Goal: Task Accomplishment & Management: Manage account settings

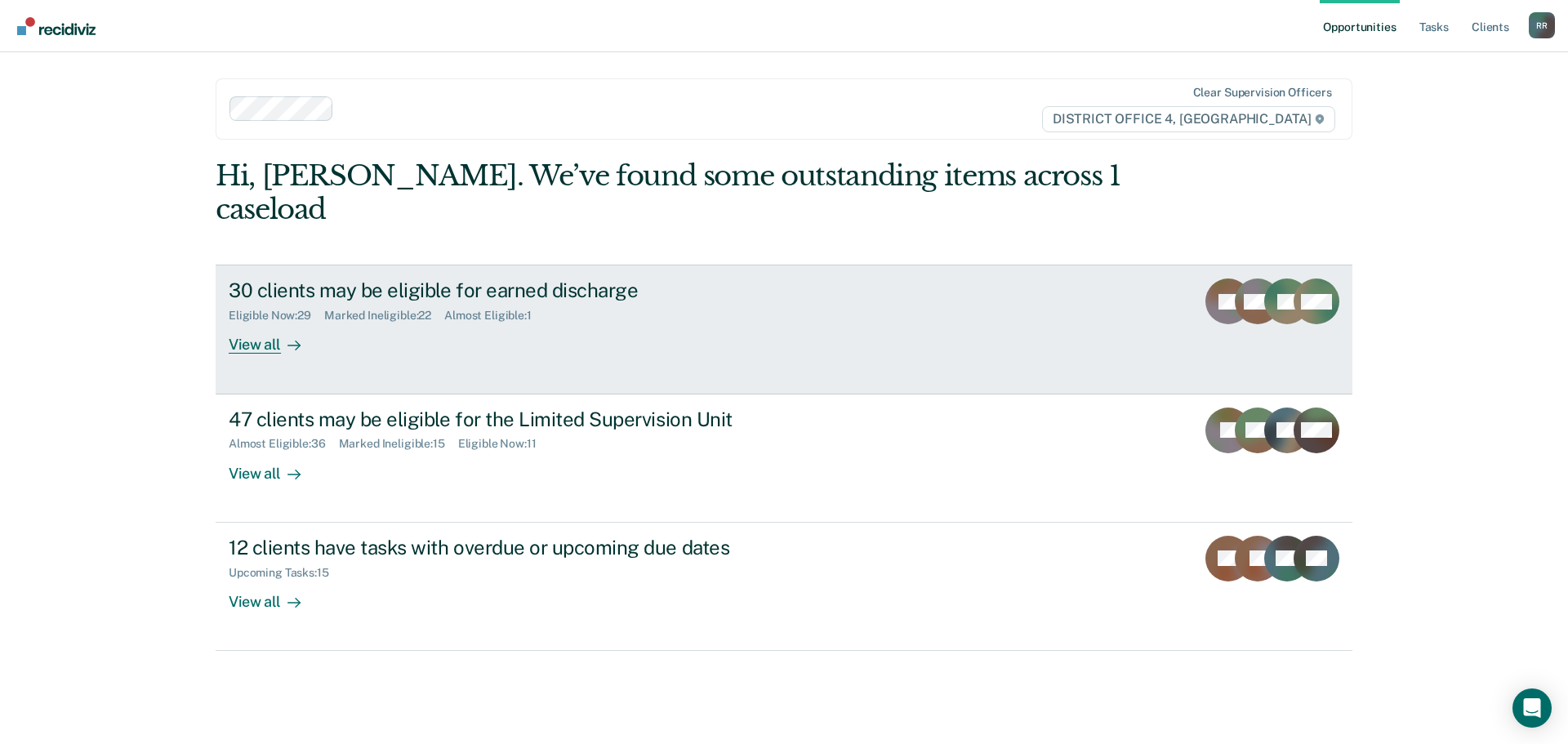
click at [256, 322] on div "View all" at bounding box center [275, 338] width 92 height 32
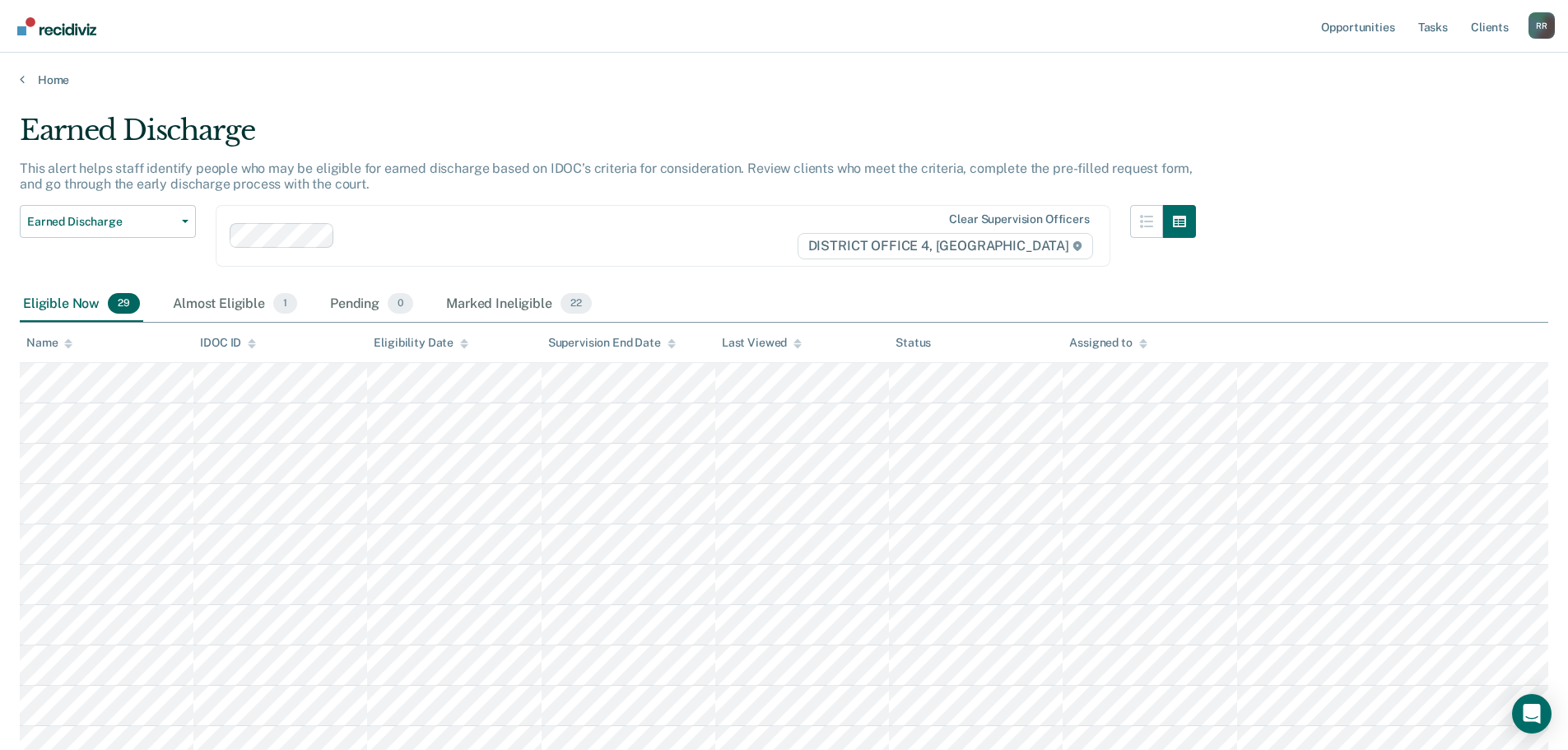
click at [55, 306] on div "Eligible Now 29" at bounding box center [81, 304] width 123 height 36
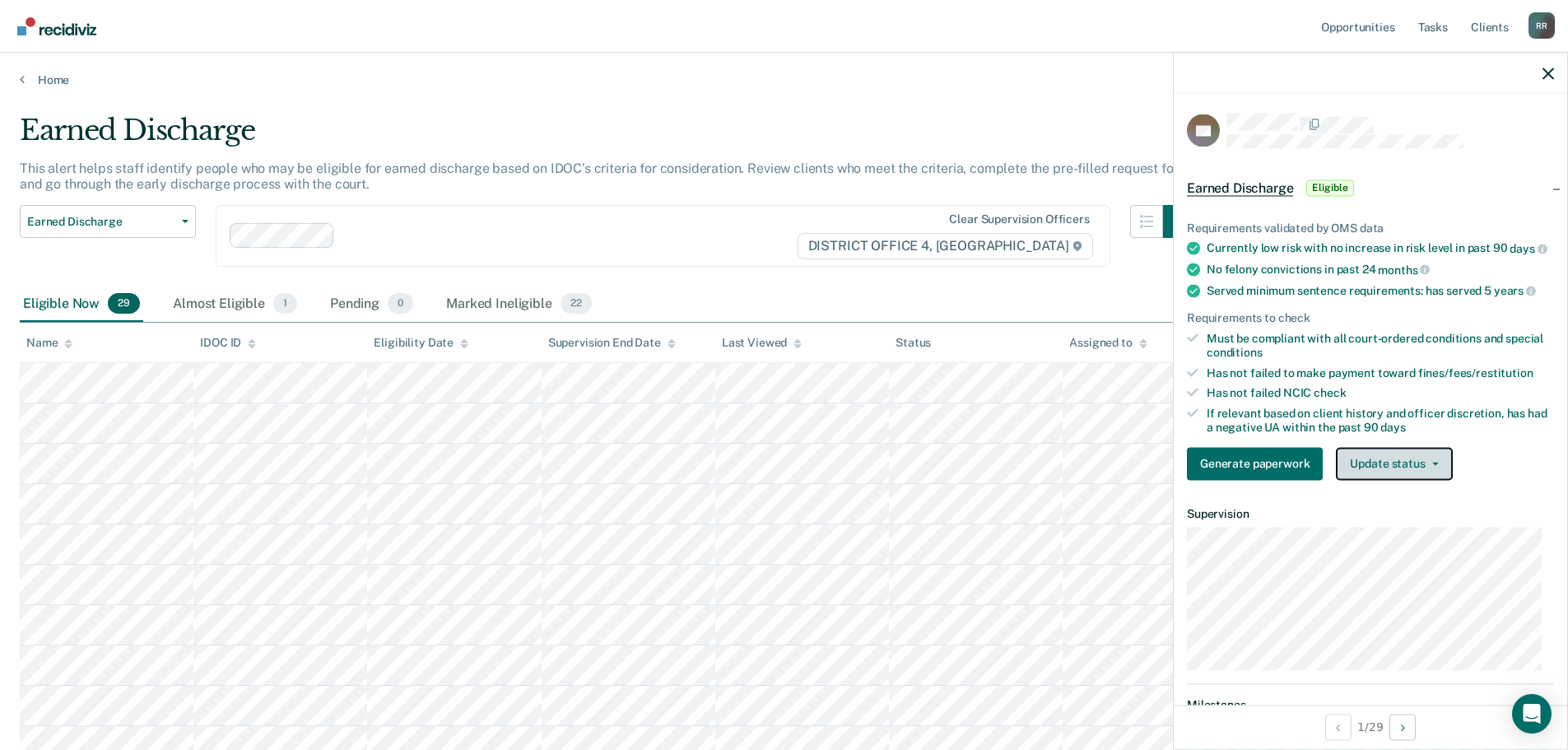
click at [1443, 479] on button "Update status" at bounding box center [1393, 464] width 116 height 33
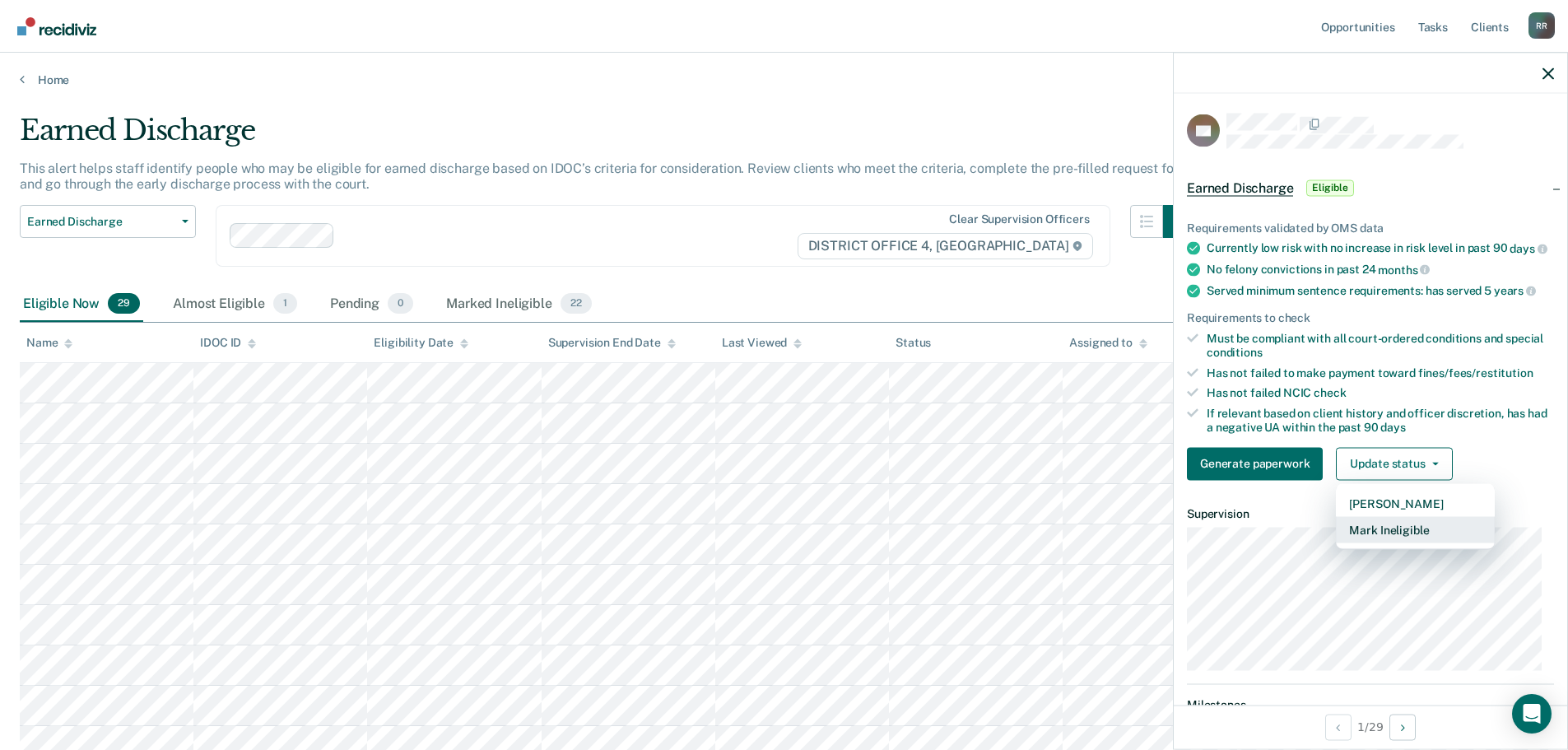
click at [1403, 542] on button "Mark Ineligible" at bounding box center [1415, 529] width 159 height 26
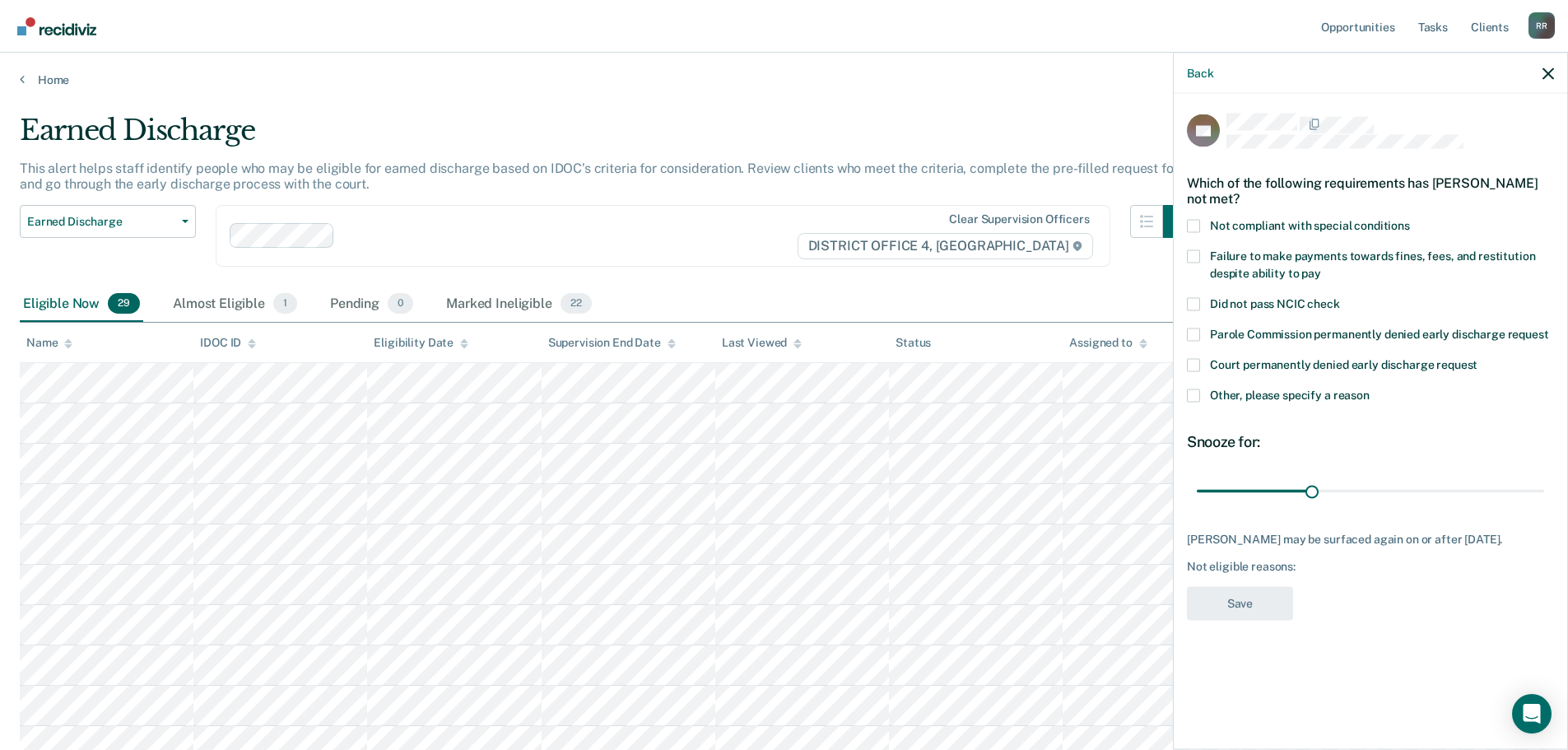
click at [1192, 219] on label "Not compliant with special conditions" at bounding box center [1370, 228] width 367 height 17
click at [1410, 219] on input "Not compliant with special conditions" at bounding box center [1410, 219] width 0 height 0
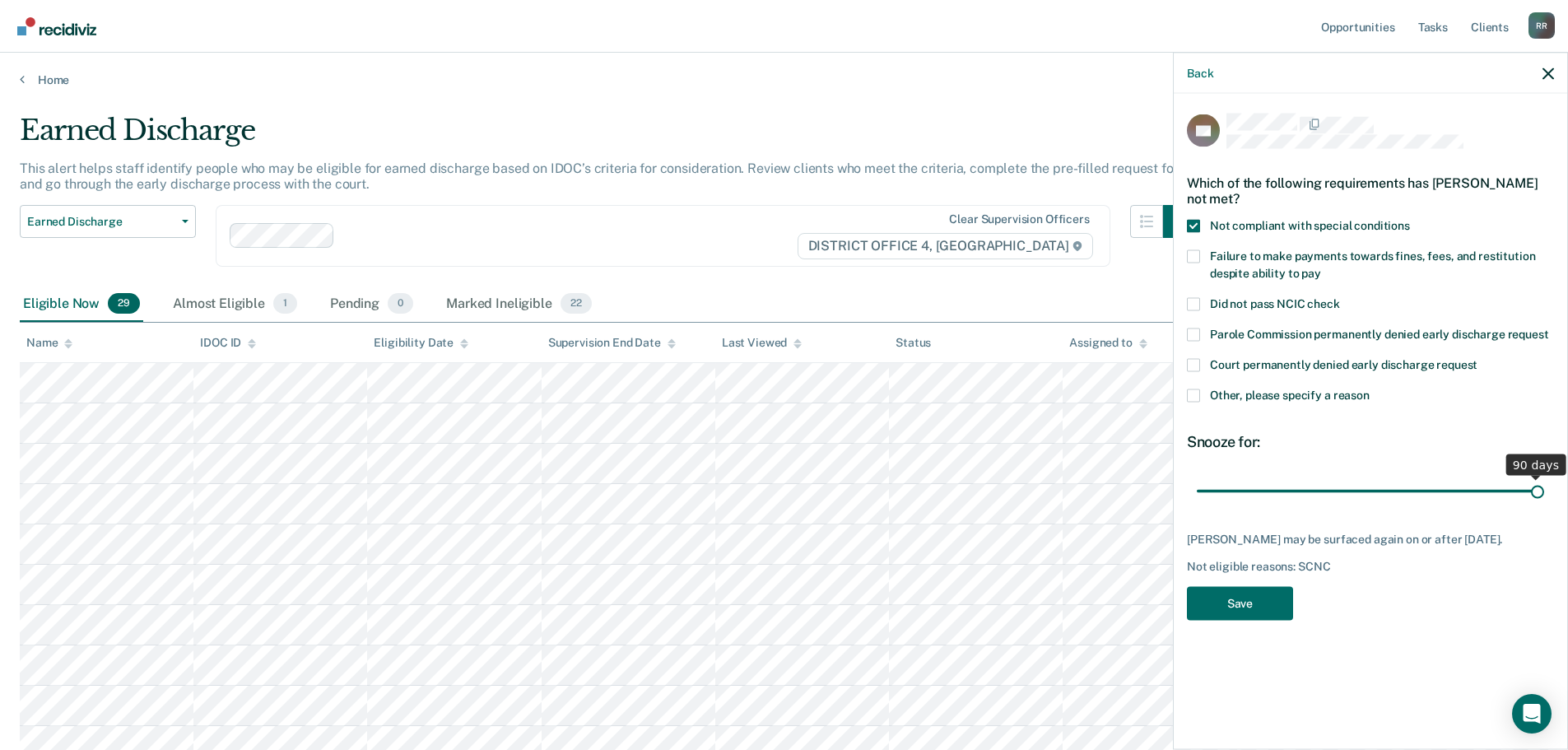
drag, startPoint x: 1313, startPoint y: 473, endPoint x: 1579, endPoint y: 472, distance: 266.0
type input "90"
click at [1544, 477] on input "range" at bounding box center [1371, 491] width 347 height 29
click at [1244, 588] on button "Save" at bounding box center [1240, 602] width 107 height 34
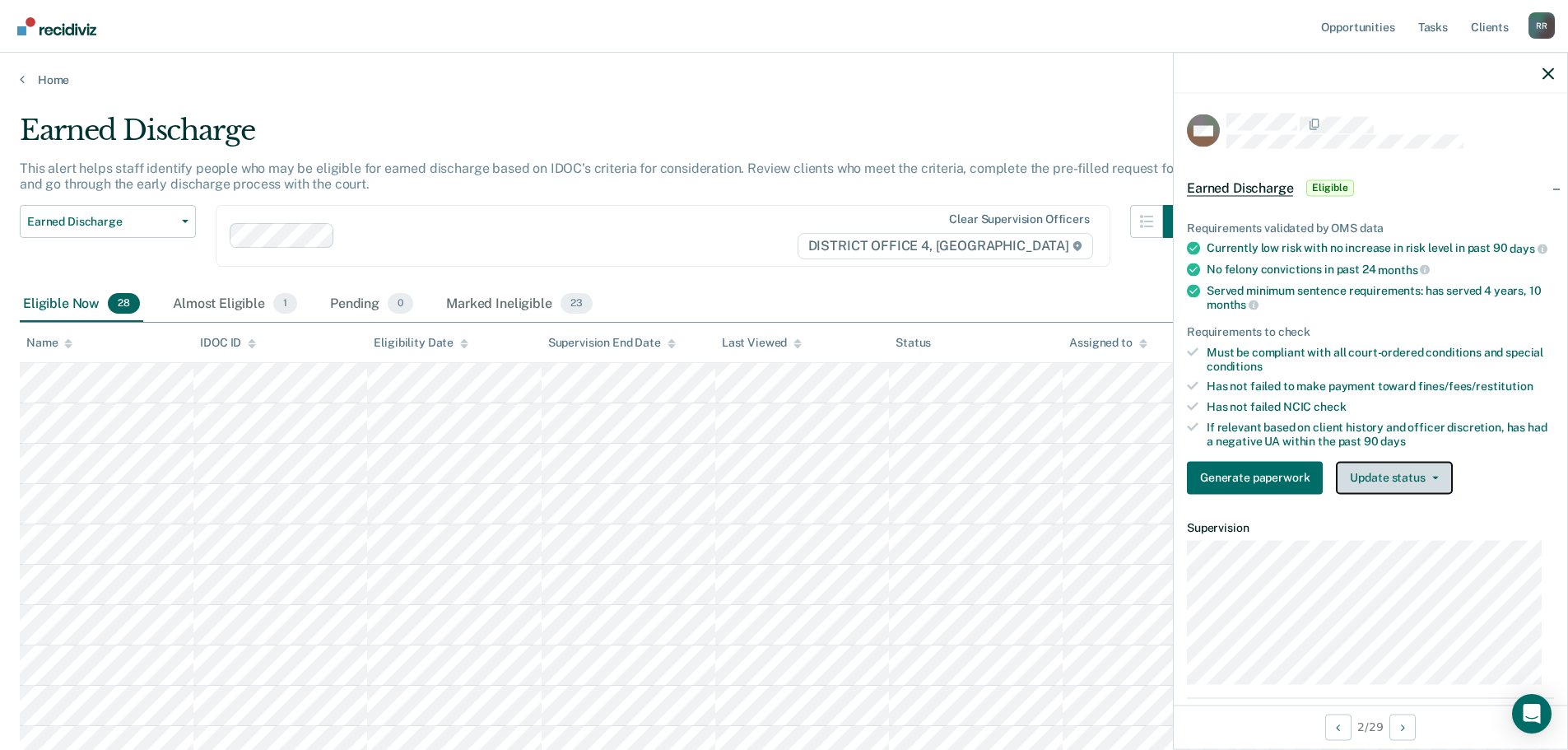
click at [1432, 479] on icon "button" at bounding box center [1435, 478] width 7 height 3
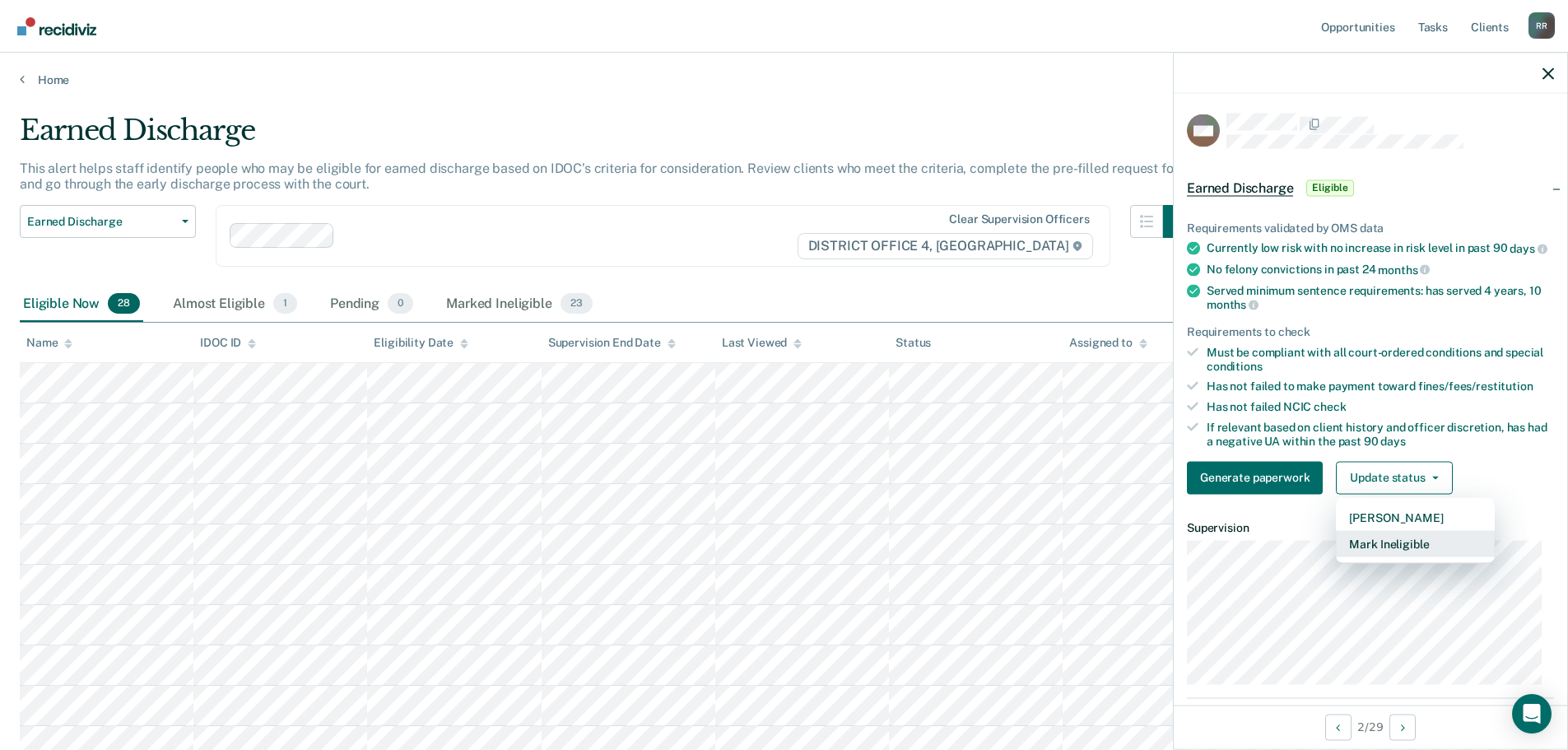
click at [1384, 556] on button "Mark Ineligible" at bounding box center [1415, 543] width 159 height 26
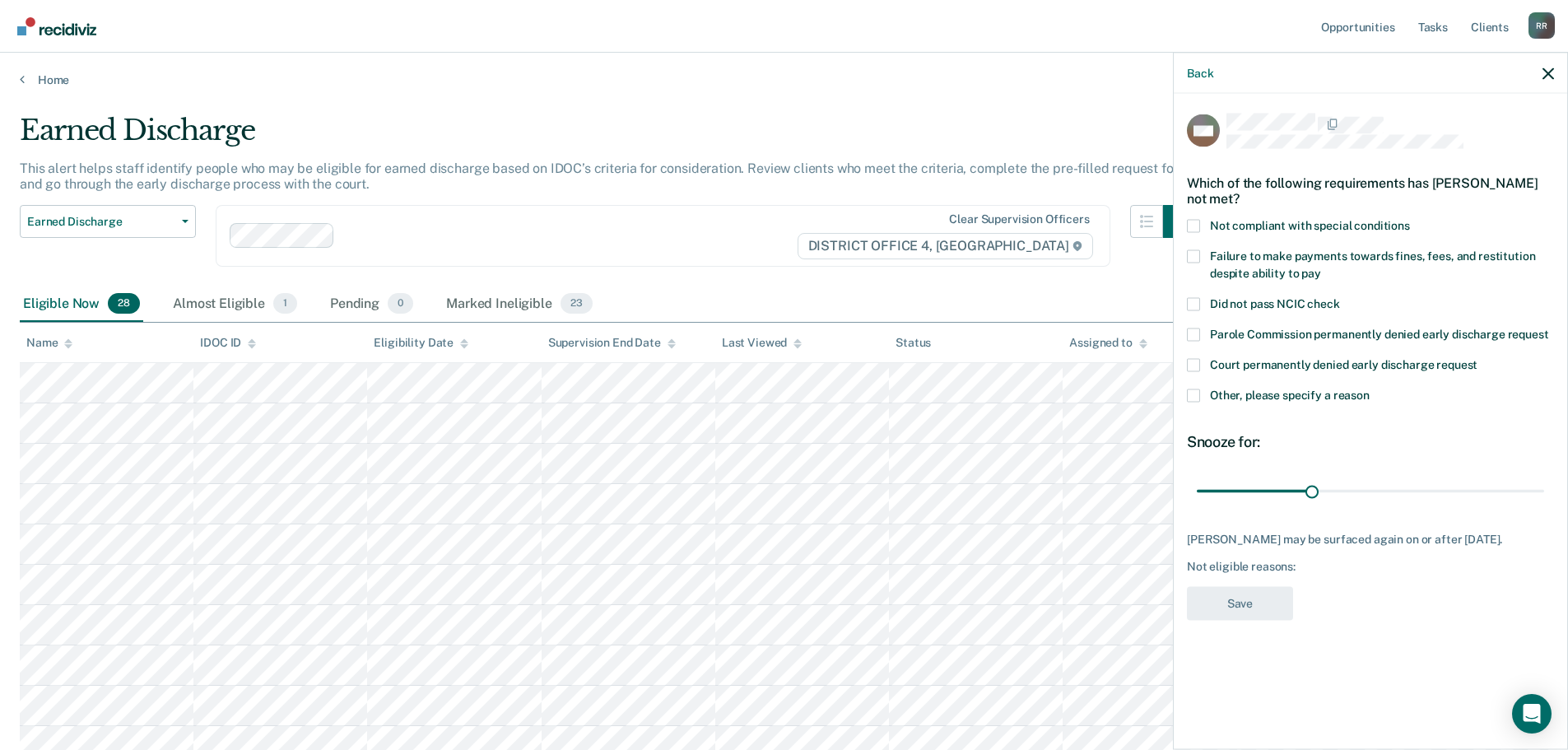
click at [1197, 395] on span at bounding box center [1193, 395] width 13 height 13
click at [1370, 389] on input "Other, please specify a reason" at bounding box center [1370, 389] width 0 height 0
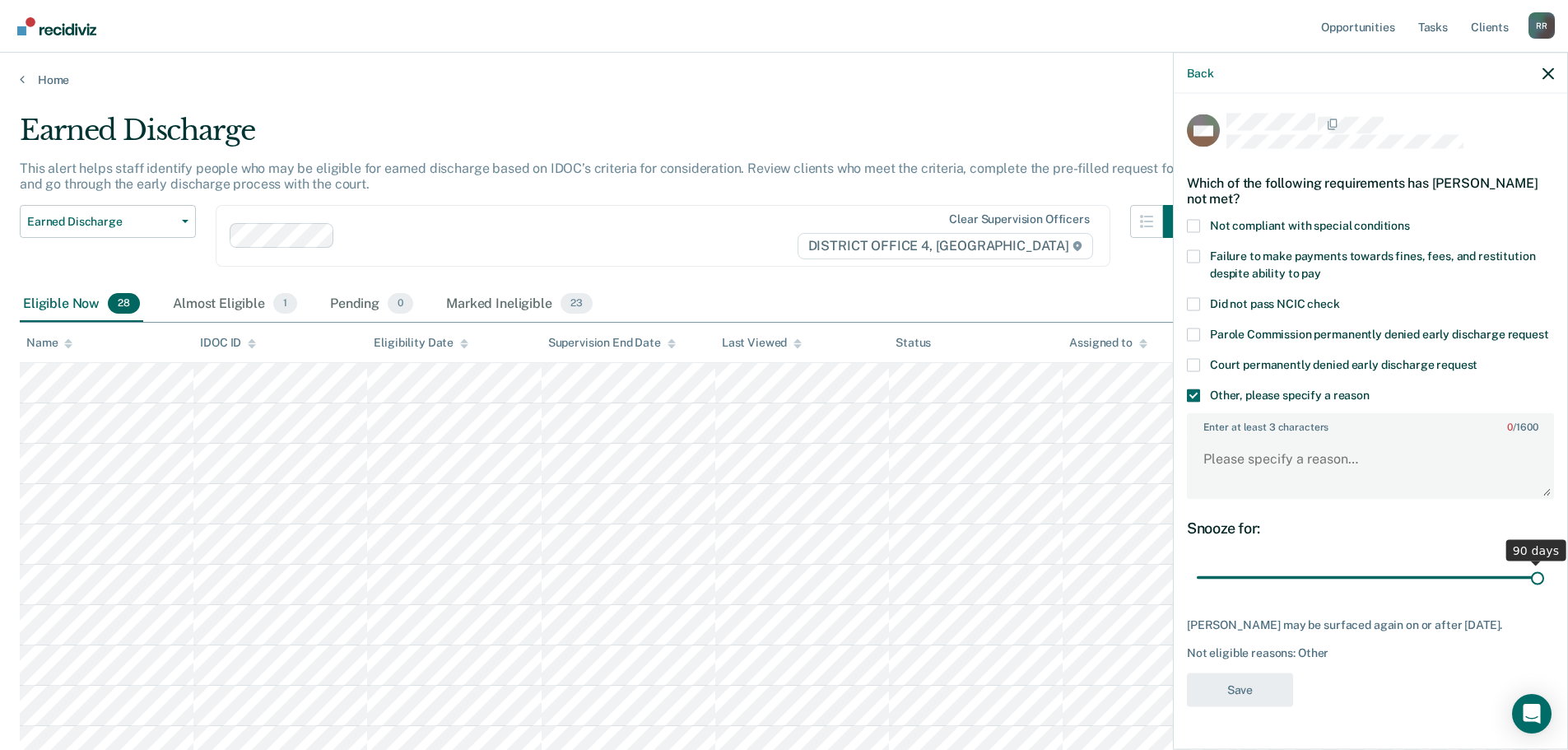
drag, startPoint x: 1316, startPoint y: 575, endPoint x: 1579, endPoint y: 566, distance: 263.2
type input "90"
click at [1544, 566] on input "range" at bounding box center [1371, 577] width 347 height 29
click at [1267, 458] on textarea "Enter at least 3 characters 0 / 1600" at bounding box center [1370, 467] width 364 height 61
click at [1148, 421] on body "Looks like you’re using Internet Explorer 11. For faster loading and a better e…" at bounding box center [784, 375] width 1568 height 750
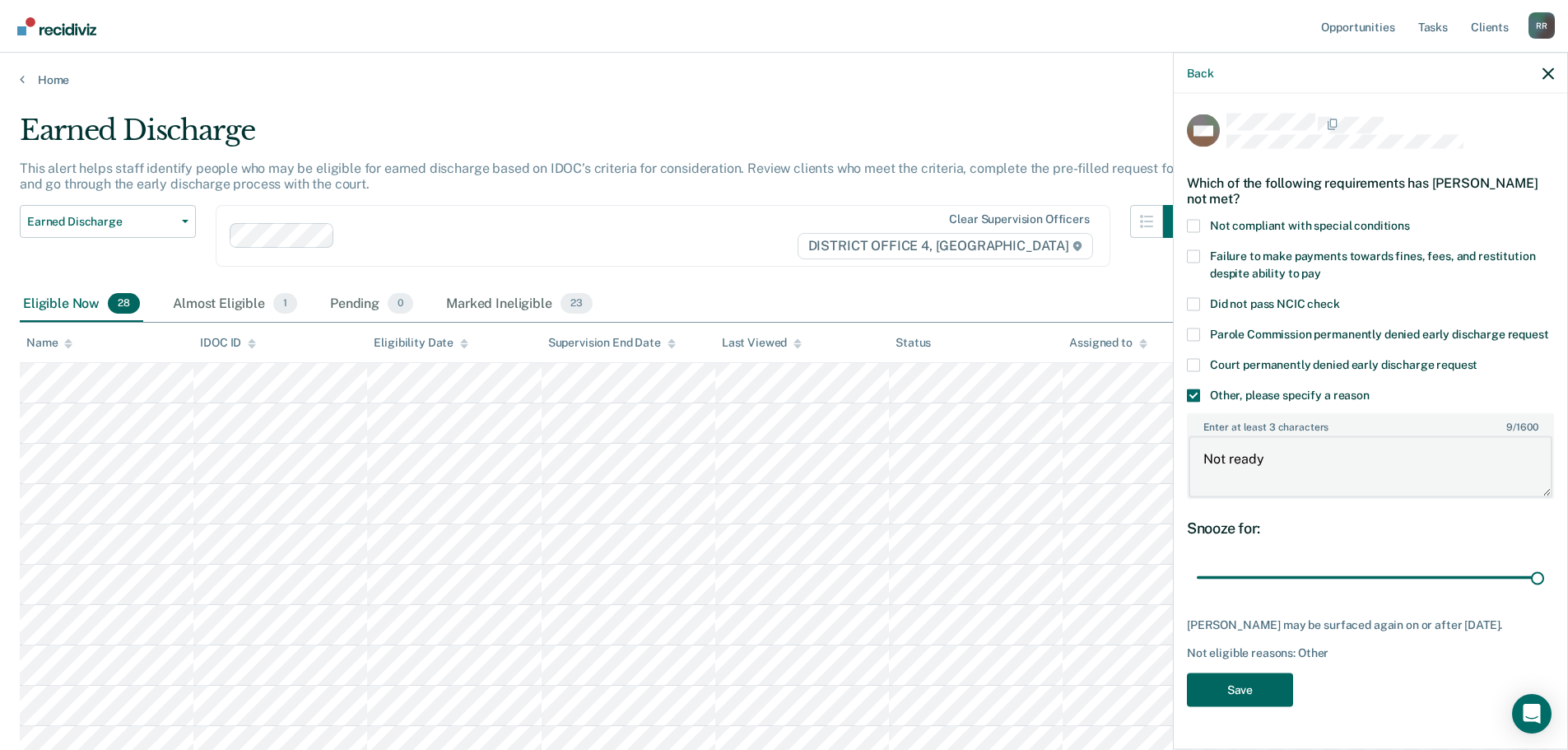
type textarea "Not ready"
click at [1255, 680] on button "Save" at bounding box center [1240, 689] width 107 height 34
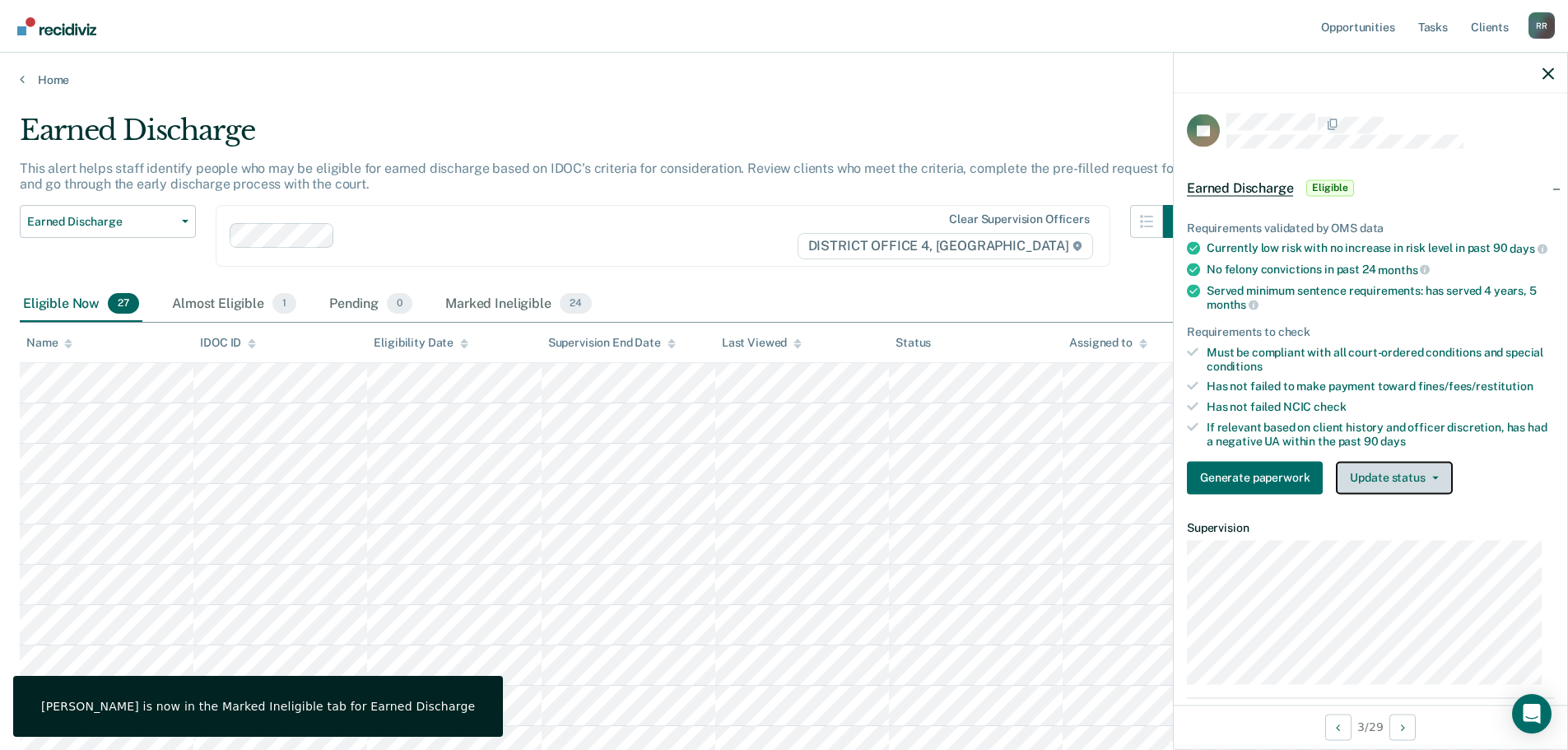
click at [1417, 494] on button "Update status" at bounding box center [1393, 478] width 116 height 33
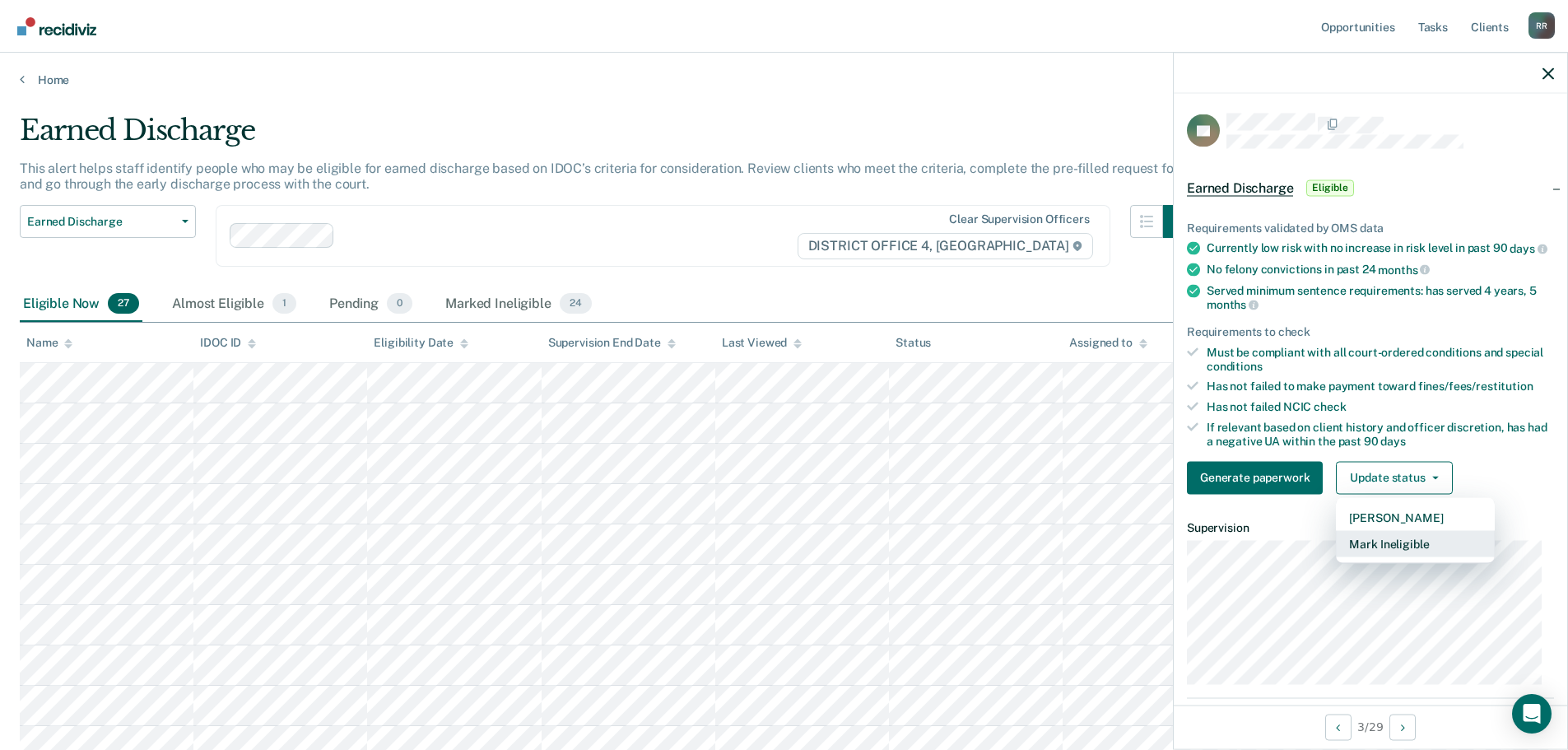
click at [1379, 556] on button "Mark Ineligible" at bounding box center [1415, 543] width 159 height 26
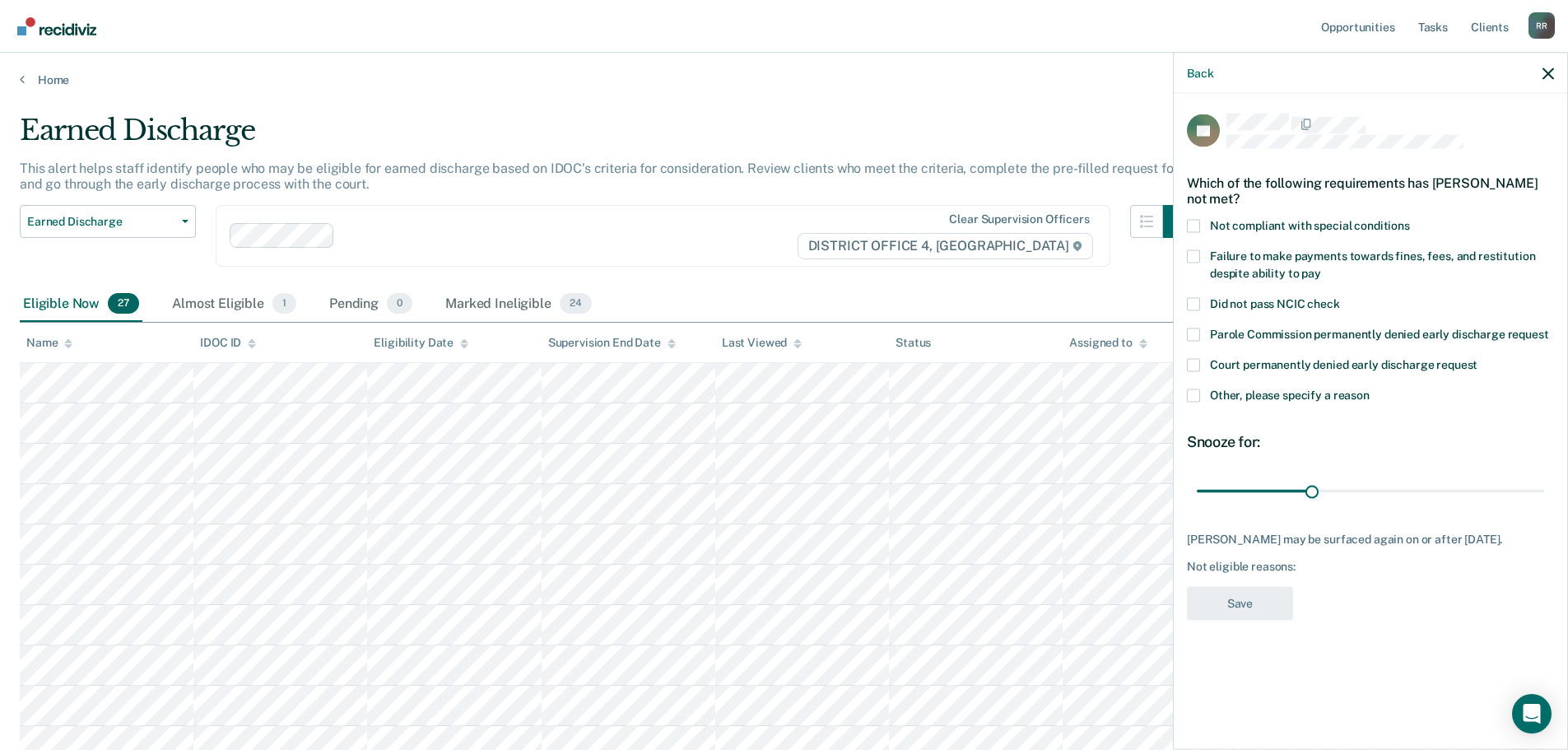
click at [1200, 219] on label "Not compliant with special conditions" at bounding box center [1370, 228] width 367 height 17
click at [1410, 219] on input "Not compliant with special conditions" at bounding box center [1410, 219] width 0 height 0
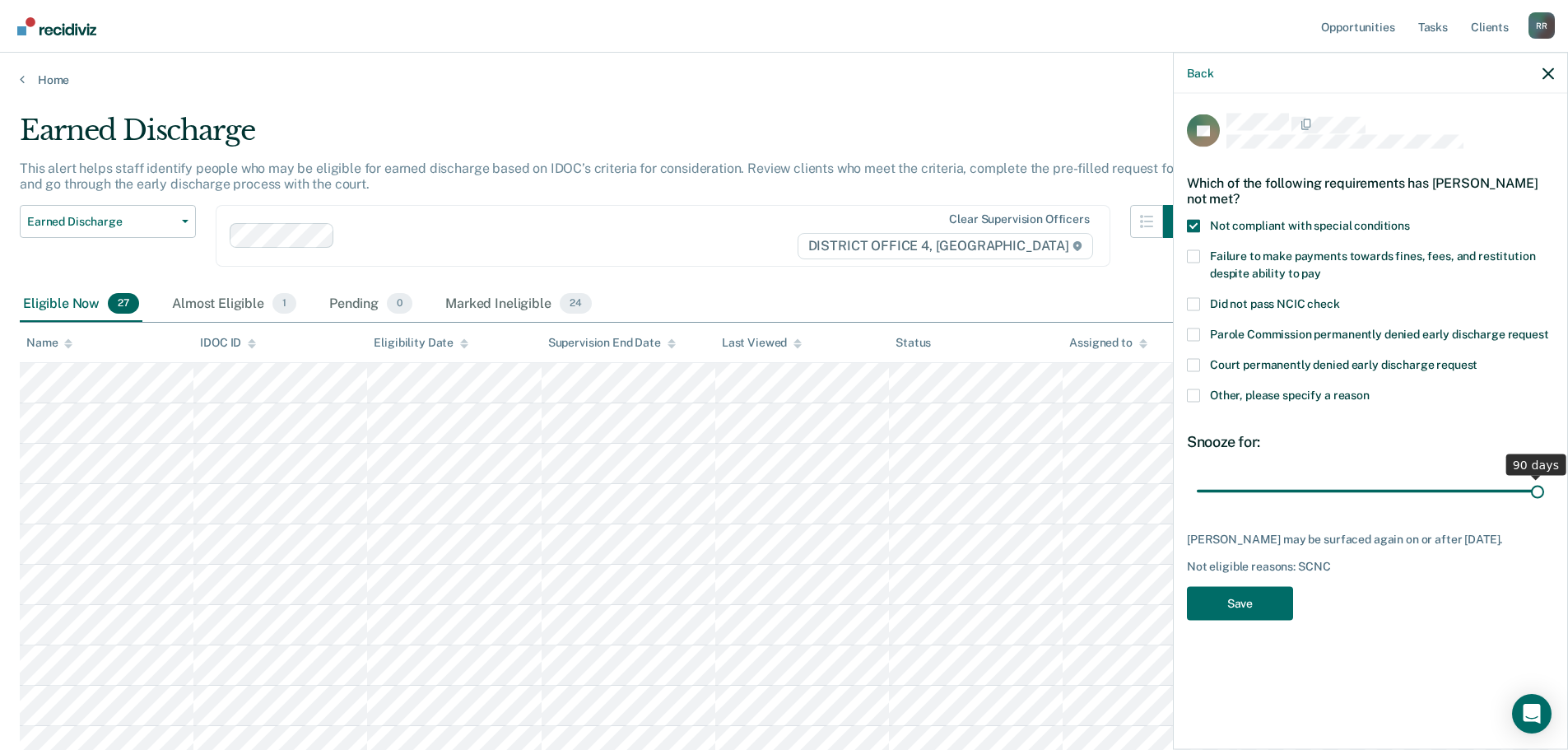
drag, startPoint x: 1314, startPoint y: 478, endPoint x: 1579, endPoint y: 483, distance: 265.0
type input "90"
click at [1544, 483] on input "range" at bounding box center [1371, 491] width 347 height 29
click at [1253, 586] on button "Save" at bounding box center [1240, 602] width 107 height 34
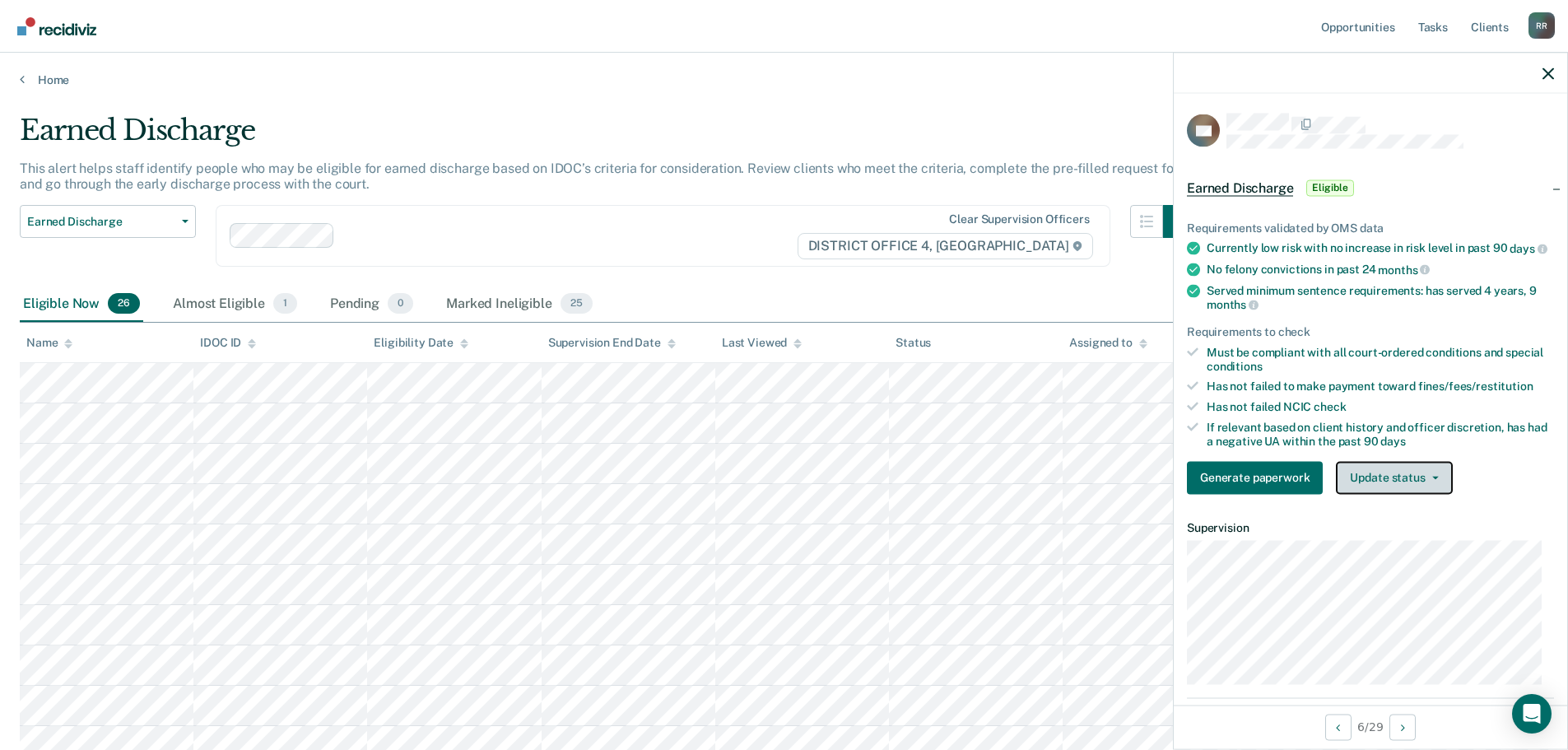
click at [1432, 479] on icon "button" at bounding box center [1435, 478] width 7 height 3
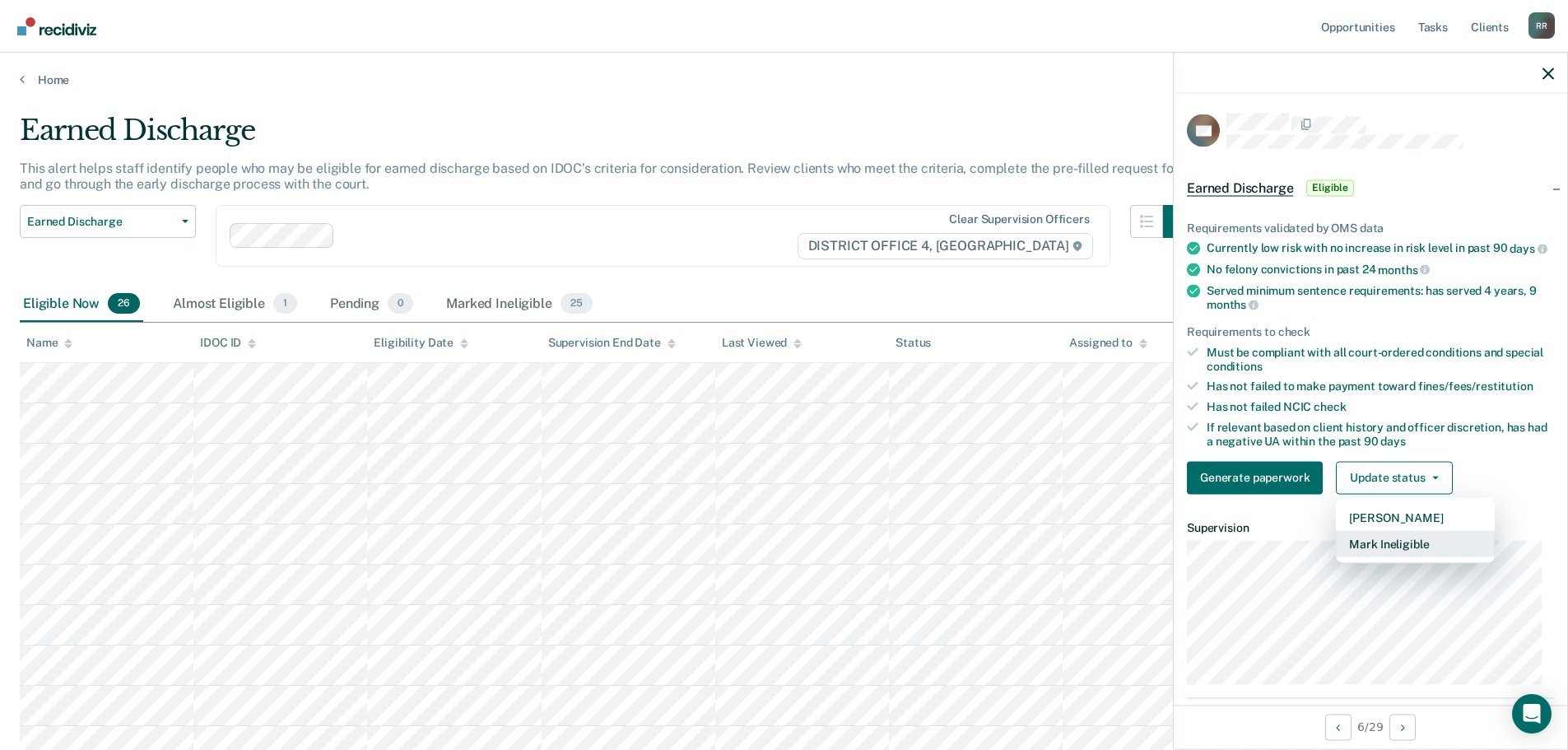
click at [1391, 556] on button "Mark Ineligible" at bounding box center [1415, 543] width 159 height 26
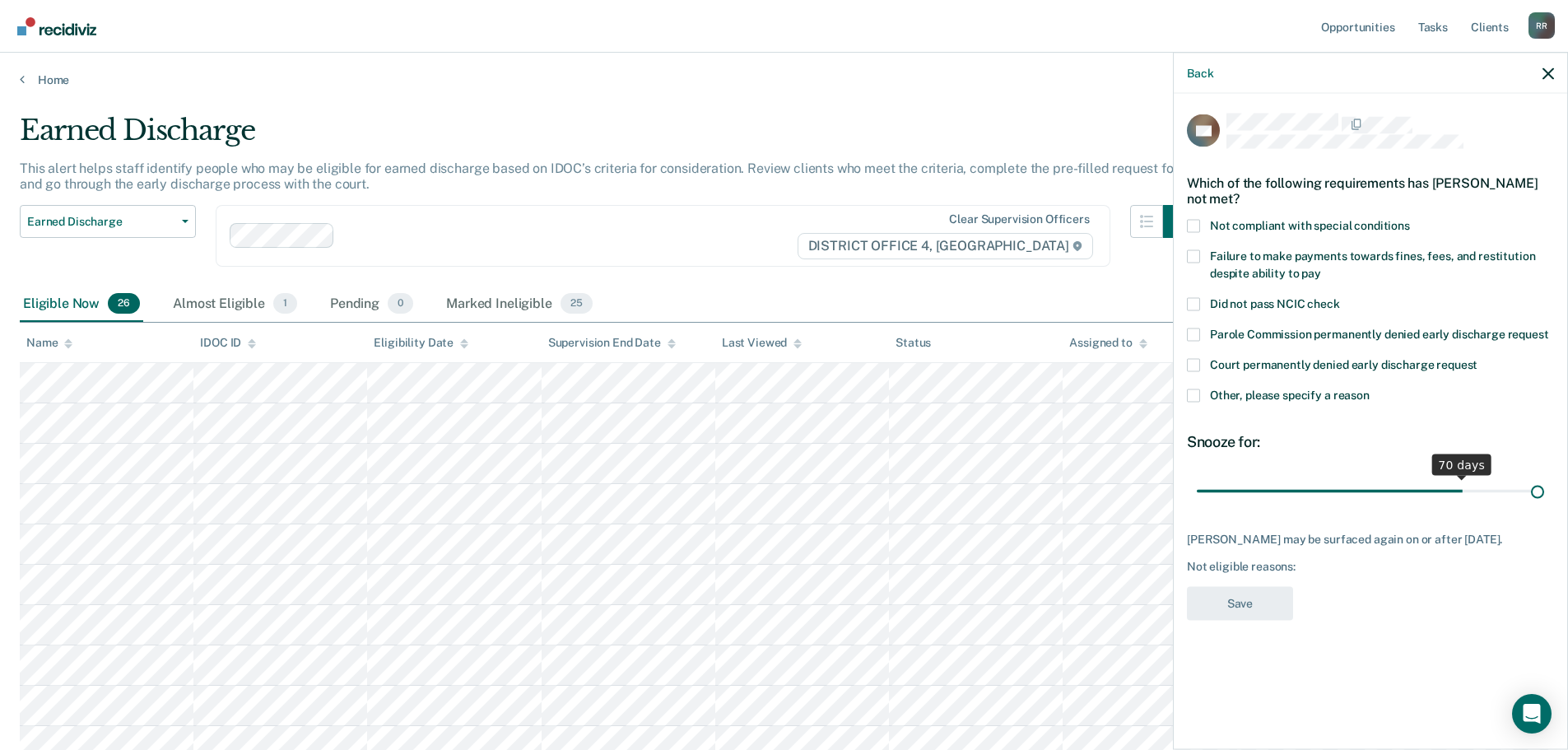
drag, startPoint x: 1316, startPoint y: 495, endPoint x: 1579, endPoint y: 499, distance: 263.0
type input "90"
click at [1544, 499] on input "range" at bounding box center [1371, 491] width 347 height 29
click at [1199, 397] on span at bounding box center [1193, 395] width 13 height 13
click at [1370, 389] on input "Other, please specify a reason" at bounding box center [1370, 389] width 0 height 0
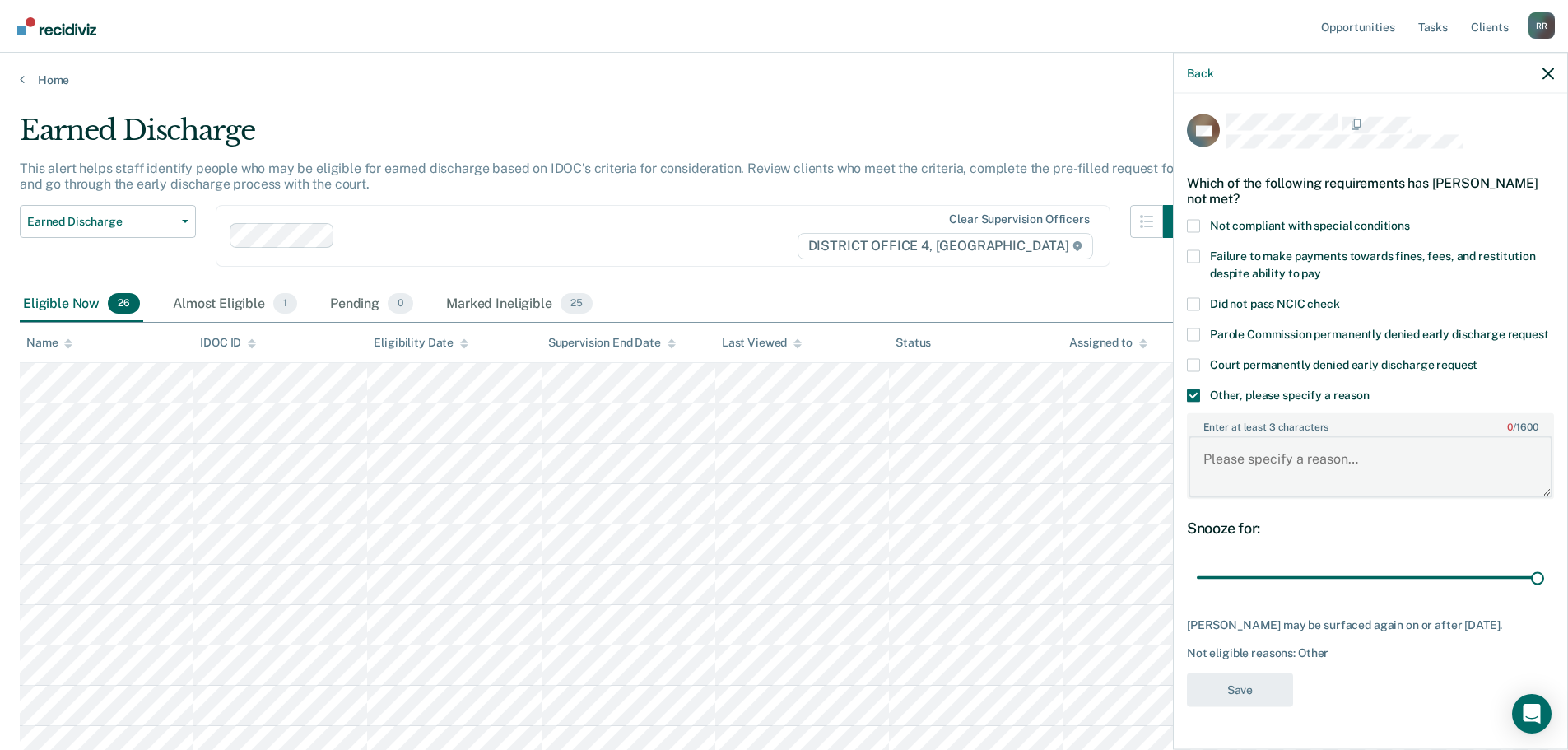
click at [1250, 477] on textarea "Enter at least 3 characters 0 / 1600" at bounding box center [1370, 467] width 364 height 61
paste textarea "Not ready"
type textarea "Not ready"
click at [1255, 698] on div "AD Which of the following requirements has [PERSON_NAME] not met? Not compliant…" at bounding box center [1370, 415] width 367 height 602
click at [1260, 706] on button "Save" at bounding box center [1240, 689] width 107 height 34
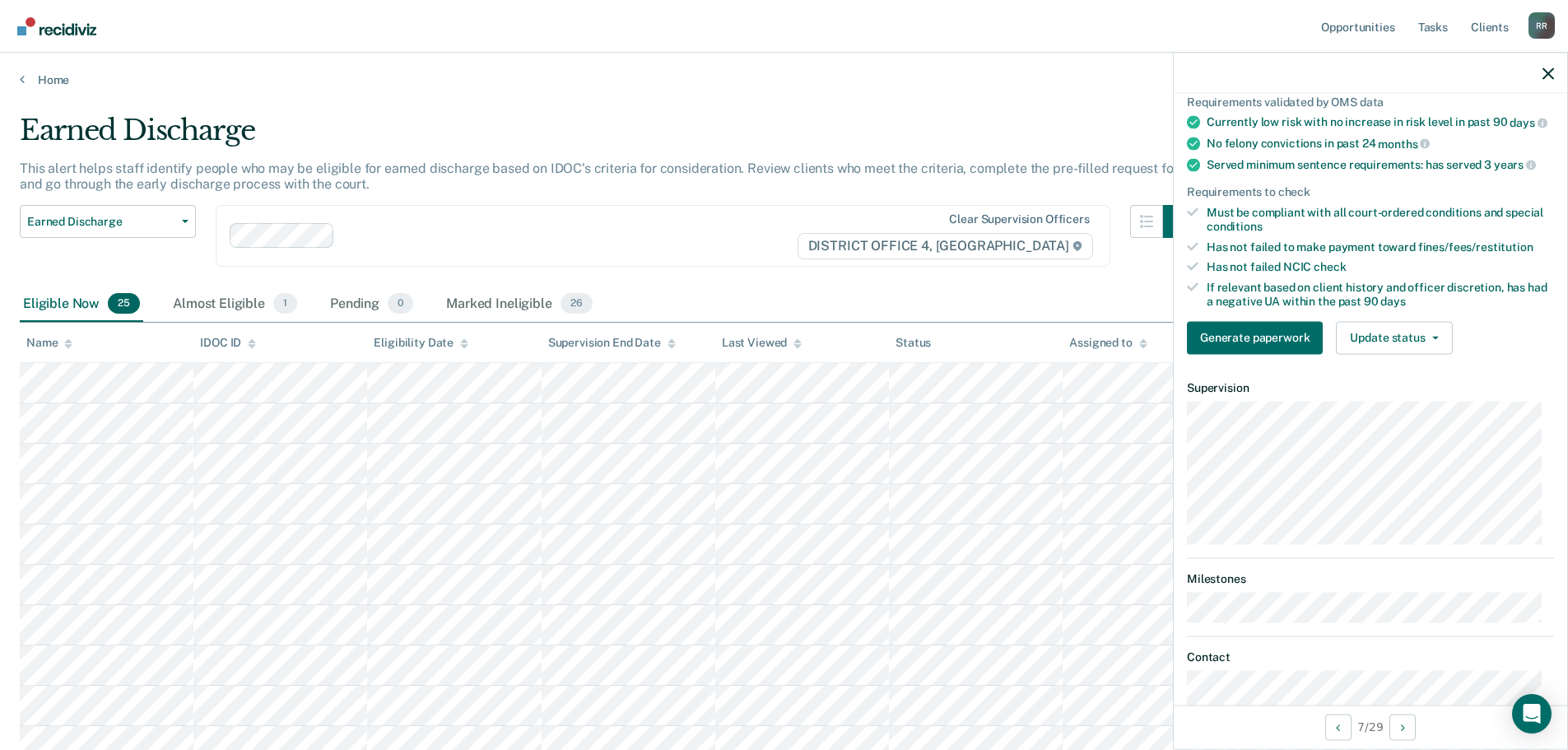
scroll to position [165, 0]
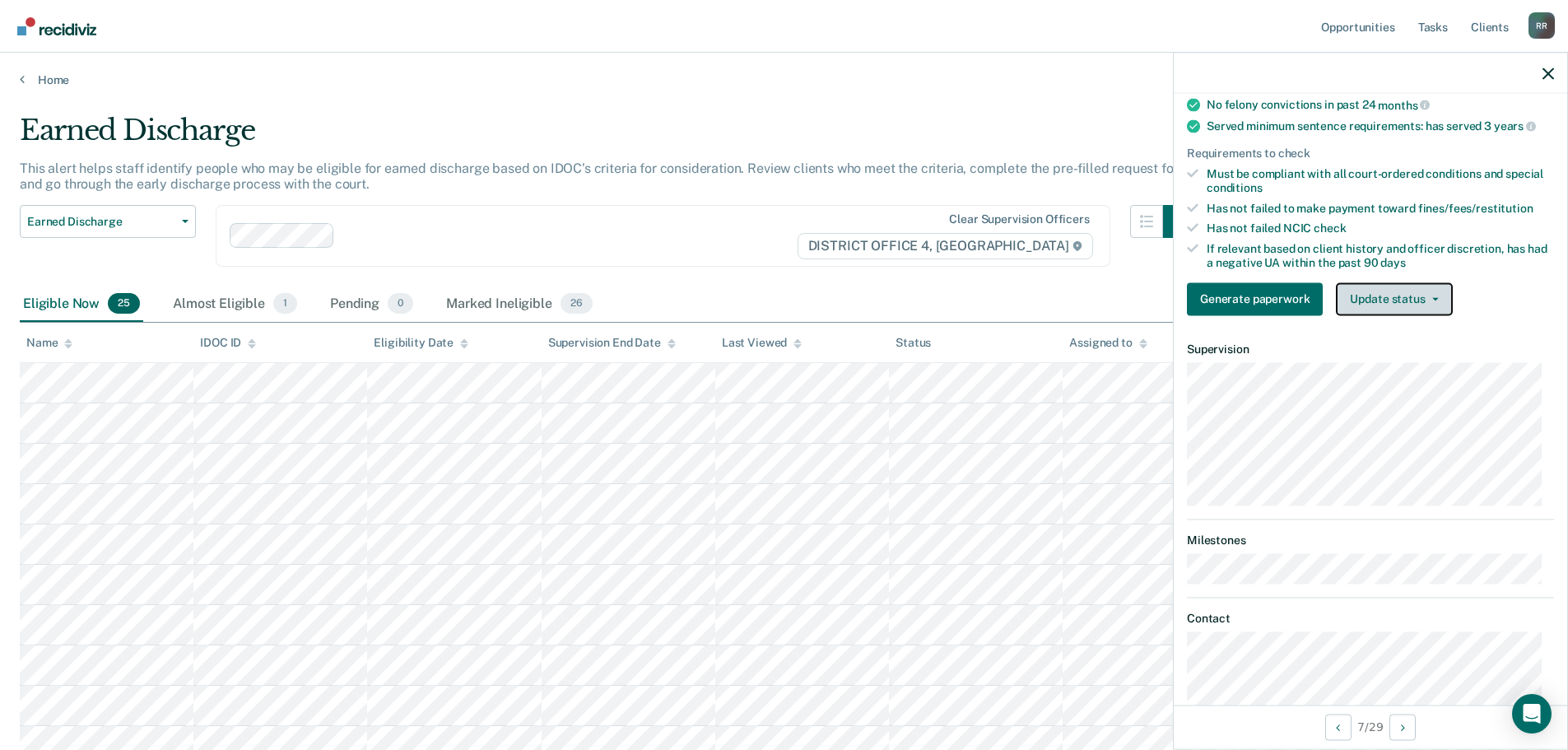
click at [1432, 306] on button "Update status" at bounding box center [1393, 299] width 116 height 33
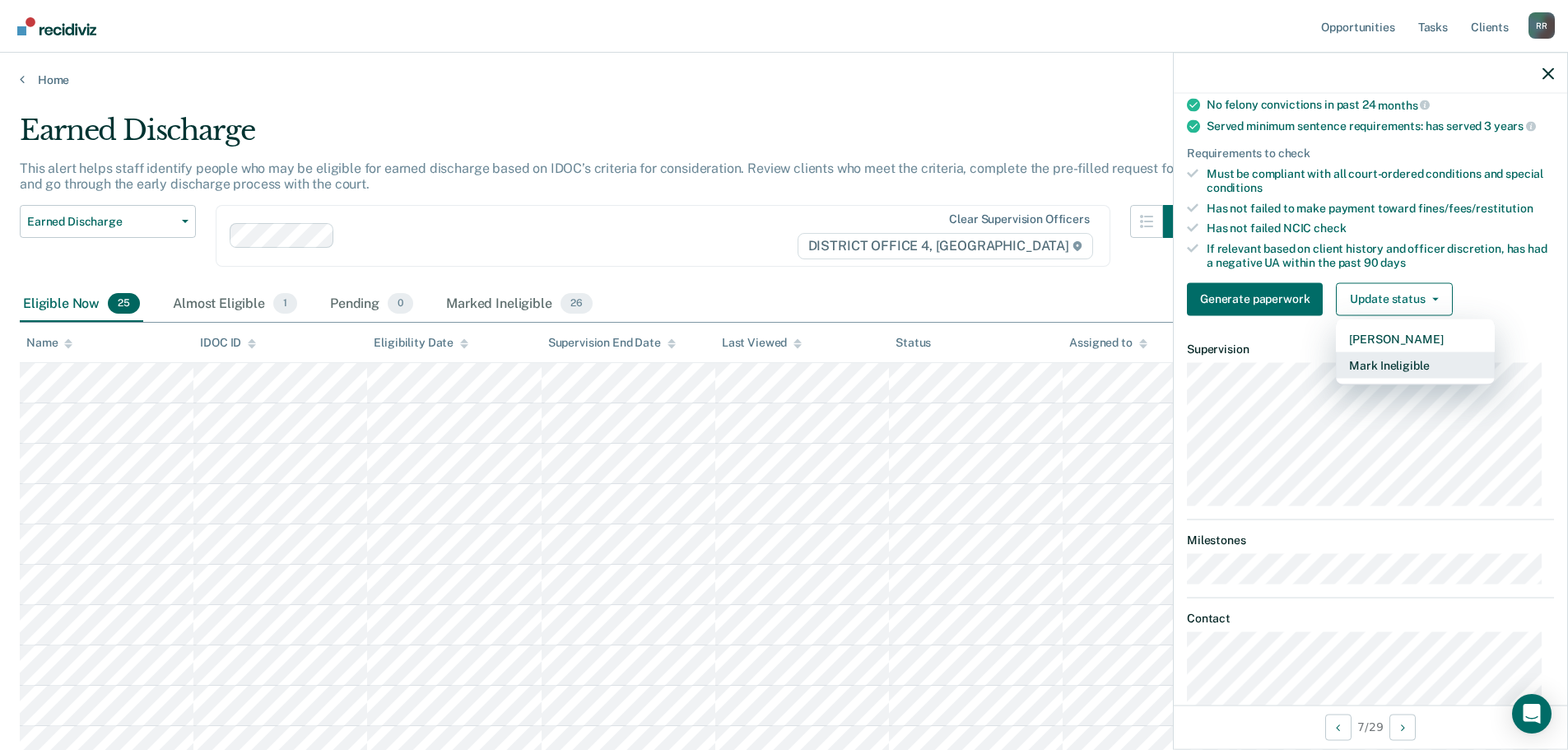
click at [1413, 374] on button "Mark Ineligible" at bounding box center [1415, 365] width 159 height 26
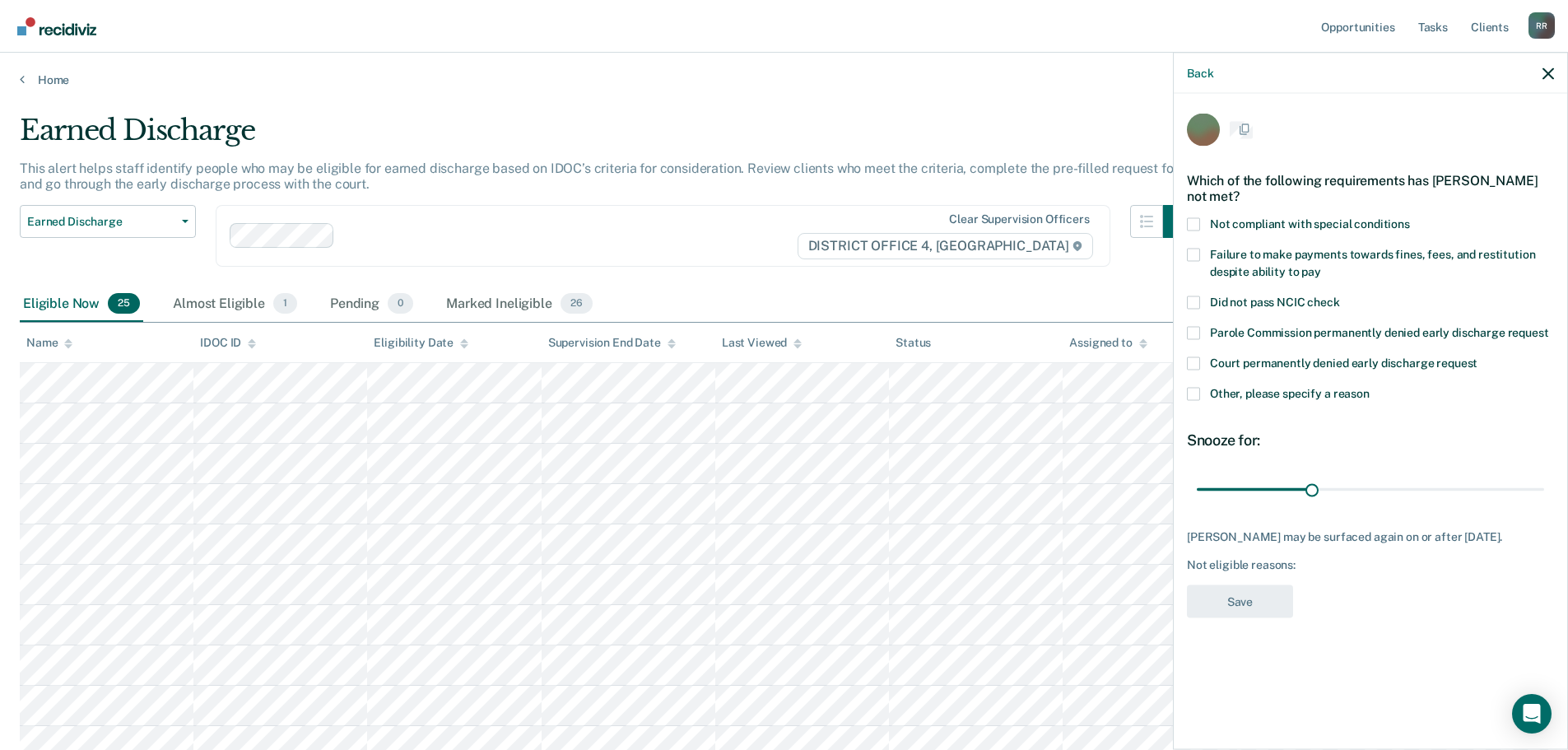
scroll to position [0, 0]
click at [1200, 225] on label "Not compliant with special conditions" at bounding box center [1370, 228] width 367 height 17
click at [1410, 219] on input "Not compliant with special conditions" at bounding box center [1410, 219] width 0 height 0
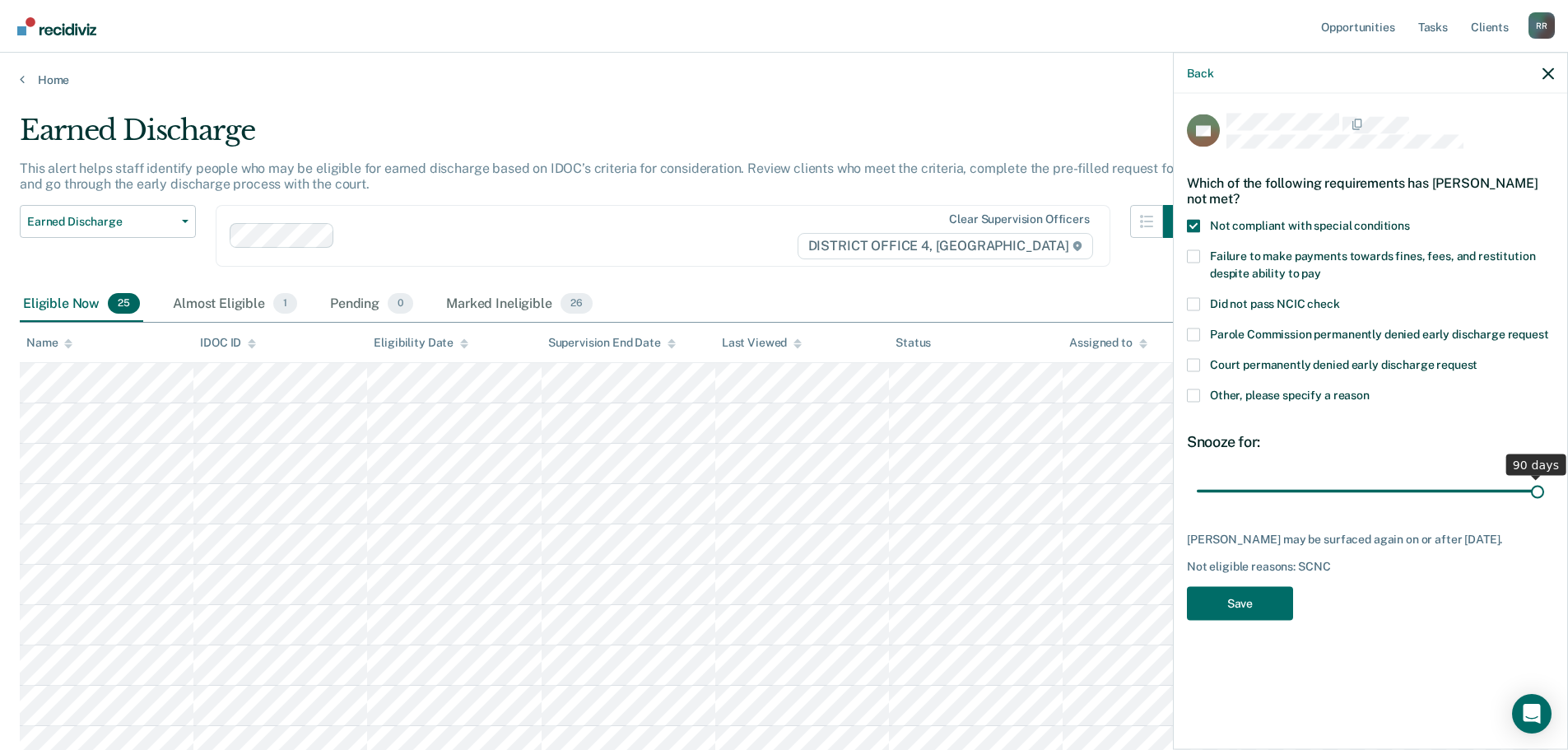
drag, startPoint x: 1317, startPoint y: 486, endPoint x: 1579, endPoint y: 503, distance: 262.6
type input "90"
click at [1544, 503] on input "range" at bounding box center [1371, 491] width 347 height 29
click at [1252, 614] on button "Save" at bounding box center [1240, 602] width 107 height 34
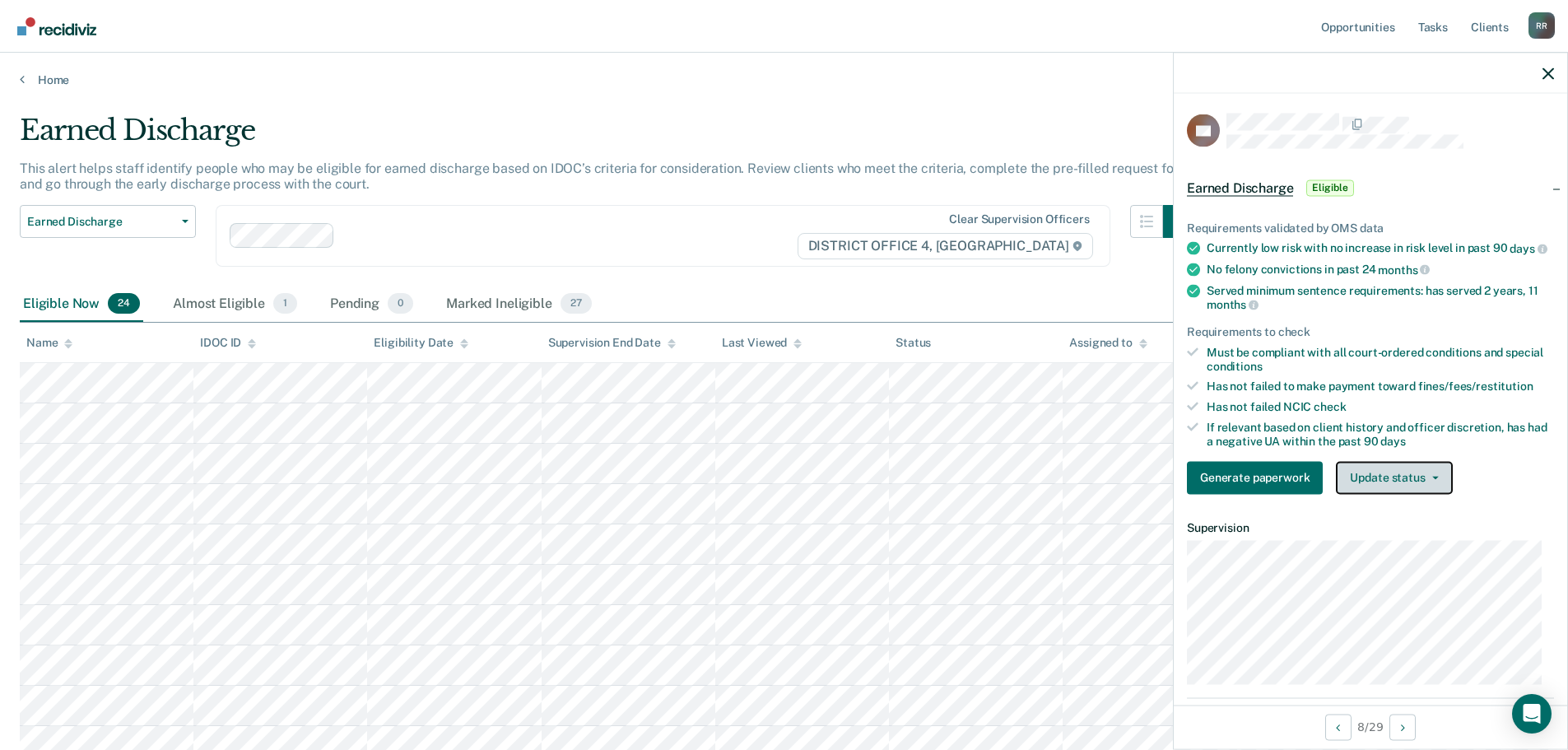
click at [1439, 494] on button "Update status" at bounding box center [1393, 478] width 116 height 33
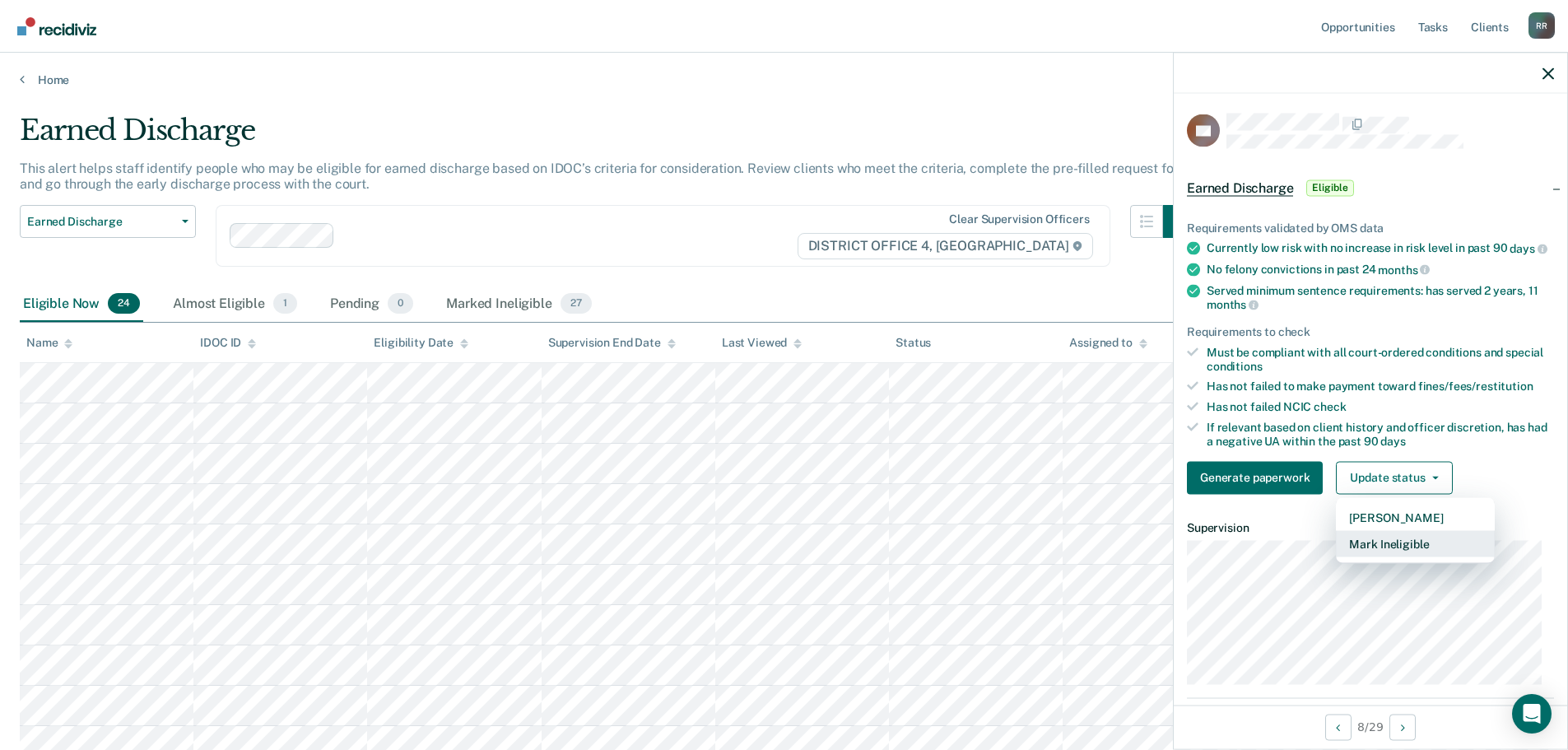
click at [1381, 554] on button "Mark Ineligible" at bounding box center [1415, 543] width 159 height 26
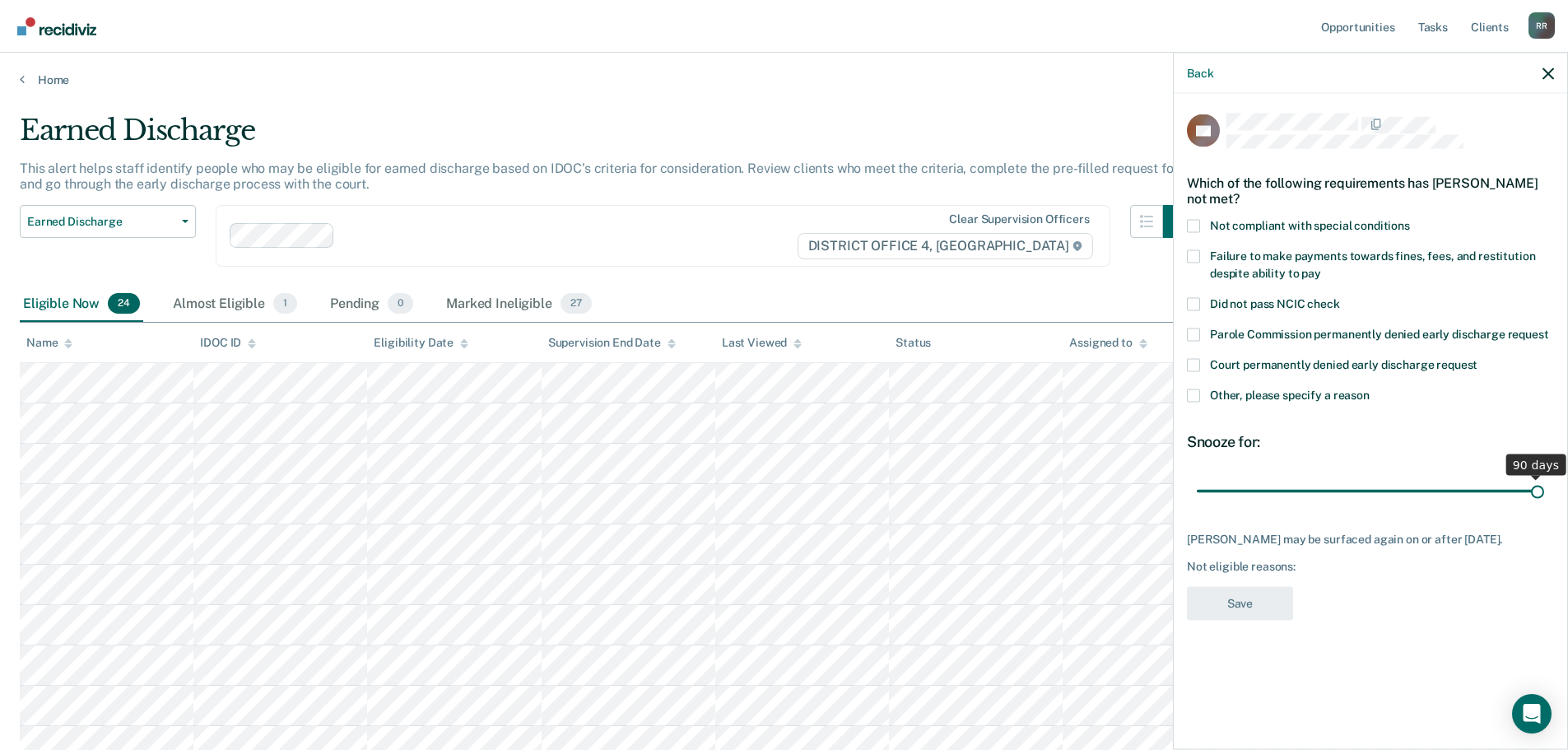
drag, startPoint x: 1311, startPoint y: 490, endPoint x: 1579, endPoint y: 500, distance: 268.2
type input "90"
click at [1544, 500] on input "range" at bounding box center [1371, 491] width 347 height 29
click at [1200, 393] on label "Other, please specify a reason" at bounding box center [1370, 397] width 367 height 17
click at [1370, 389] on input "Other, please specify a reason" at bounding box center [1370, 389] width 0 height 0
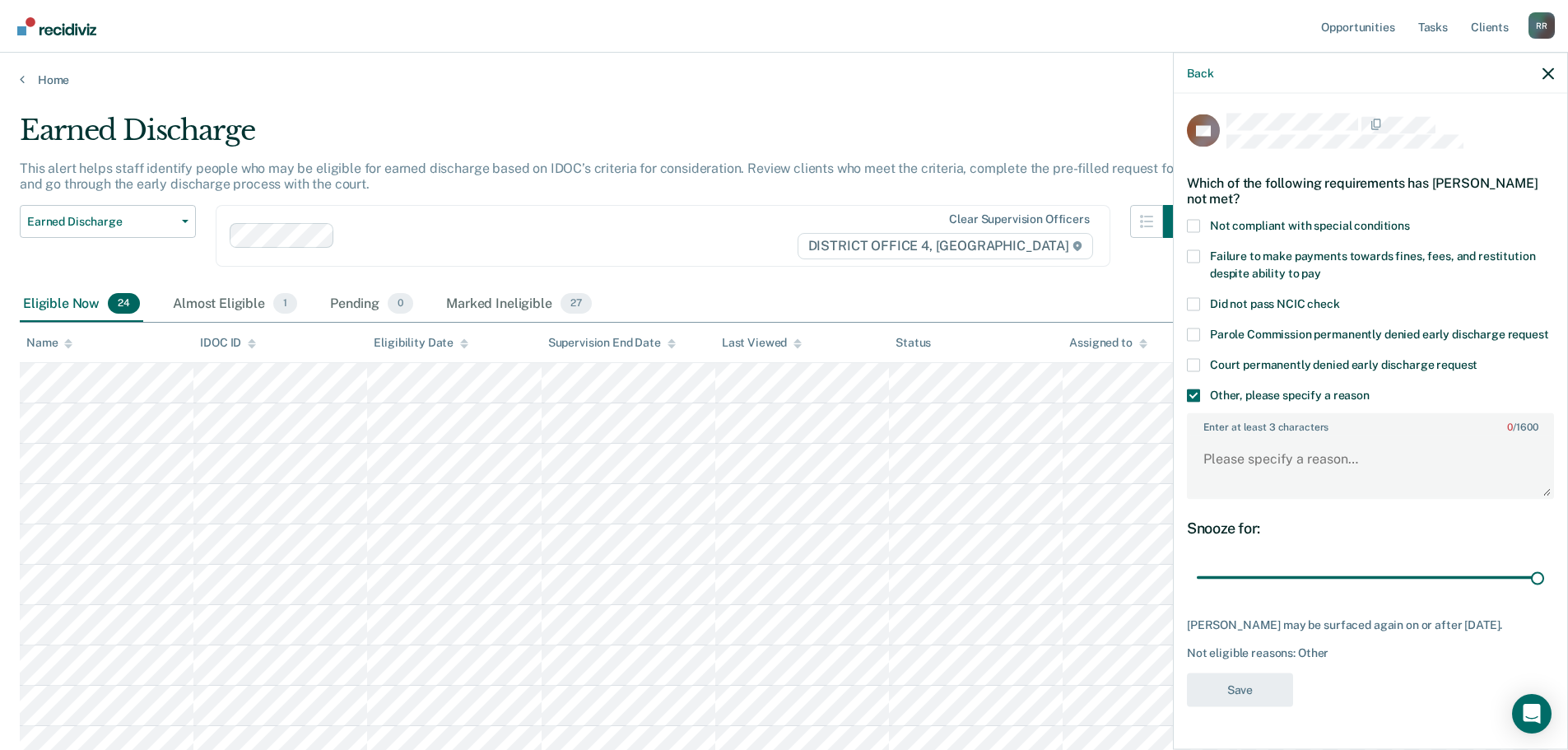
click at [1191, 220] on span at bounding box center [1193, 225] width 13 height 13
click at [1410, 219] on input "Not compliant with special conditions" at bounding box center [1410, 219] width 0 height 0
click at [1195, 402] on span at bounding box center [1193, 395] width 13 height 13
click at [1370, 389] on input "Other, please specify a reason" at bounding box center [1370, 389] width 0 height 0
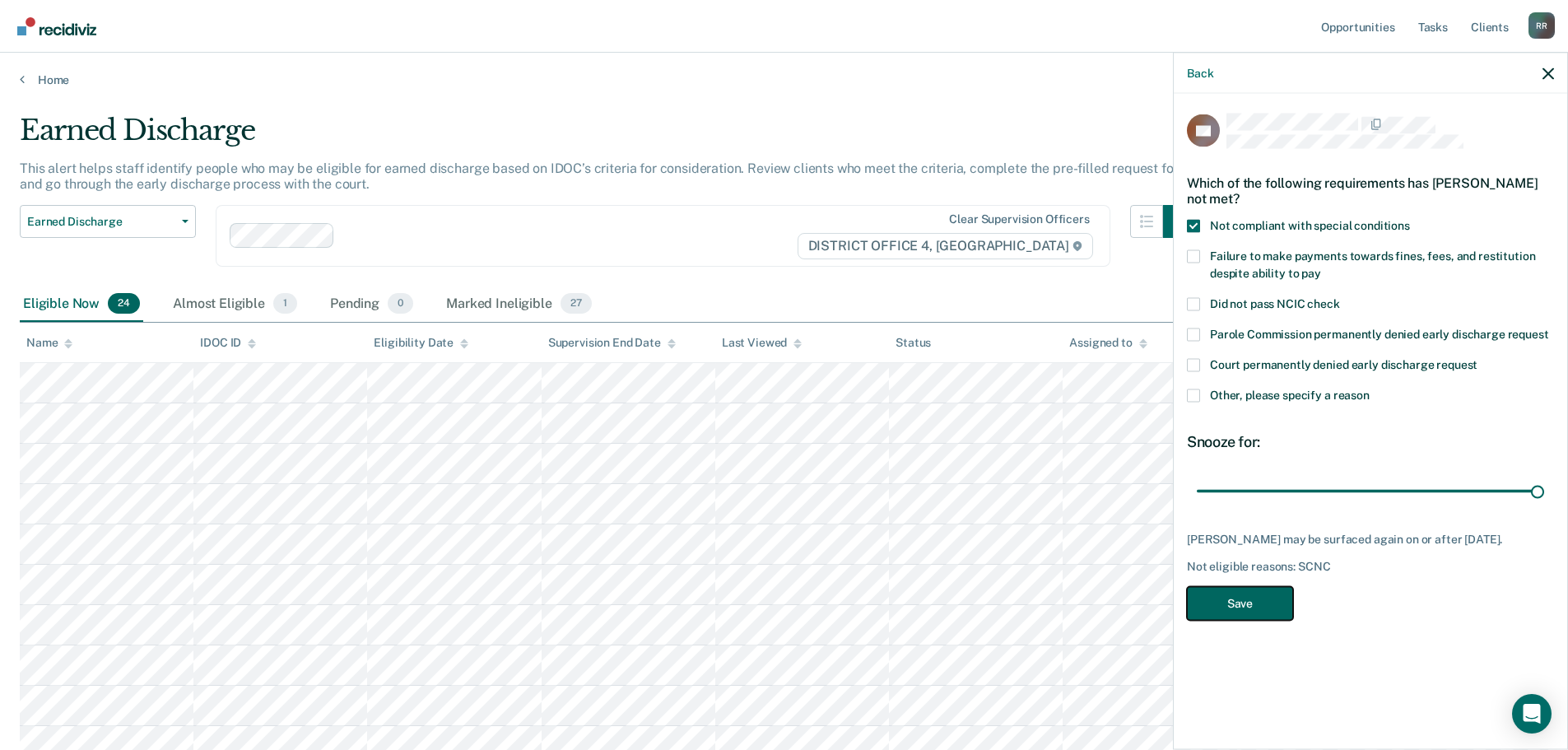
click at [1252, 619] on button "Save" at bounding box center [1240, 602] width 107 height 34
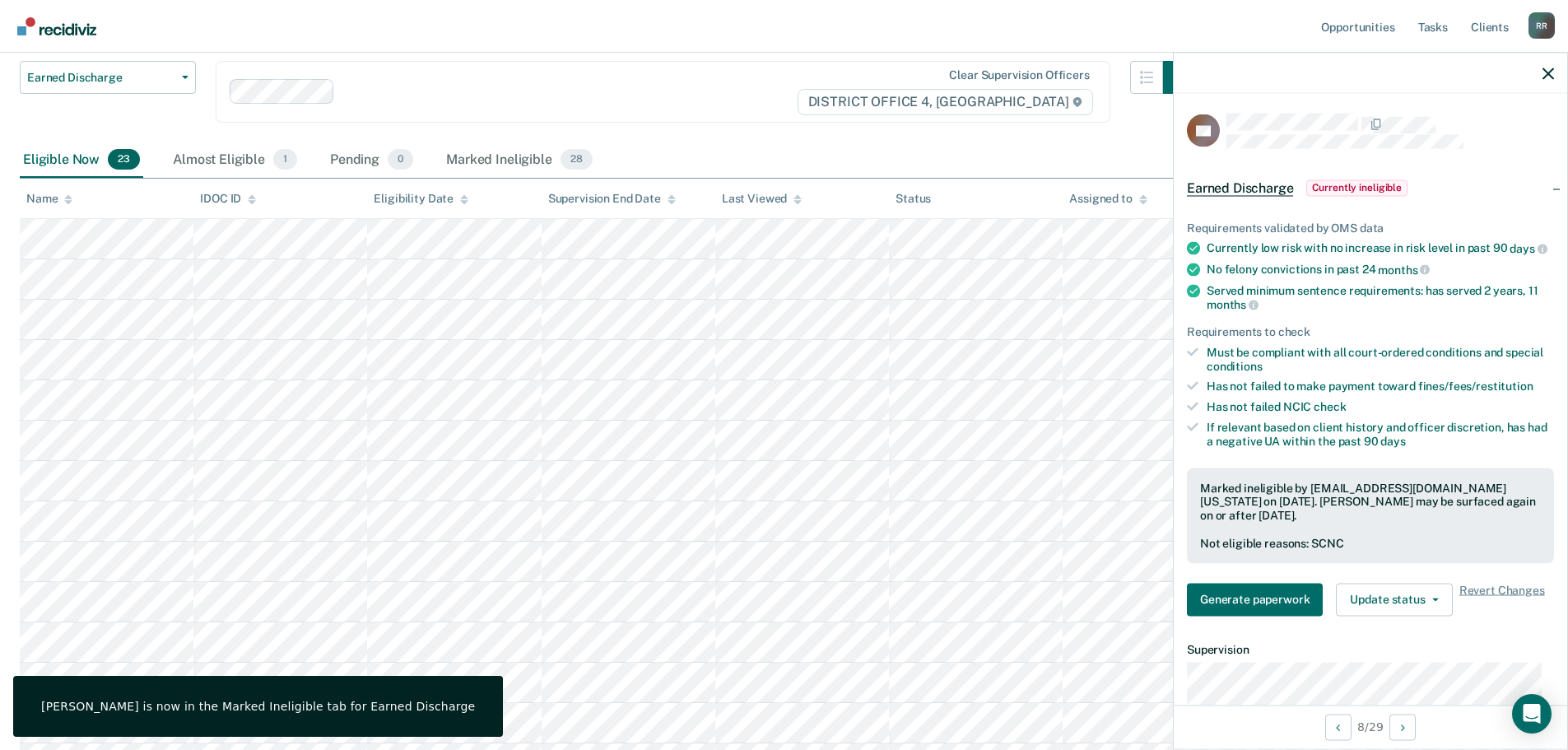
scroll to position [165, 0]
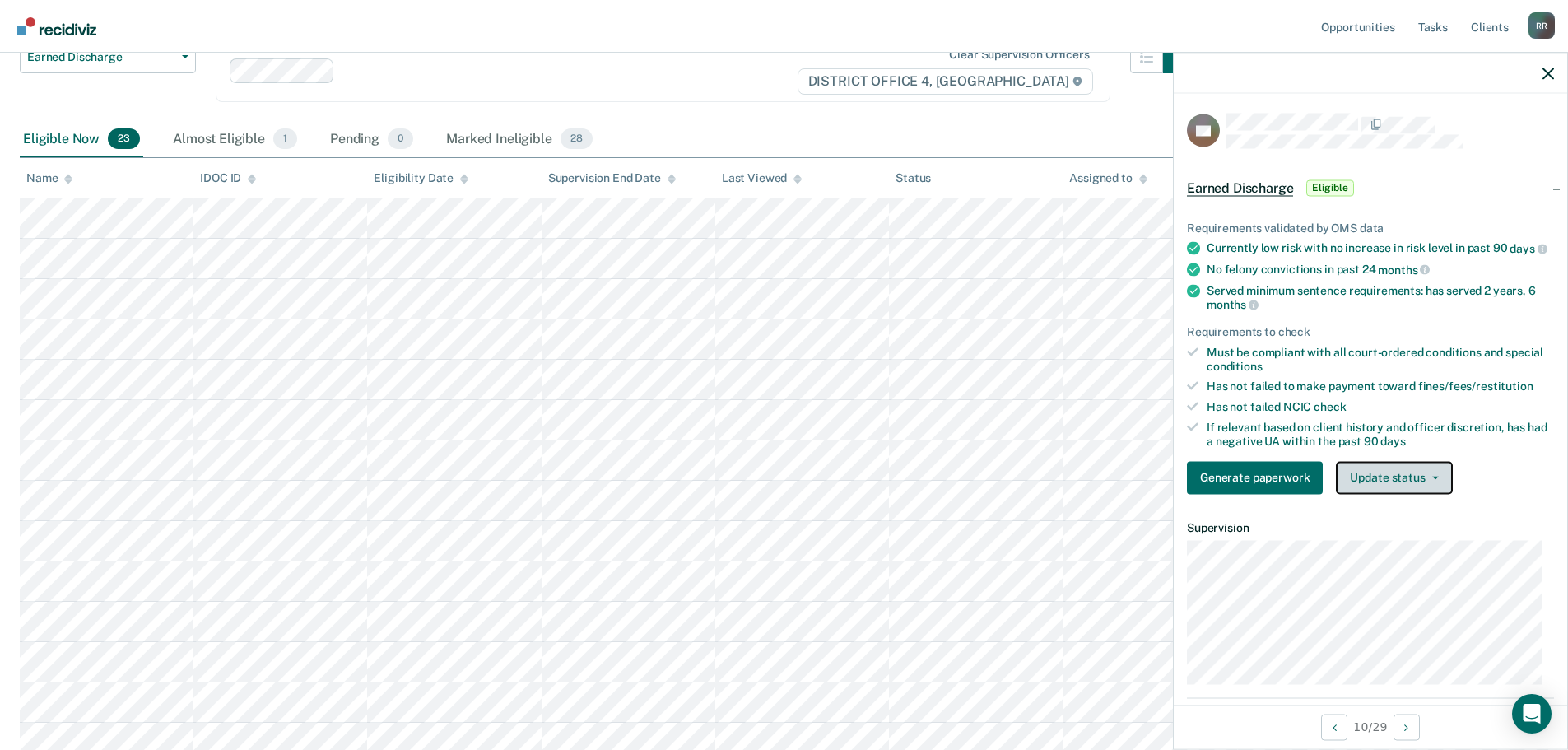
click at [1433, 479] on icon "button" at bounding box center [1435, 478] width 7 height 3
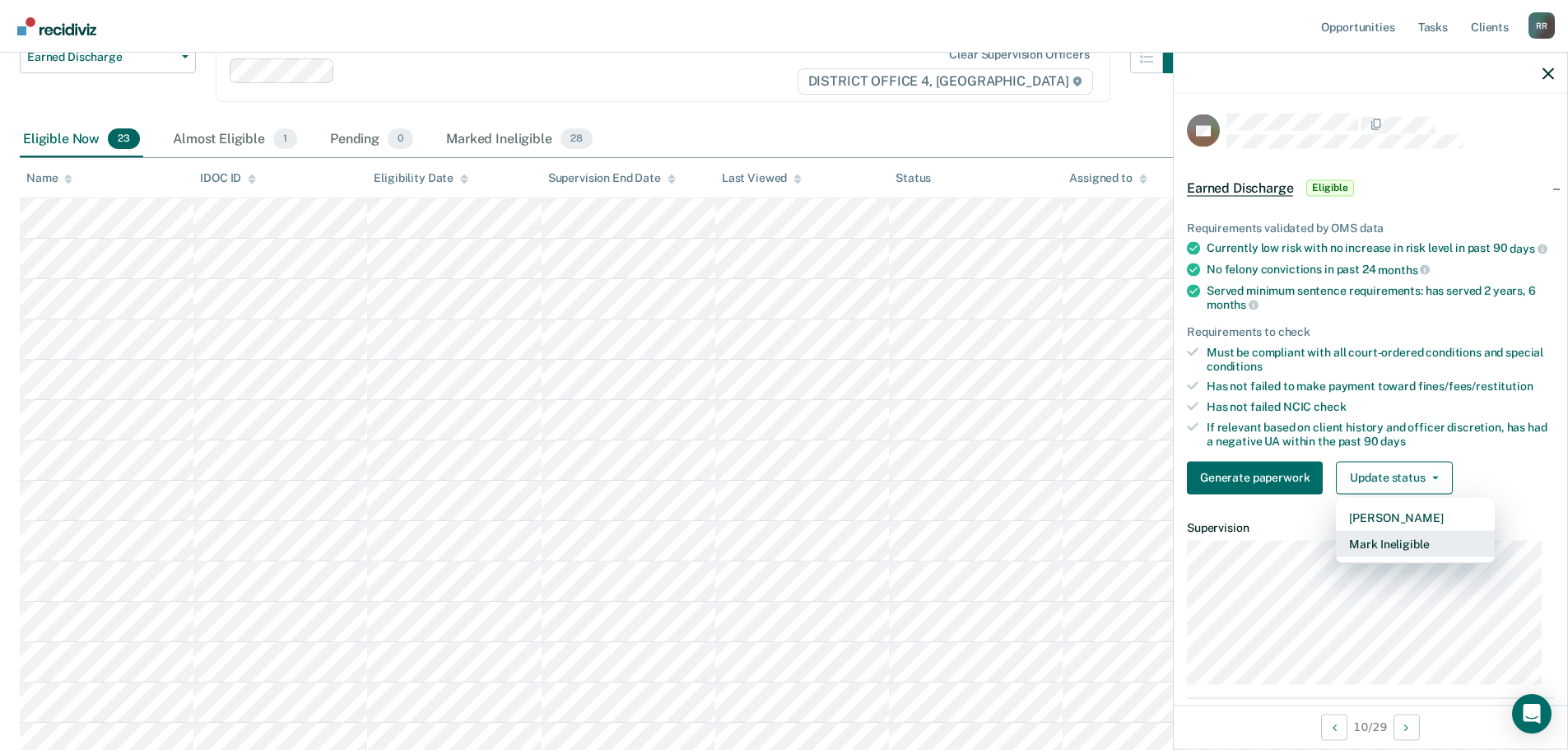
click at [1401, 556] on button "Mark Ineligible" at bounding box center [1415, 543] width 159 height 26
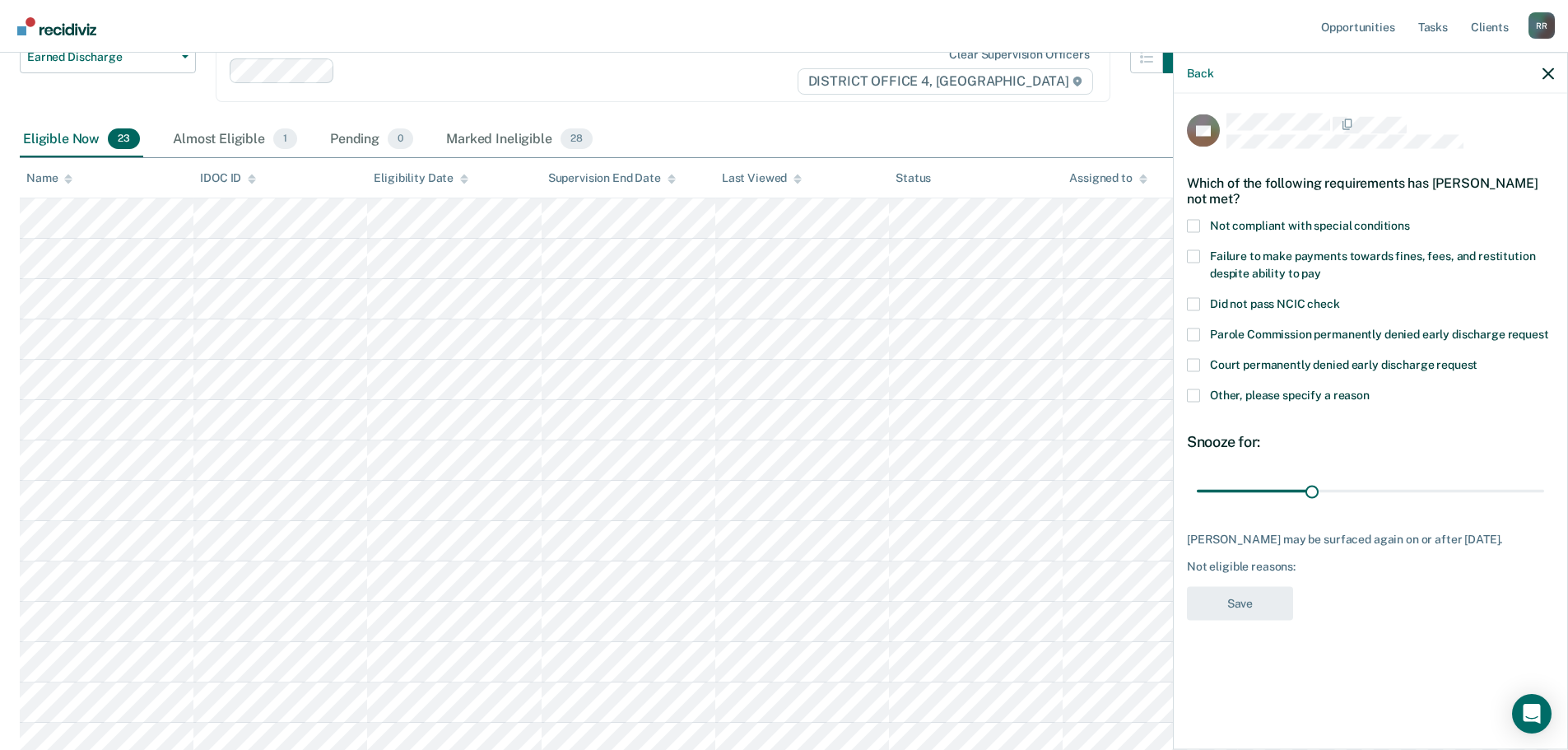
click at [1198, 394] on span at bounding box center [1193, 395] width 13 height 13
click at [1370, 389] on input "Other, please specify a reason" at bounding box center [1370, 389] width 0 height 0
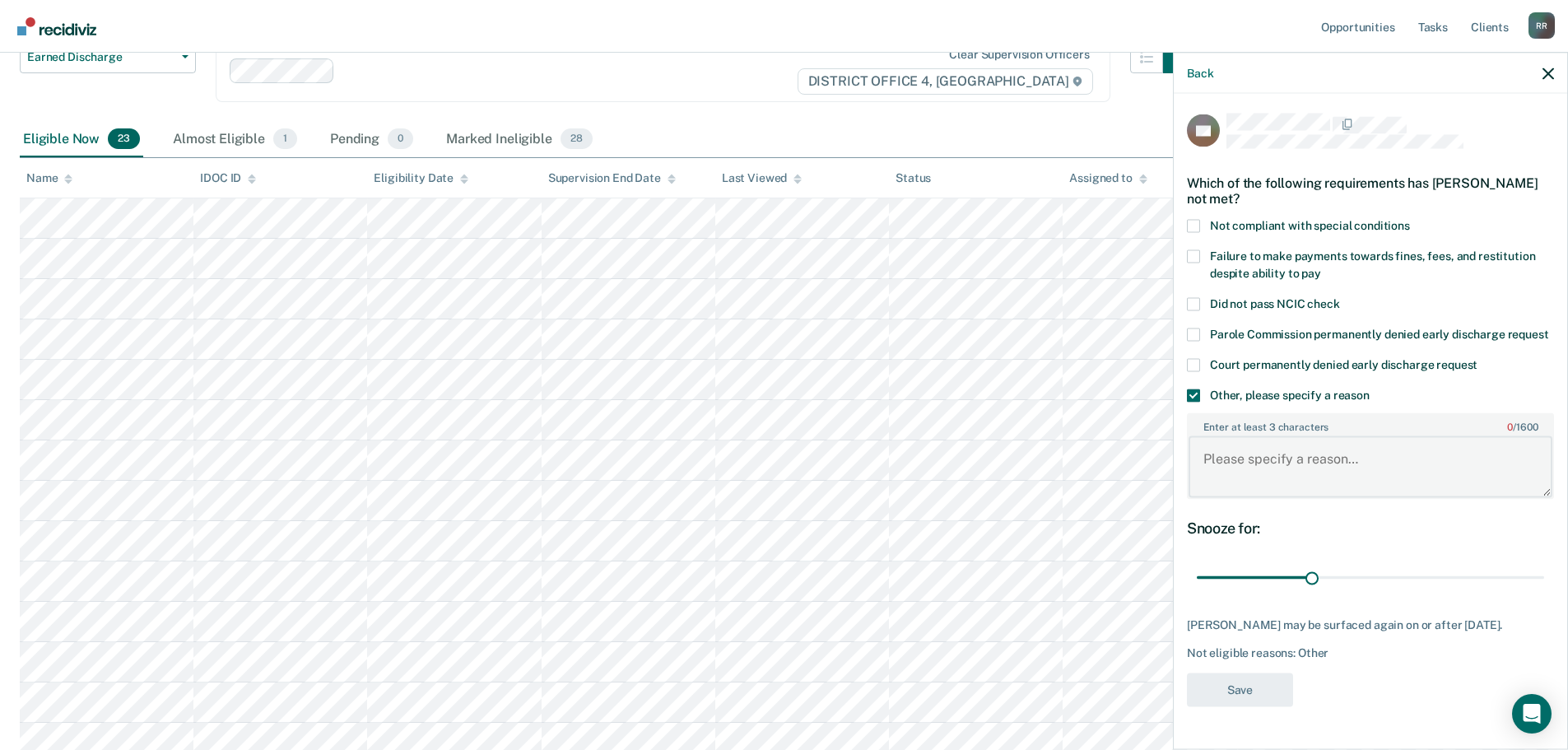
click at [1279, 471] on textarea "Enter at least 3 characters 0 / 1600" at bounding box center [1370, 467] width 364 height 61
paste textarea "Not ready"
type textarea "Not ready"
drag, startPoint x: 1313, startPoint y: 580, endPoint x: 1579, endPoint y: 568, distance: 266.3
type input "90"
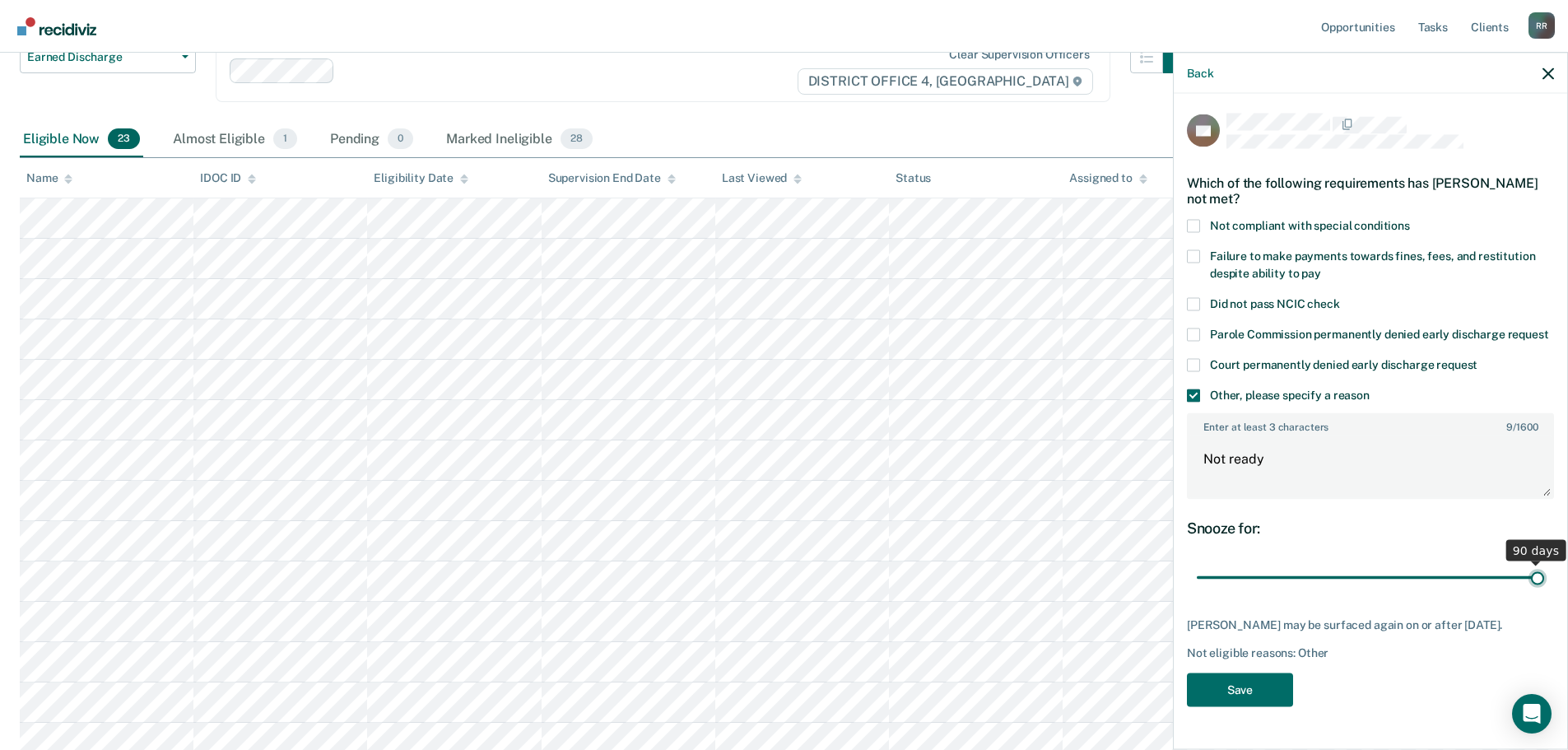
click at [1544, 568] on input "range" at bounding box center [1371, 577] width 347 height 29
click at [1257, 706] on button "Save" at bounding box center [1240, 689] width 107 height 34
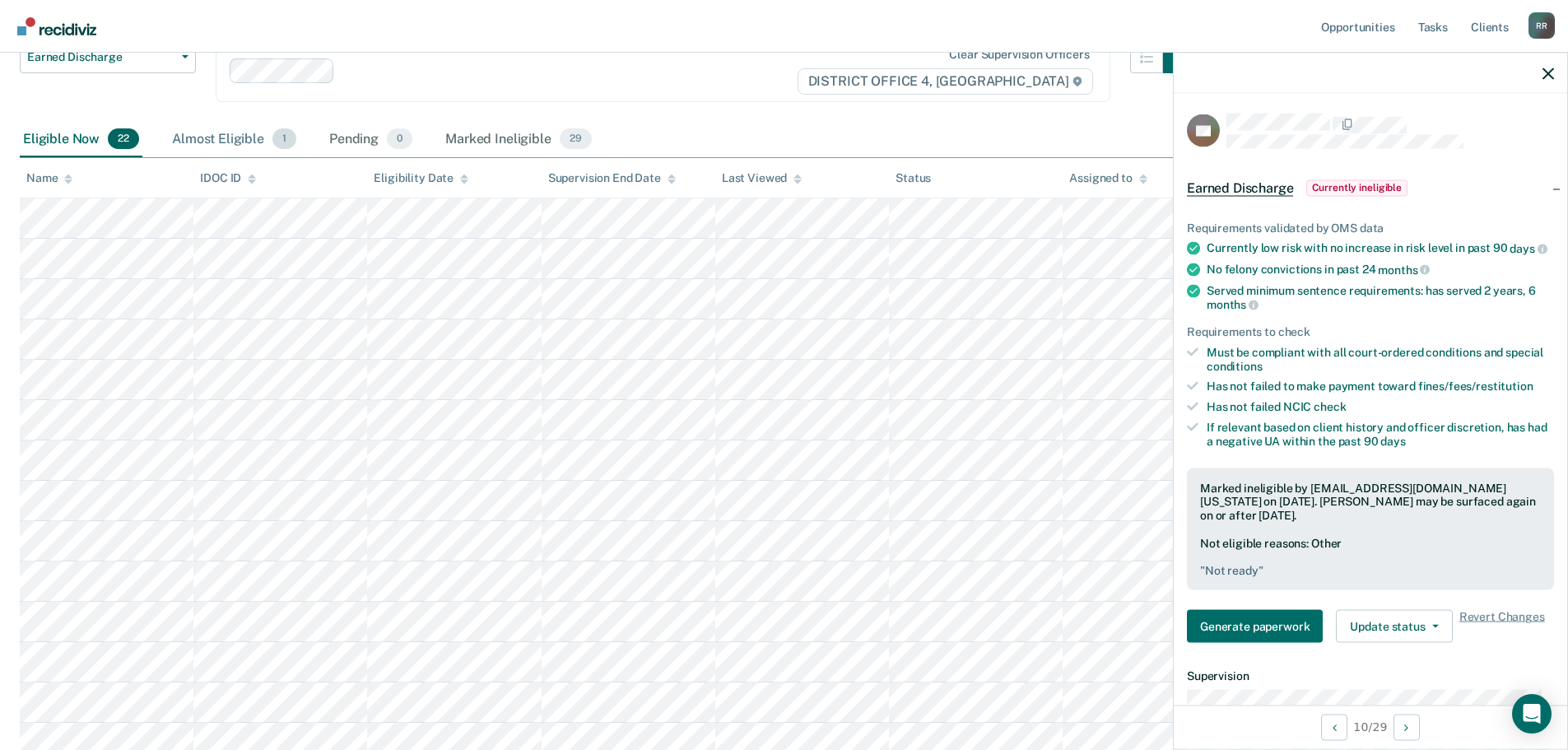
scroll to position [0, 0]
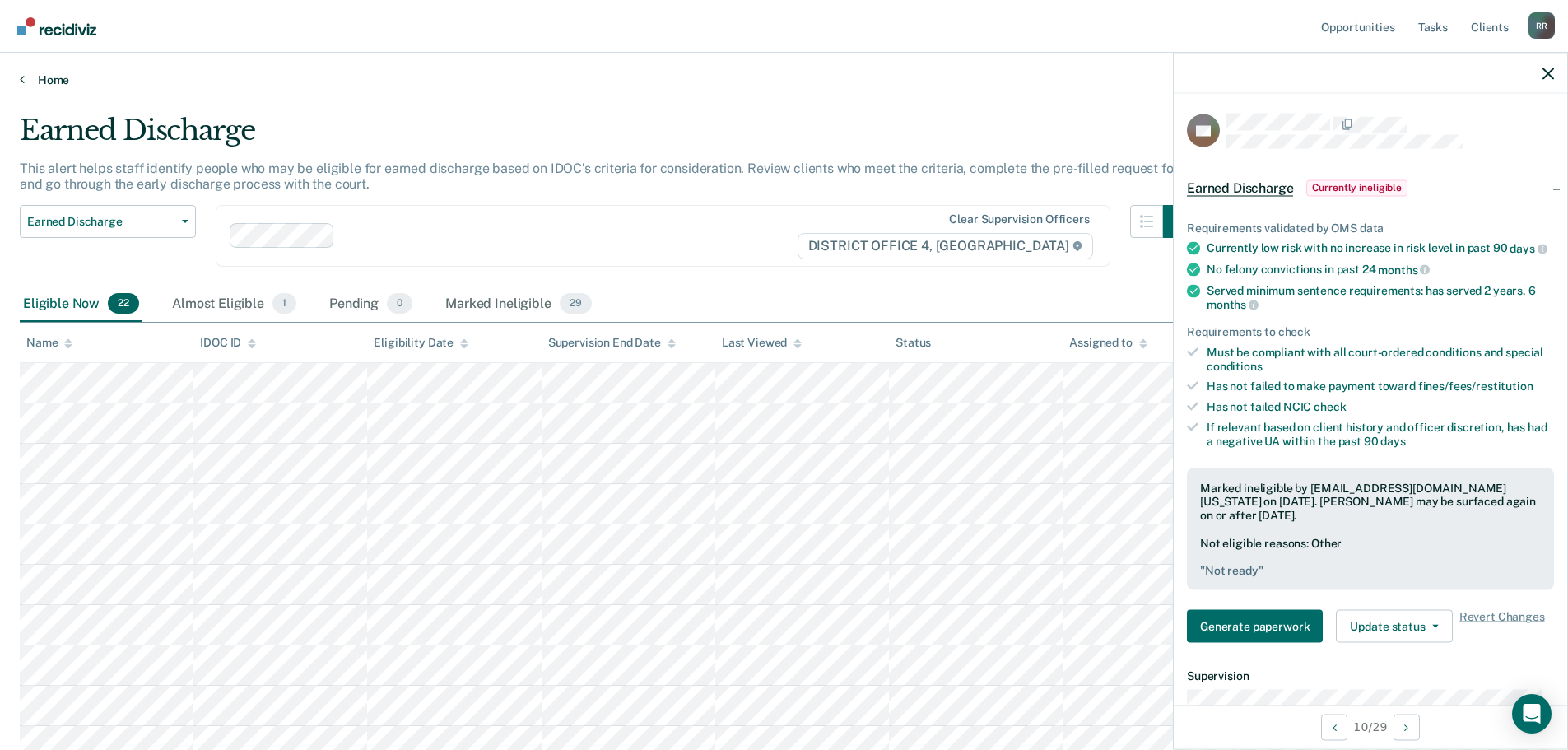
click at [64, 80] on link "Home" at bounding box center [784, 79] width 1528 height 15
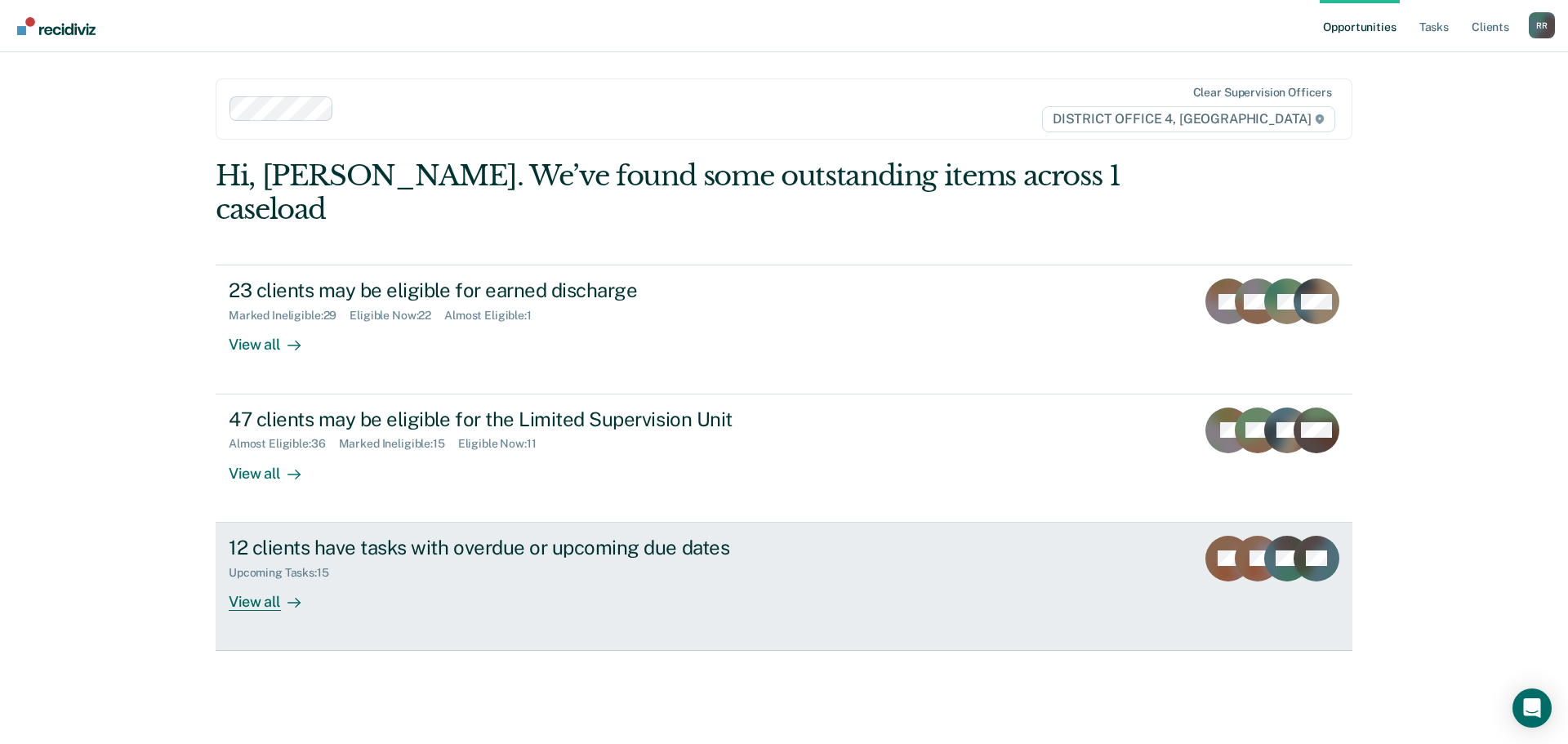
click at [274, 579] on div "View all" at bounding box center [275, 594] width 92 height 32
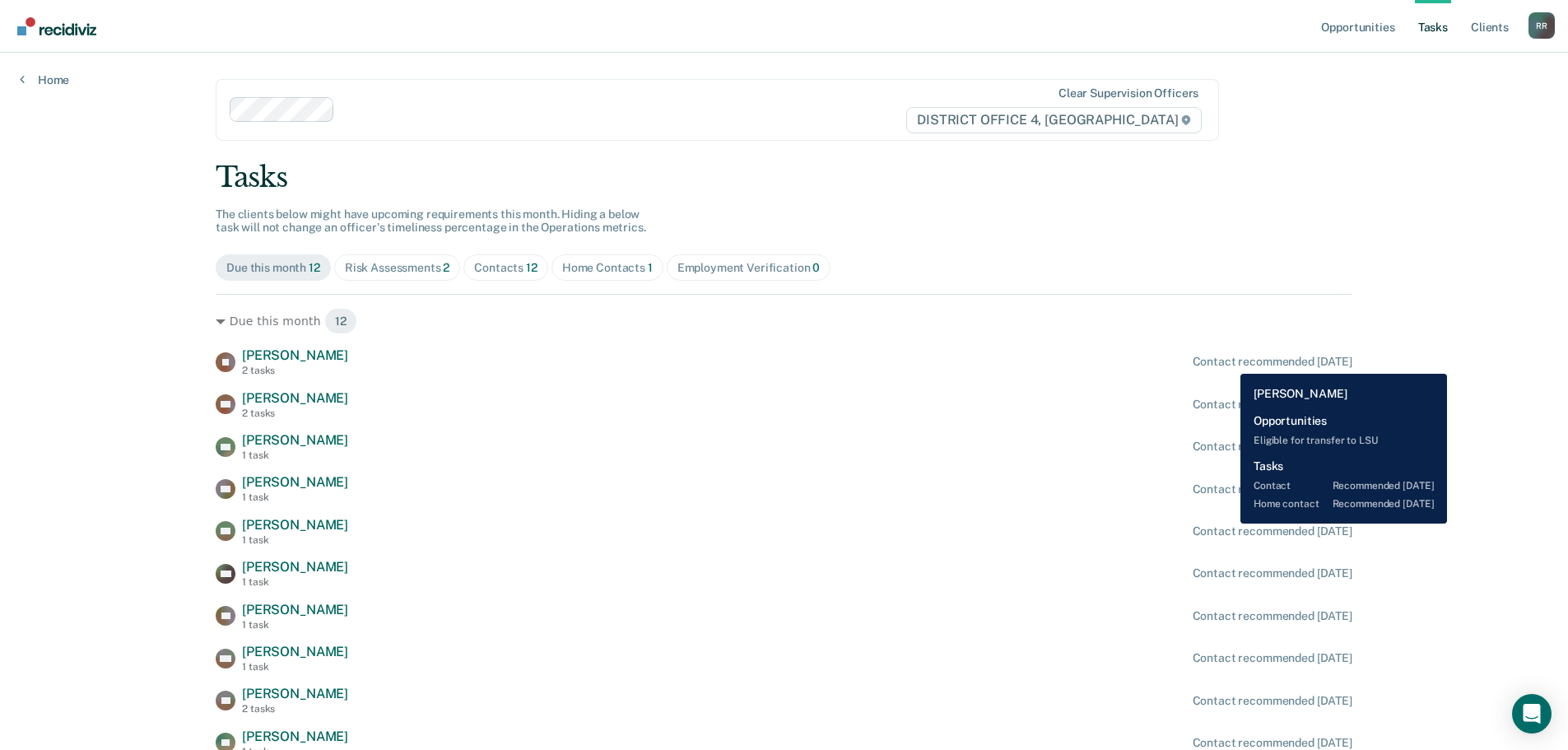
click at [1228, 361] on div "Contact recommended [DATE]" at bounding box center [1272, 361] width 160 height 14
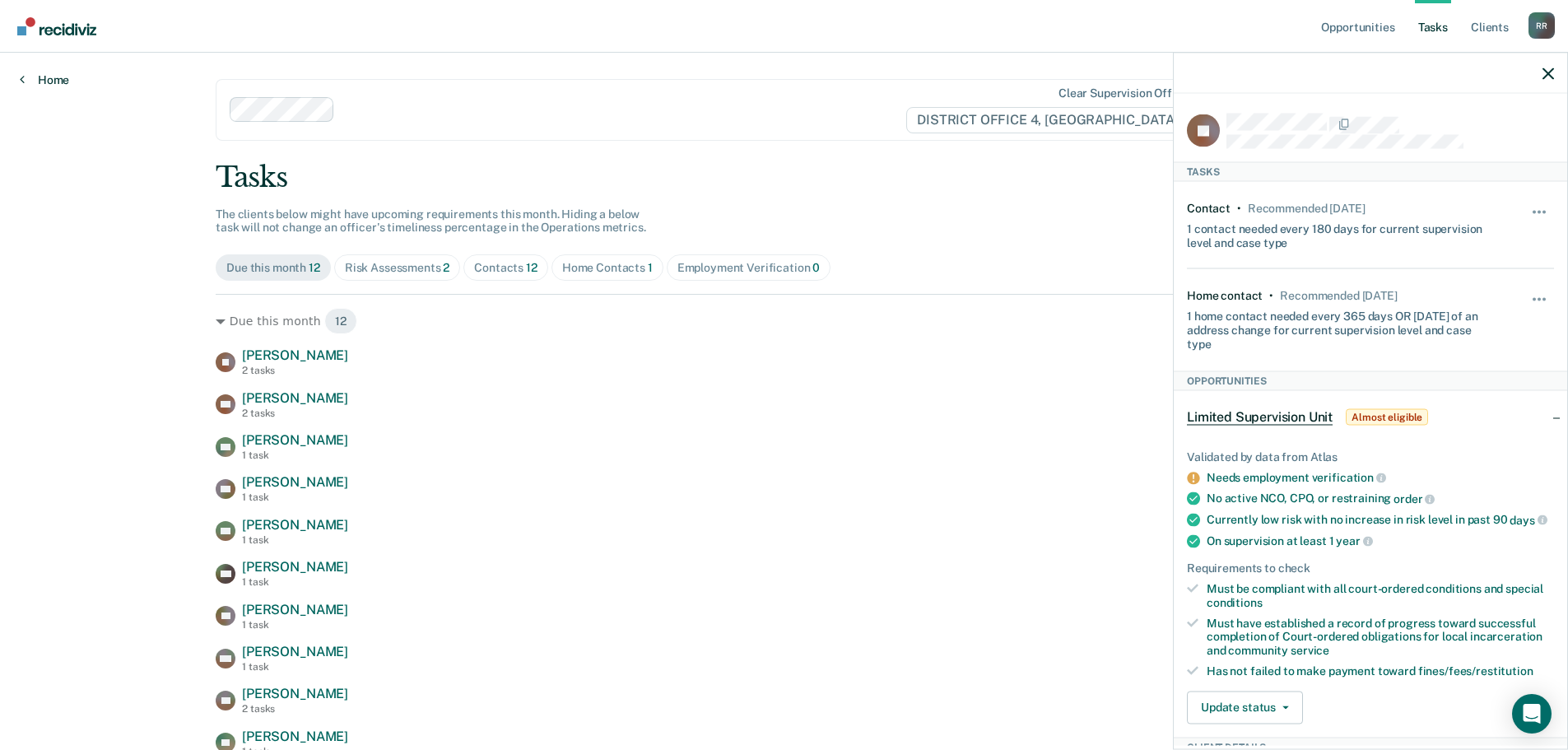
click at [54, 81] on link "Home" at bounding box center [45, 79] width 50 height 15
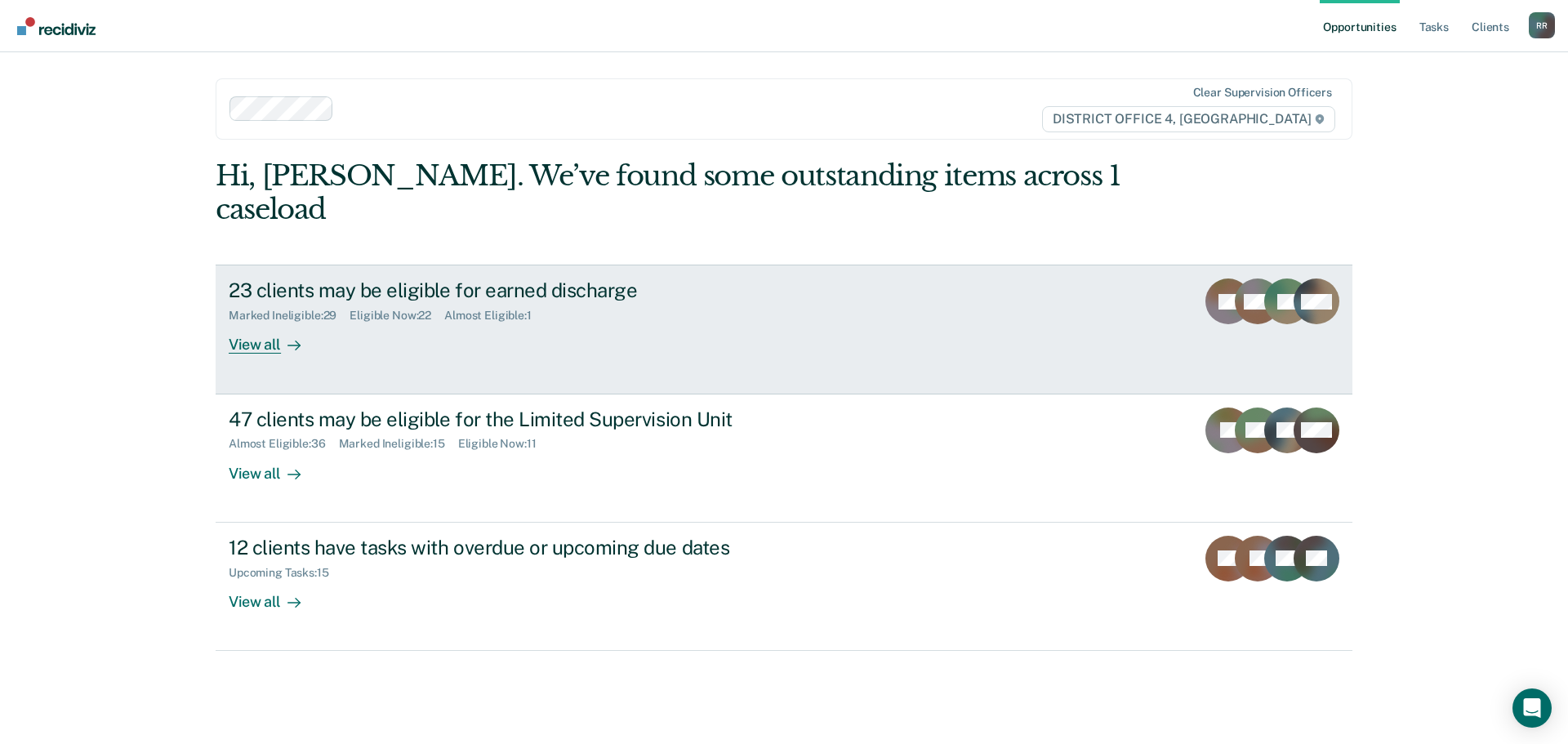
click at [247, 322] on div "View all" at bounding box center [275, 338] width 92 height 32
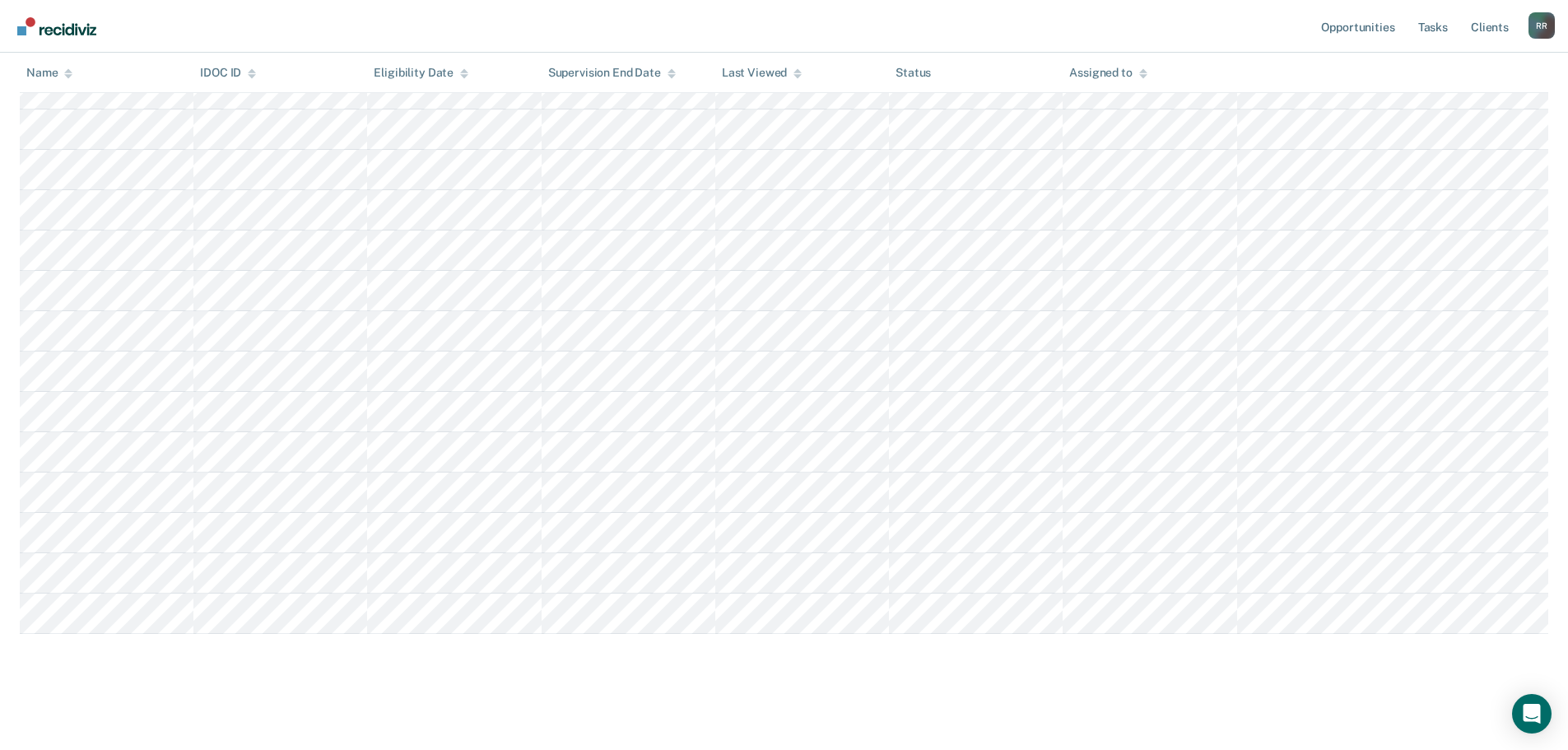
scroll to position [619, 0]
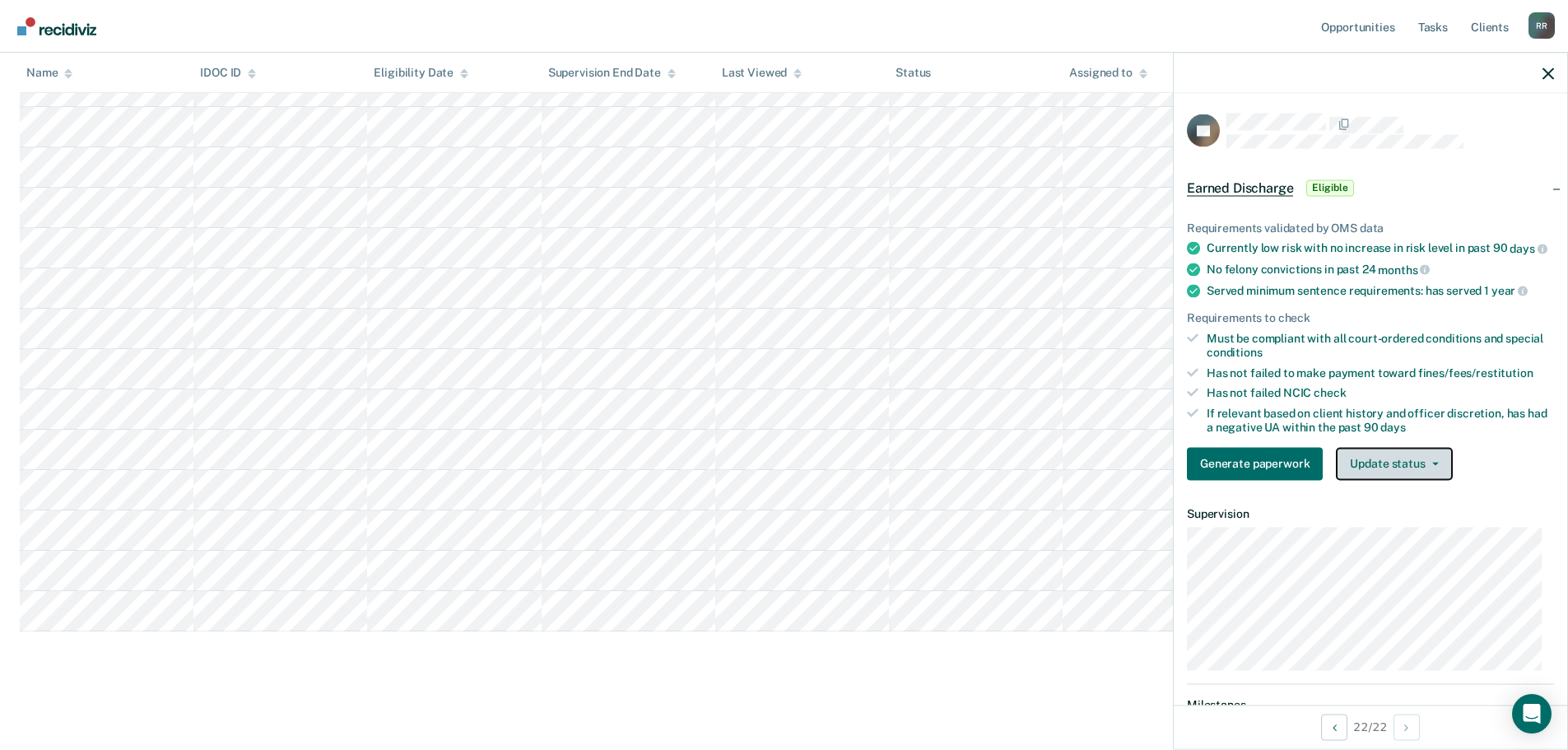
click at [1436, 476] on button "Update status" at bounding box center [1393, 464] width 116 height 33
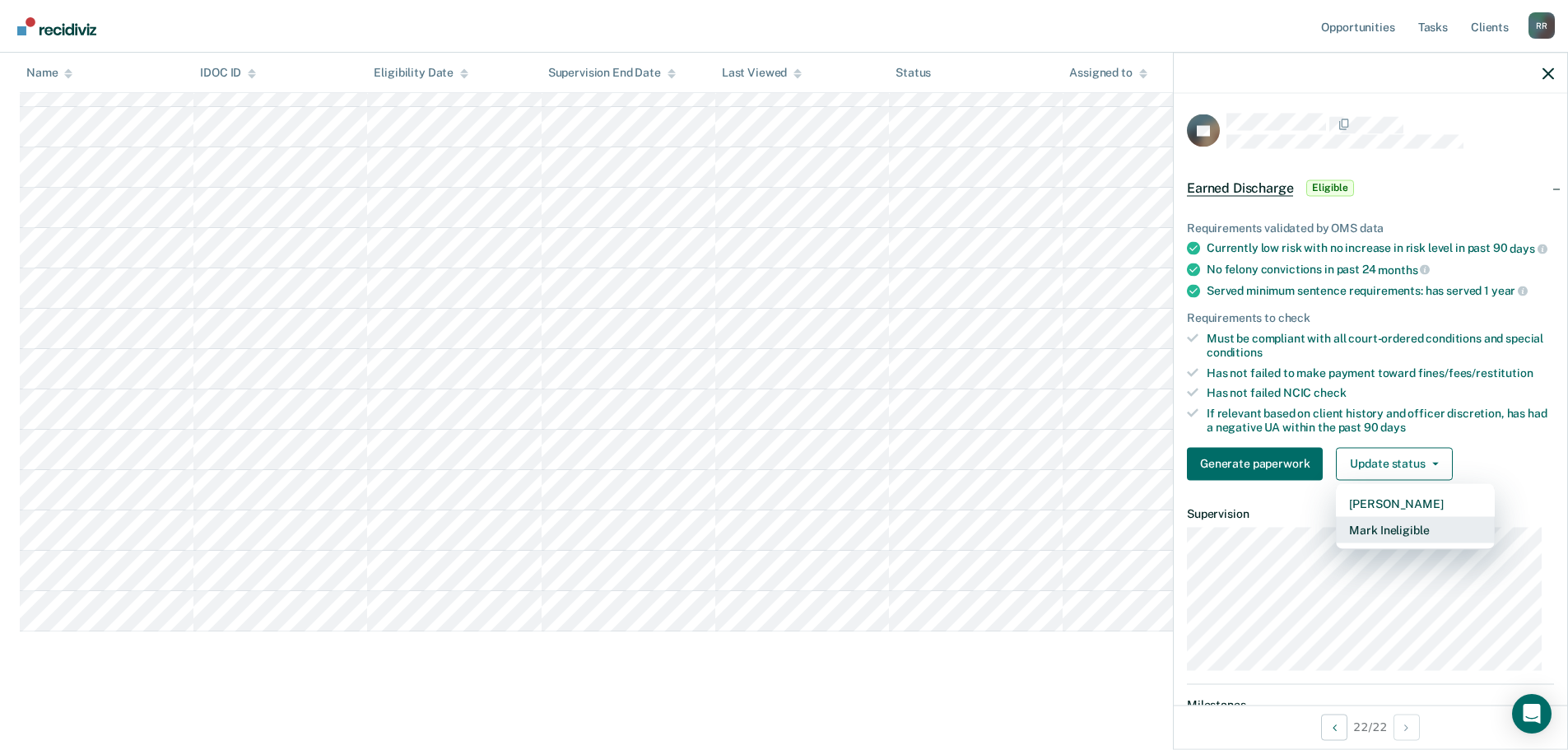
click at [1404, 542] on button "Mark Ineligible" at bounding box center [1415, 529] width 159 height 26
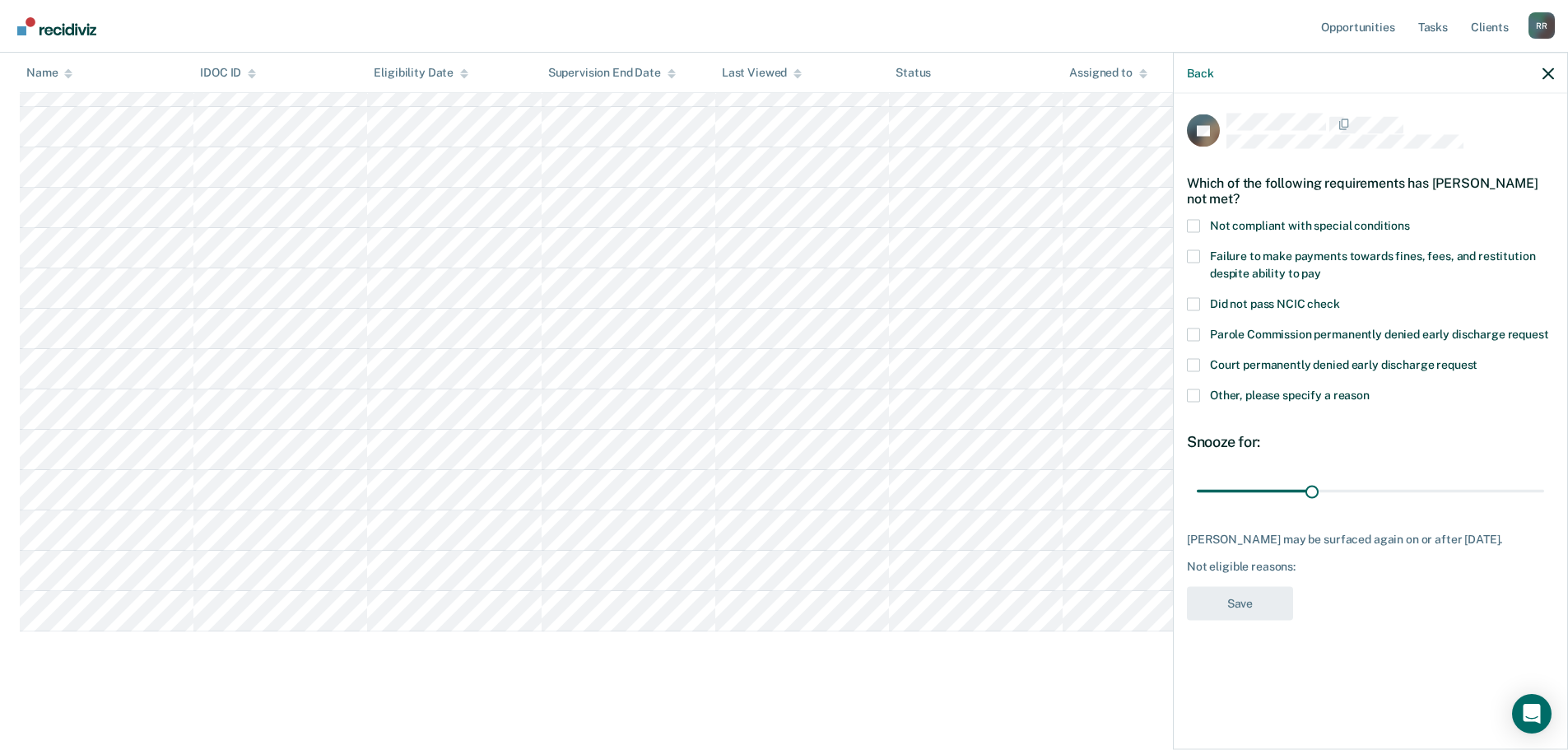
click at [1201, 397] on label "Other, please specify a reason" at bounding box center [1370, 397] width 367 height 17
click at [1370, 389] on input "Other, please specify a reason" at bounding box center [1370, 389] width 0 height 0
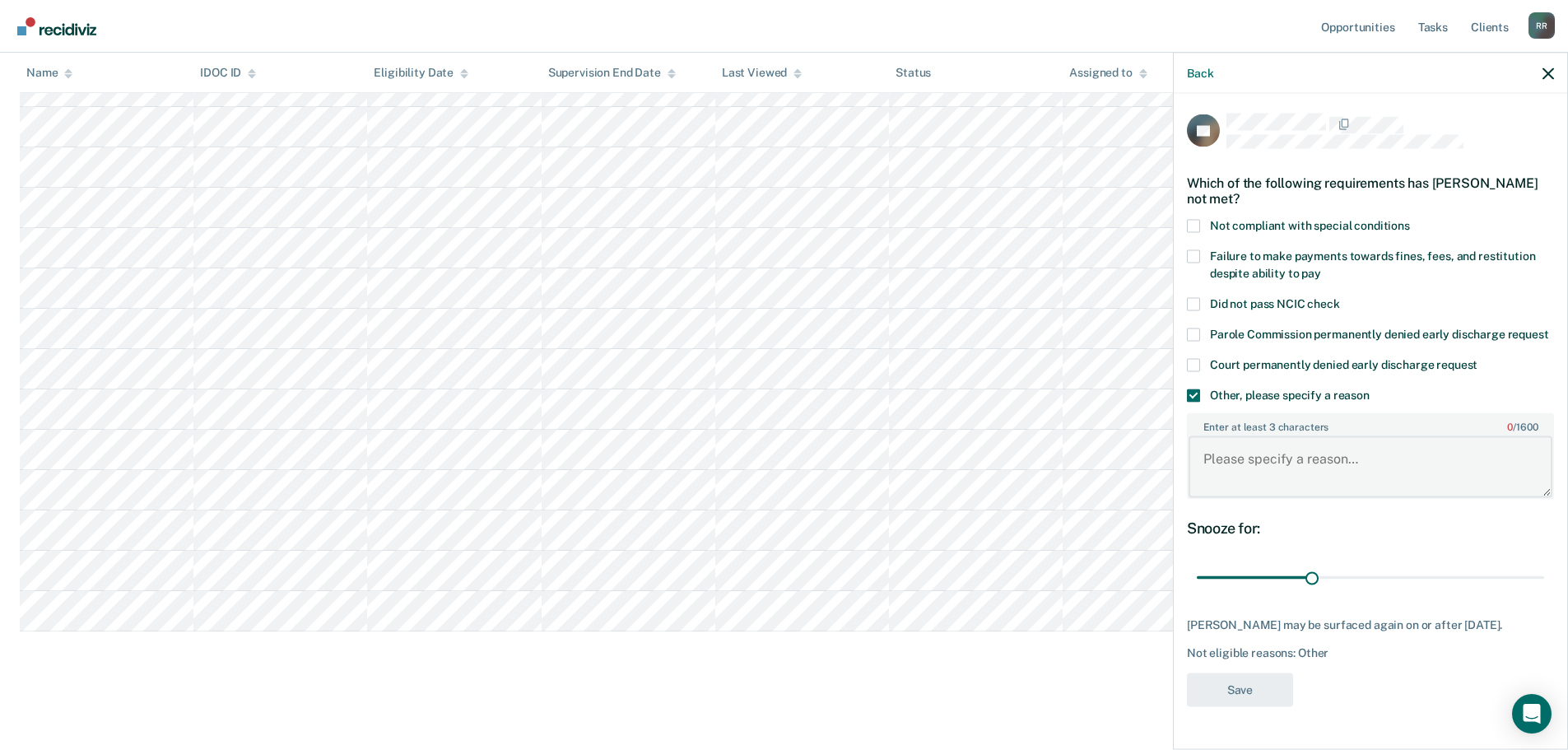
click at [1253, 481] on textarea "Enter at least 3 characters 0 / 1600" at bounding box center [1370, 467] width 364 height 61
paste textarea "Not ready"
type textarea "Not ready"
drag, startPoint x: 1314, startPoint y: 576, endPoint x: 1579, endPoint y: 565, distance: 265.2
type input "90"
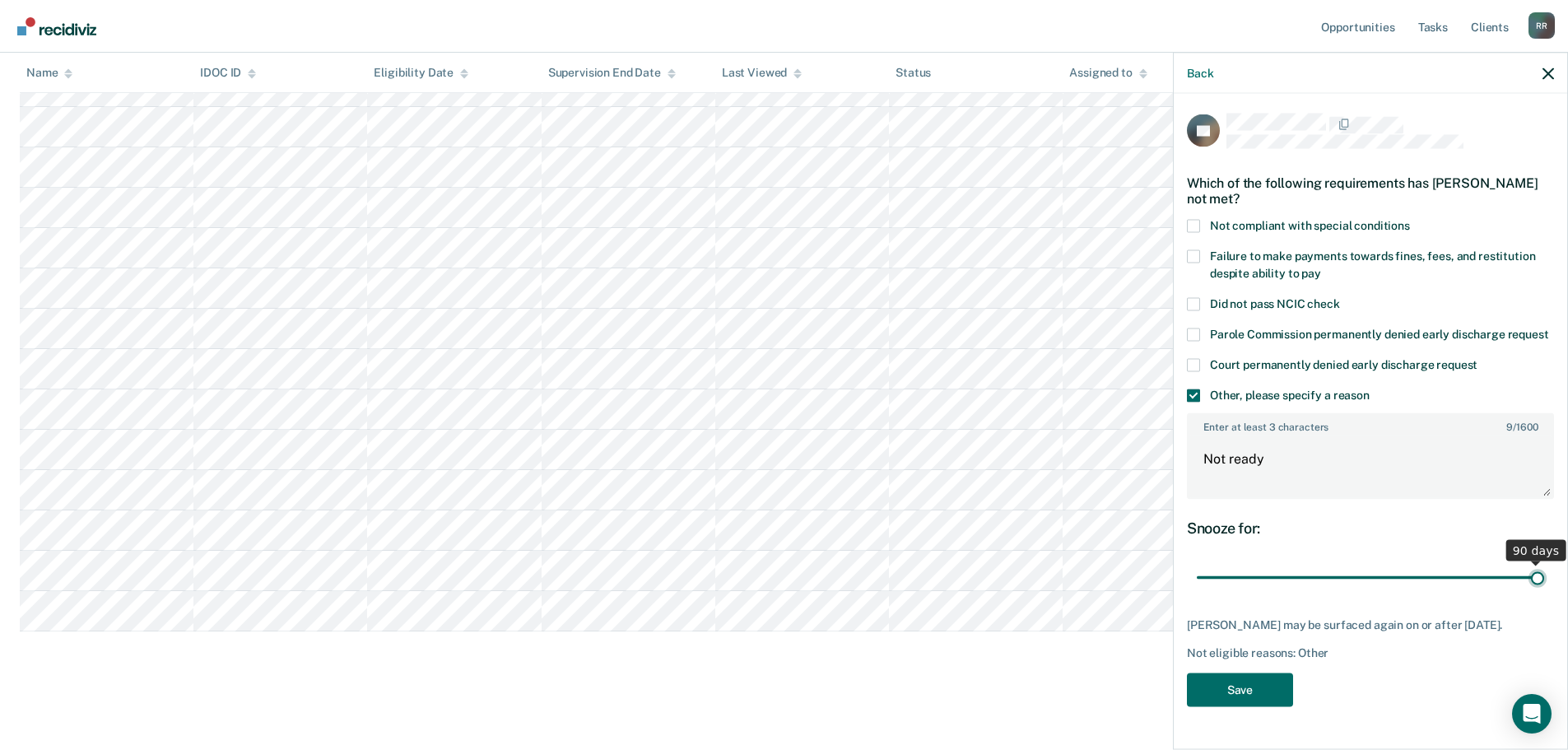
click at [1544, 565] on input "range" at bounding box center [1371, 577] width 347 height 29
click at [1244, 706] on button "Save" at bounding box center [1240, 689] width 107 height 34
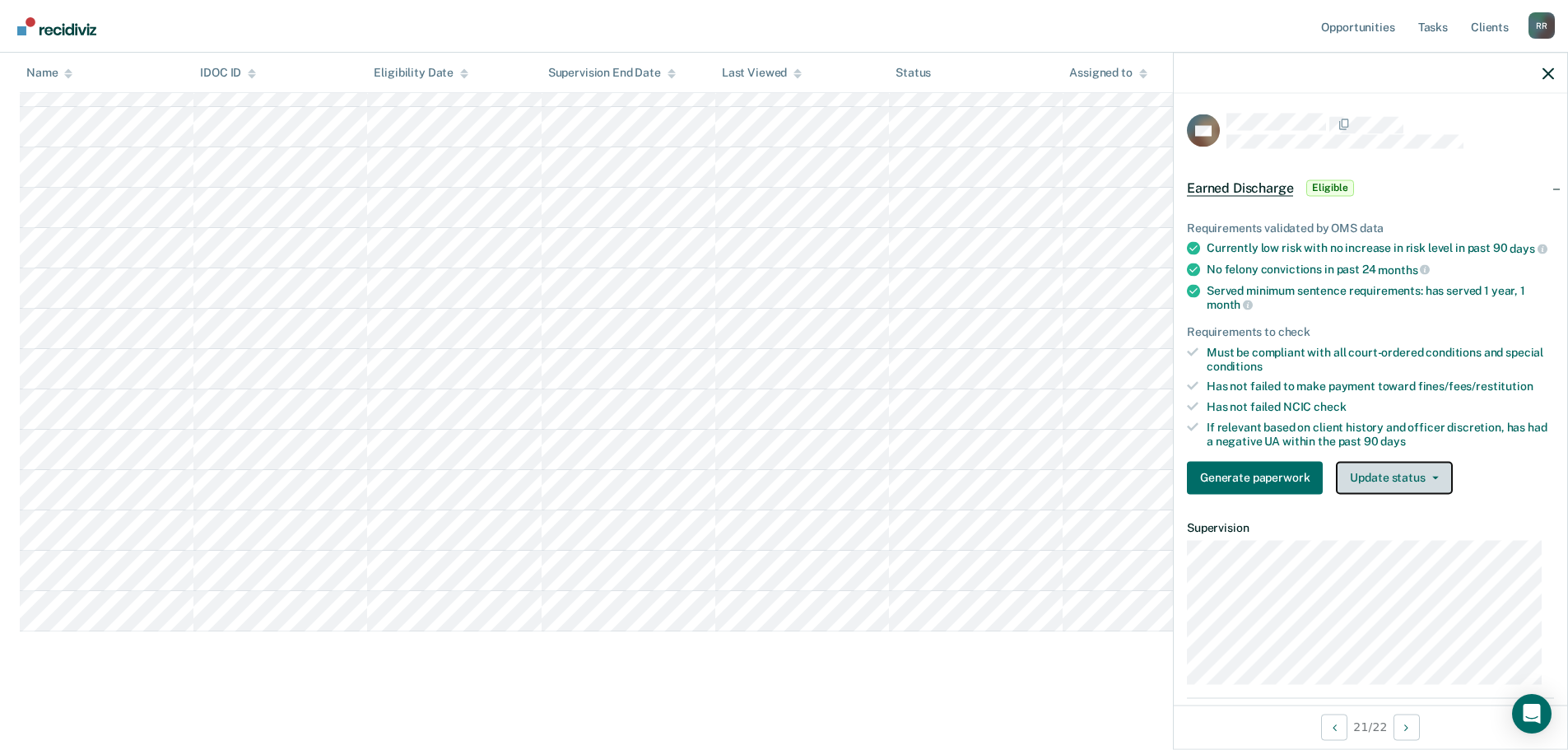
click at [1434, 485] on button "Update status" at bounding box center [1393, 478] width 116 height 33
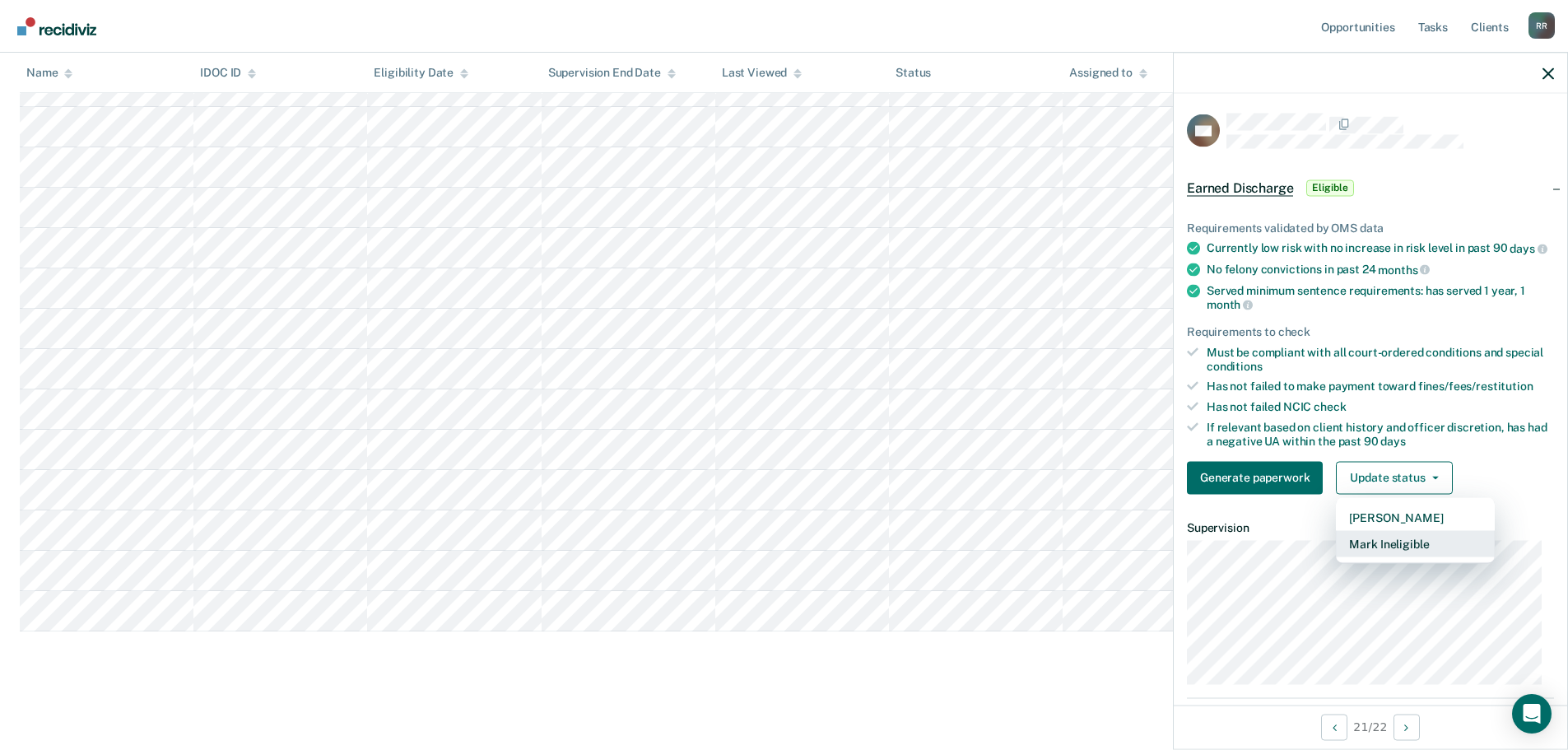
click at [1399, 551] on button "Mark Ineligible" at bounding box center [1415, 543] width 159 height 26
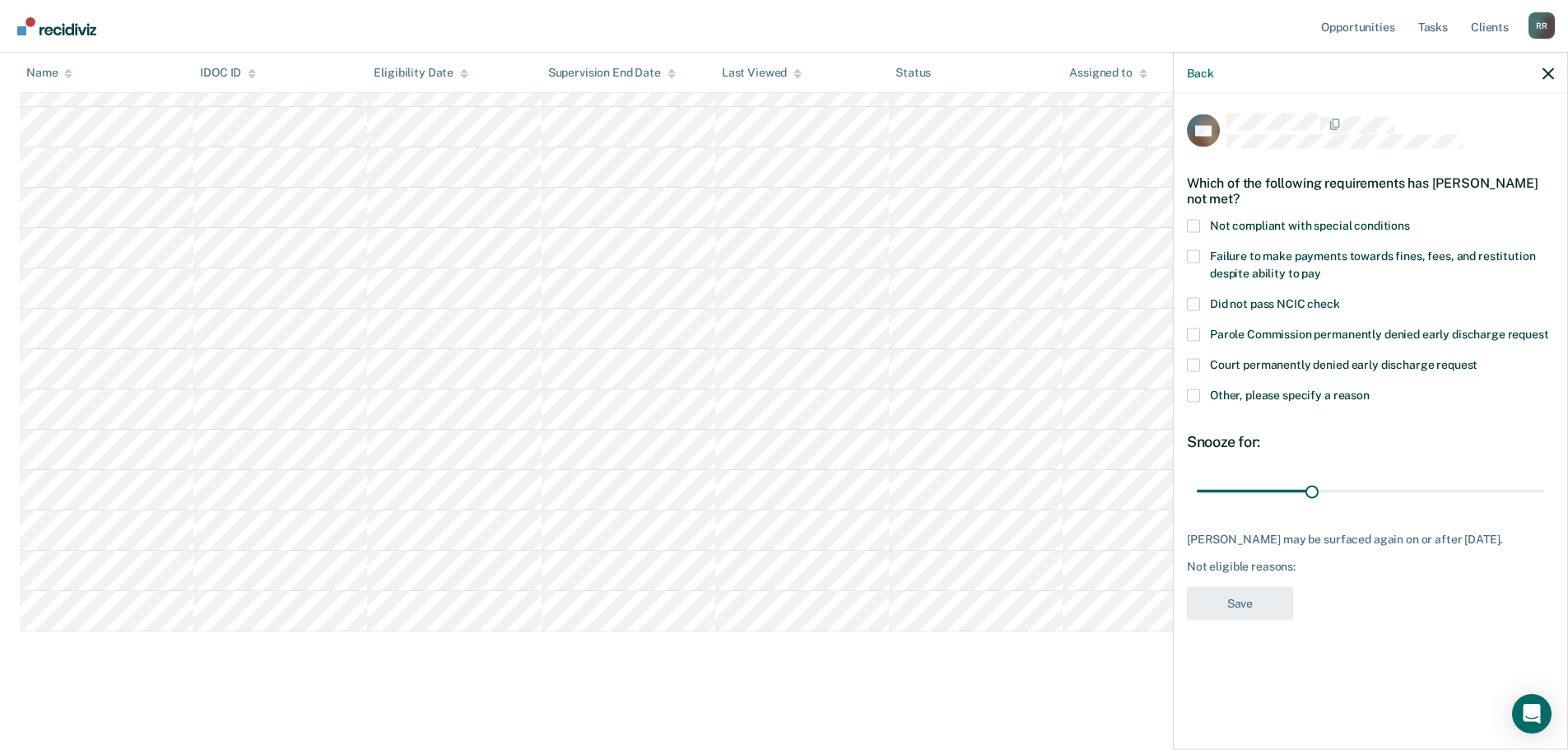
click at [1195, 219] on span at bounding box center [1193, 225] width 13 height 13
click at [1410, 219] on input "Not compliant with special conditions" at bounding box center [1410, 219] width 0 height 0
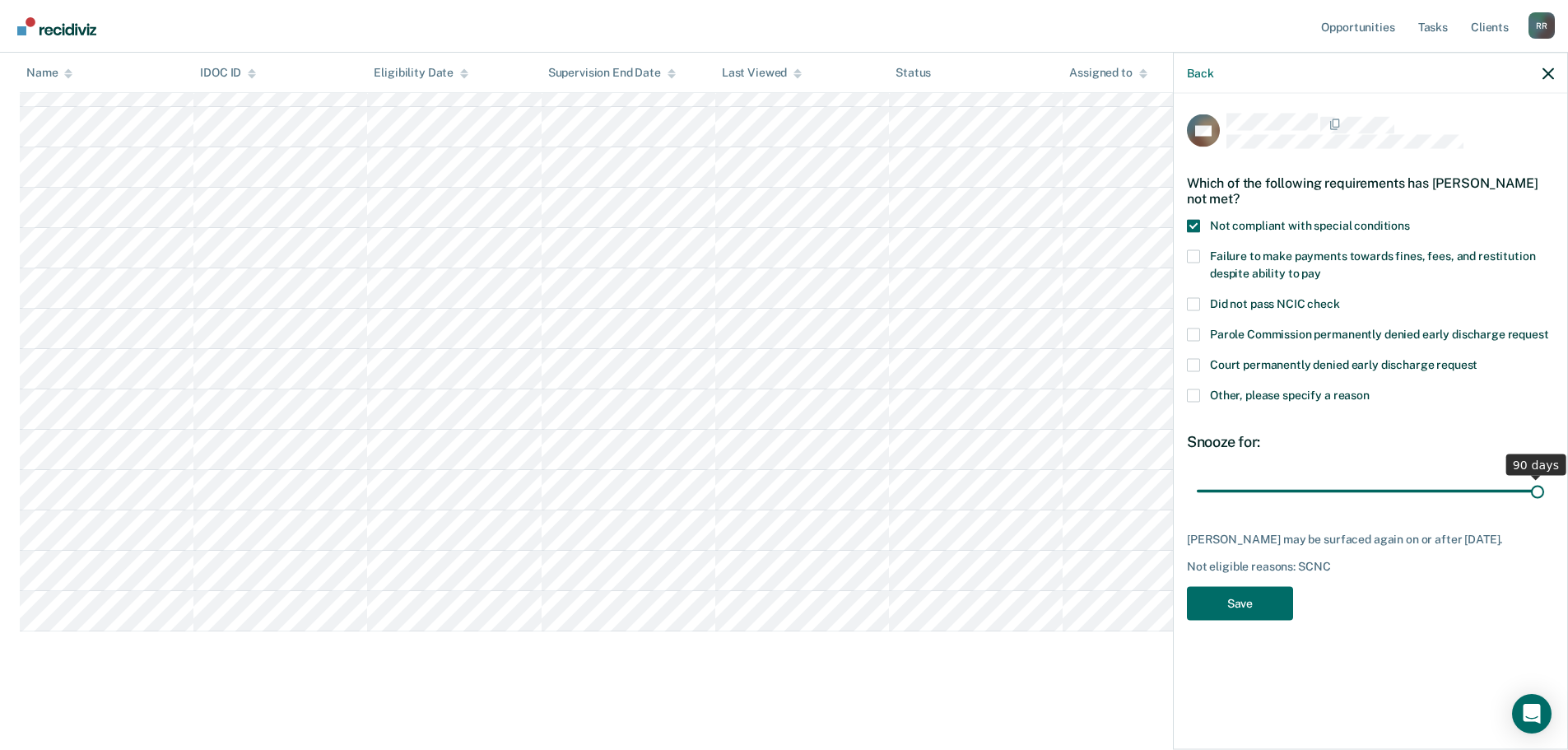
drag, startPoint x: 1310, startPoint y: 486, endPoint x: 1579, endPoint y: 502, distance: 269.5
type input "90"
click at [1544, 502] on input "range" at bounding box center [1371, 491] width 347 height 29
click at [1248, 597] on button "Save" at bounding box center [1240, 602] width 107 height 34
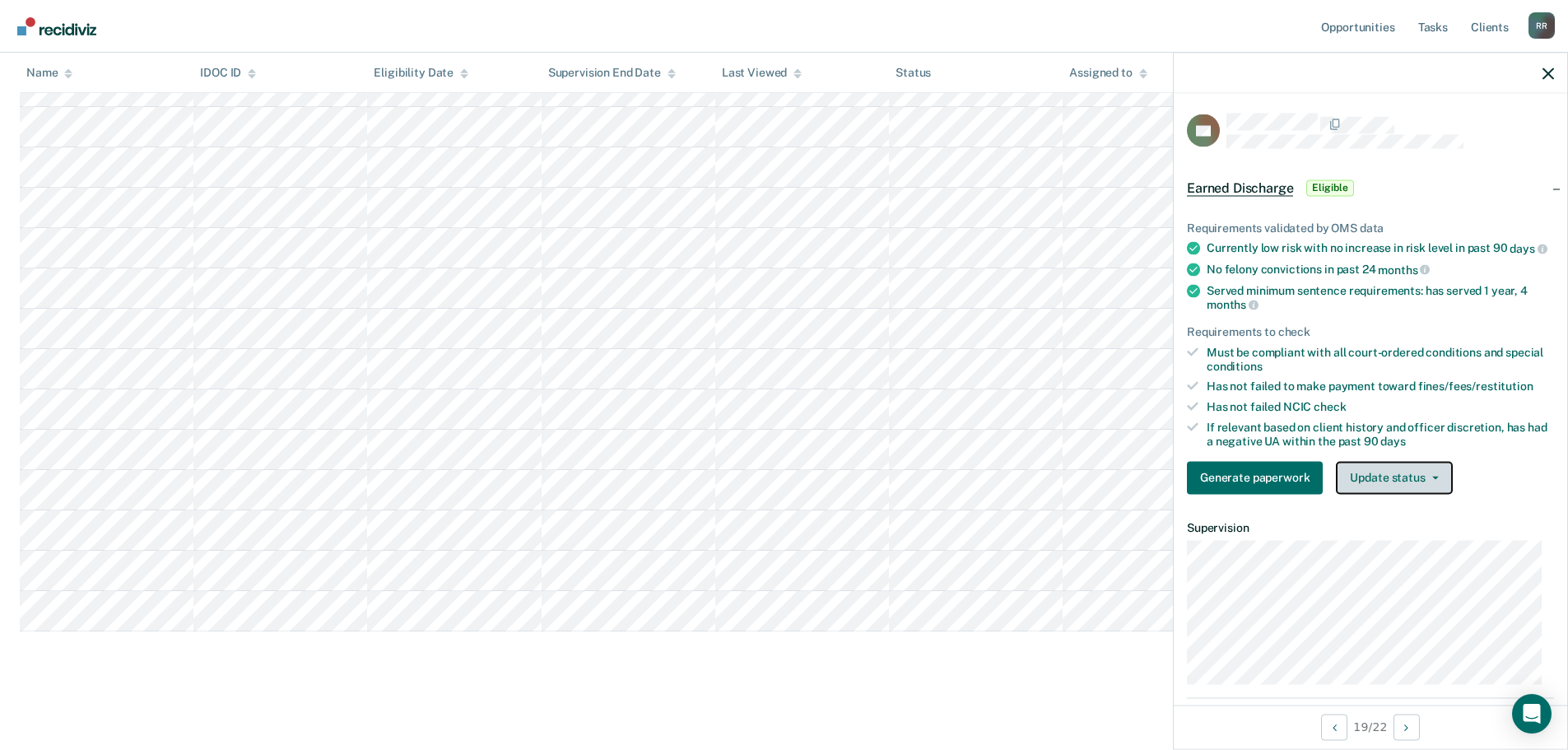
click at [1438, 486] on button "Update status" at bounding box center [1393, 478] width 116 height 33
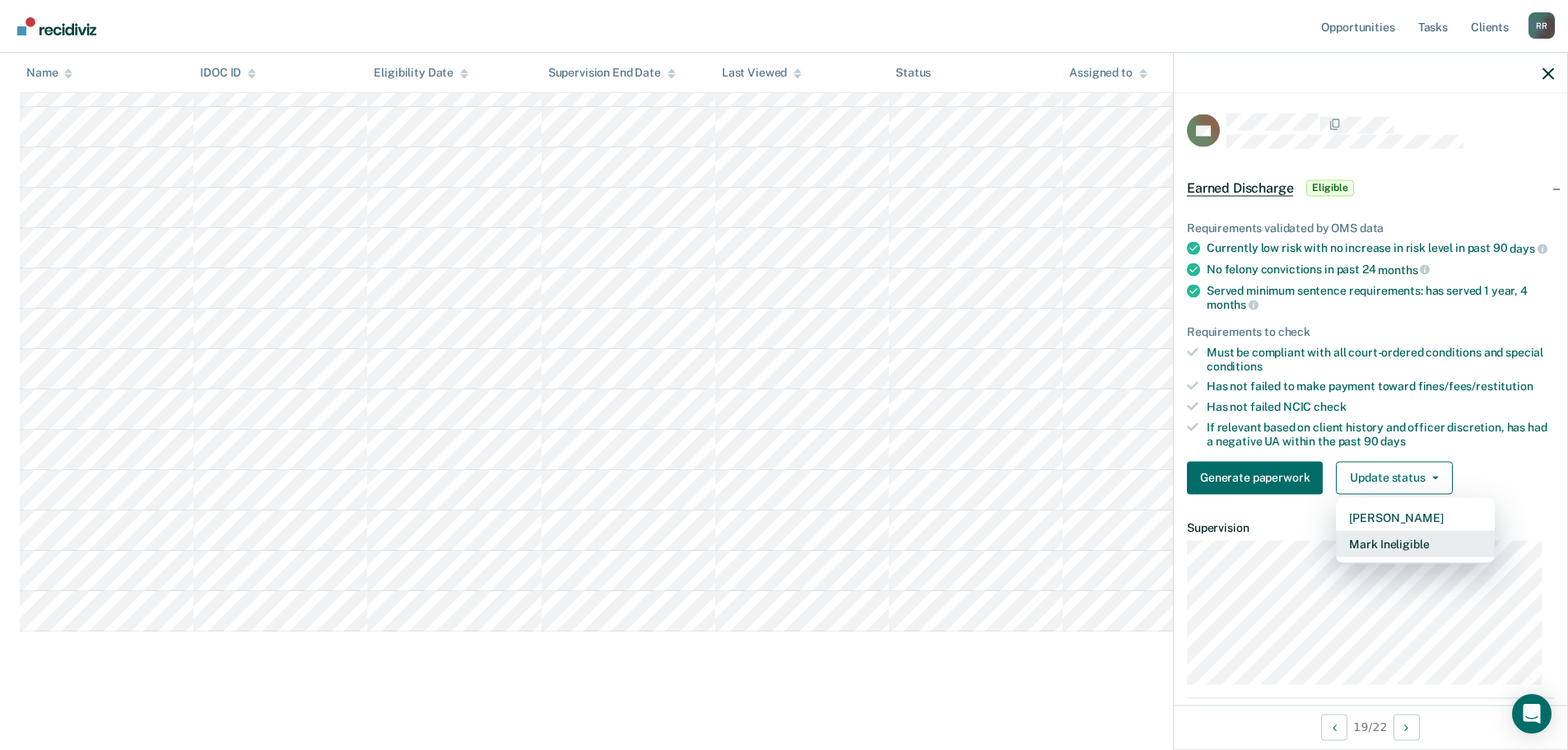
click at [1405, 556] on button "Mark Ineligible" at bounding box center [1415, 543] width 159 height 26
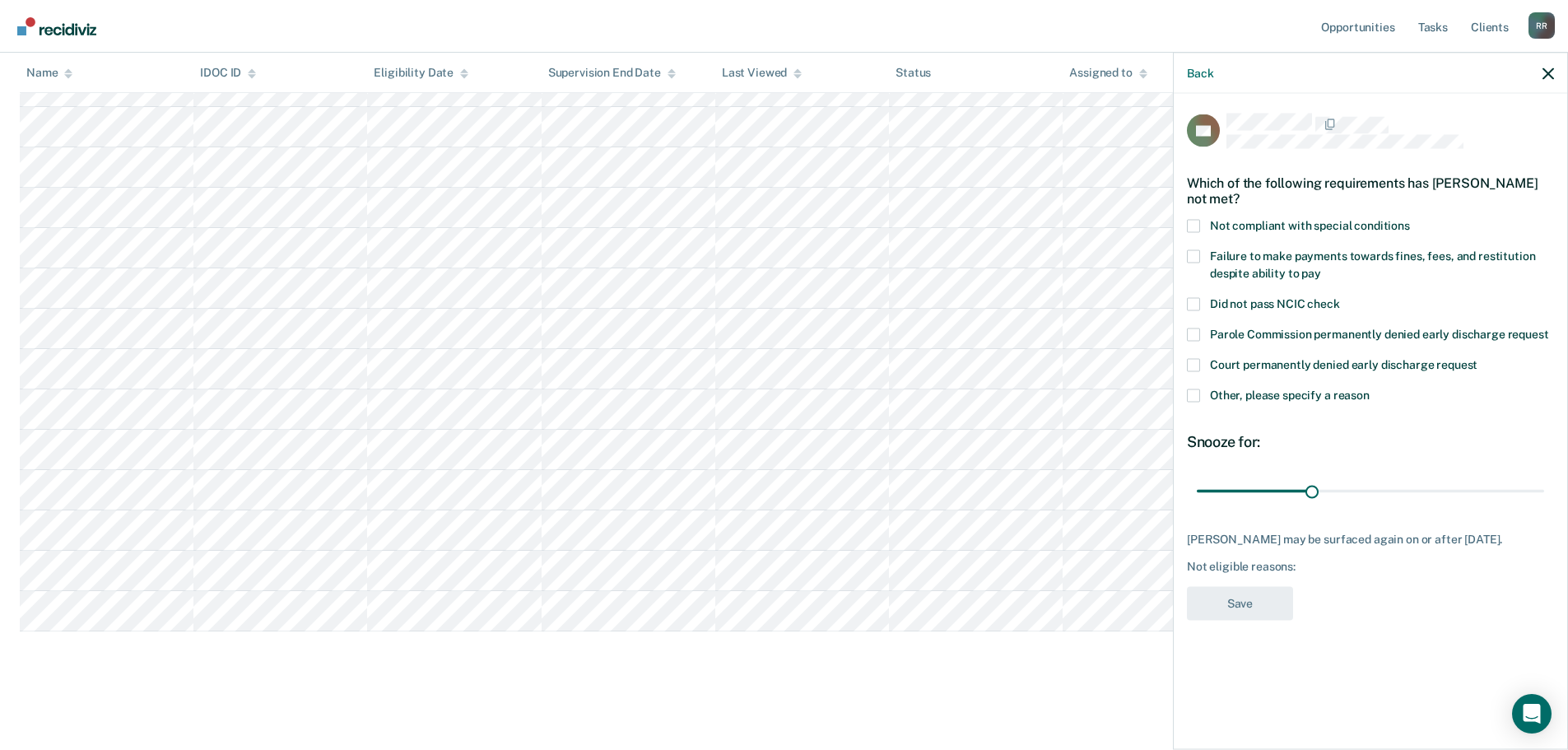
click at [1195, 396] on span at bounding box center [1193, 395] width 13 height 13
click at [1370, 389] on input "Other, please specify a reason" at bounding box center [1370, 389] width 0 height 0
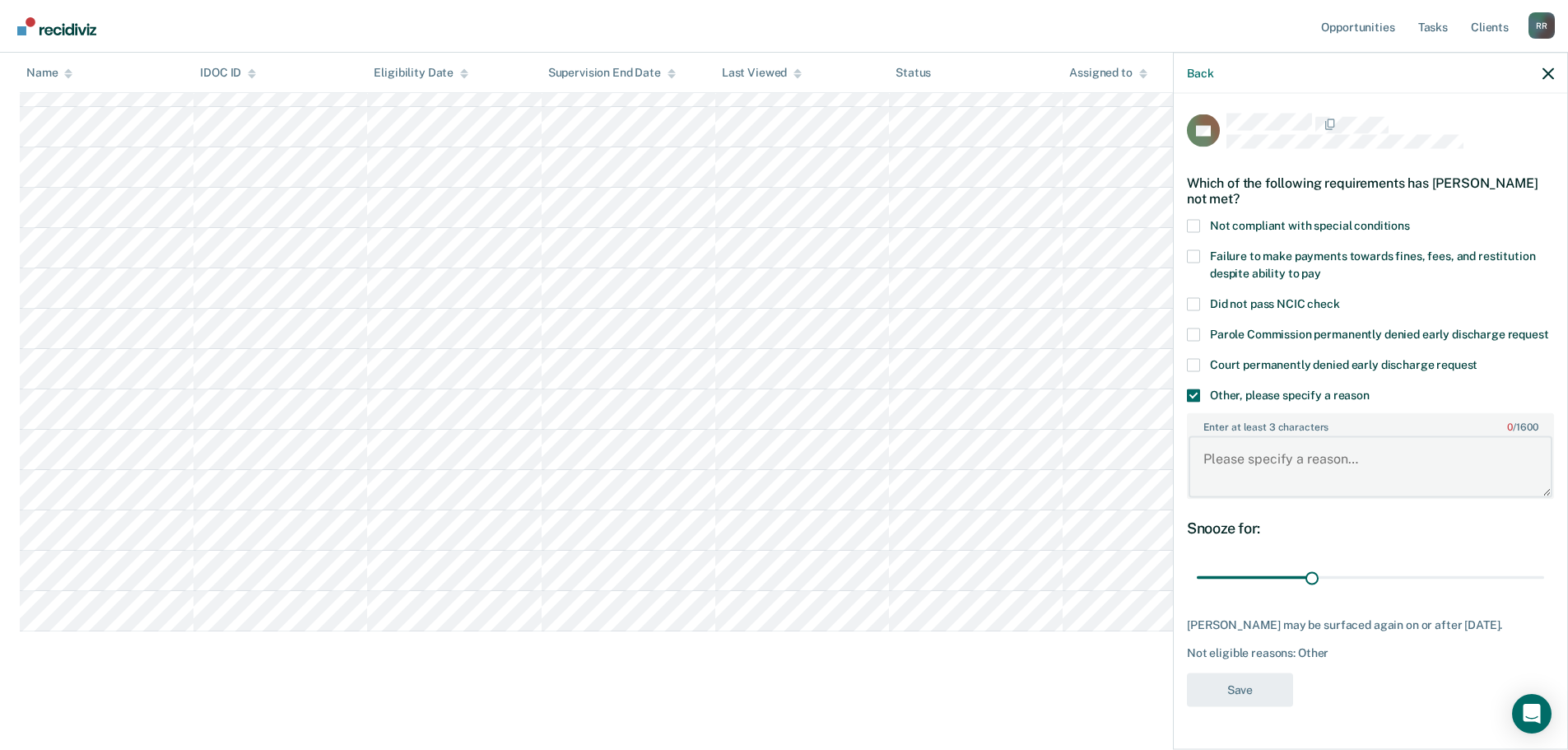
click at [1288, 473] on textarea "Enter at least 3 characters 0 / 1600" at bounding box center [1370, 467] width 364 height 61
paste textarea "Not ready"
type textarea "Not ready"
drag, startPoint x: 1310, startPoint y: 575, endPoint x: 1579, endPoint y: 574, distance: 269.0
type input "90"
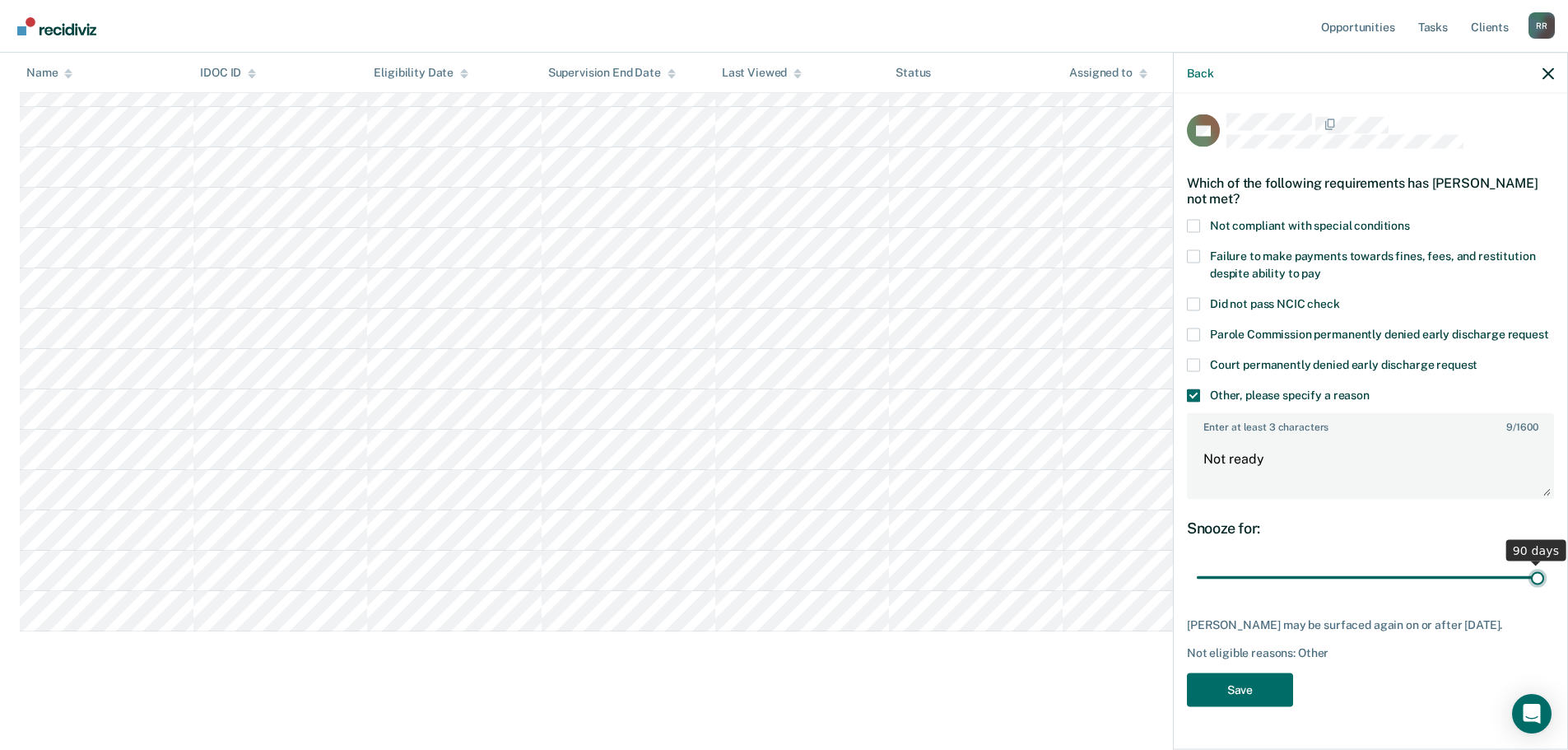
click at [1544, 574] on input "range" at bounding box center [1371, 577] width 347 height 29
click at [1248, 680] on button "Save" at bounding box center [1240, 689] width 107 height 34
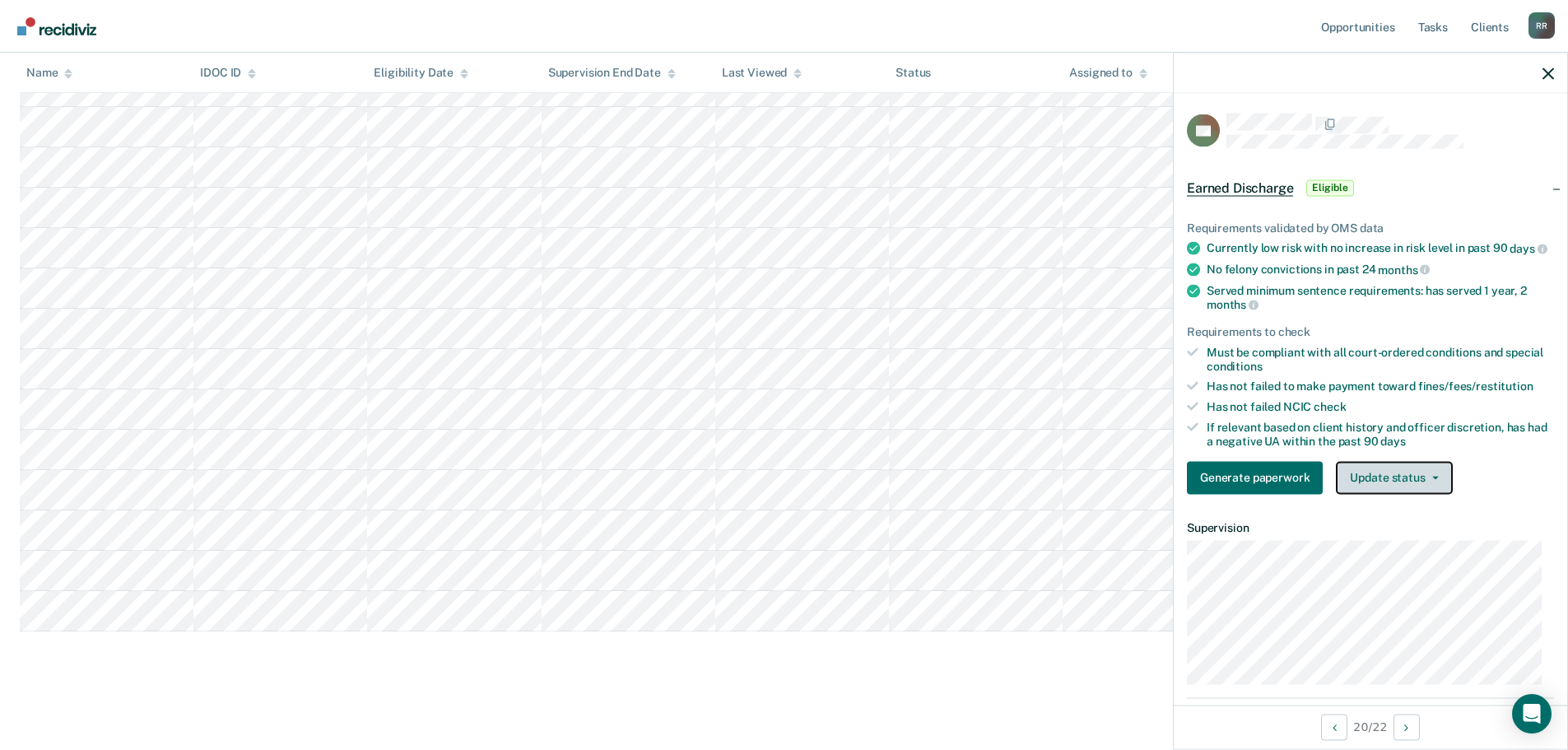
click at [1432, 479] on icon "button" at bounding box center [1435, 478] width 7 height 3
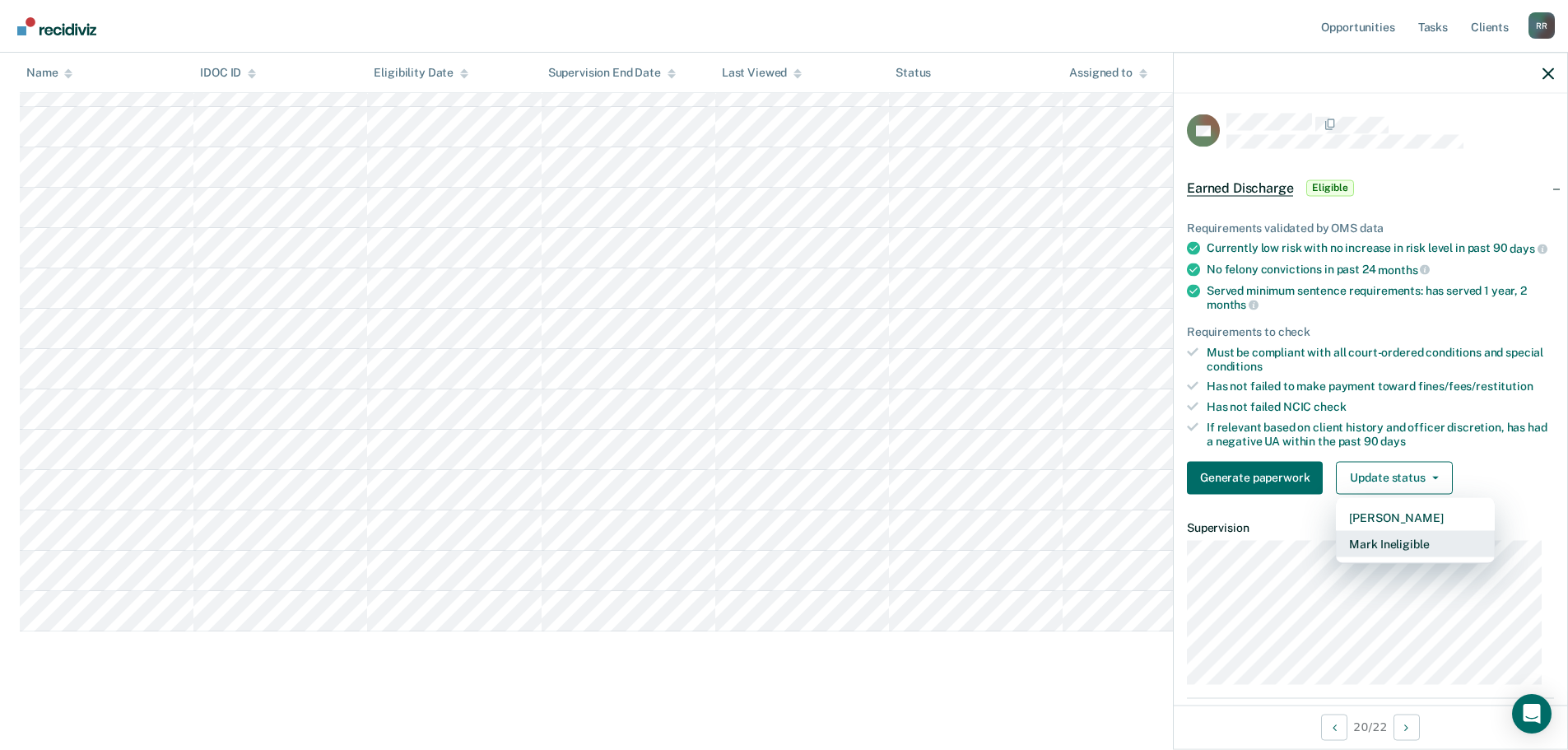
click at [1393, 554] on button "Mark Ineligible" at bounding box center [1415, 543] width 159 height 26
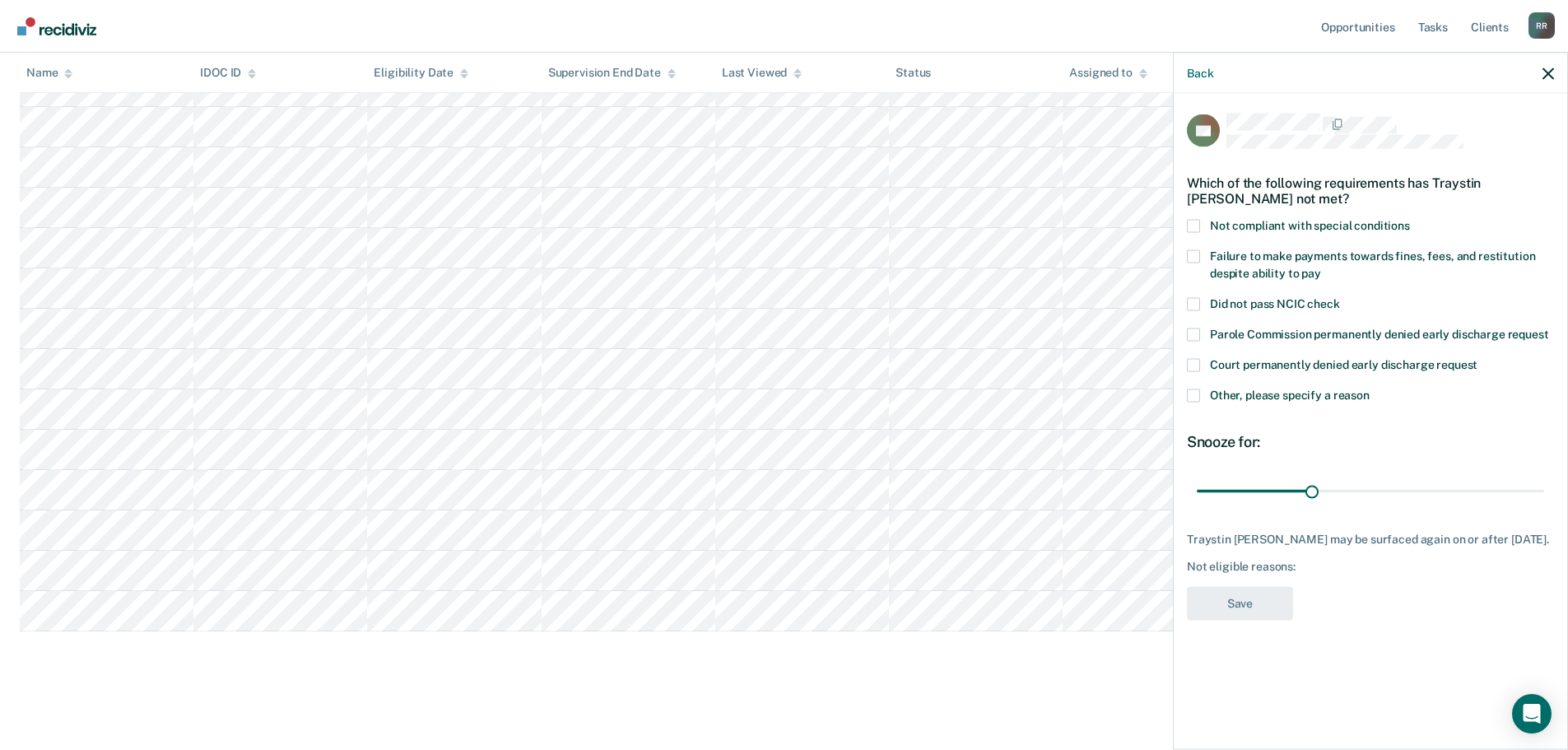
click at [1191, 397] on span at bounding box center [1193, 395] width 13 height 13
click at [1370, 389] on input "Other, please specify a reason" at bounding box center [1370, 389] width 0 height 0
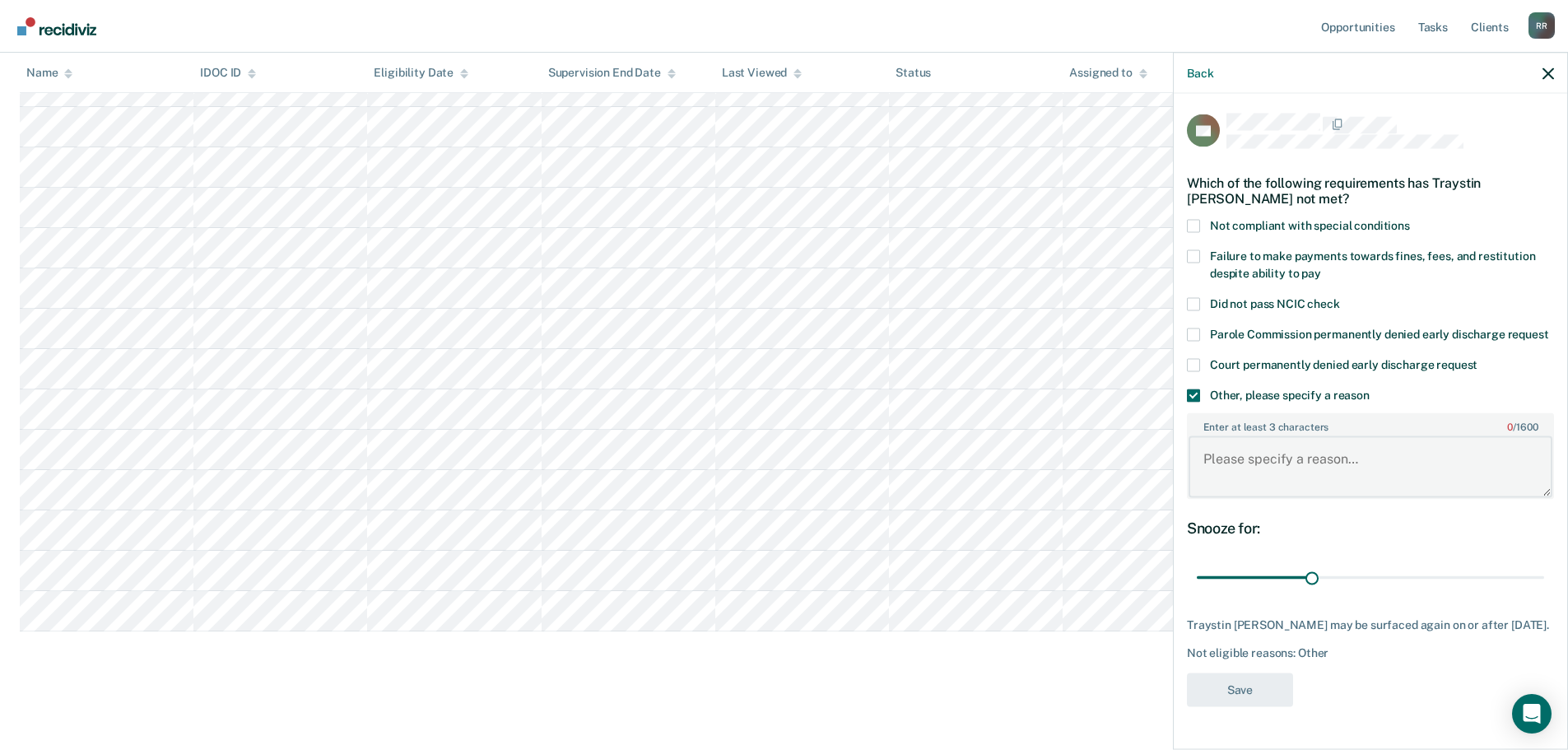
click at [1282, 461] on textarea "Enter at least 3 characters 0 / 1600" at bounding box center [1370, 467] width 364 height 61
paste textarea "Not ready"
type textarea "Not ready"
drag, startPoint x: 1316, startPoint y: 570, endPoint x: 1579, endPoint y: 575, distance: 263.0
type input "90"
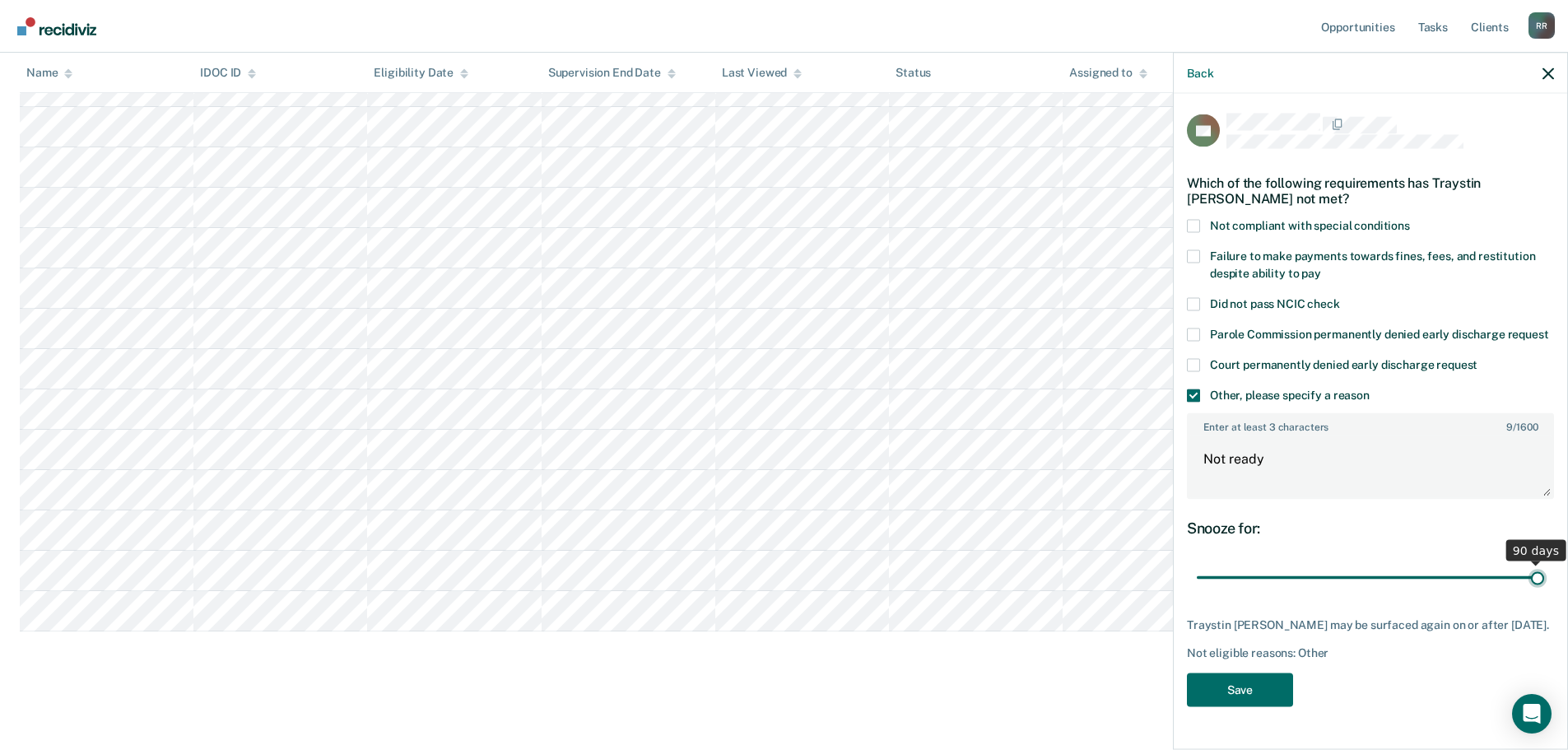
click at [1544, 575] on input "range" at bounding box center [1371, 577] width 347 height 29
click at [1252, 691] on button "Save" at bounding box center [1240, 689] width 107 height 34
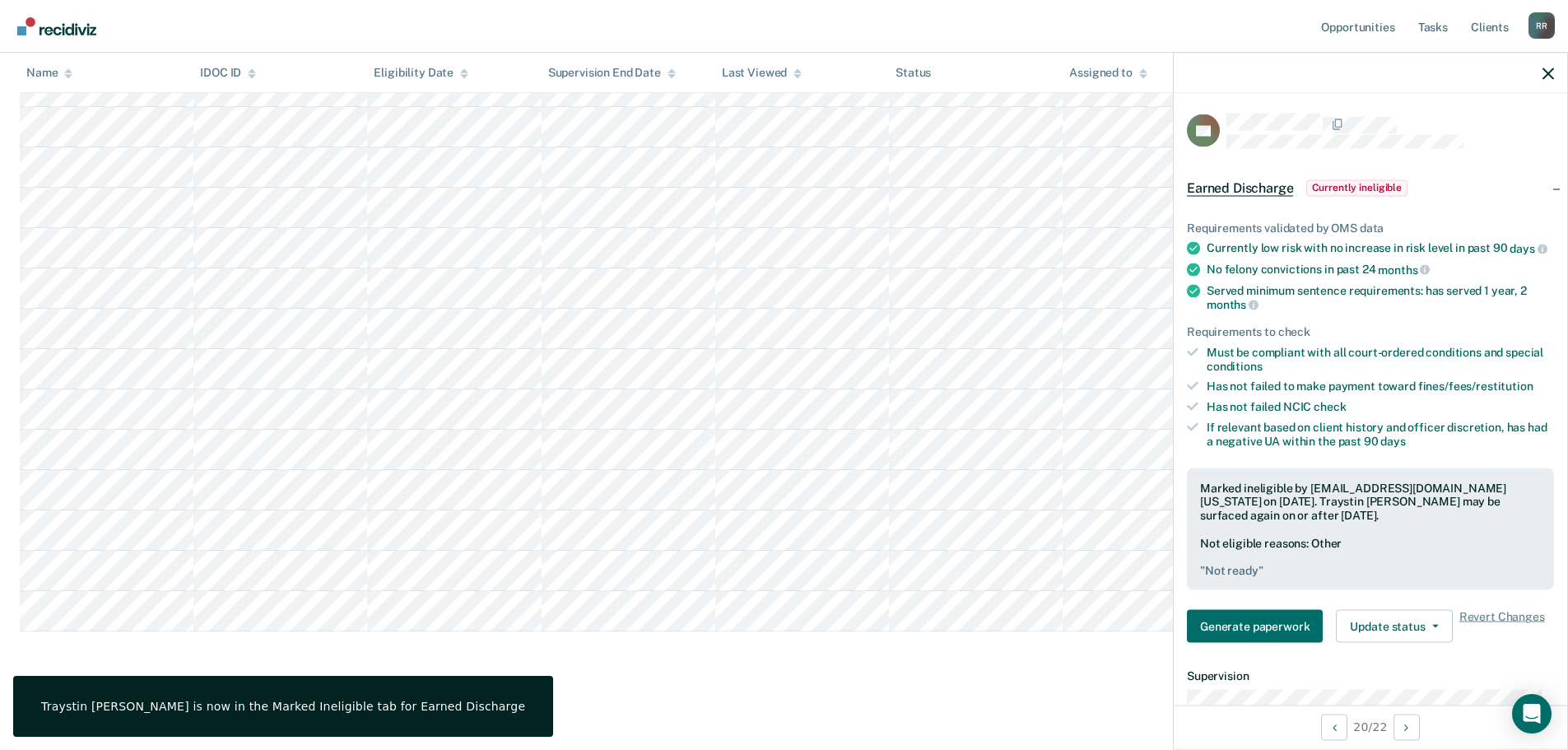
click at [1035, 678] on div "Earned Discharge This alert helps staff identify people who may be eligible for…" at bounding box center [784, 168] width 1528 height 1023
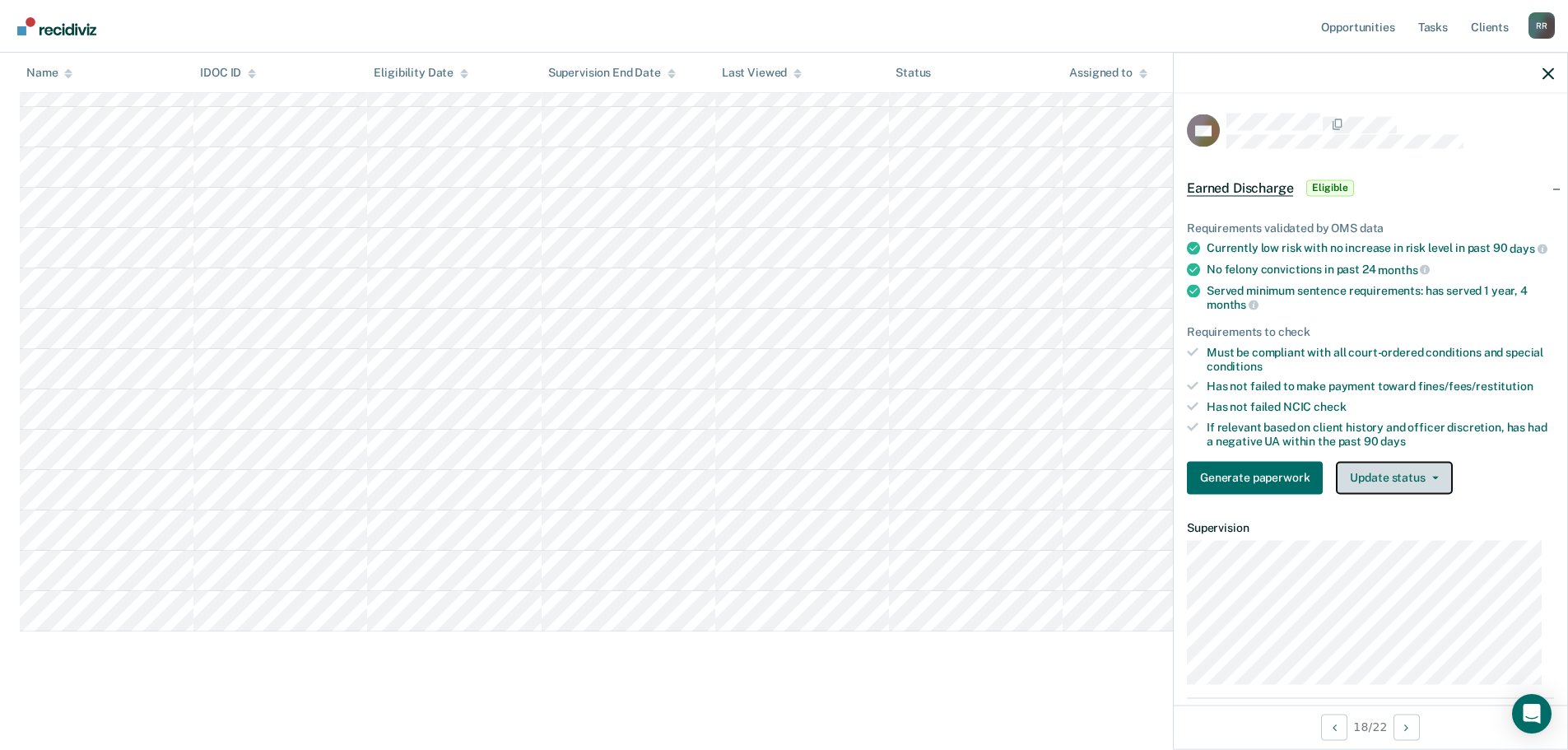
click at [1413, 484] on button "Update status" at bounding box center [1393, 478] width 116 height 33
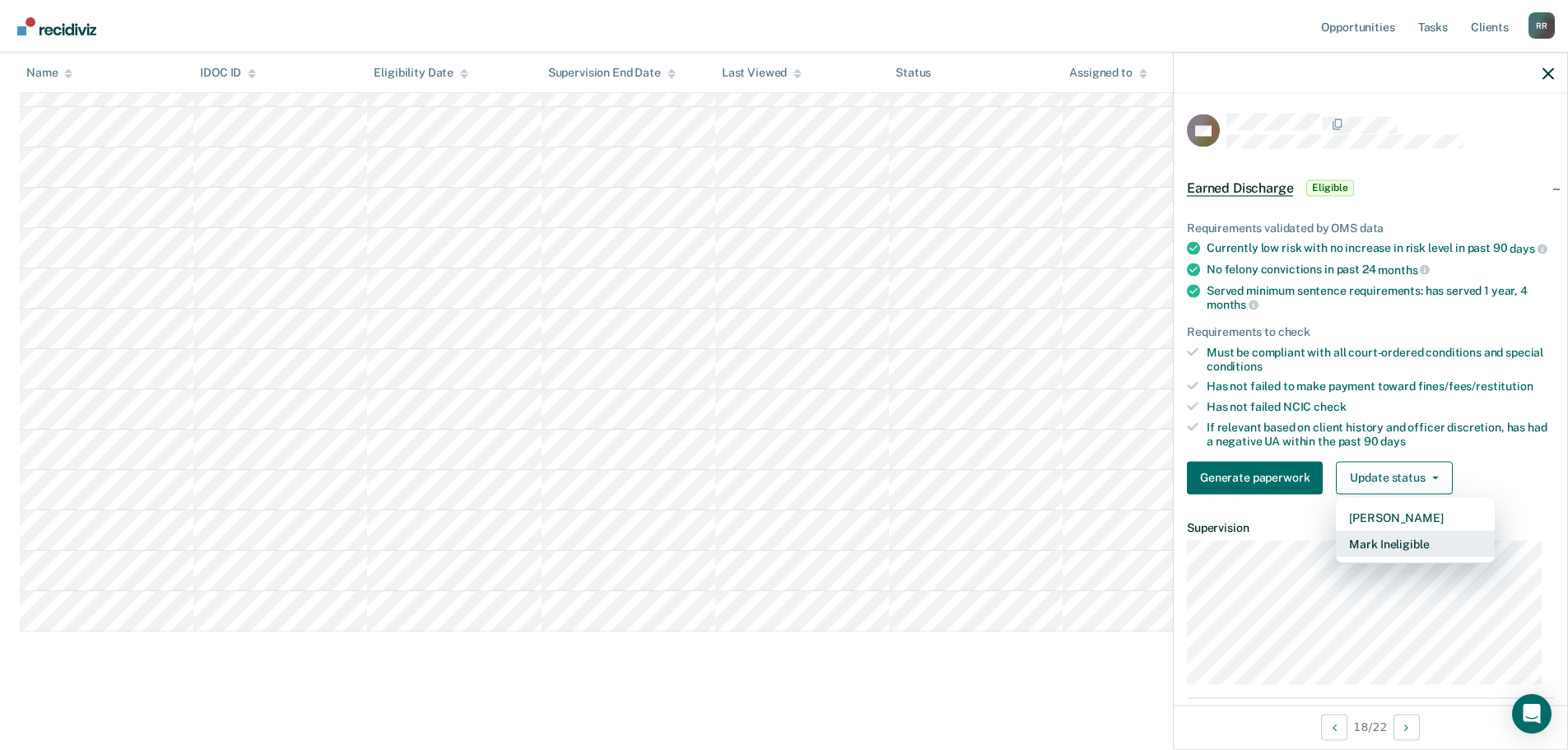
click at [1393, 554] on button "Mark Ineligible" at bounding box center [1415, 543] width 159 height 26
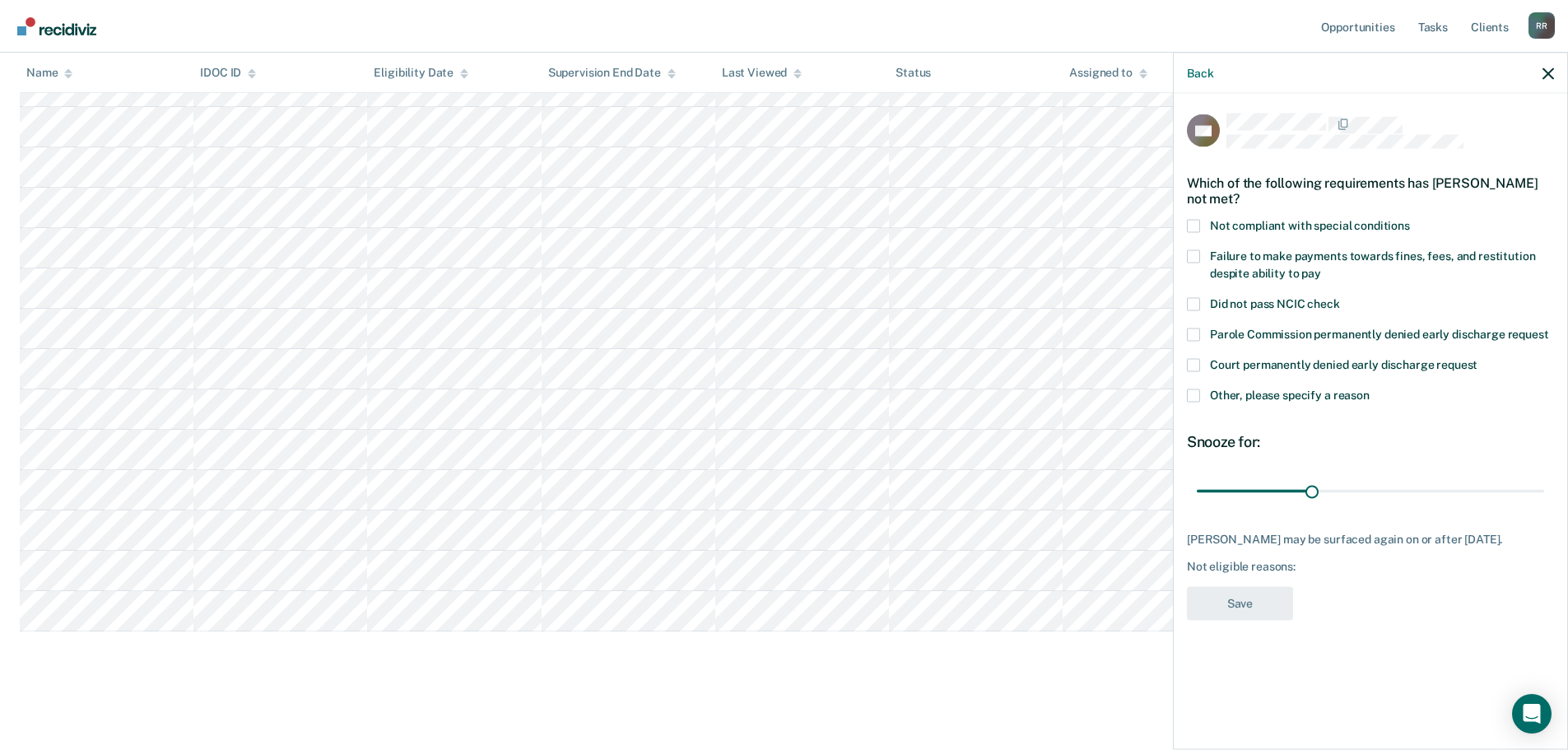
click at [1206, 225] on label "Not compliant with special conditions" at bounding box center [1370, 228] width 367 height 17
click at [1410, 219] on input "Not compliant with special conditions" at bounding box center [1410, 219] width 0 height 0
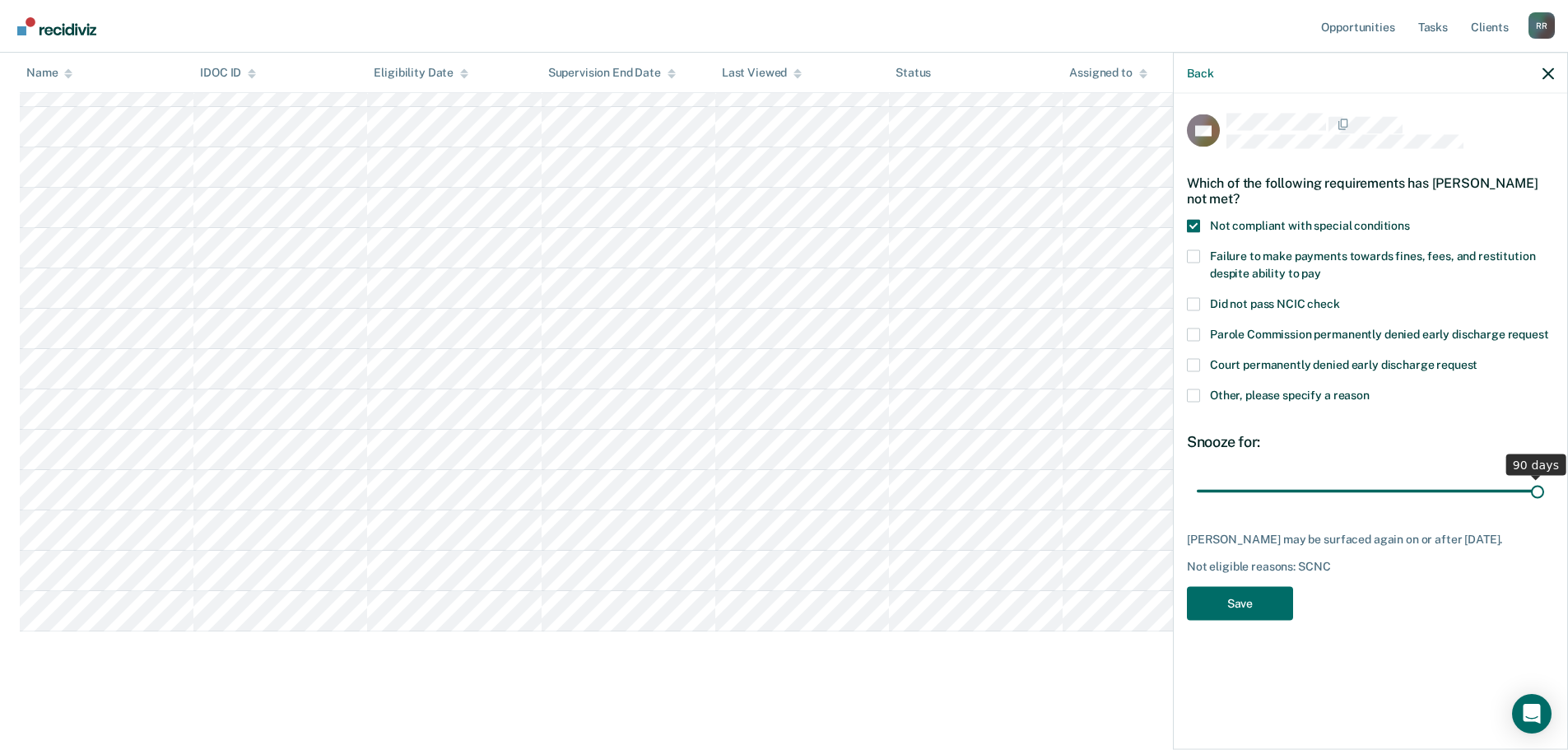
drag, startPoint x: 1310, startPoint y: 492, endPoint x: 1579, endPoint y: 489, distance: 269.0
type input "90"
click at [1544, 489] on input "range" at bounding box center [1371, 491] width 347 height 29
click at [1244, 609] on button "Save" at bounding box center [1240, 602] width 107 height 34
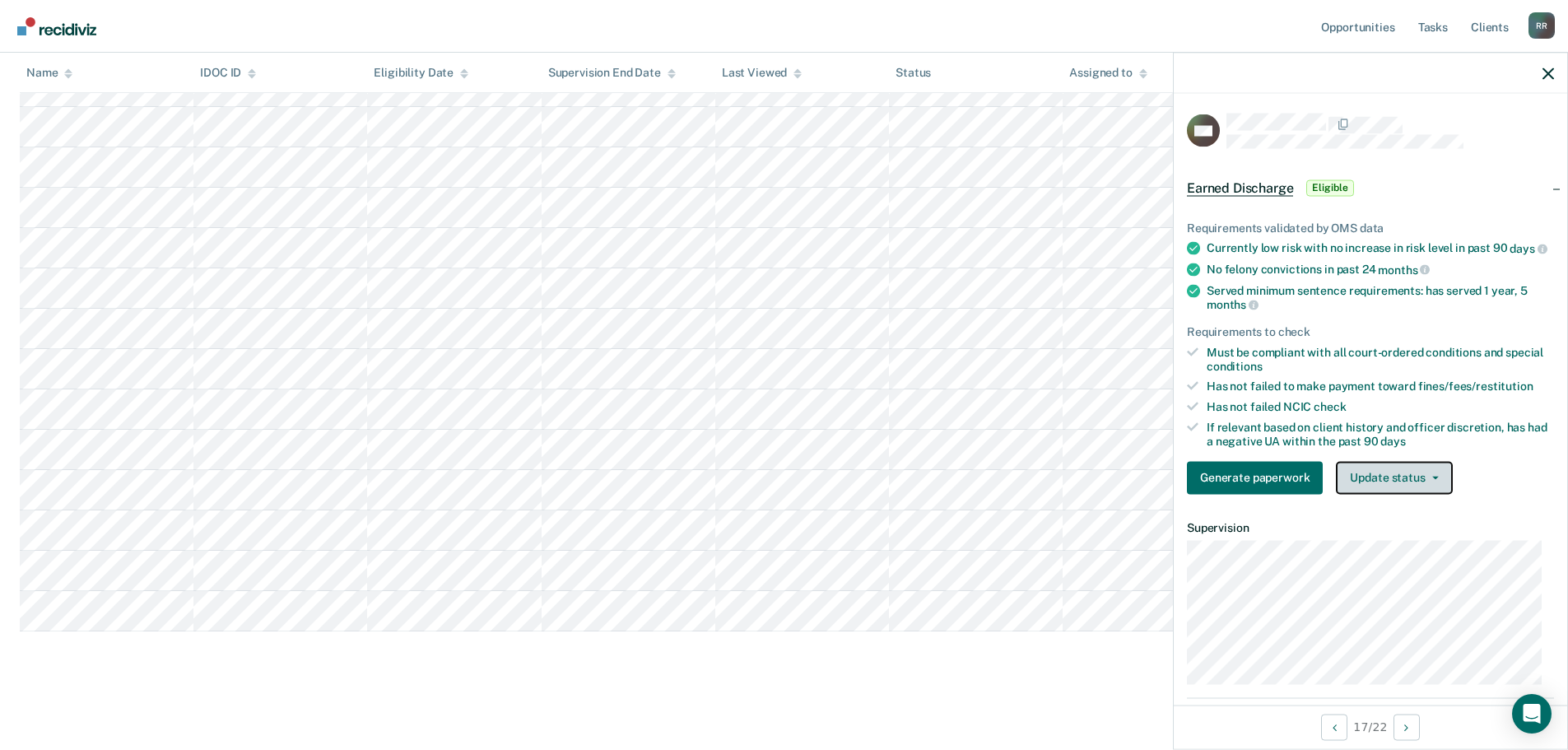
click at [1435, 484] on button "Update status" at bounding box center [1393, 478] width 116 height 33
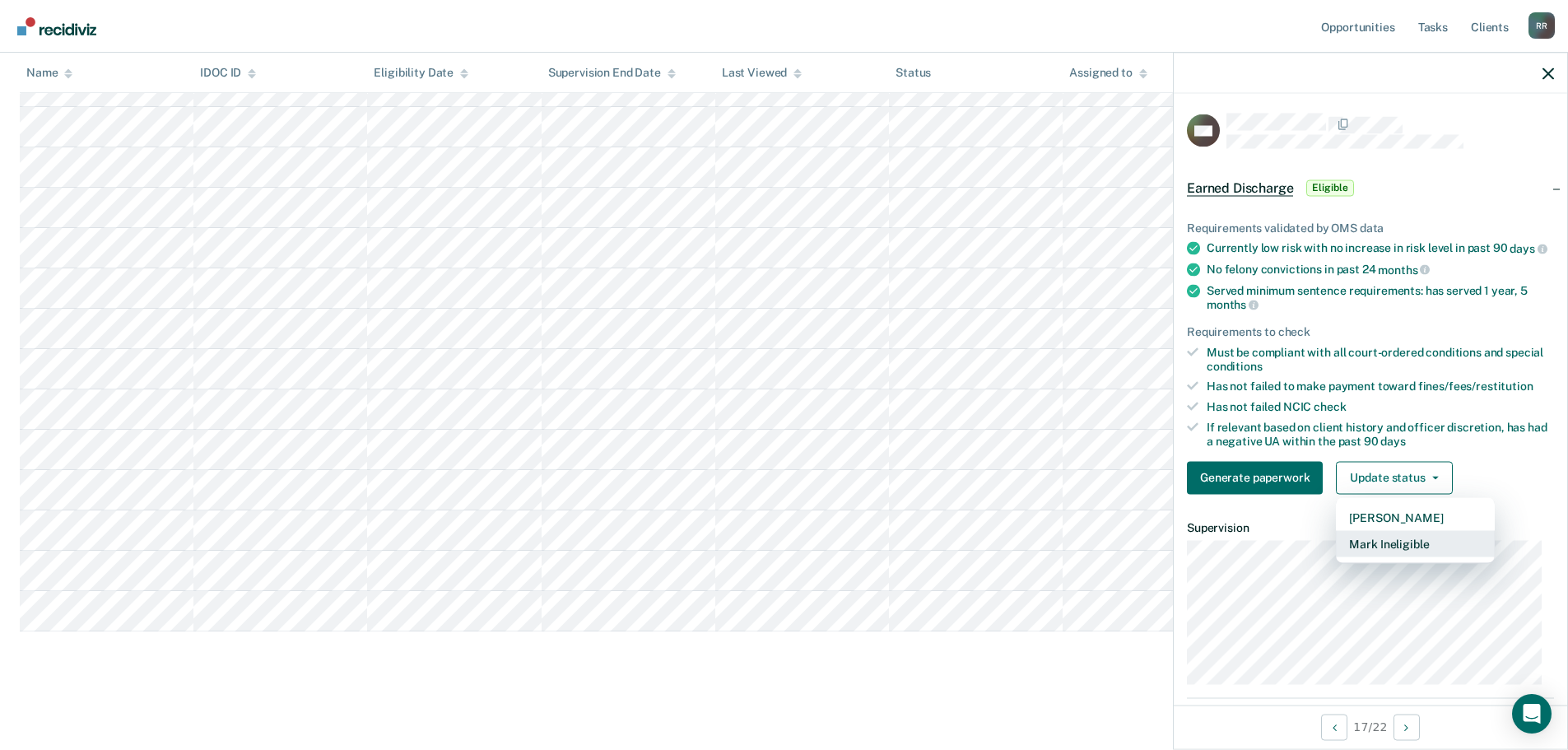
click at [1381, 553] on button "Mark Ineligible" at bounding box center [1415, 543] width 159 height 26
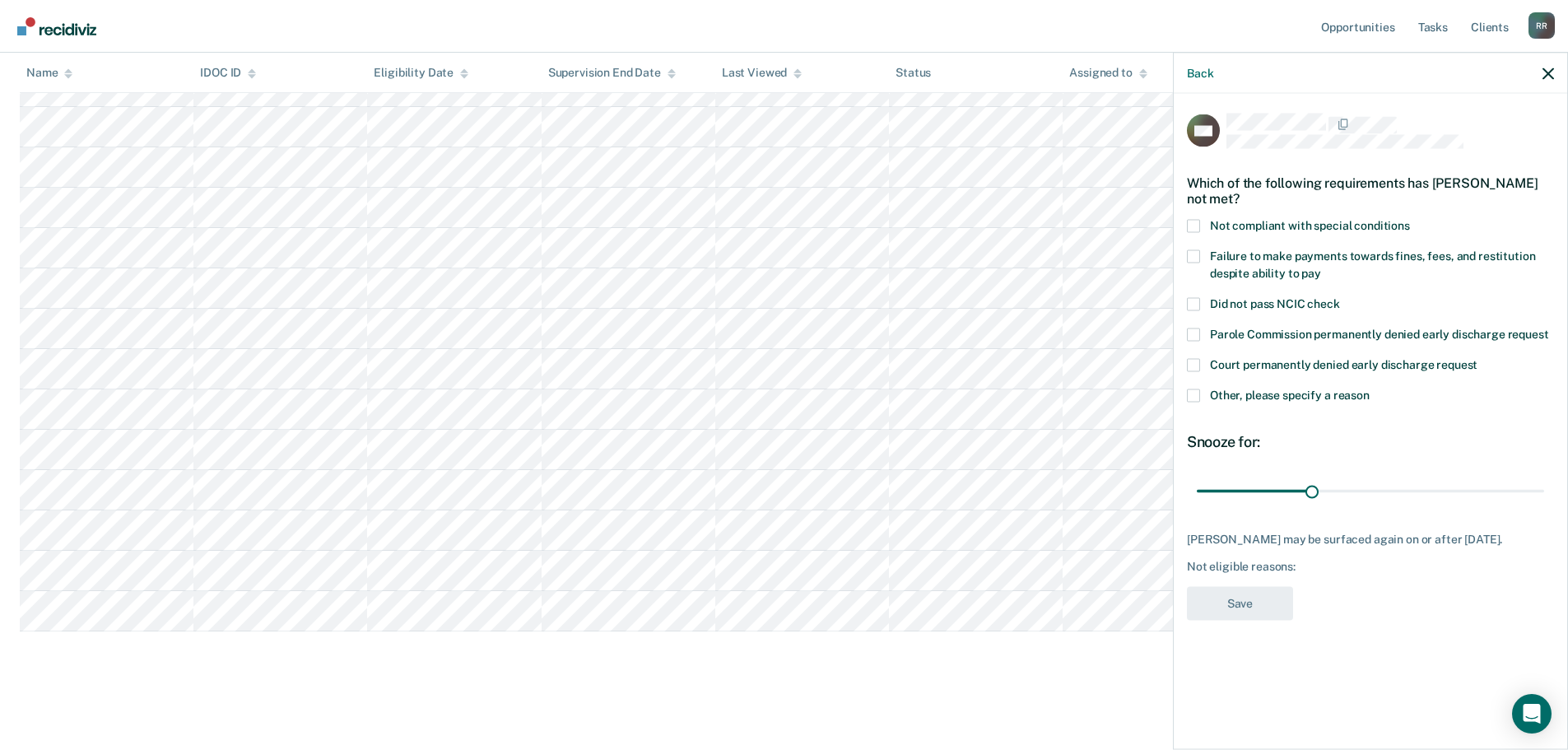
click at [1197, 228] on span at bounding box center [1193, 225] width 13 height 13
click at [1410, 219] on input "Not compliant with special conditions" at bounding box center [1410, 219] width 0 height 0
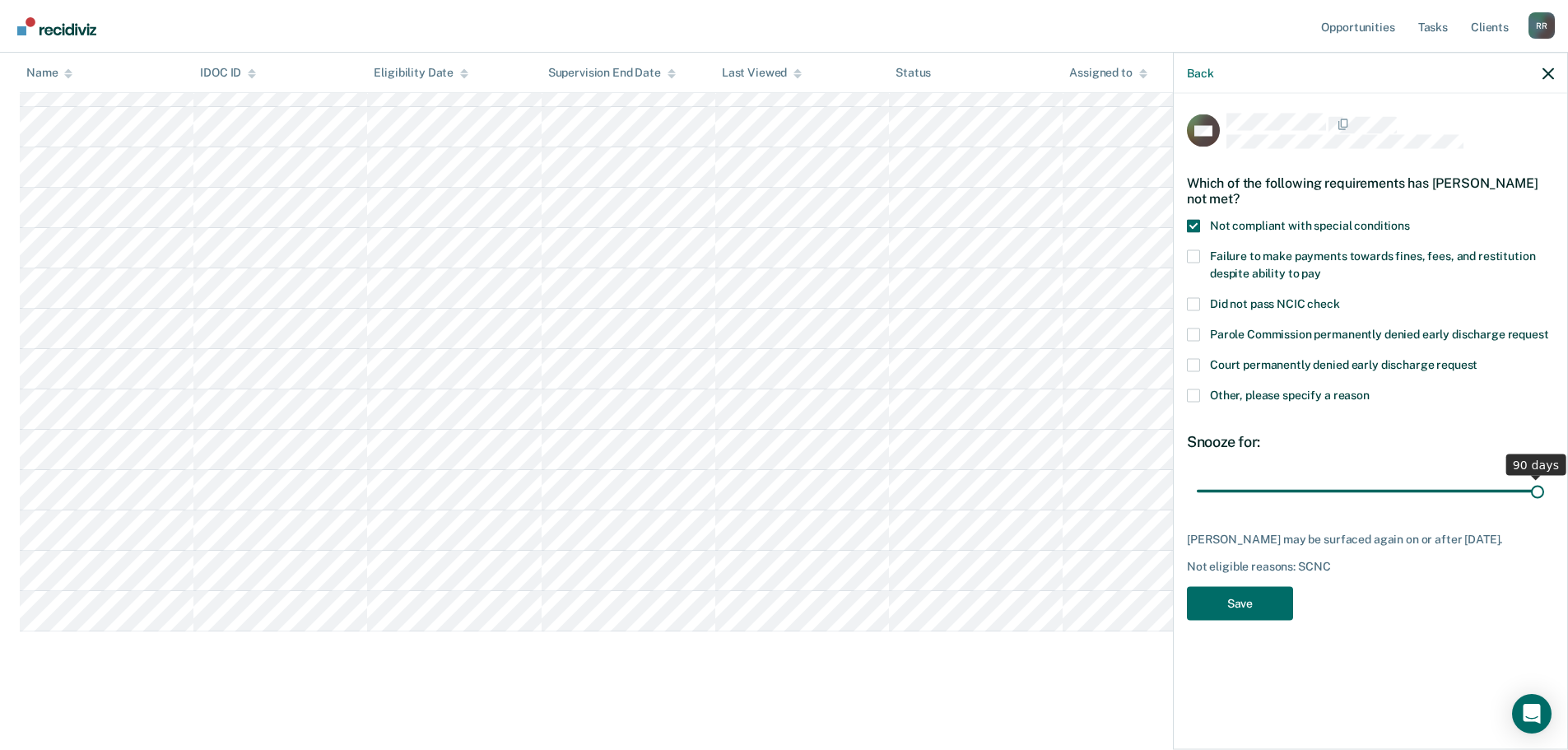
drag, startPoint x: 1315, startPoint y: 492, endPoint x: 1579, endPoint y: 499, distance: 264.1
type input "90"
click at [1544, 499] on input "range" at bounding box center [1371, 491] width 347 height 29
click at [1235, 613] on button "Save" at bounding box center [1240, 602] width 107 height 34
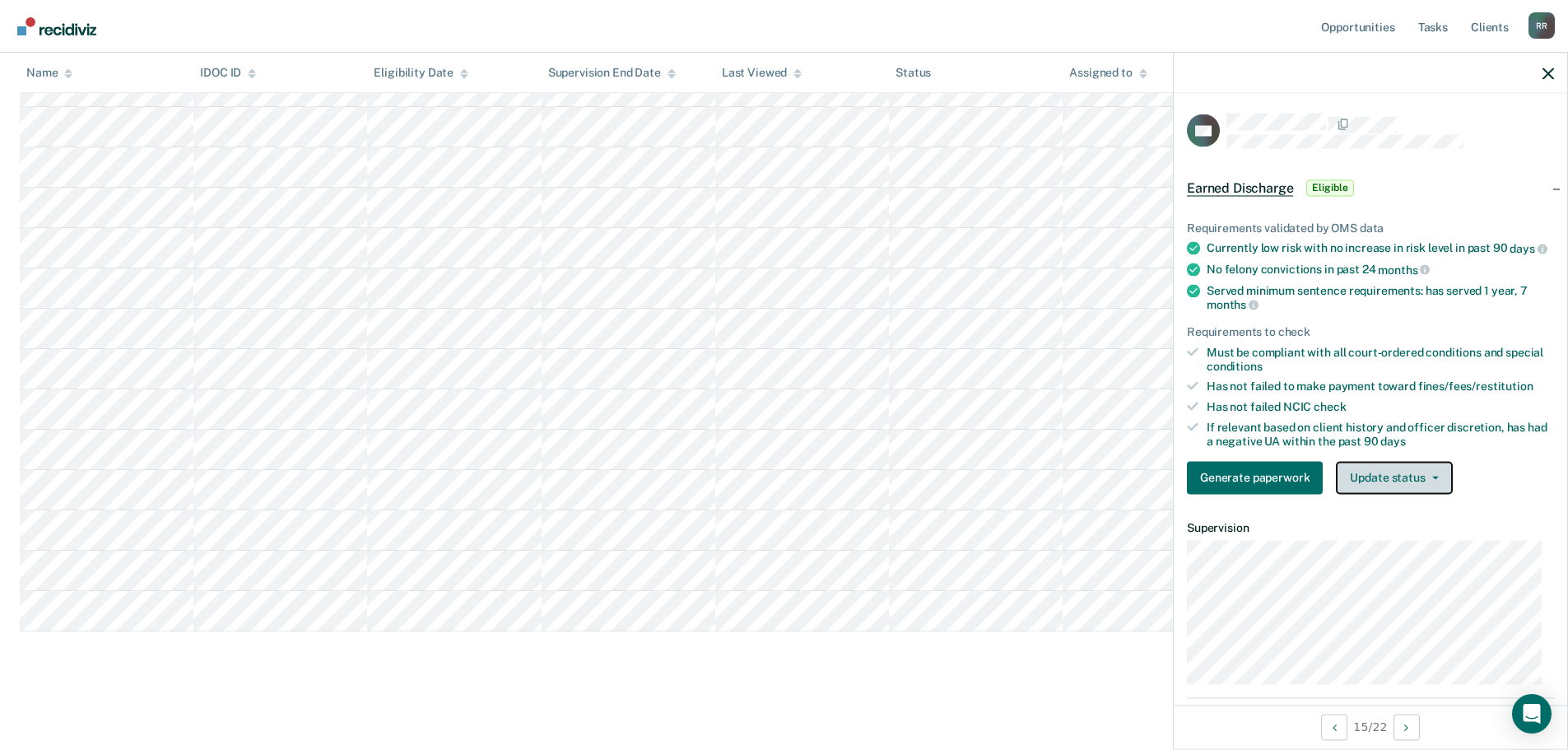
click at [1430, 492] on button "Update status" at bounding box center [1393, 478] width 116 height 33
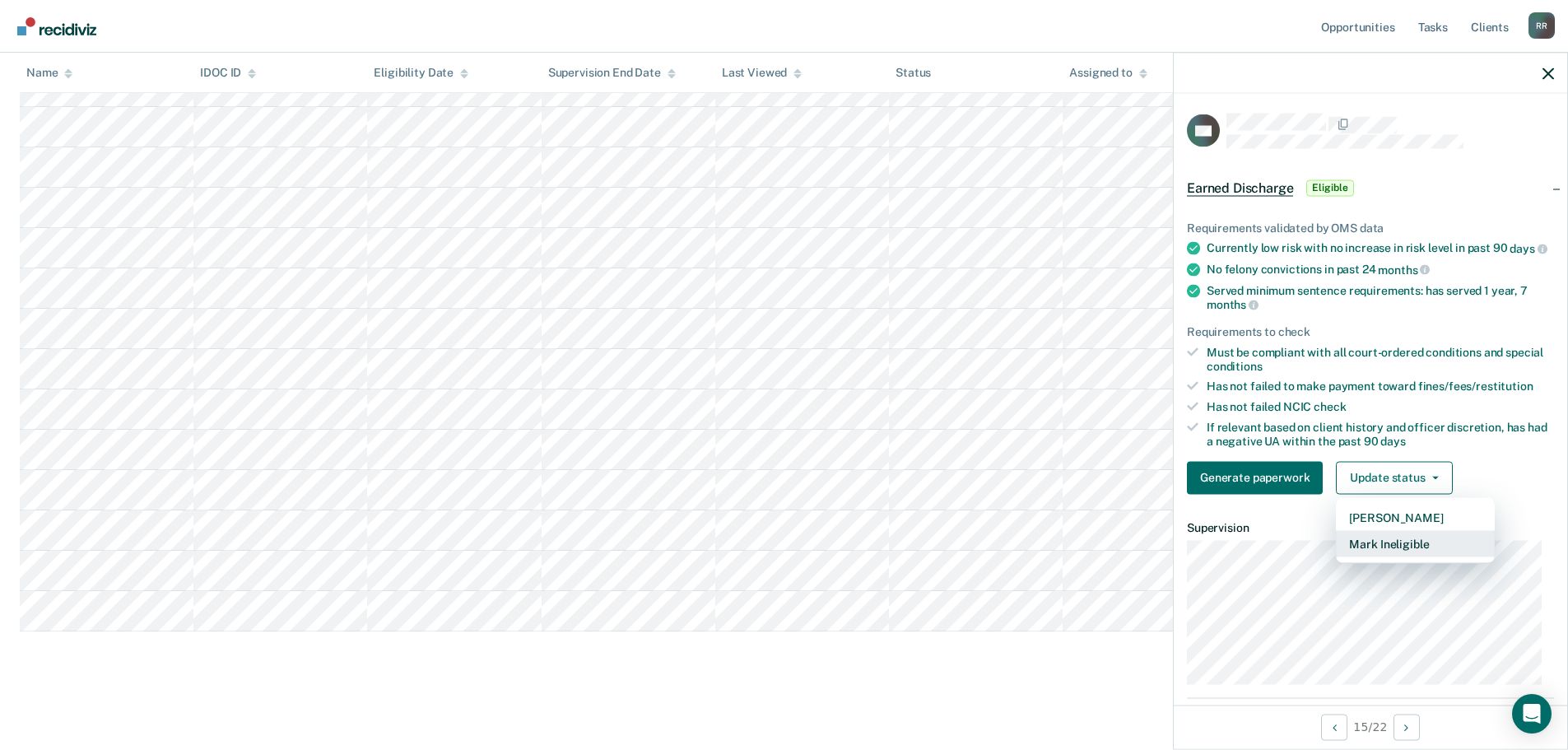
click at [1405, 553] on button "Mark Ineligible" at bounding box center [1415, 543] width 159 height 26
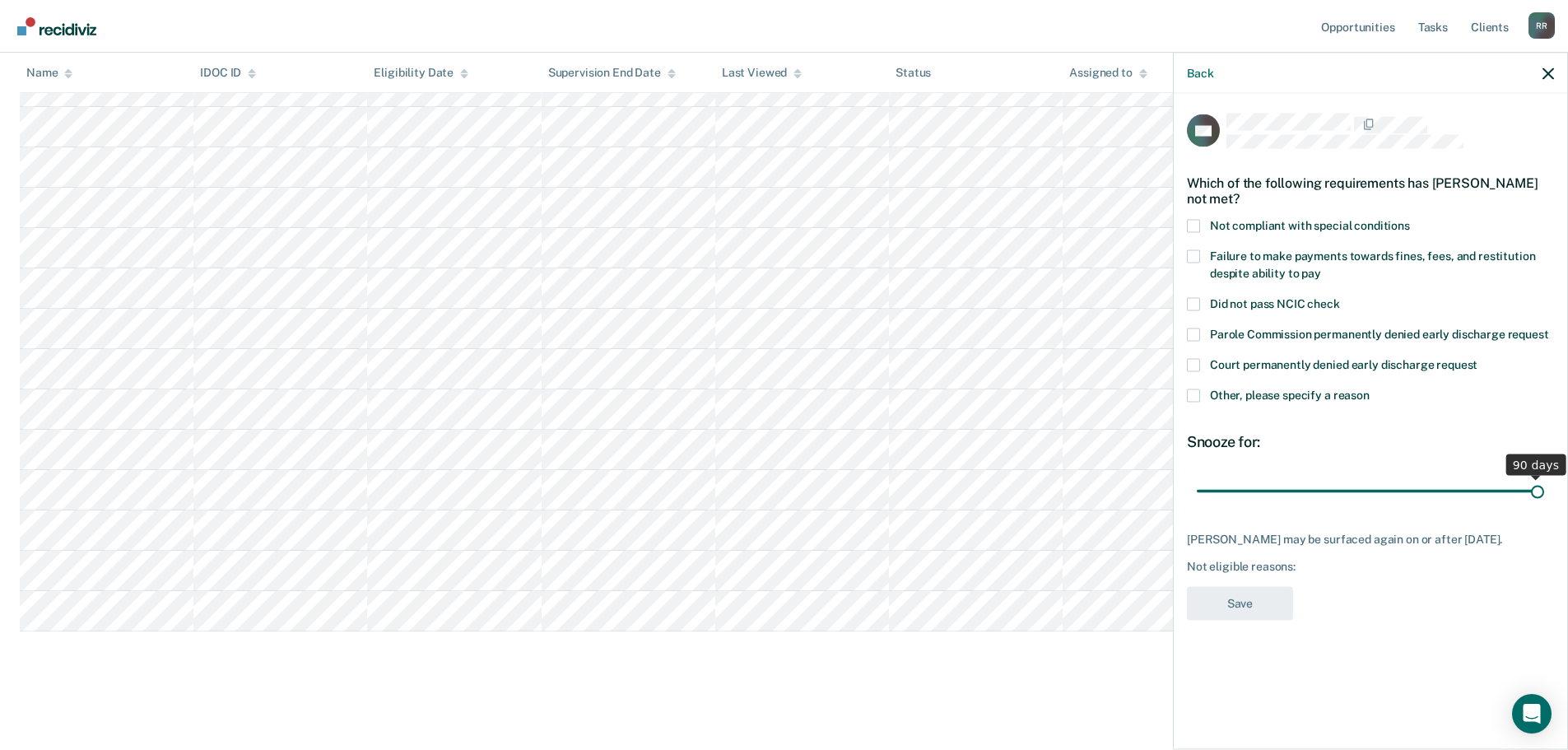
drag, startPoint x: 1316, startPoint y: 488, endPoint x: 1579, endPoint y: 490, distance: 263.0
type input "90"
click at [1544, 490] on input "range" at bounding box center [1371, 491] width 347 height 29
click at [1199, 392] on span at bounding box center [1193, 395] width 13 height 13
click at [1370, 389] on input "Other, please specify a reason" at bounding box center [1370, 389] width 0 height 0
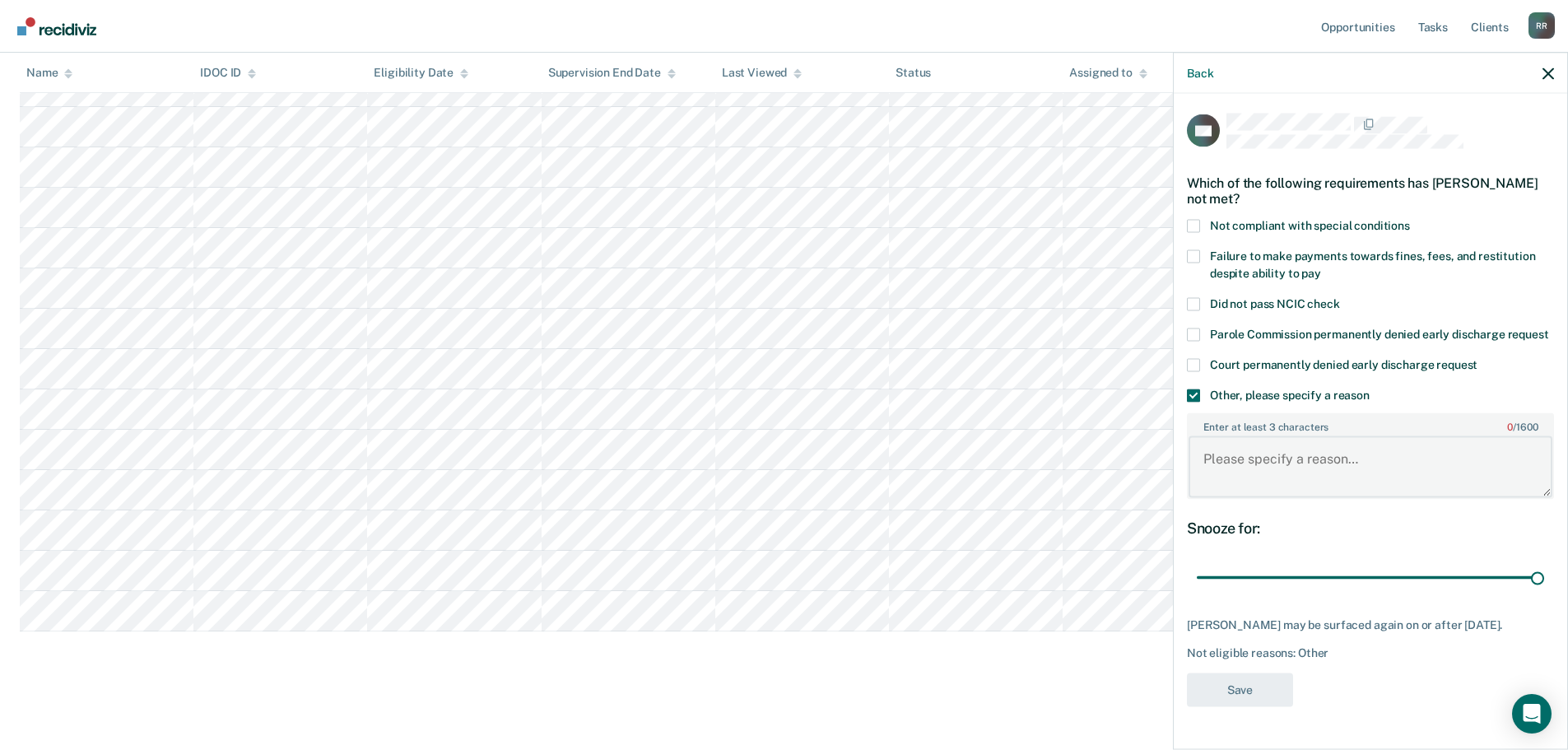
click at [1303, 481] on textarea "Enter at least 3 characters 0 / 1600" at bounding box center [1370, 467] width 364 height 61
paste textarea "Not ready"
type textarea "Not ready"
click at [1240, 706] on button "Save" at bounding box center [1240, 689] width 107 height 34
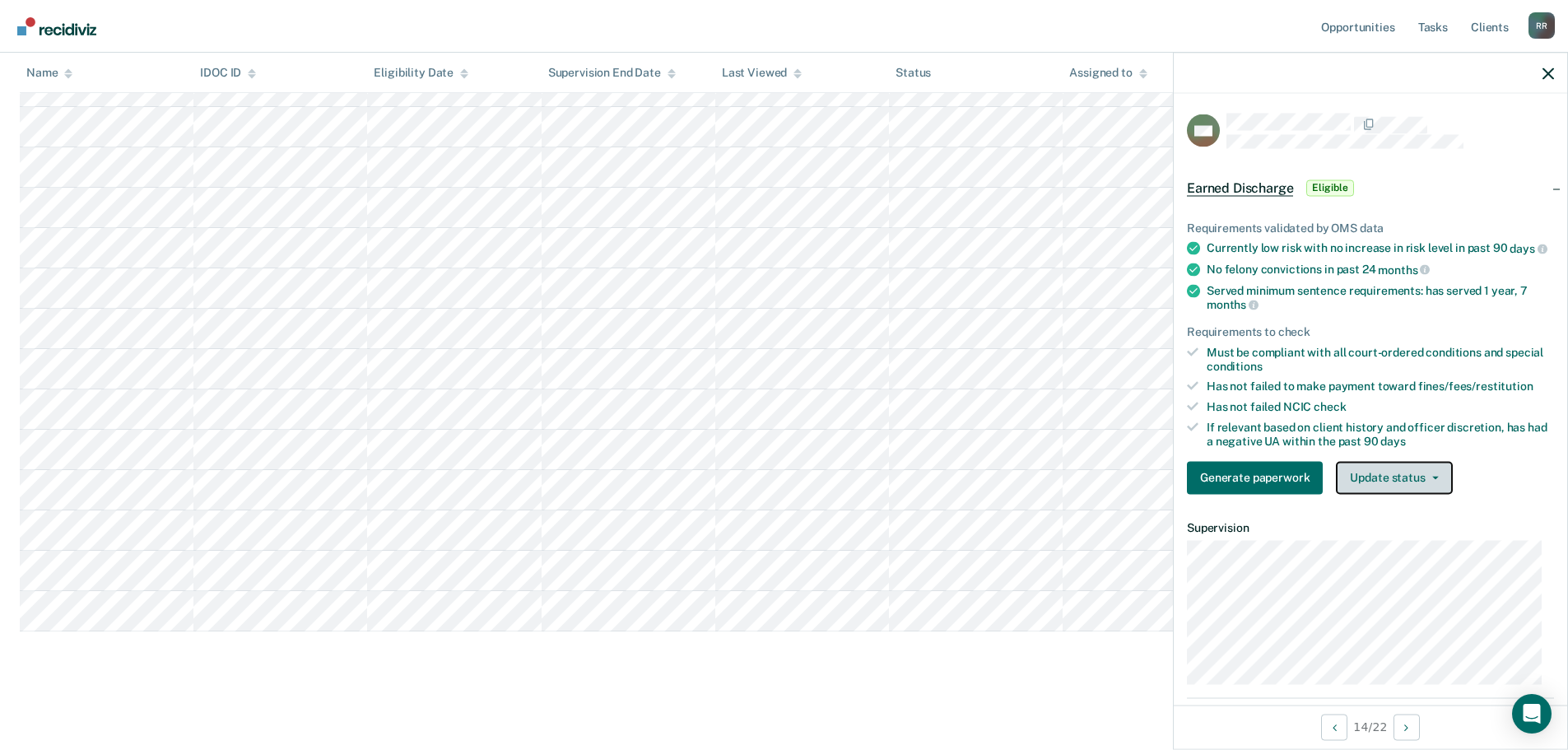
click at [1427, 479] on span "button" at bounding box center [1432, 478] width 13 height 3
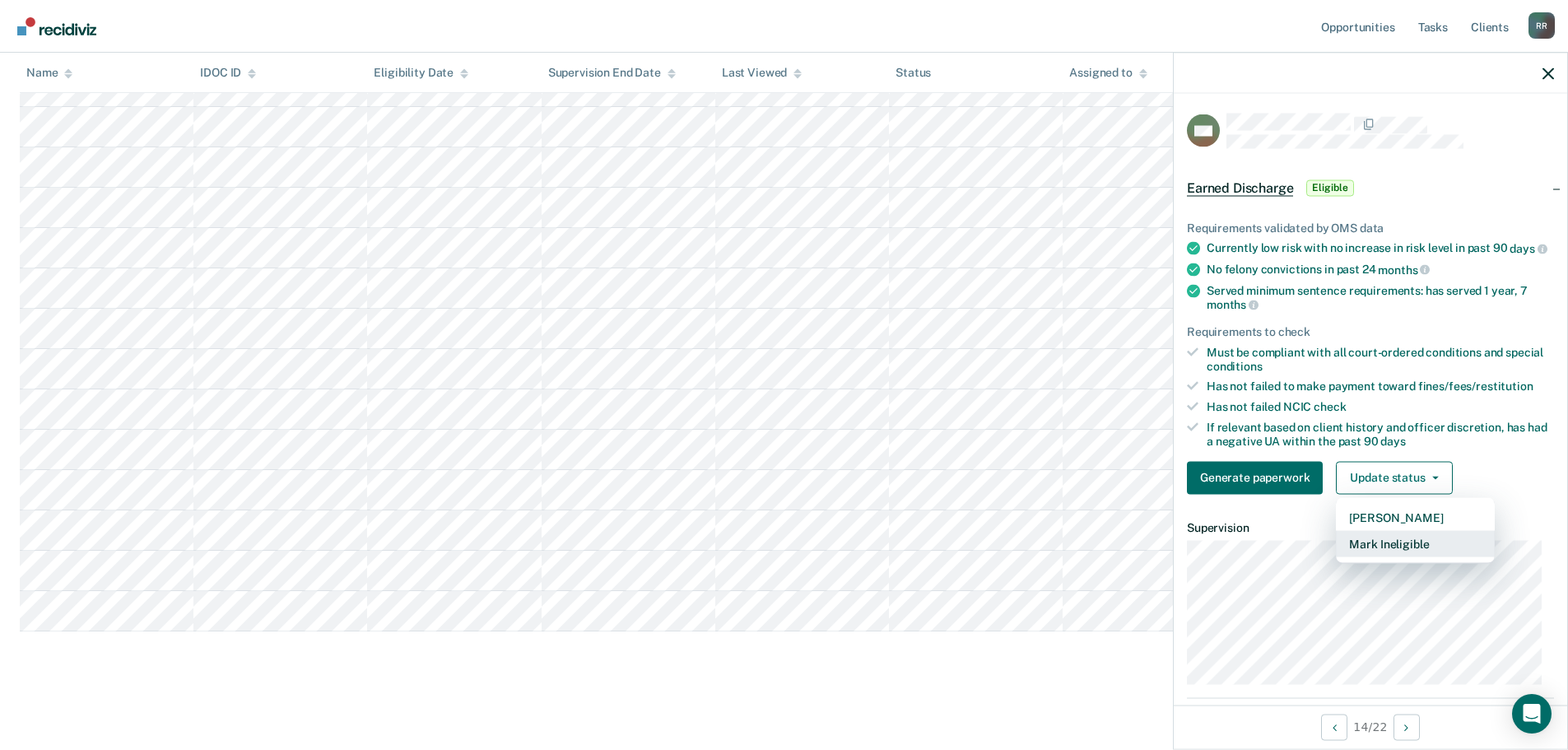
click at [1376, 550] on button "Mark Ineligible" at bounding box center [1415, 543] width 159 height 26
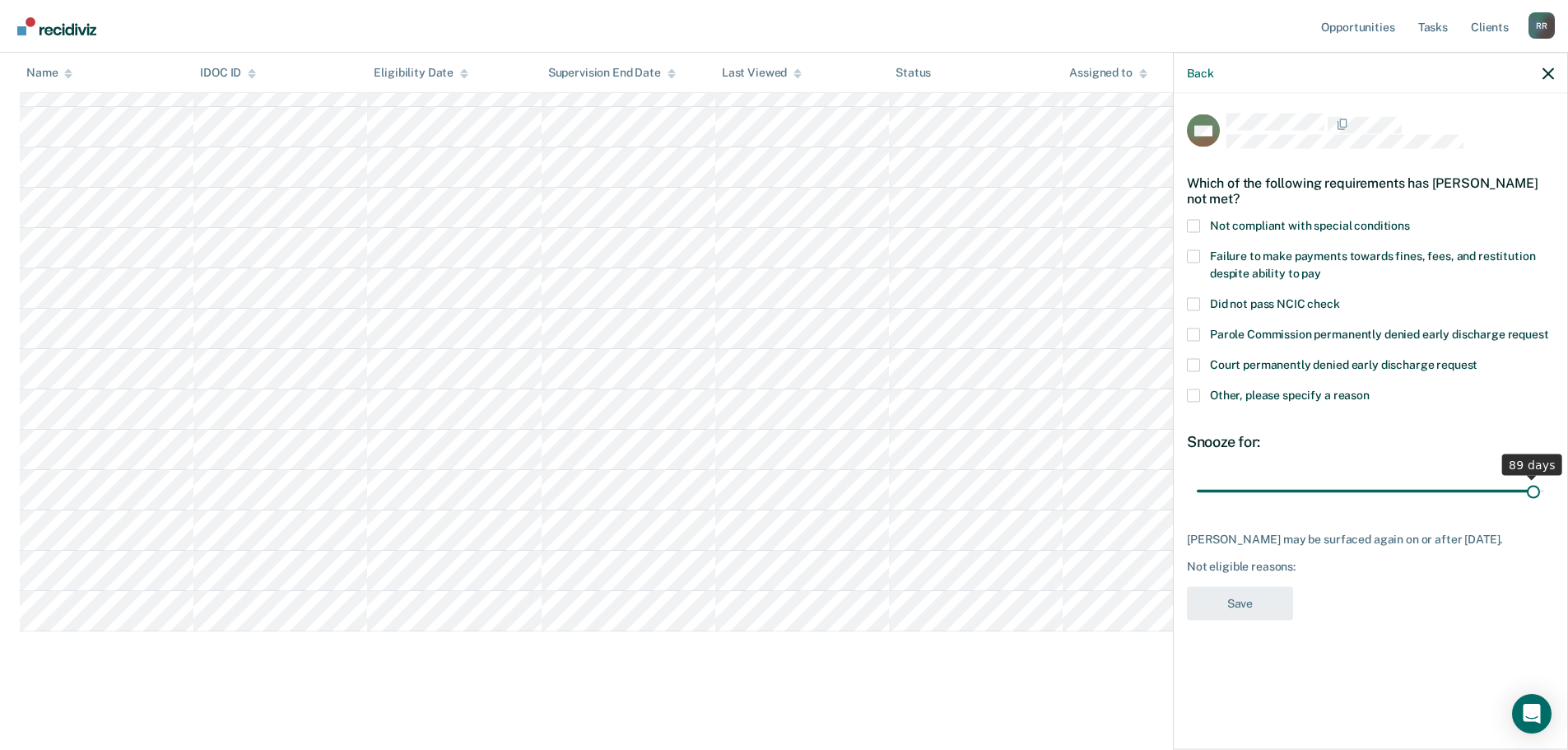
drag, startPoint x: 1313, startPoint y: 488, endPoint x: 1535, endPoint y: 481, distance: 222.1
type input "89"
click at [1535, 481] on input "range" at bounding box center [1371, 491] width 347 height 29
click at [1195, 390] on span at bounding box center [1193, 395] width 13 height 13
click at [1370, 389] on input "Other, please specify a reason" at bounding box center [1370, 389] width 0 height 0
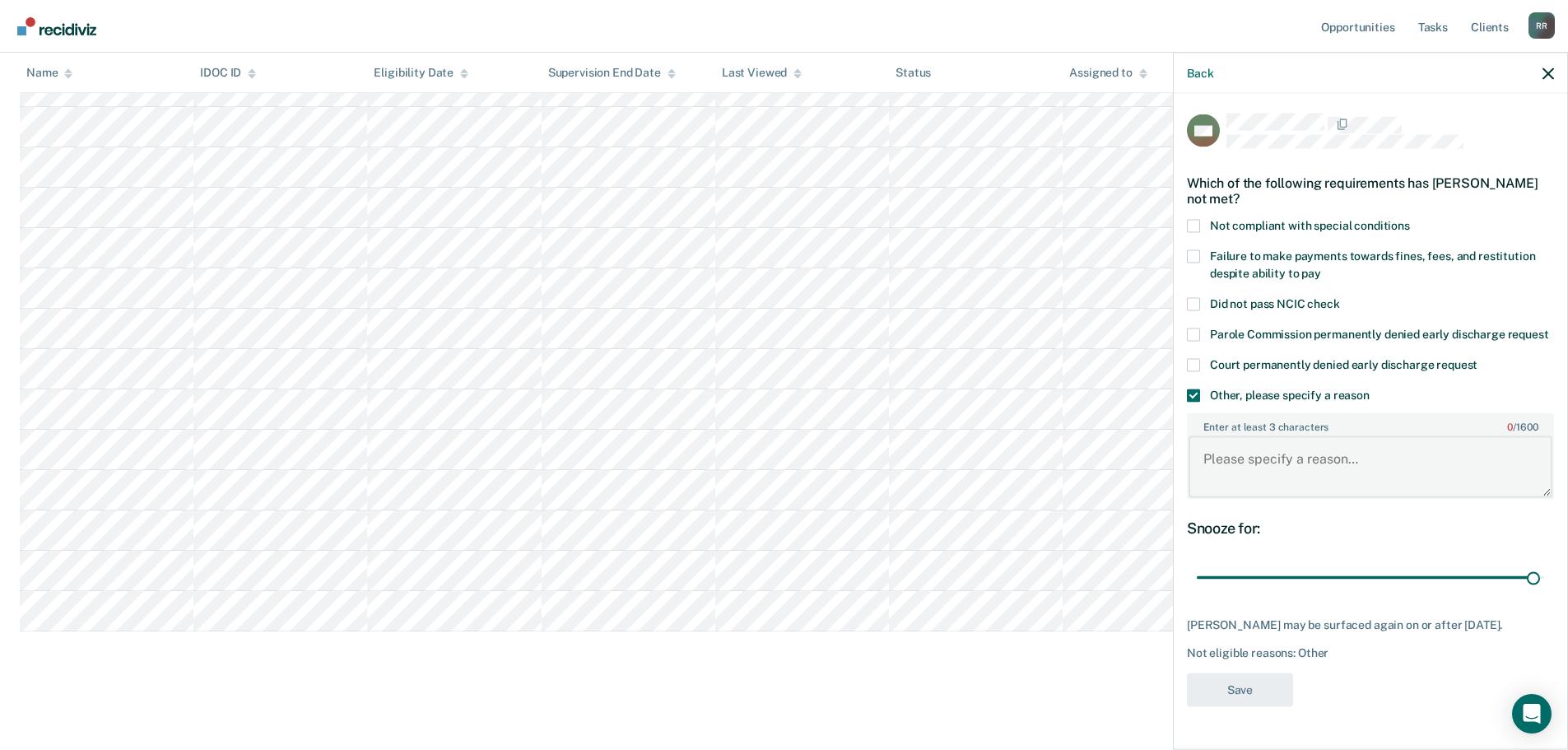
click at [1234, 478] on textarea "Enter at least 3 characters 0 / 1600" at bounding box center [1370, 467] width 364 height 61
paste textarea "Not ready"
type textarea "Not ready"
click at [1253, 697] on button "Save" at bounding box center [1240, 689] width 107 height 34
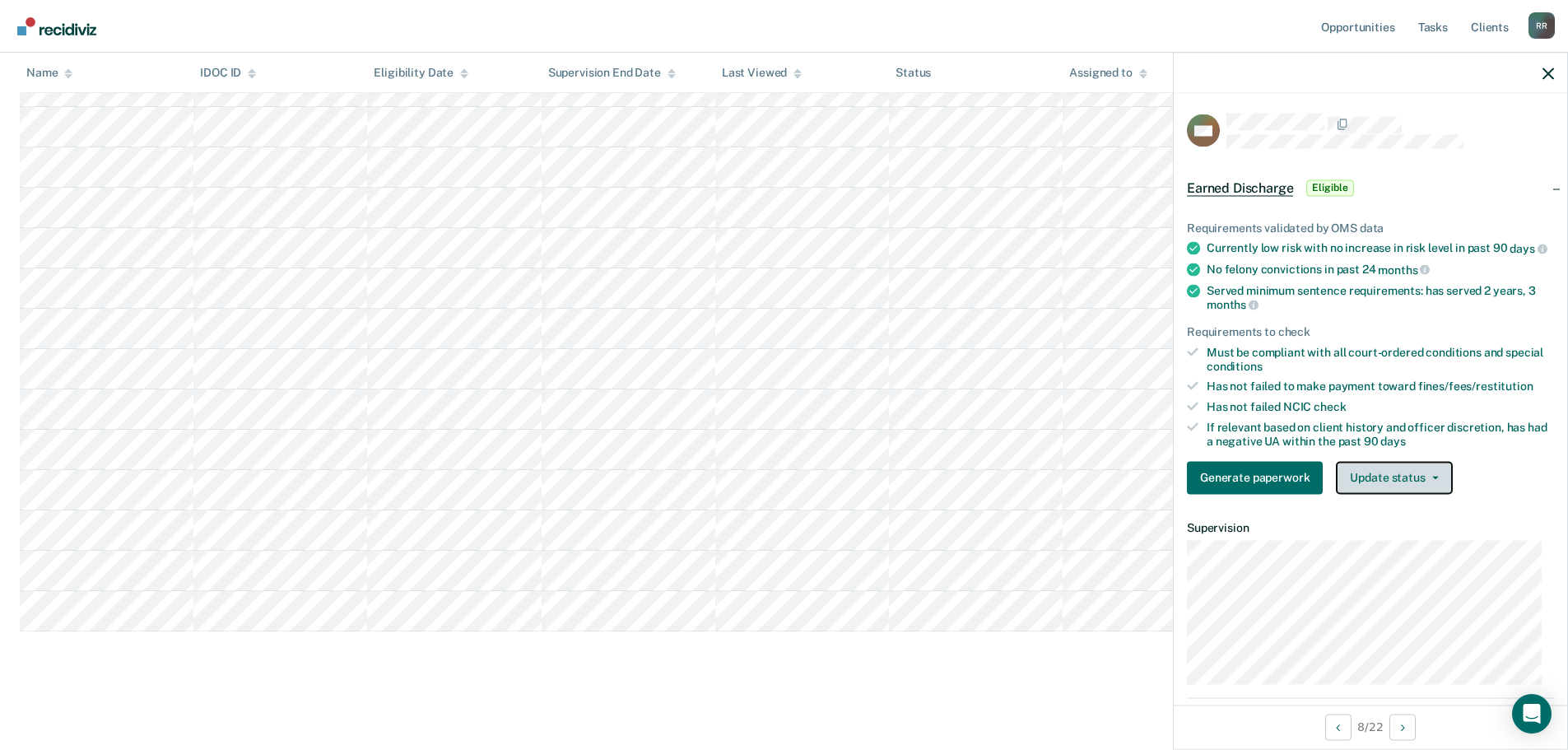
click at [1426, 479] on span "button" at bounding box center [1432, 478] width 13 height 3
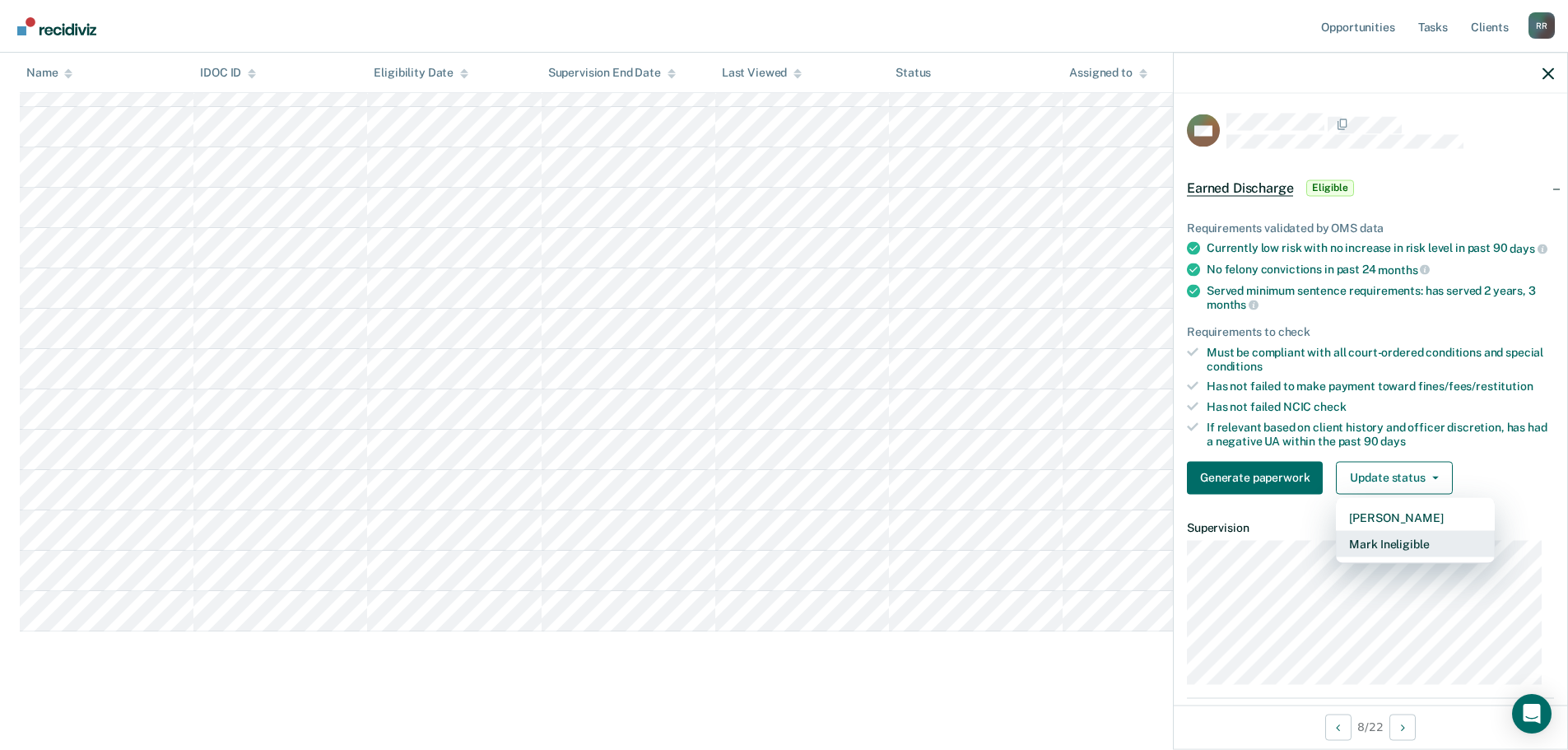
click at [1403, 554] on button "Mark Ineligible" at bounding box center [1415, 543] width 159 height 26
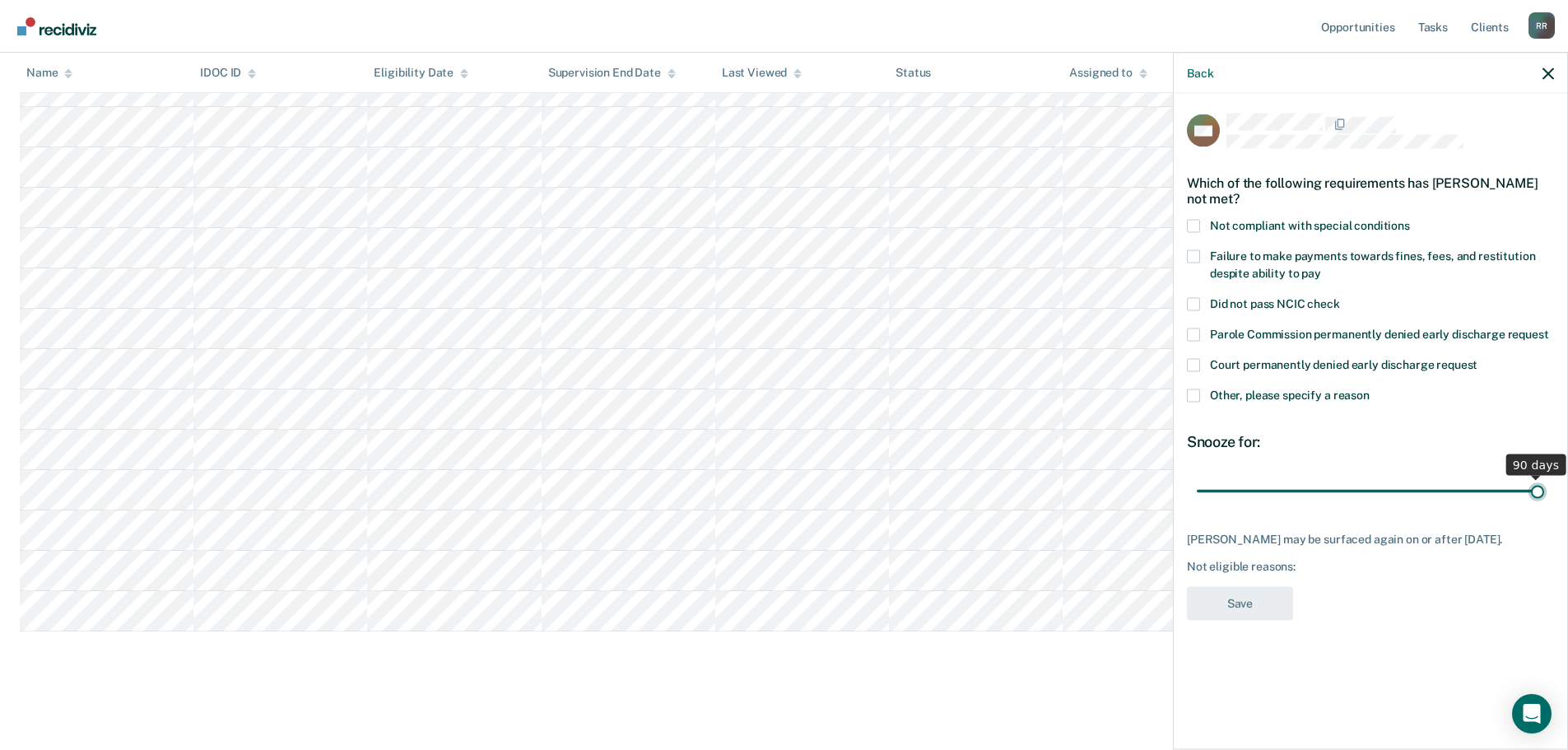
drag, startPoint x: 1314, startPoint y: 487, endPoint x: 1579, endPoint y: 482, distance: 265.0
type input "90"
click at [1544, 482] on input "range" at bounding box center [1371, 491] width 347 height 29
click at [1198, 224] on span at bounding box center [1193, 225] width 13 height 13
click at [1410, 219] on input "Not compliant with special conditions" at bounding box center [1410, 219] width 0 height 0
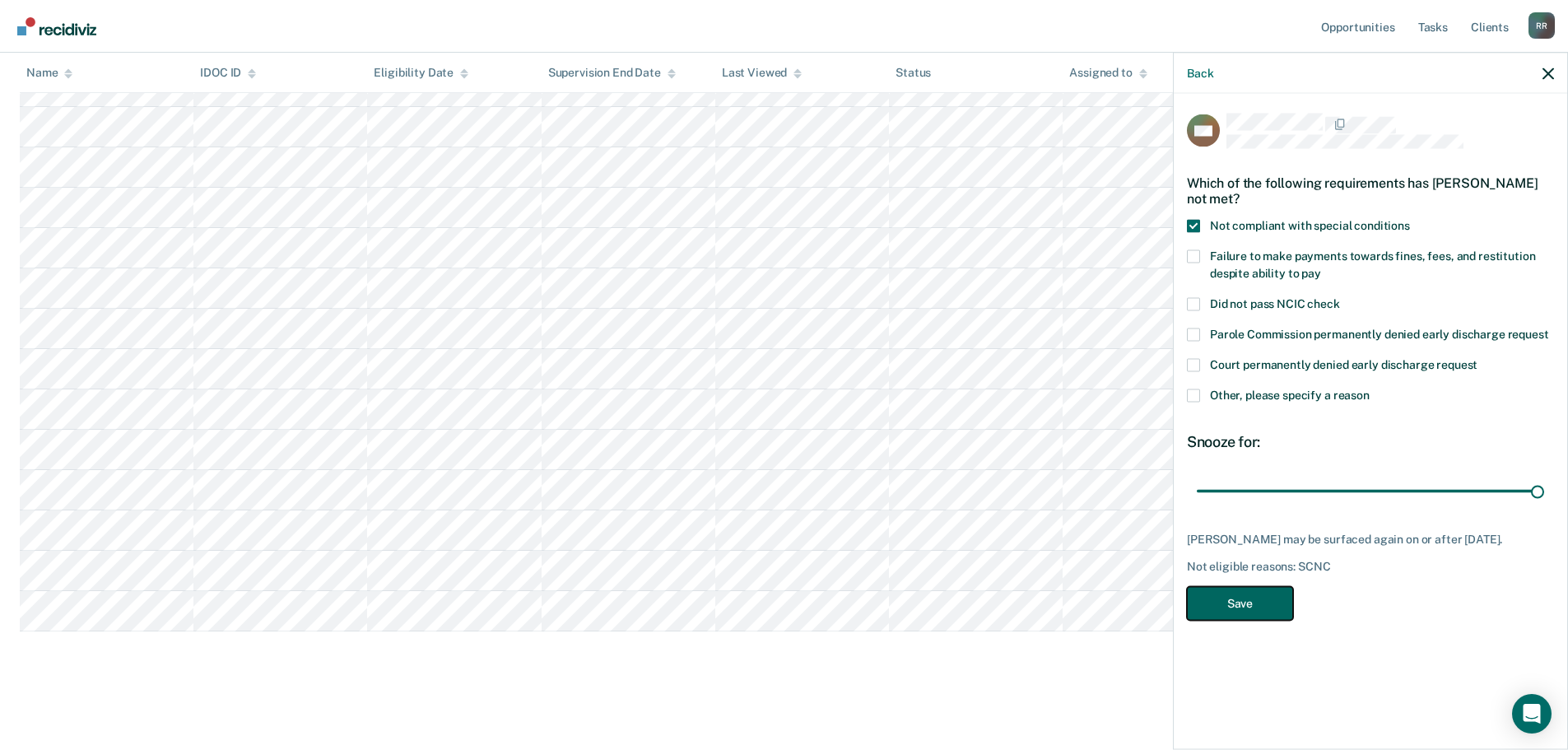
click at [1259, 595] on button "Save" at bounding box center [1240, 602] width 107 height 34
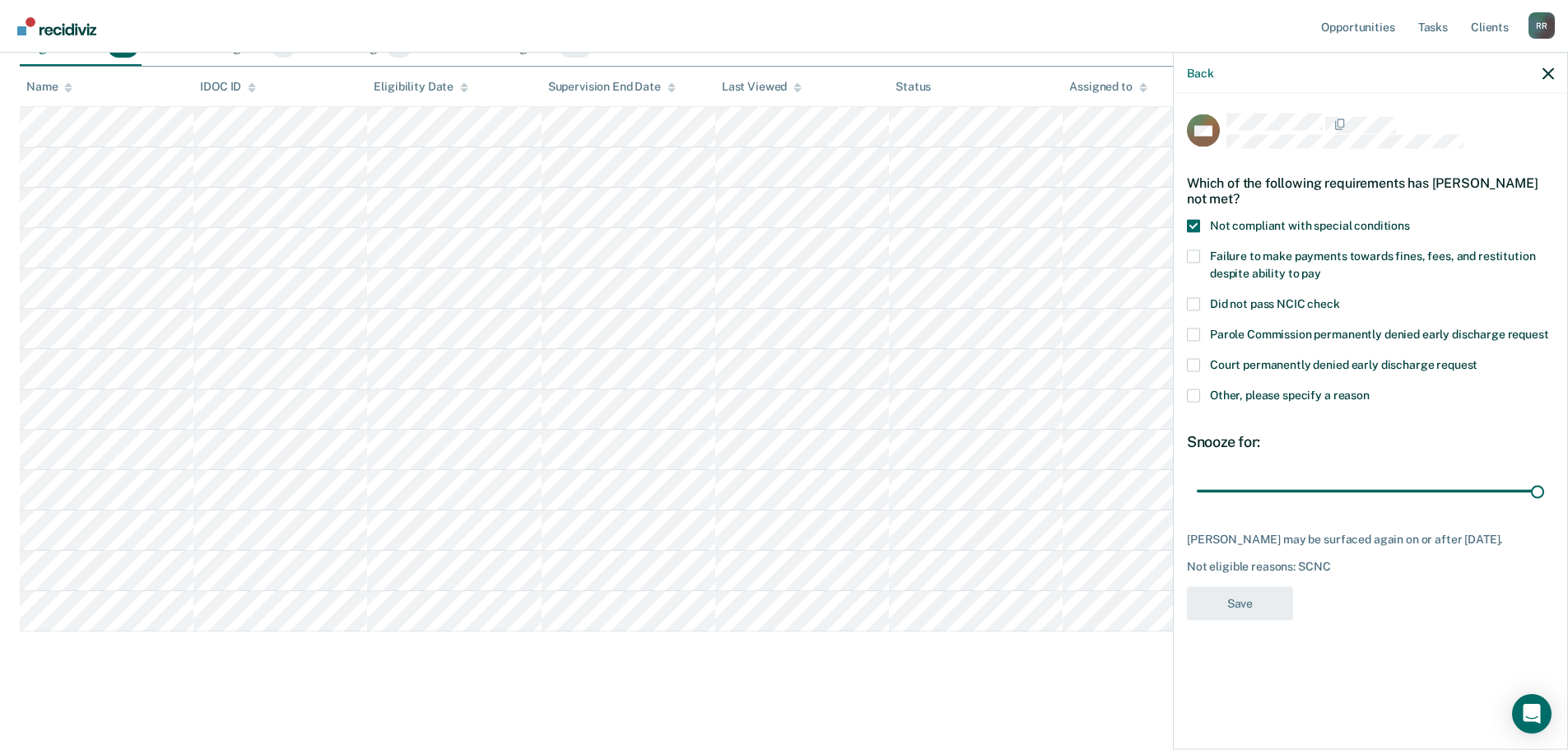
scroll to position [256, 0]
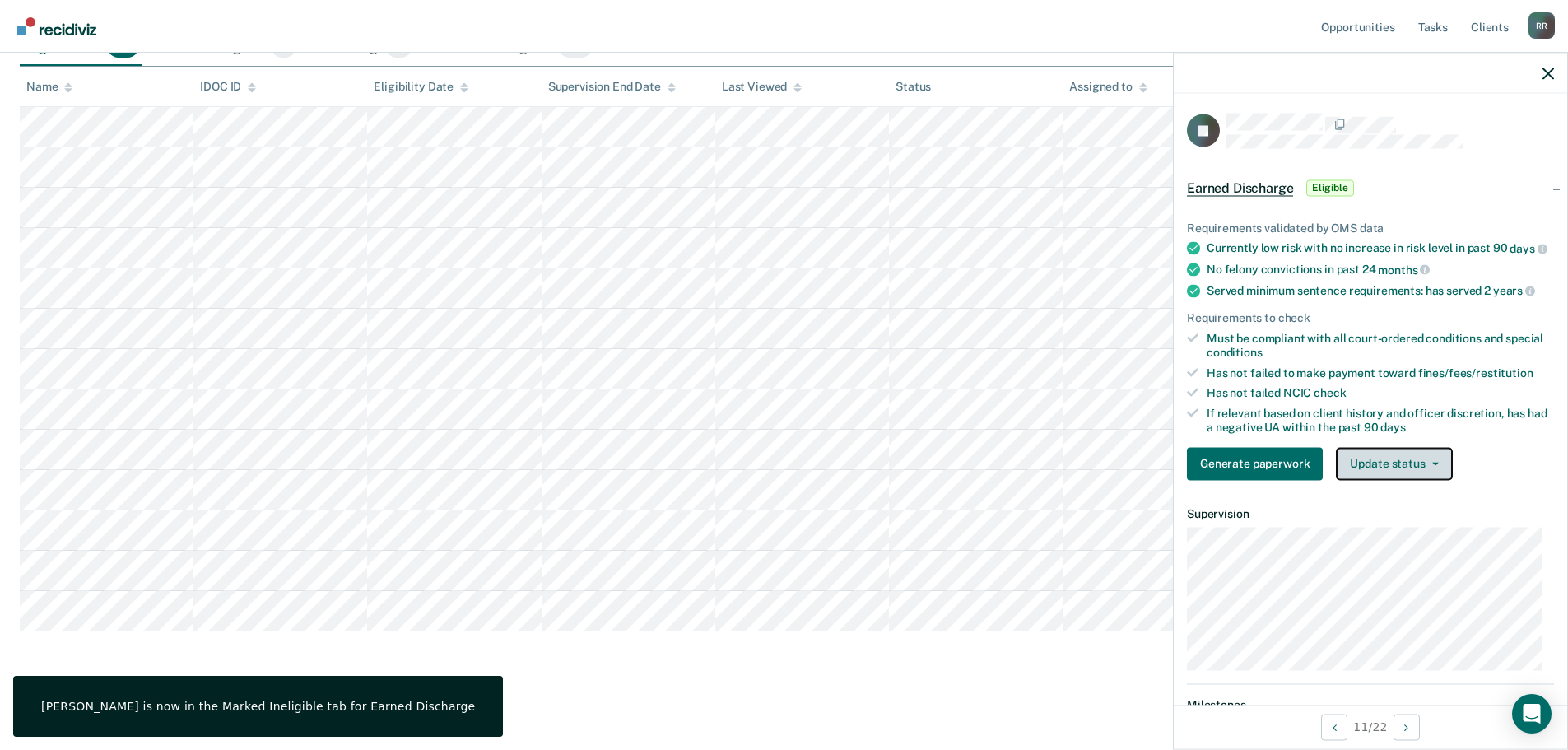
click at [1434, 471] on button "Update status" at bounding box center [1393, 464] width 116 height 33
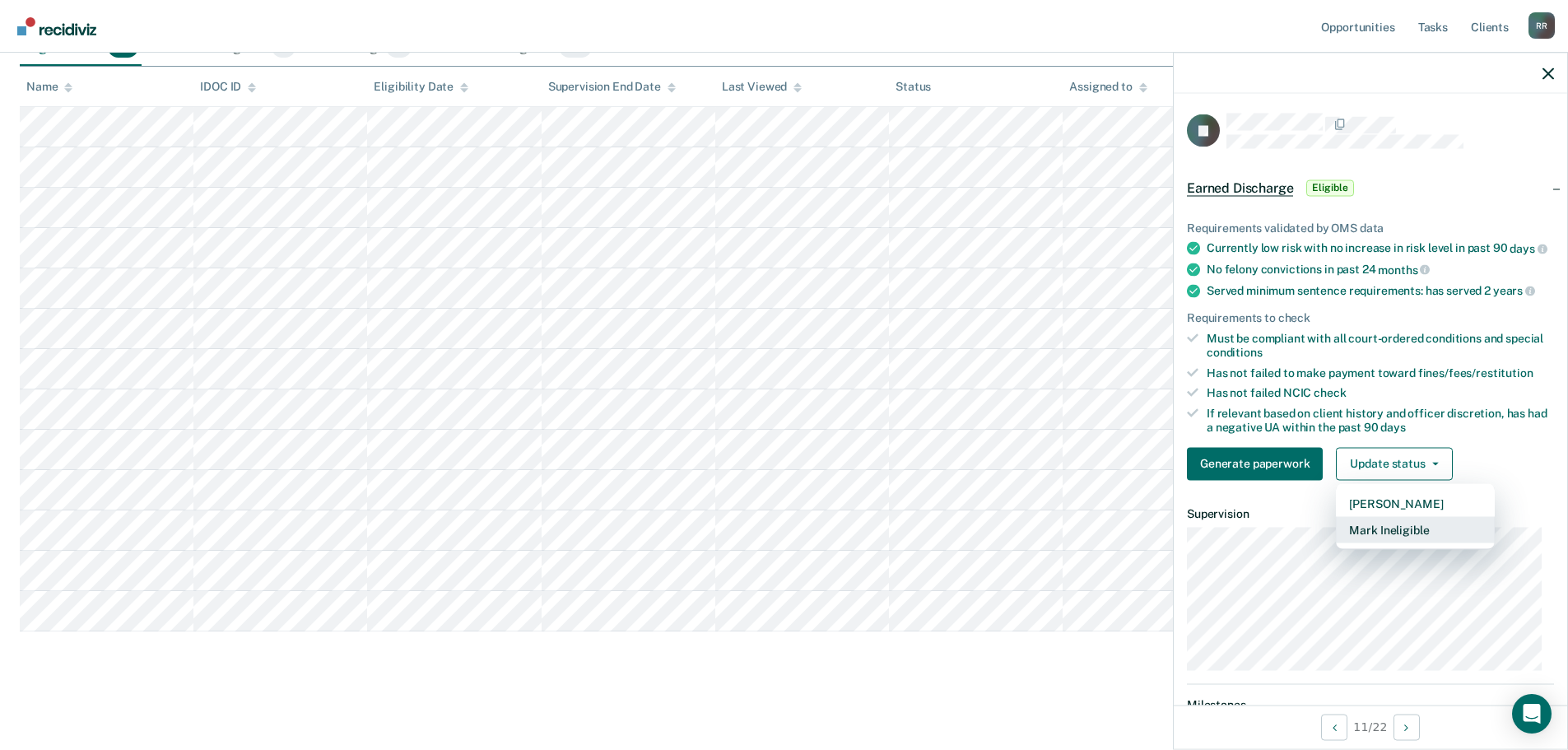
click at [1384, 542] on button "Mark Ineligible" at bounding box center [1415, 529] width 159 height 26
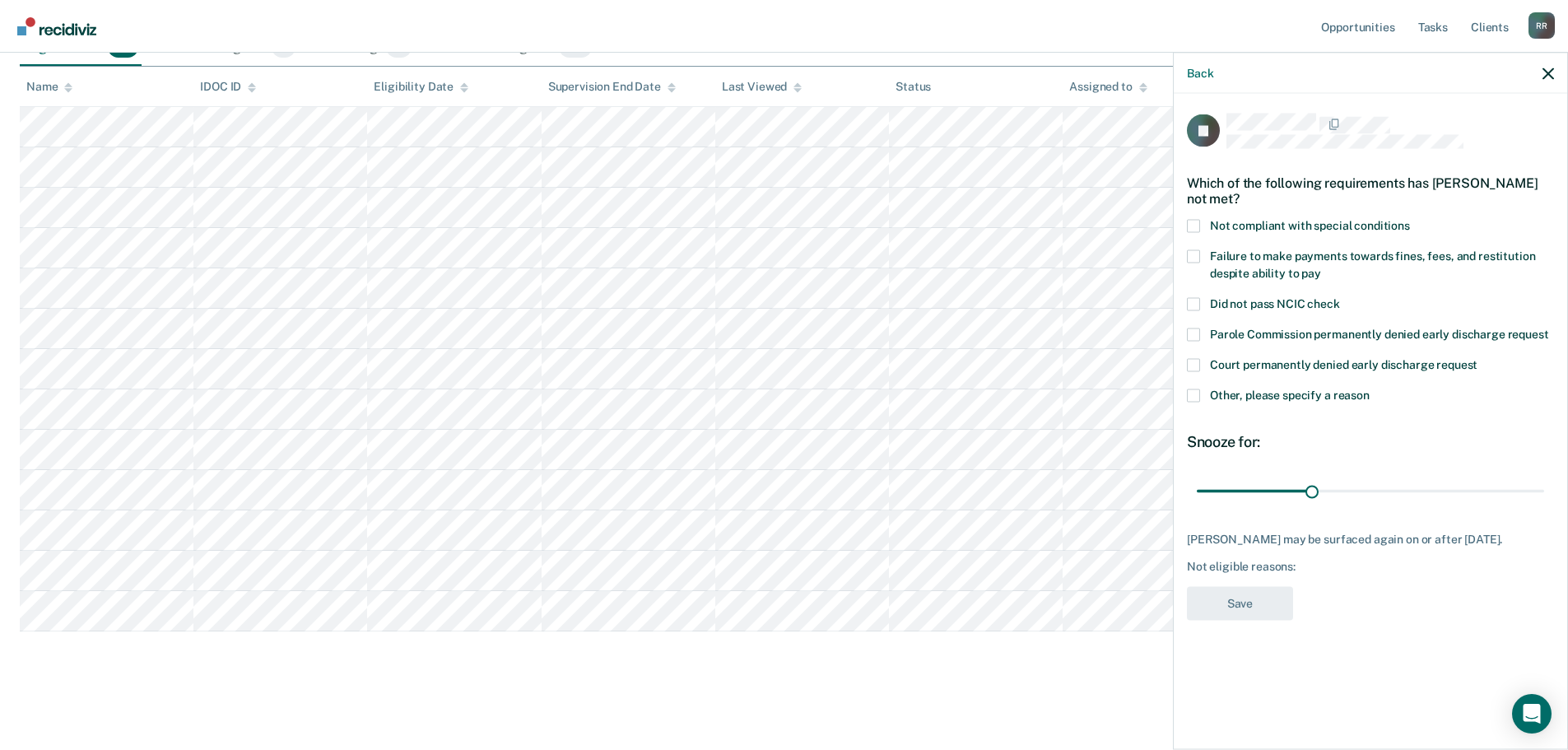
click at [1200, 224] on label "Not compliant with special conditions" at bounding box center [1370, 228] width 367 height 17
click at [1410, 219] on input "Not compliant with special conditions" at bounding box center [1410, 219] width 0 height 0
drag, startPoint x: 1331, startPoint y: 492, endPoint x: 1579, endPoint y: 503, distance: 248.2
type input "90"
click at [1544, 503] on input "range" at bounding box center [1371, 491] width 347 height 29
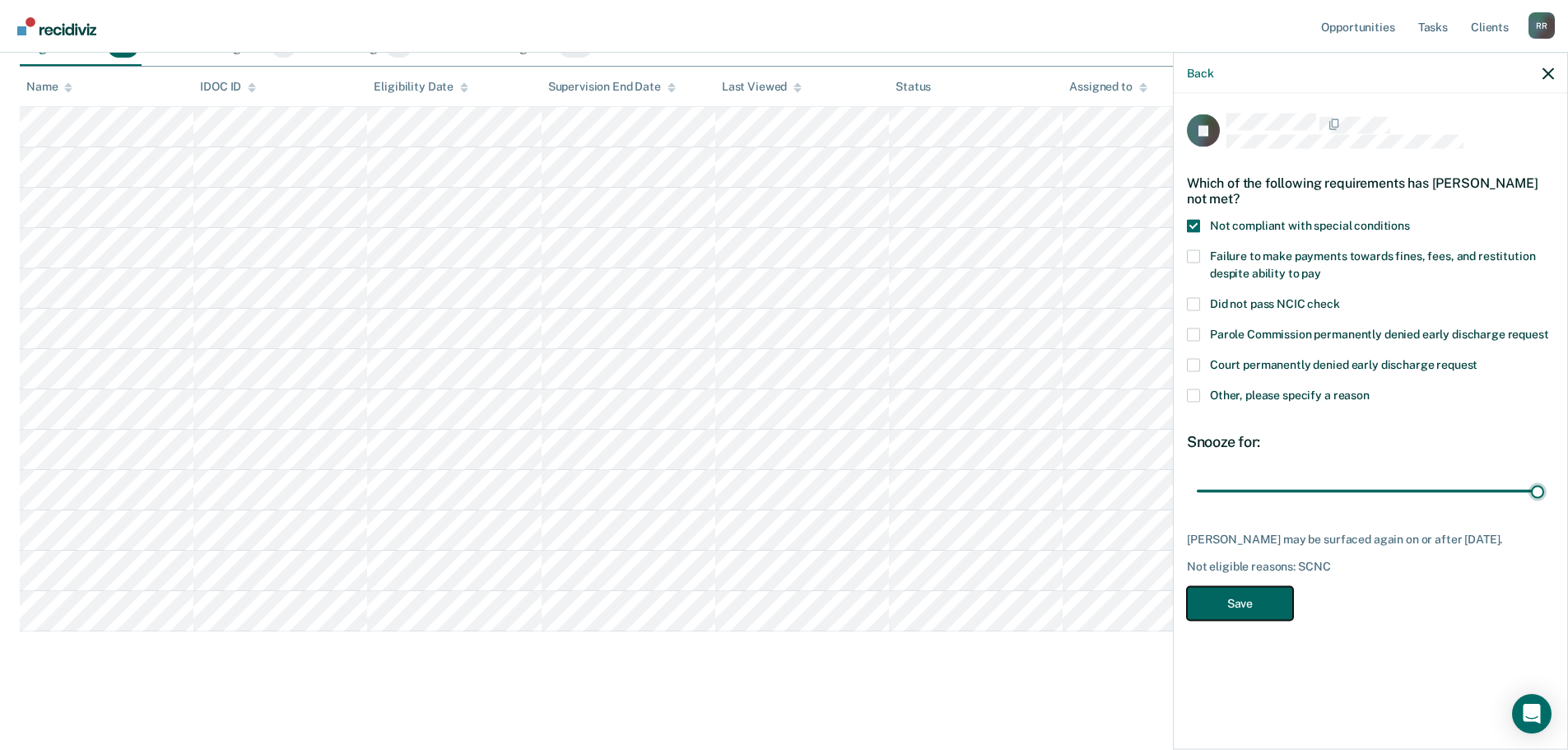
click at [1241, 600] on button "Save" at bounding box center [1240, 602] width 107 height 34
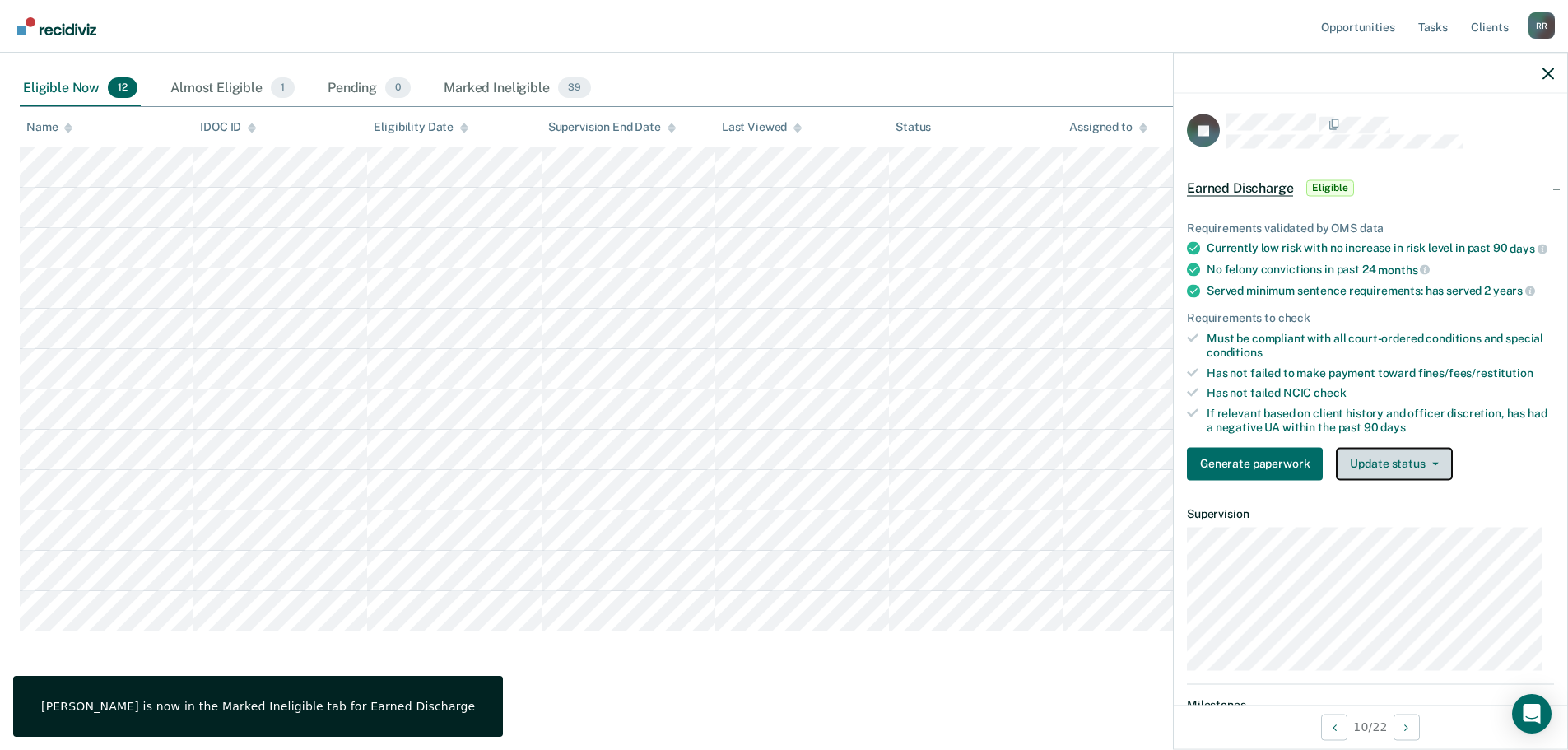
click at [1439, 478] on button "Update status" at bounding box center [1393, 464] width 116 height 33
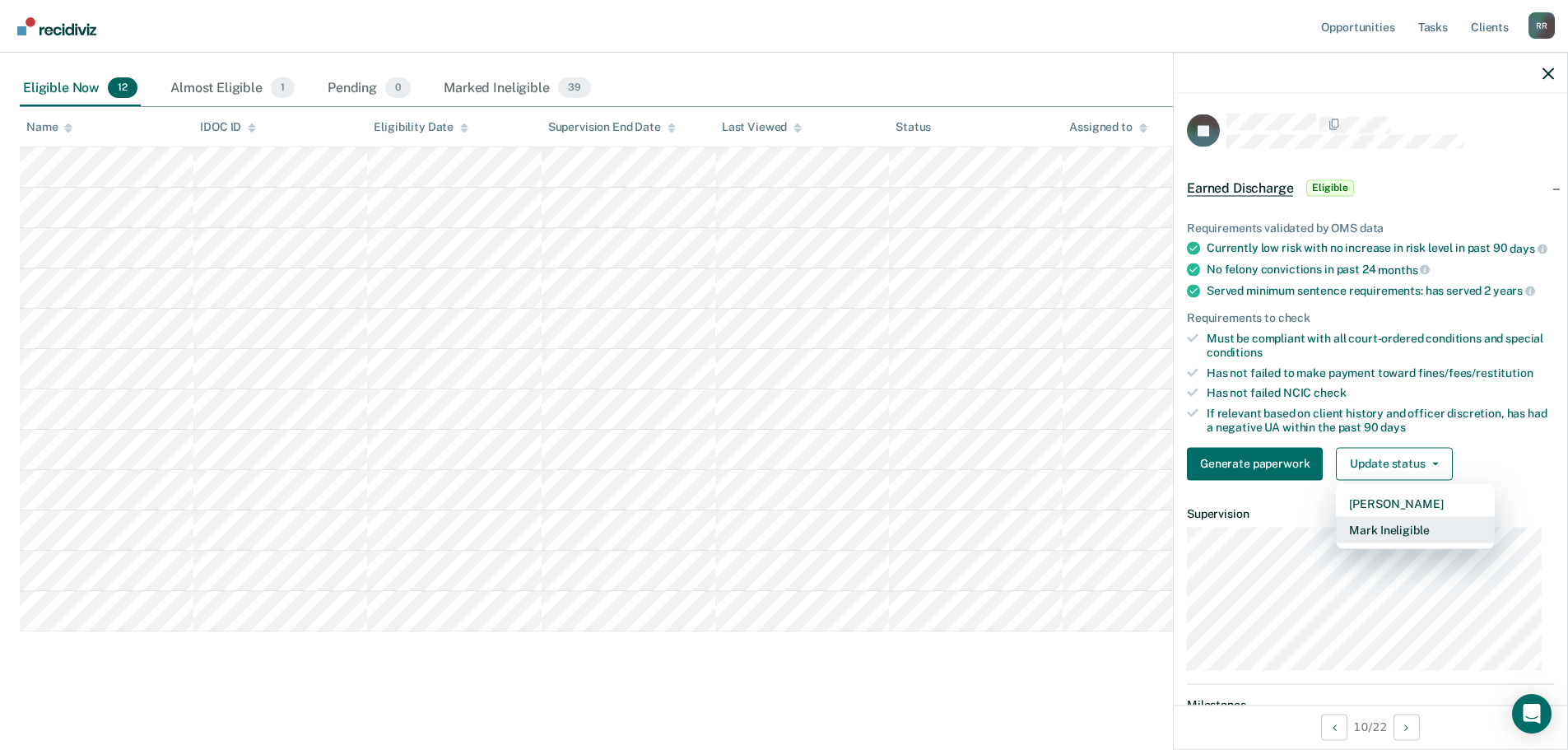
click at [1386, 542] on button "Mark Ineligible" at bounding box center [1415, 529] width 159 height 26
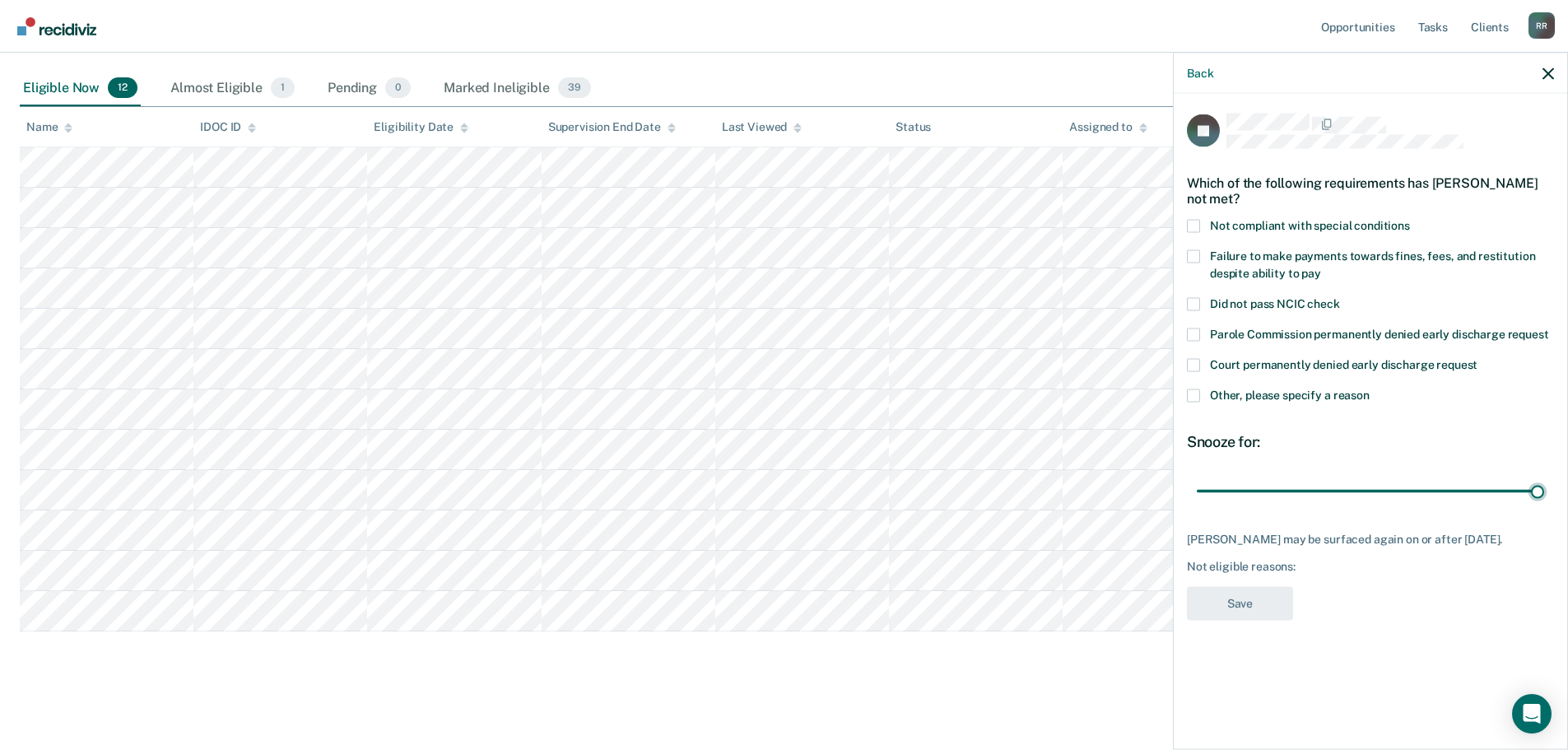
drag, startPoint x: 1312, startPoint y: 489, endPoint x: 1564, endPoint y: 483, distance: 252.1
type input "90"
click at [1544, 477] on input "range" at bounding box center [1371, 491] width 347 height 29
click at [1201, 397] on label "Other, please specify a reason" at bounding box center [1370, 397] width 367 height 17
click at [1370, 389] on input "Other, please specify a reason" at bounding box center [1370, 389] width 0 height 0
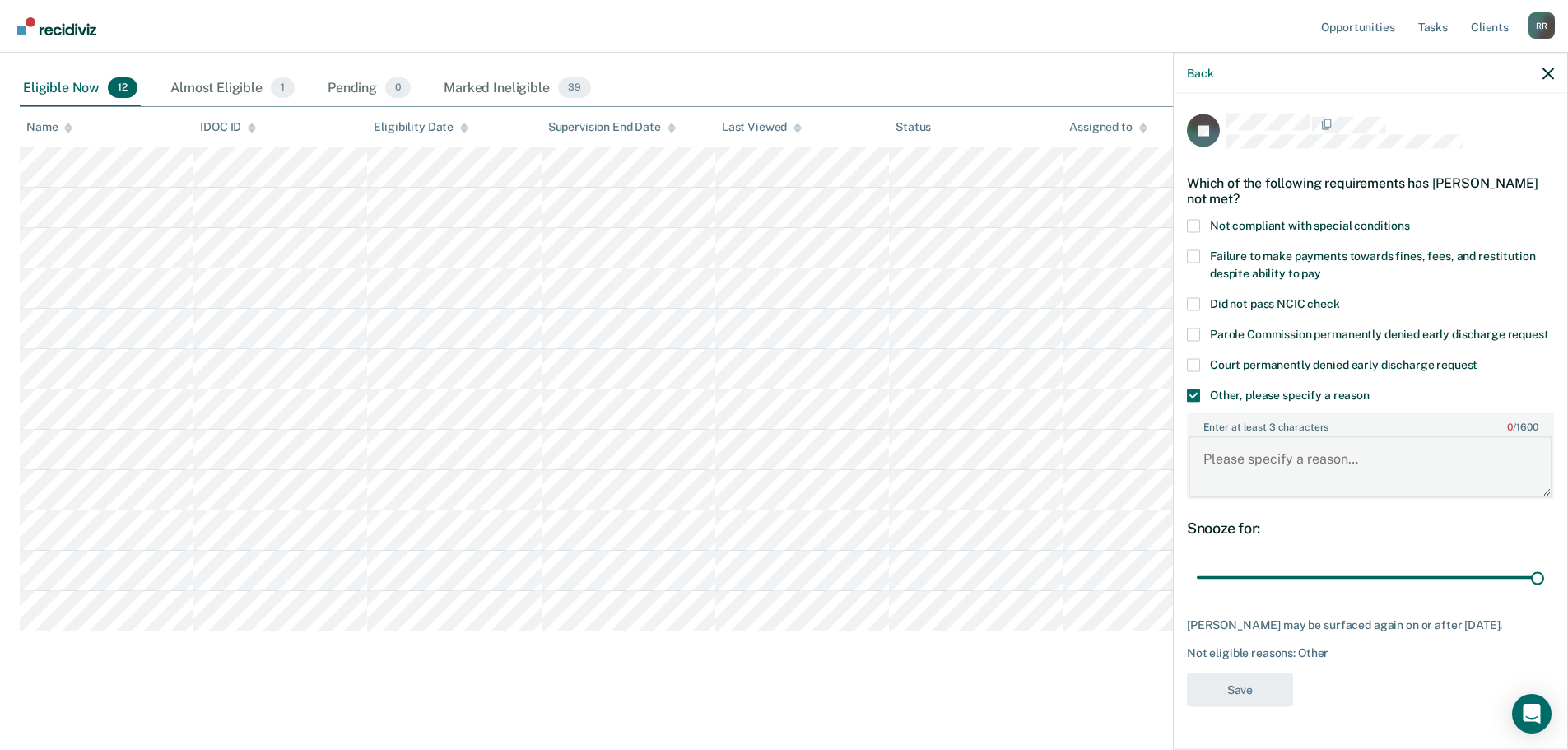
click at [1248, 470] on textarea "Enter at least 3 characters 0 / 1600" at bounding box center [1370, 467] width 364 height 61
paste textarea "Not ready"
type textarea "Not ready"
click at [1241, 690] on button "Save" at bounding box center [1240, 689] width 107 height 34
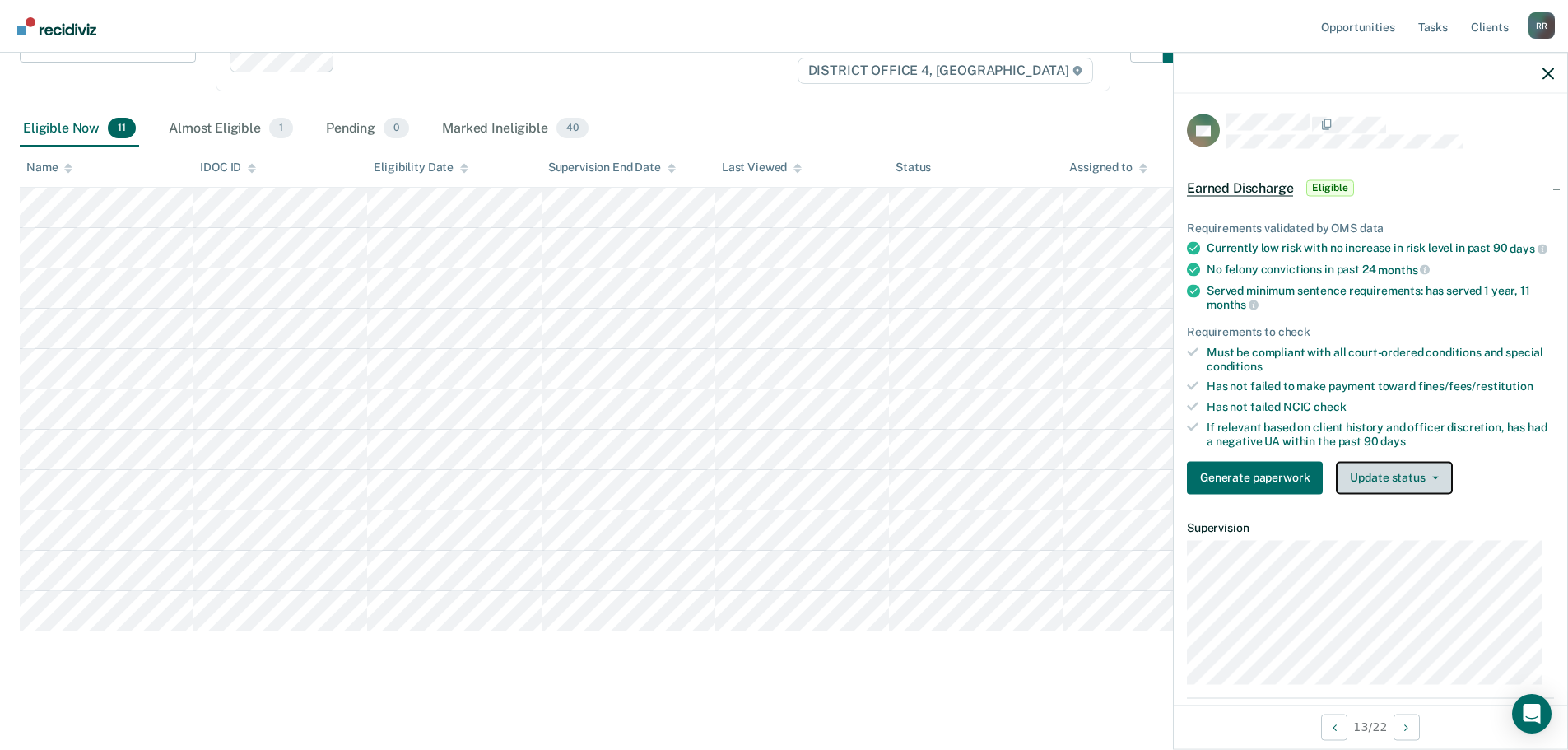
click at [1435, 479] on icon "button" at bounding box center [1435, 478] width 7 height 3
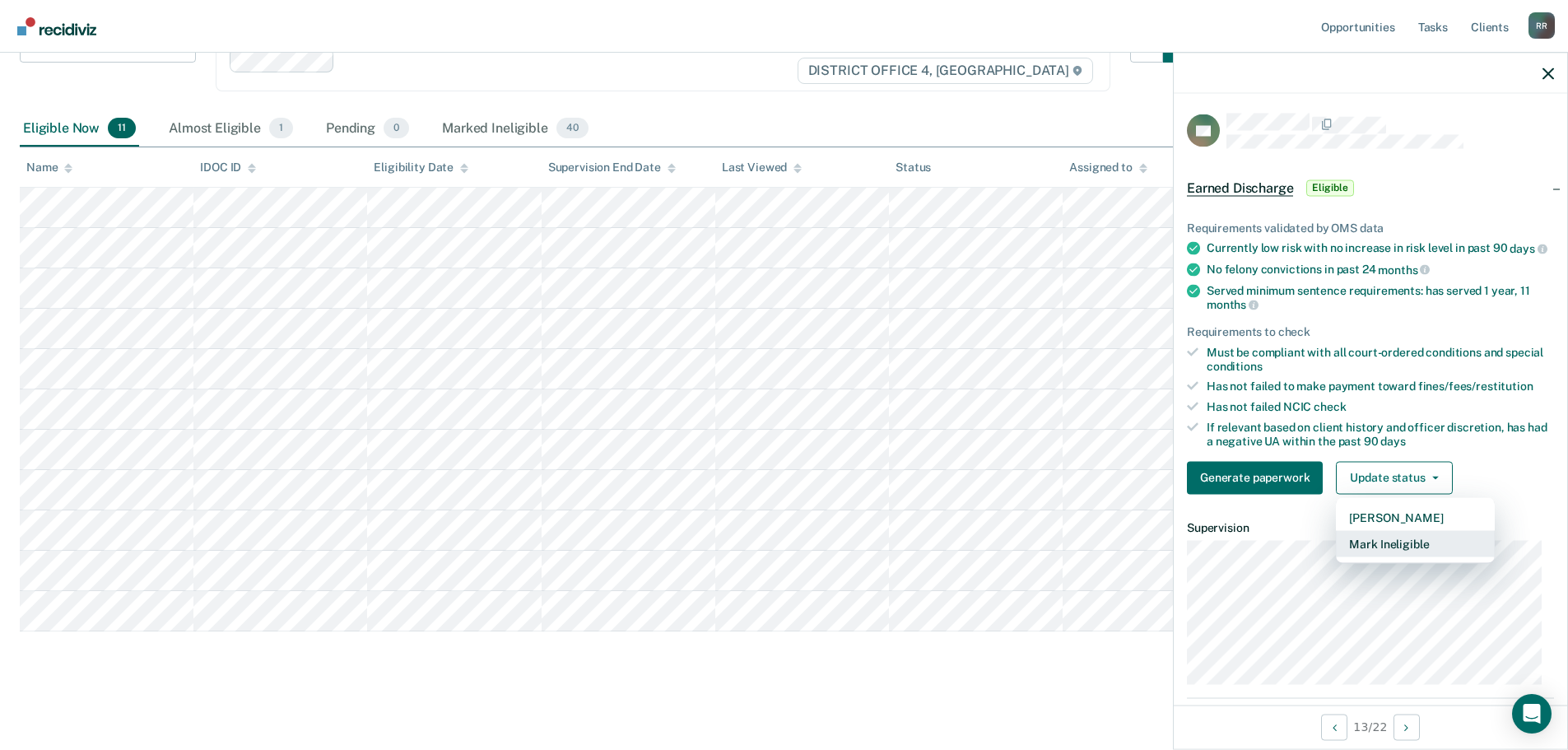
click at [1391, 554] on button "Mark Ineligible" at bounding box center [1415, 543] width 159 height 26
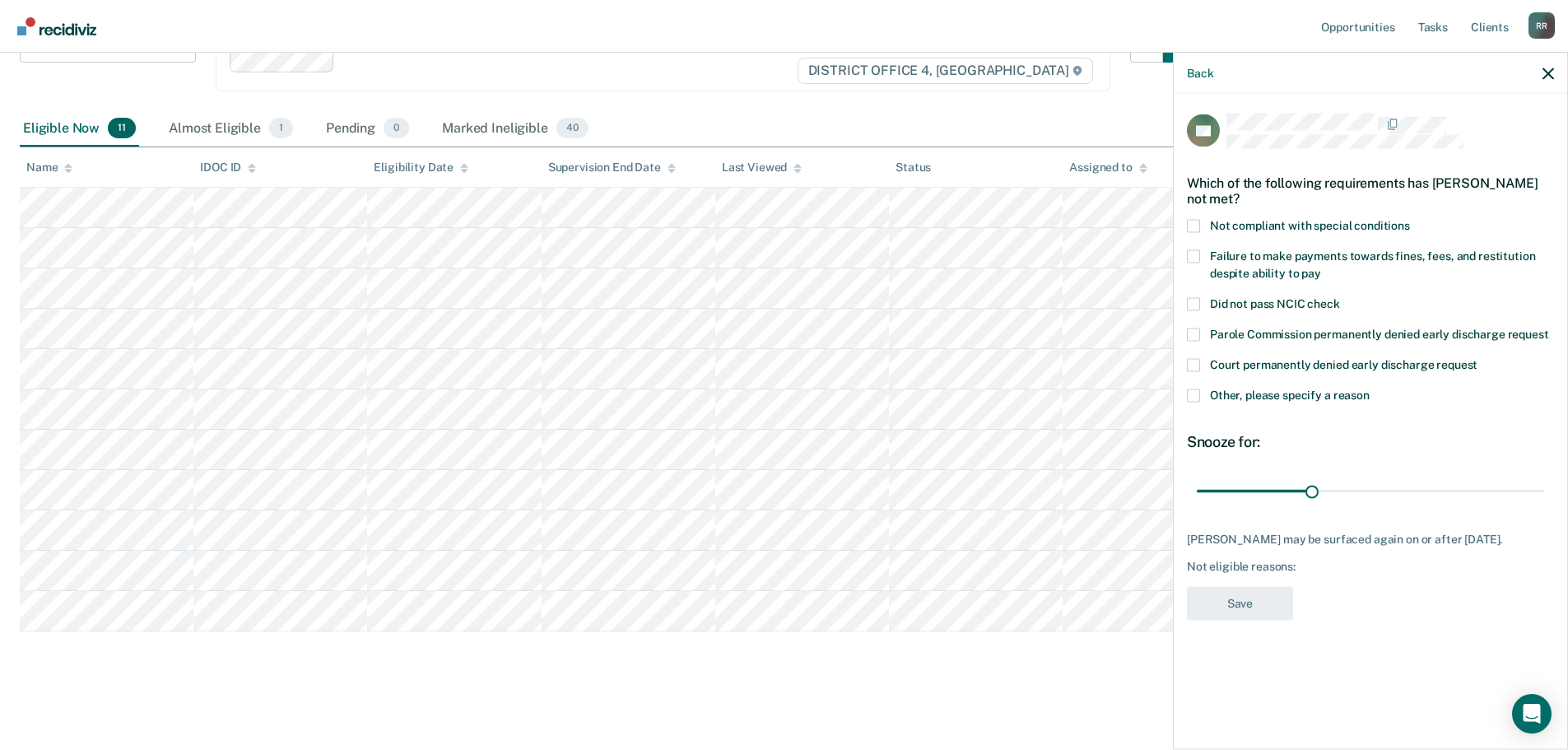
drag, startPoint x: 1197, startPoint y: 394, endPoint x: 1204, endPoint y: 416, distance: 23.1
click at [1197, 395] on span at bounding box center [1193, 395] width 13 height 13
click at [1370, 389] on input "Other, please specify a reason" at bounding box center [1370, 389] width 0 height 0
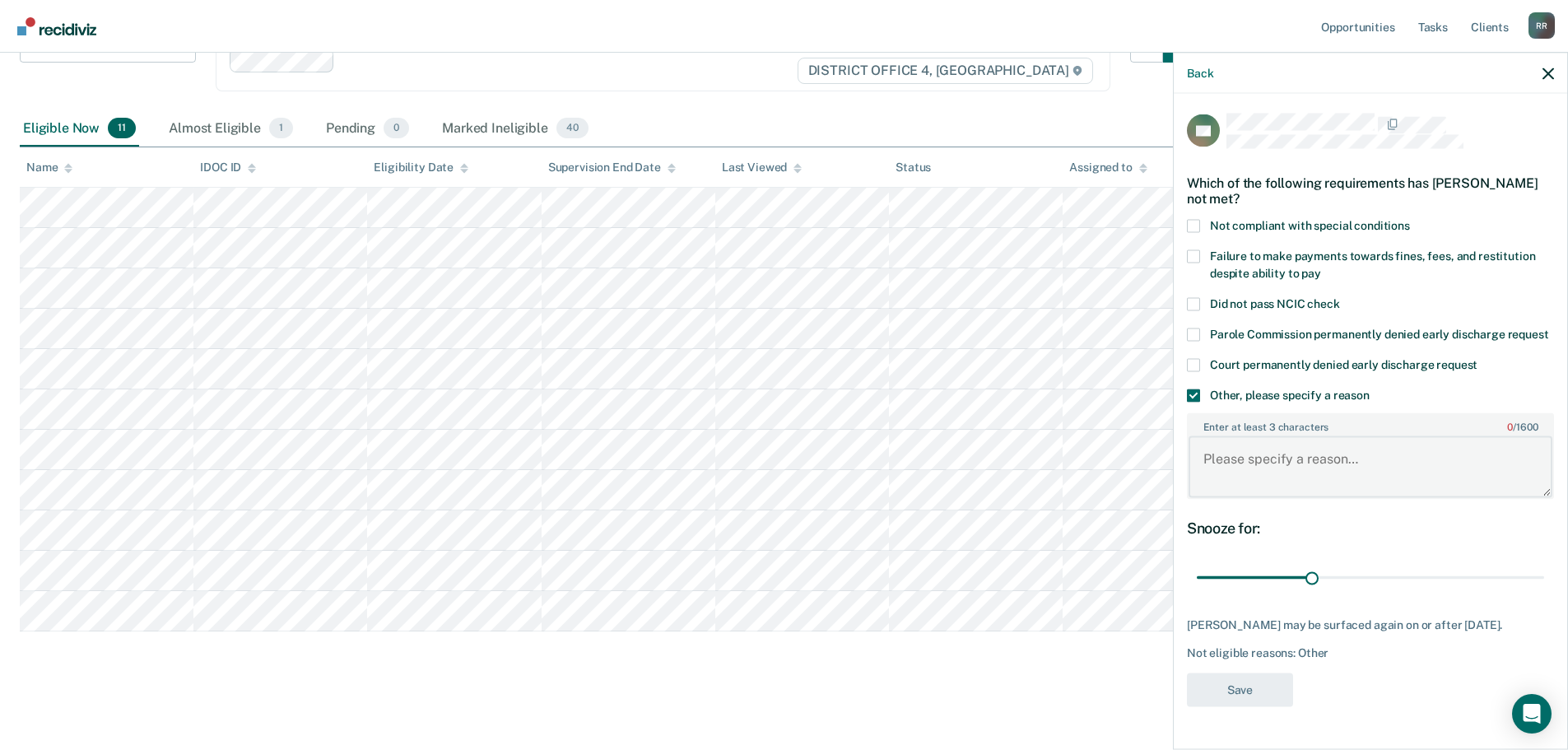
click at [1226, 474] on textarea "Enter at least 3 characters 0 / 1600" at bounding box center [1370, 467] width 364 height 61
paste textarea "Not ready"
type textarea "Not ready"
drag, startPoint x: 1416, startPoint y: 588, endPoint x: 1579, endPoint y: 575, distance: 163.5
type input "90"
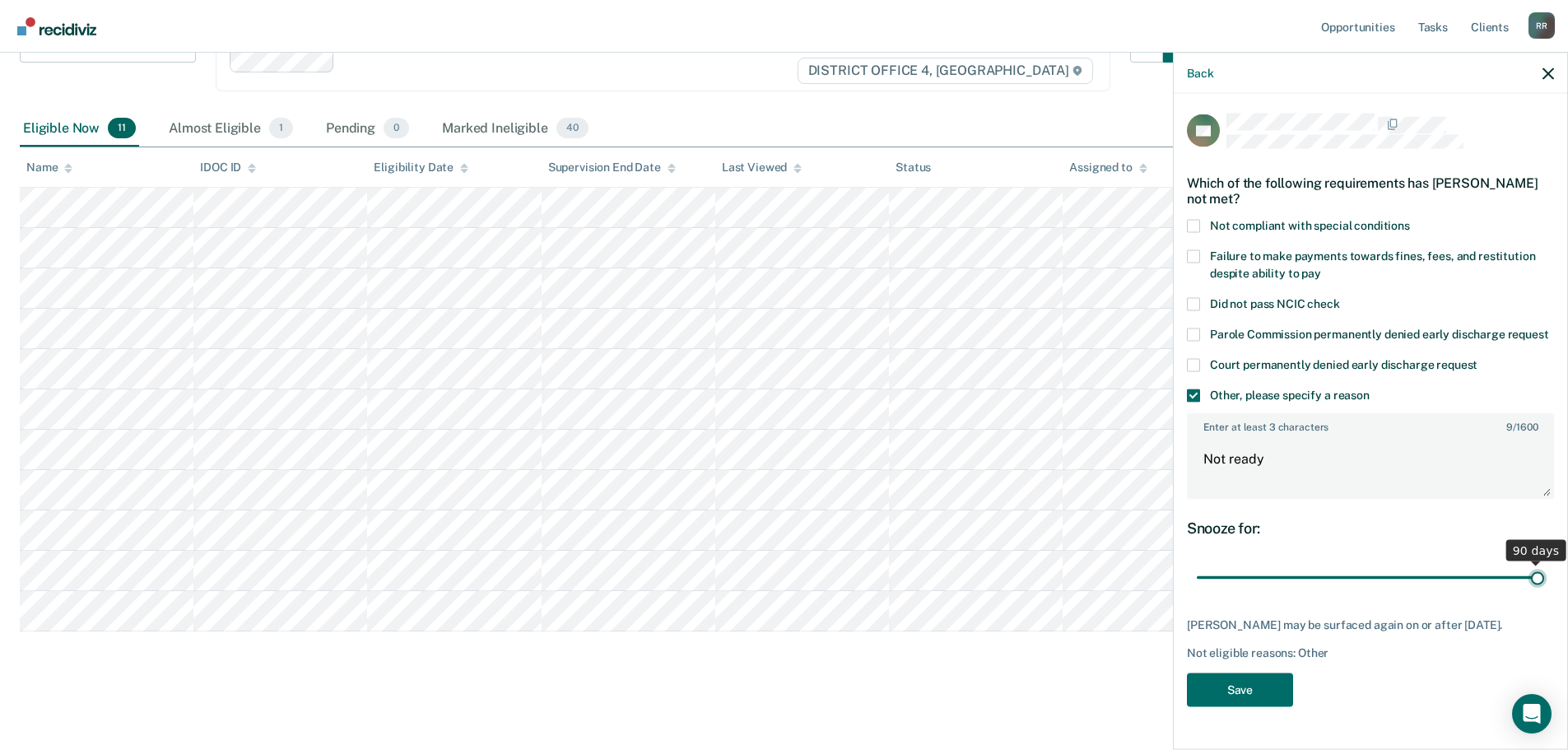
click at [1544, 575] on input "range" at bounding box center [1371, 577] width 347 height 29
click at [1254, 706] on button "Save" at bounding box center [1240, 689] width 107 height 34
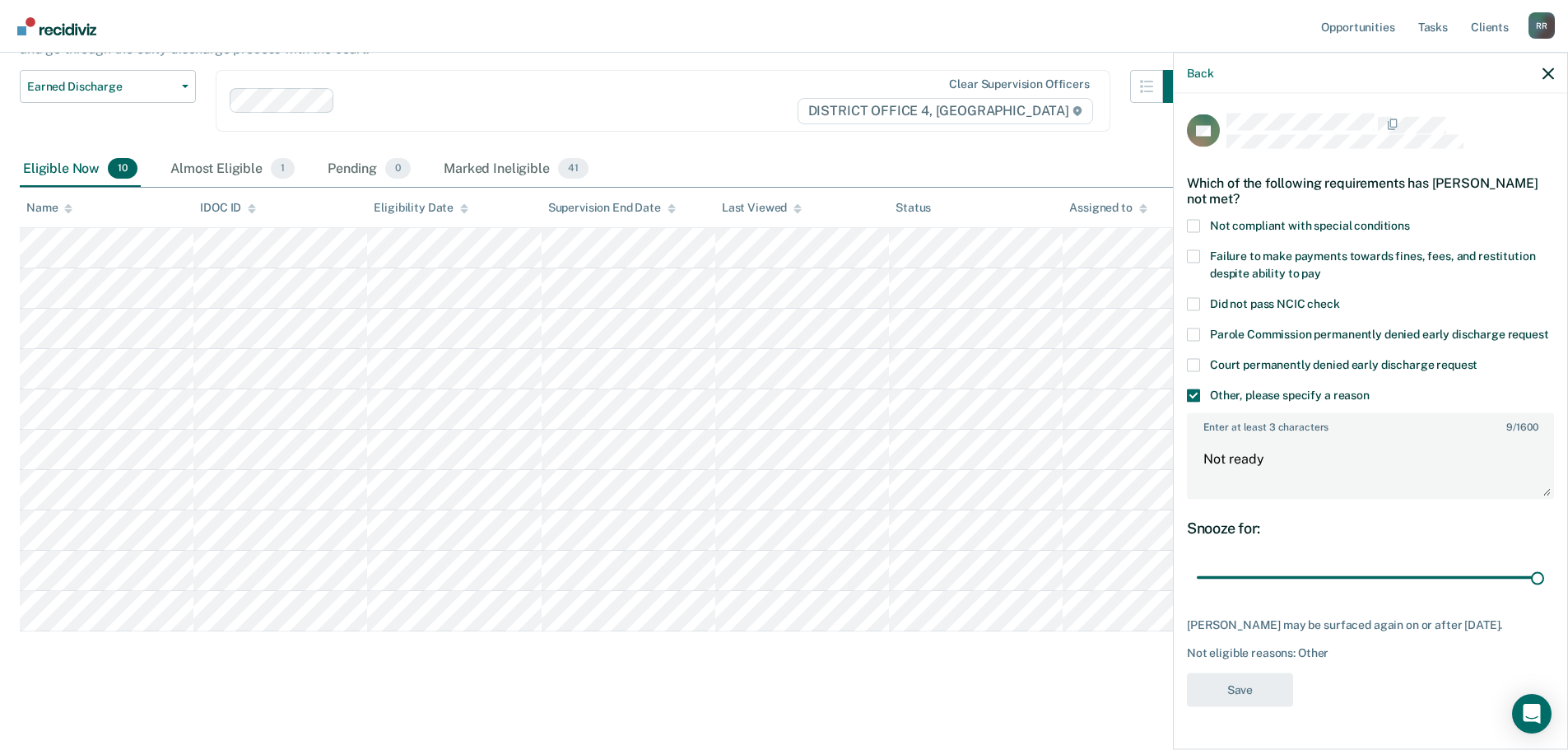
scroll to position [135, 0]
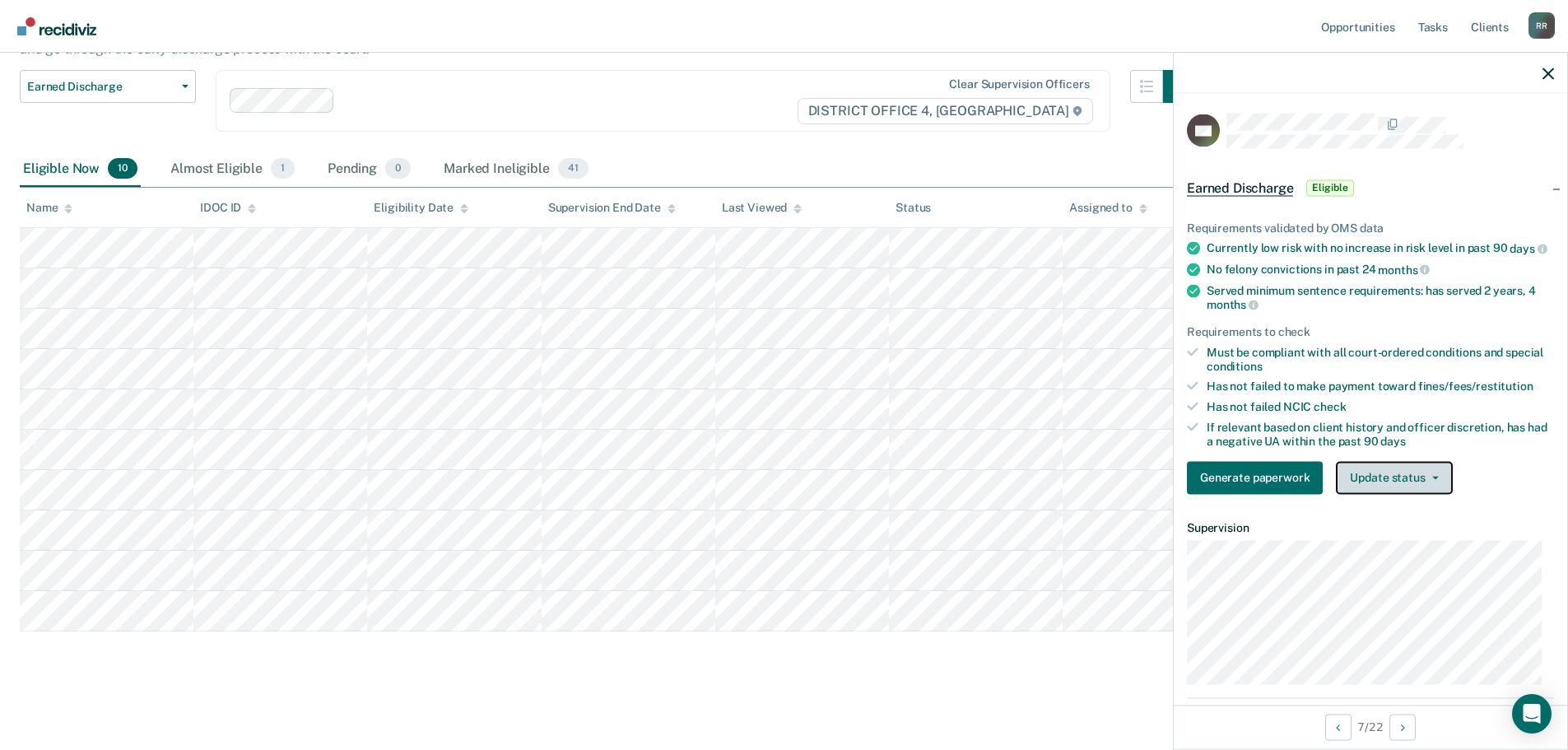
click at [1432, 479] on icon "button" at bounding box center [1435, 478] width 7 height 3
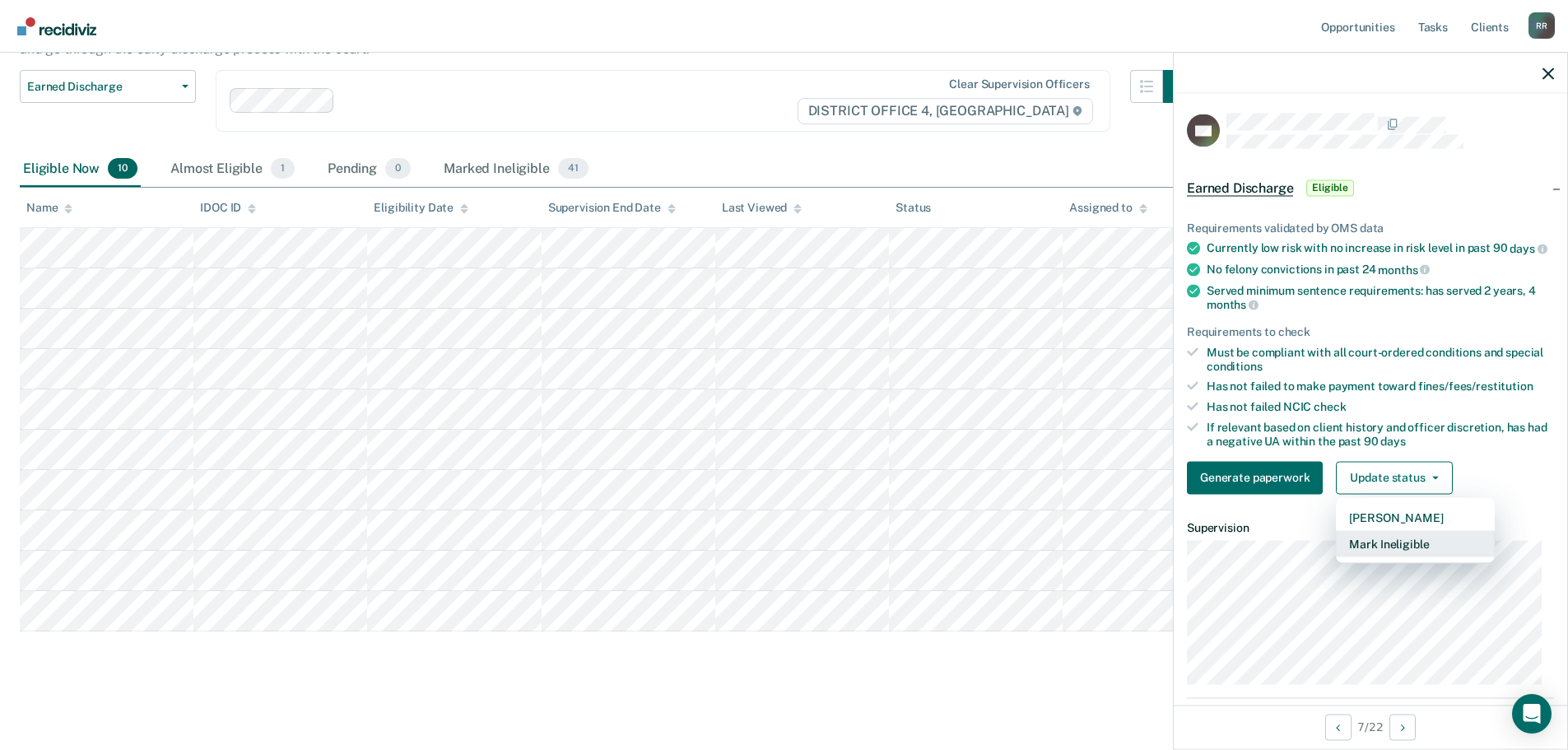
click at [1410, 556] on button "Mark Ineligible" at bounding box center [1415, 543] width 159 height 26
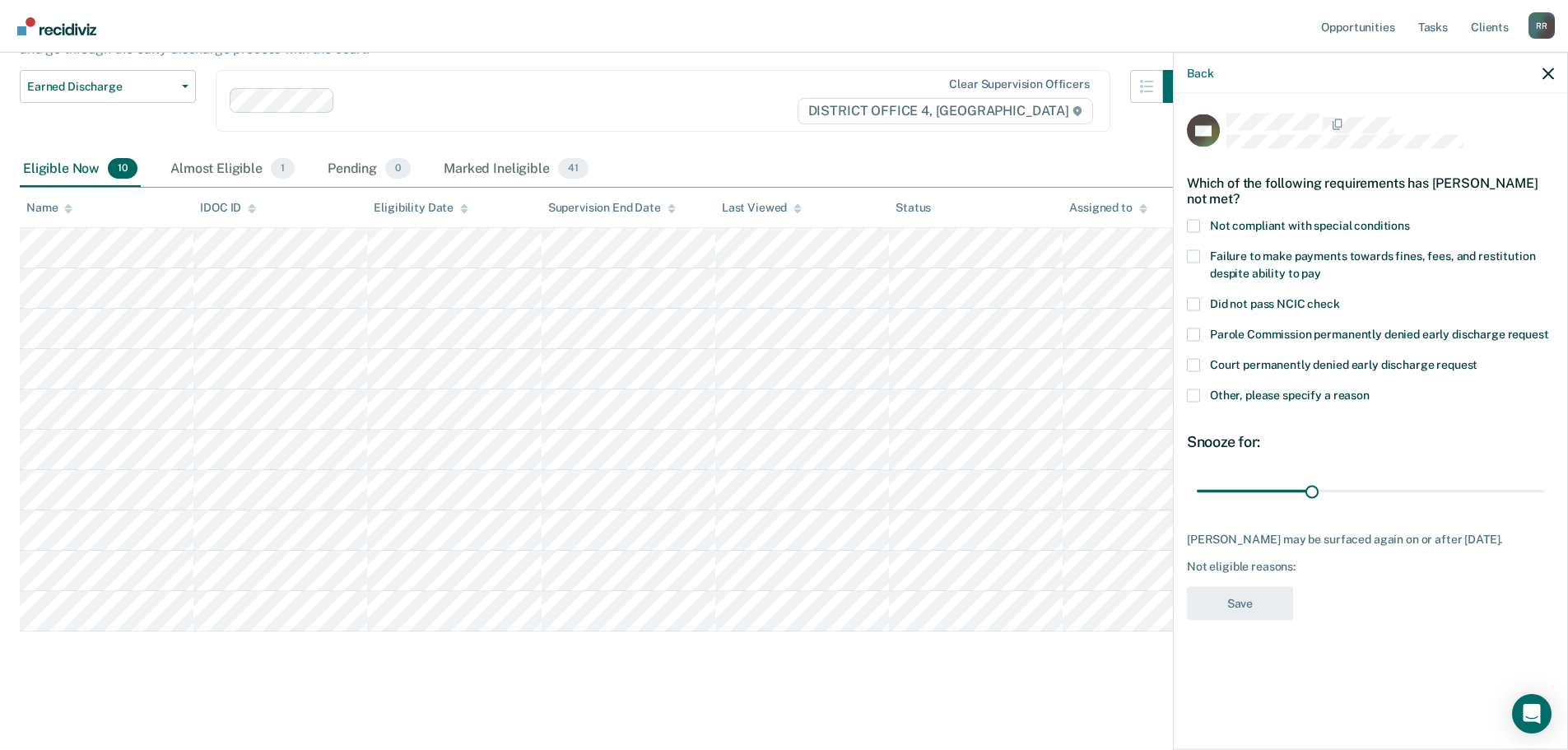
click at [1198, 393] on span at bounding box center [1193, 395] width 13 height 13
click at [1370, 389] on input "Other, please specify a reason" at bounding box center [1370, 389] width 0 height 0
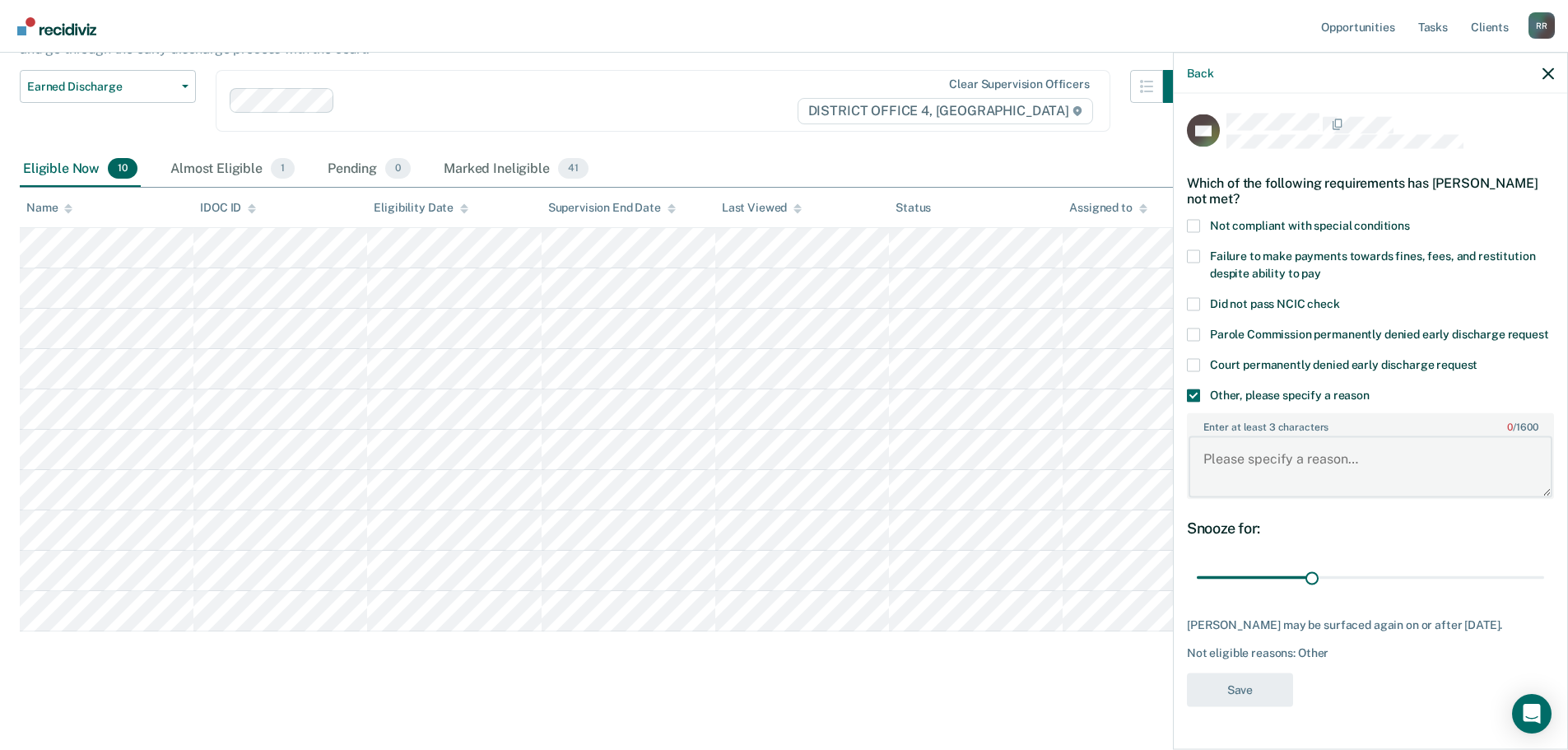
click at [1271, 477] on textarea "Enter at least 3 characters 0 / 1600" at bounding box center [1370, 467] width 364 height 61
paste textarea "Not ready"
type textarea "Not ready"
drag, startPoint x: 1315, startPoint y: 576, endPoint x: 1579, endPoint y: 581, distance: 264.0
type input "90"
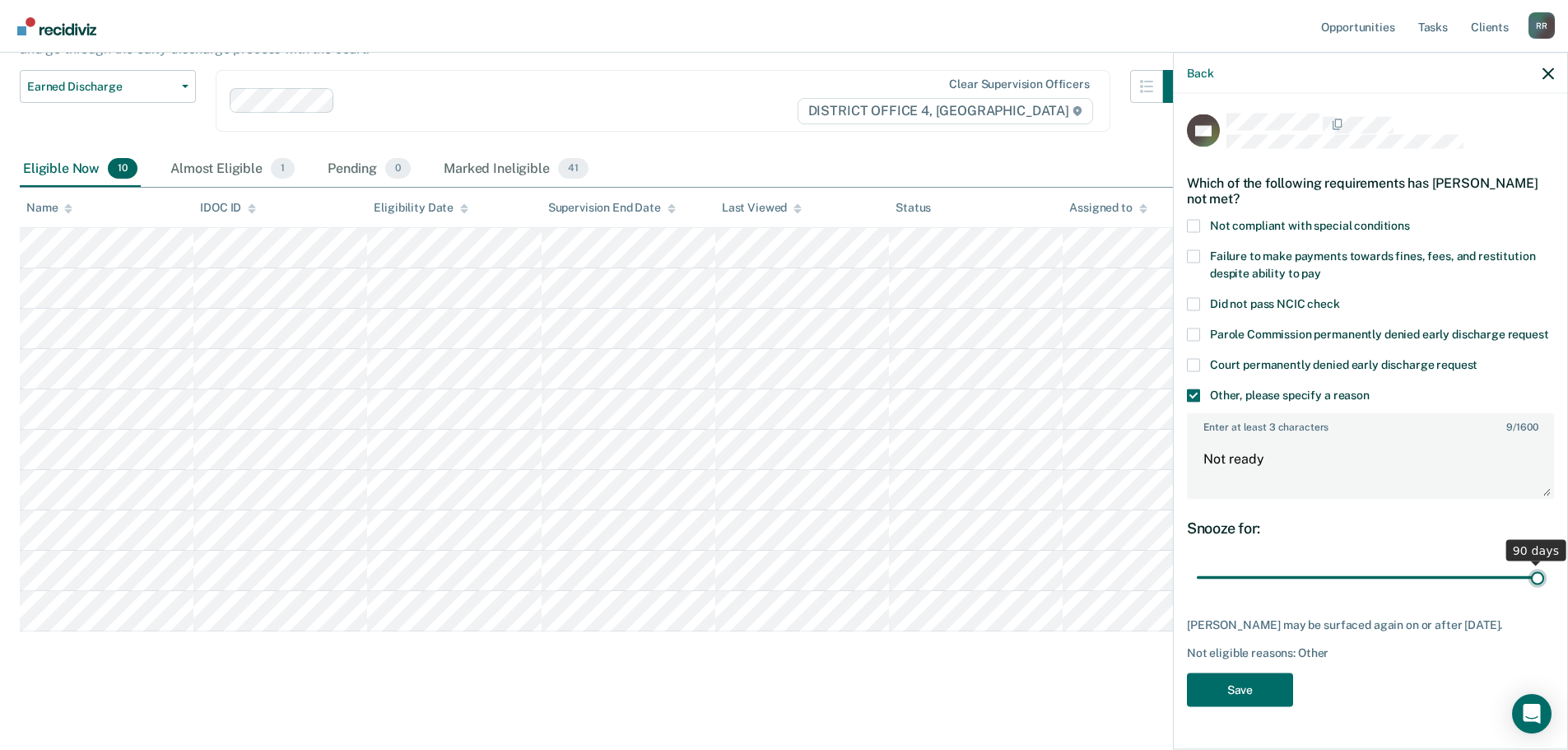
click at [1544, 581] on input "range" at bounding box center [1371, 577] width 347 height 29
click at [1256, 692] on button "Save" at bounding box center [1240, 689] width 107 height 34
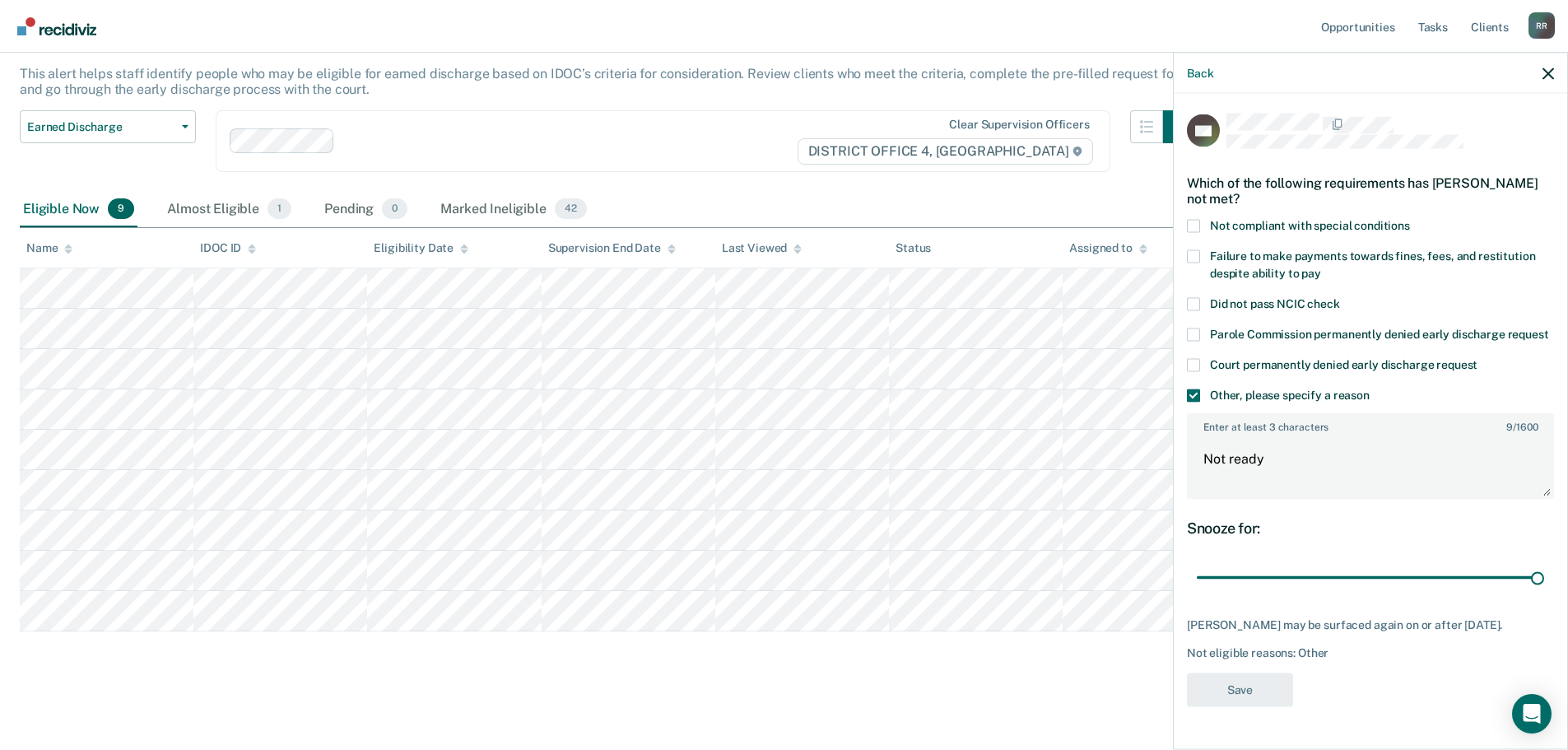
scroll to position [94, 0]
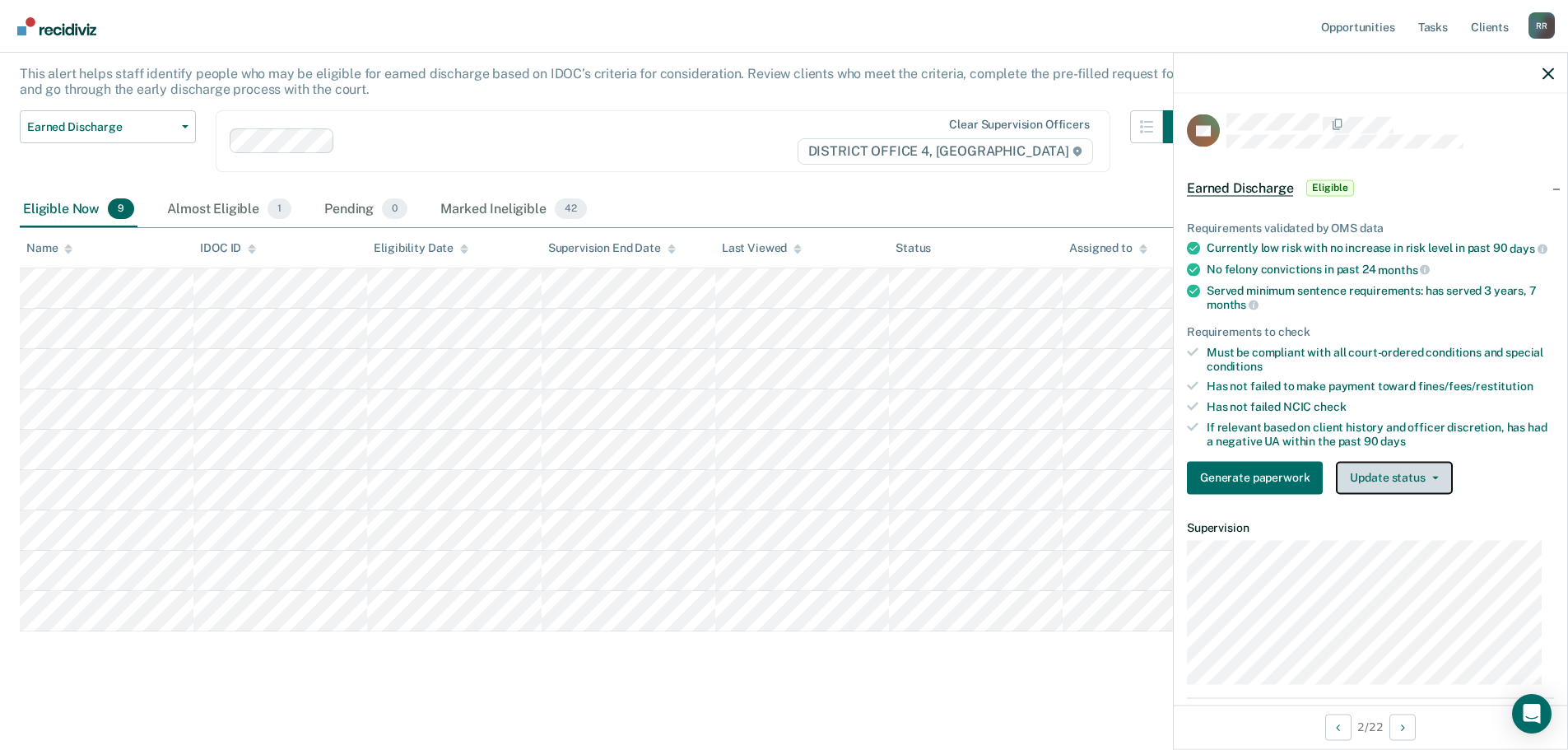
click at [1434, 494] on button "Update status" at bounding box center [1393, 478] width 116 height 33
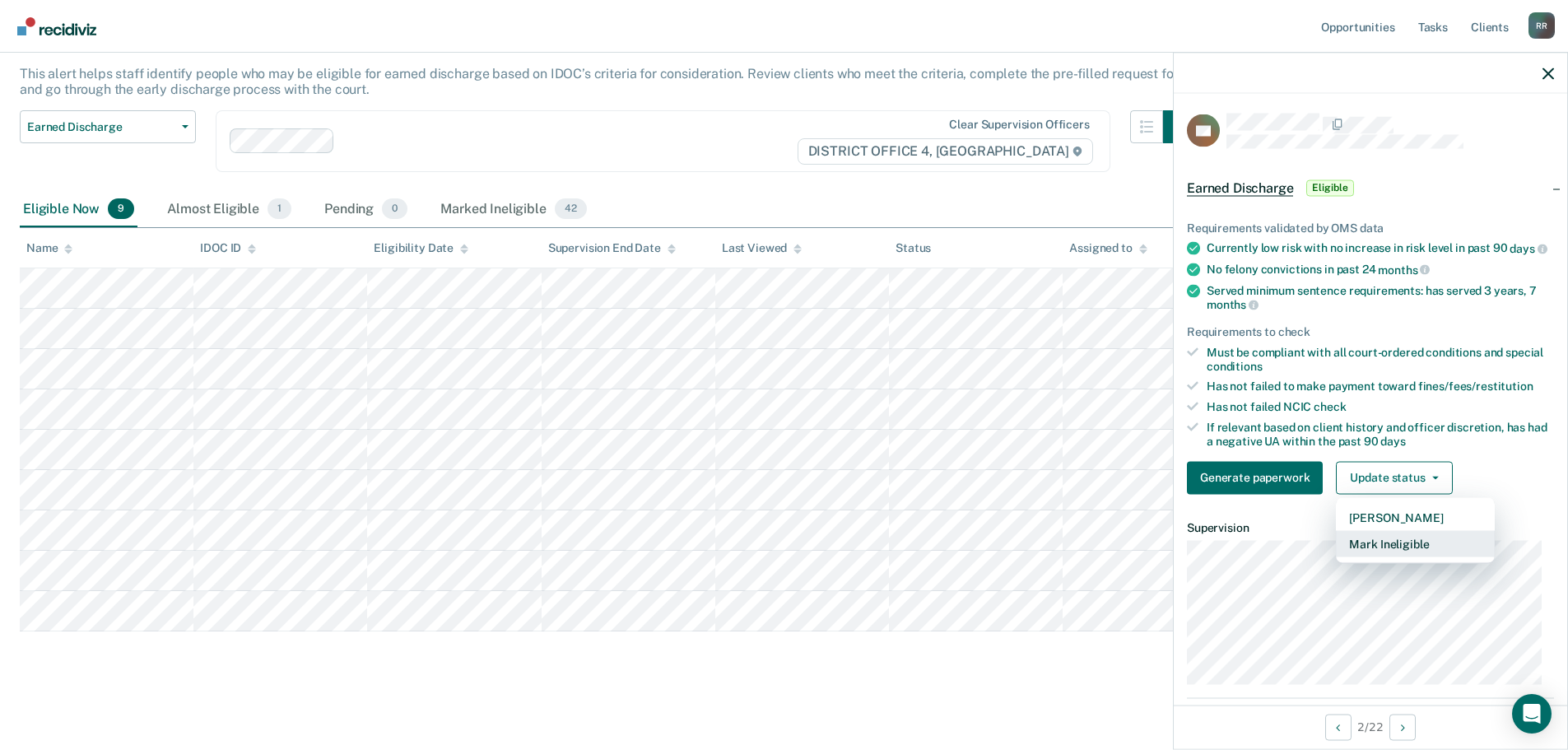
click at [1396, 556] on button "Mark Ineligible" at bounding box center [1415, 543] width 159 height 26
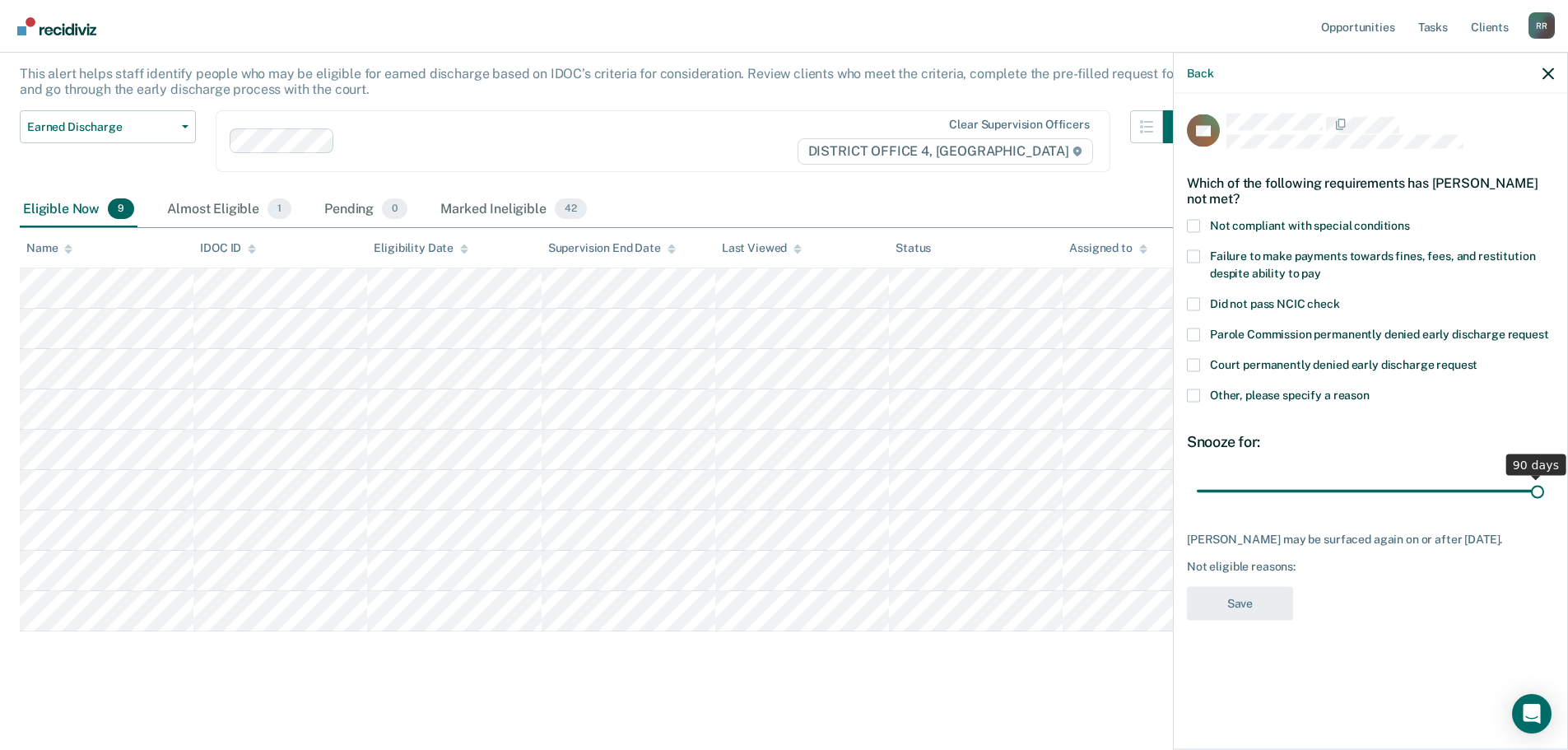
drag, startPoint x: 1315, startPoint y: 489, endPoint x: 1579, endPoint y: 484, distance: 264.0
type input "90"
click at [1544, 484] on input "range" at bounding box center [1371, 491] width 347 height 29
click at [1201, 230] on label "Not compliant with special conditions" at bounding box center [1370, 228] width 367 height 17
click at [1410, 219] on input "Not compliant with special conditions" at bounding box center [1410, 219] width 0 height 0
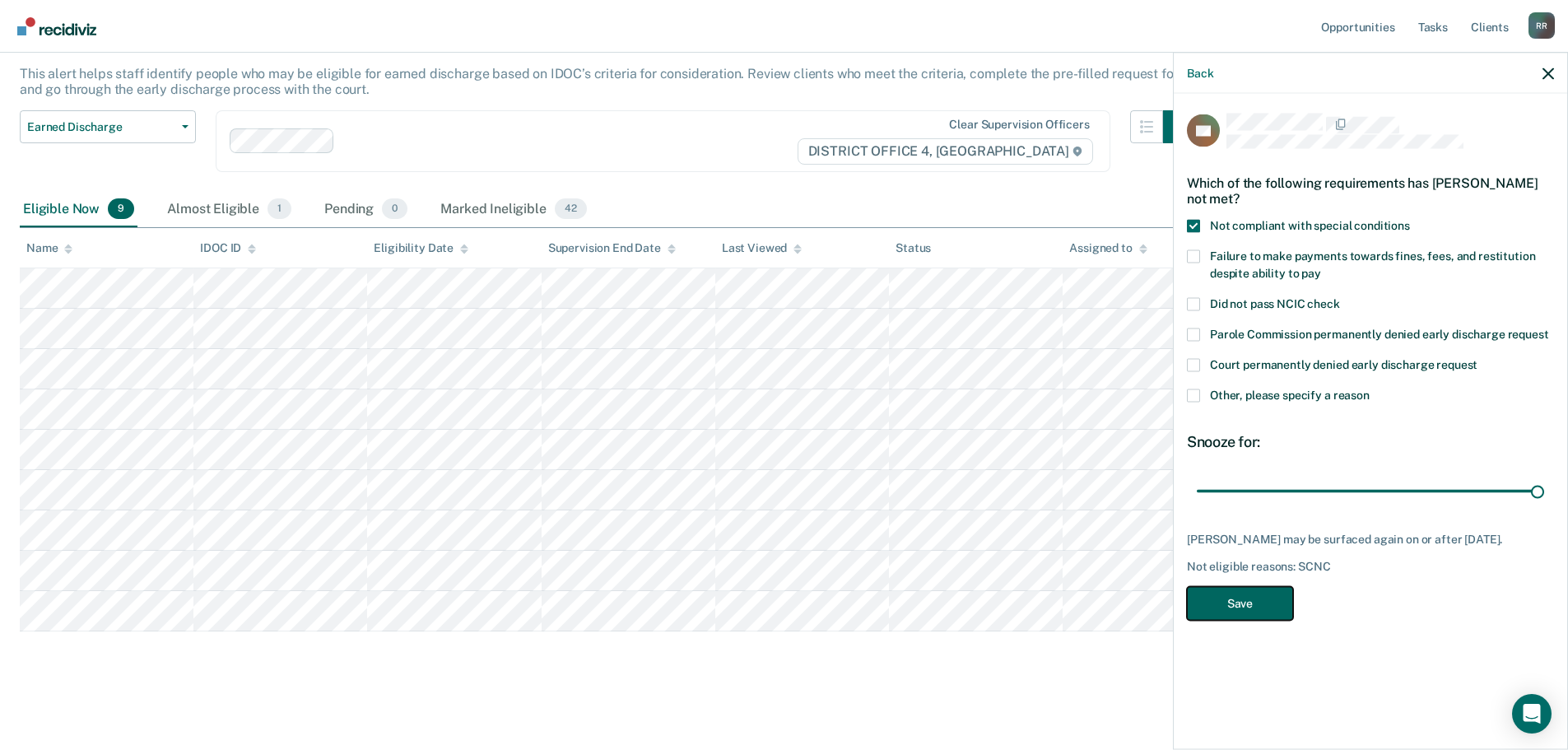
click at [1252, 602] on button "Save" at bounding box center [1240, 602] width 107 height 34
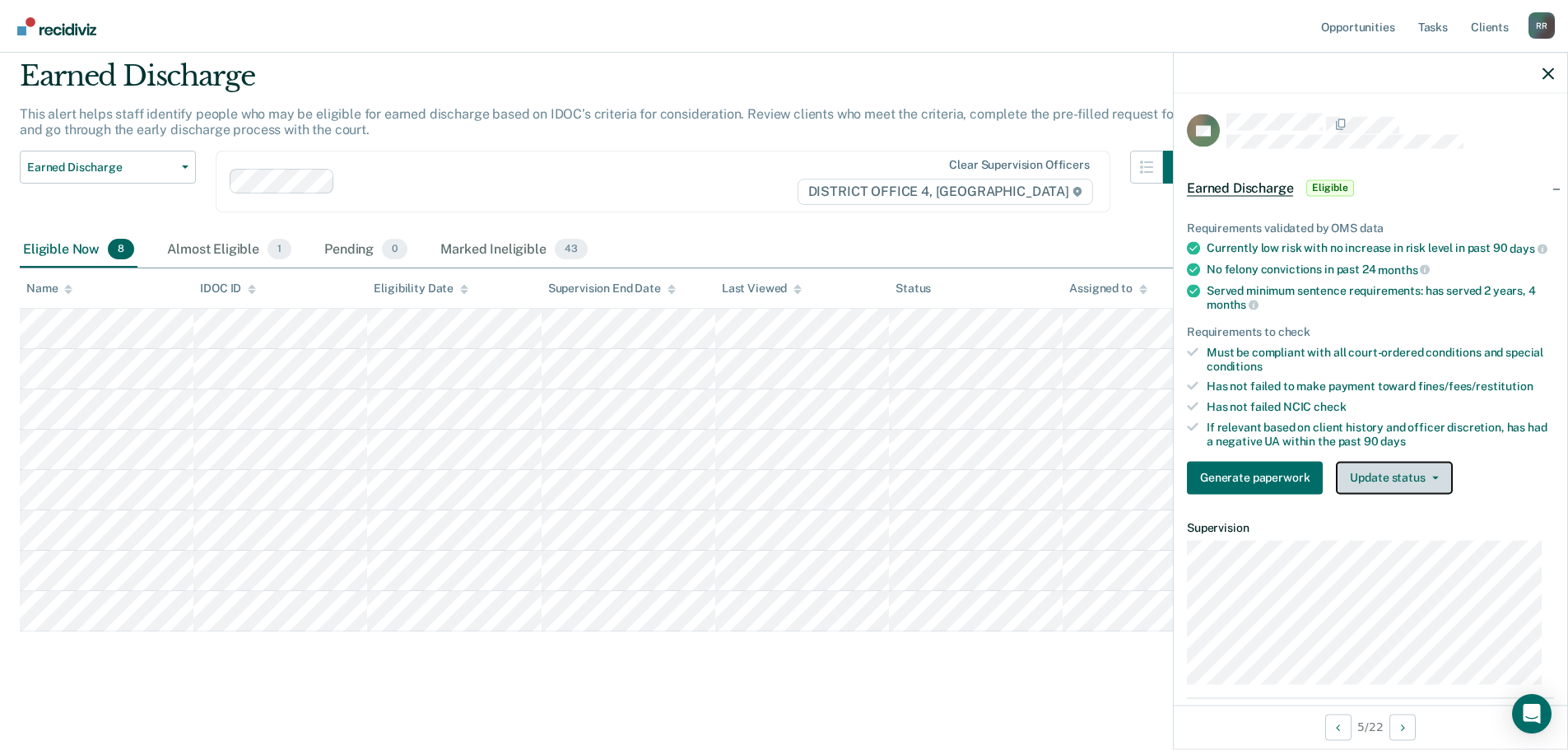
click at [1437, 491] on button "Update status" at bounding box center [1393, 478] width 116 height 33
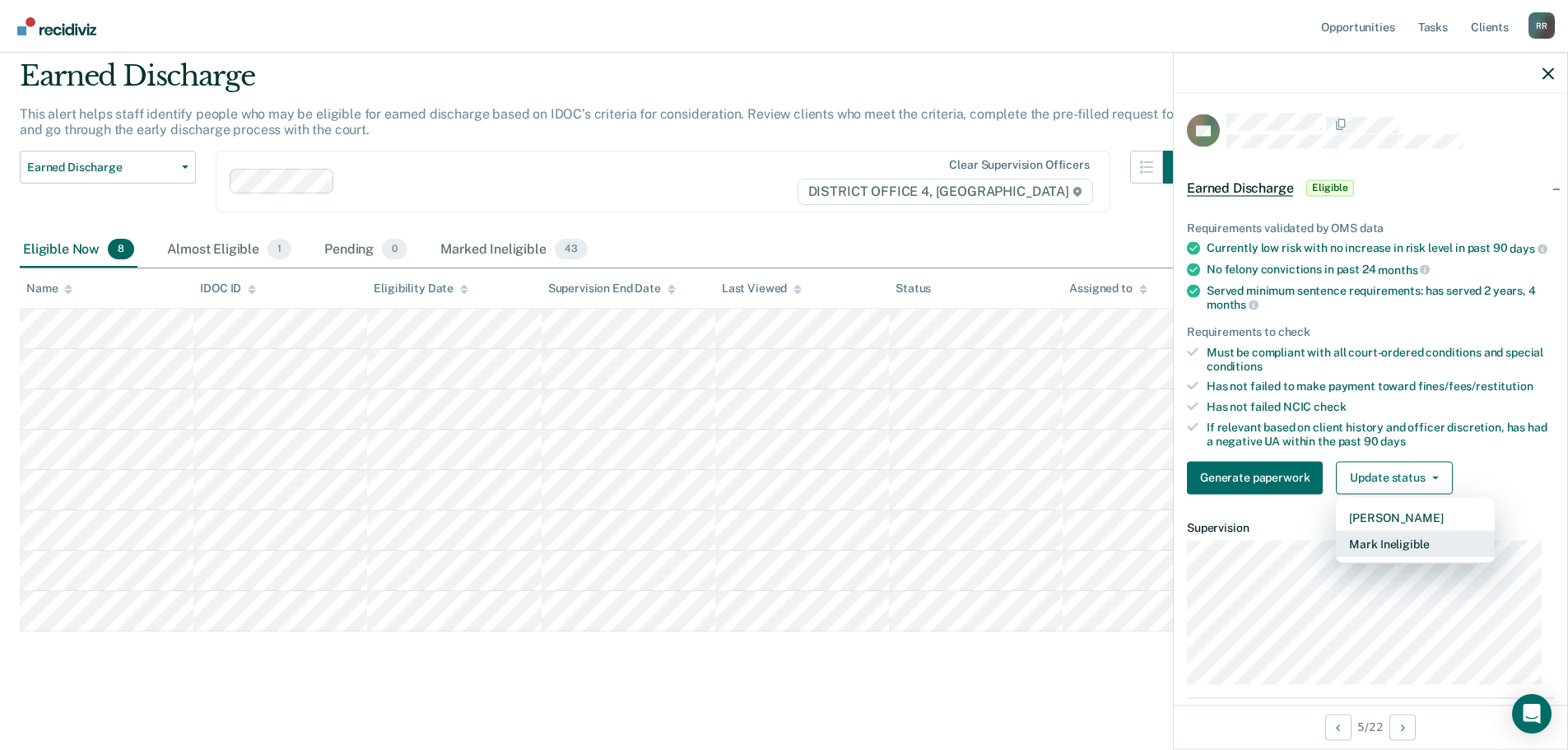
click at [1406, 556] on button "Mark Ineligible" at bounding box center [1415, 543] width 159 height 26
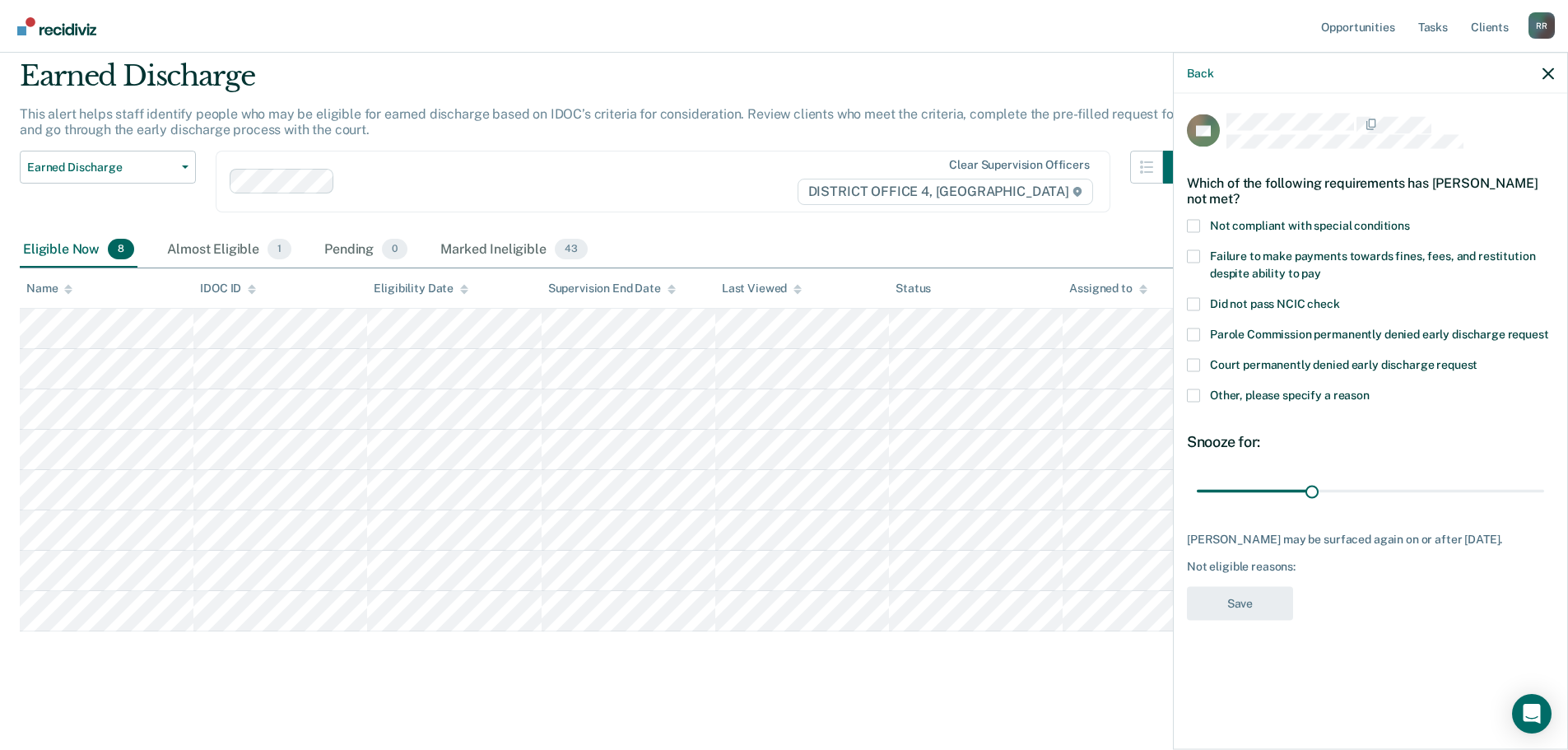
click at [1198, 390] on span at bounding box center [1193, 395] width 13 height 13
click at [1370, 389] on input "Other, please specify a reason" at bounding box center [1370, 389] width 0 height 0
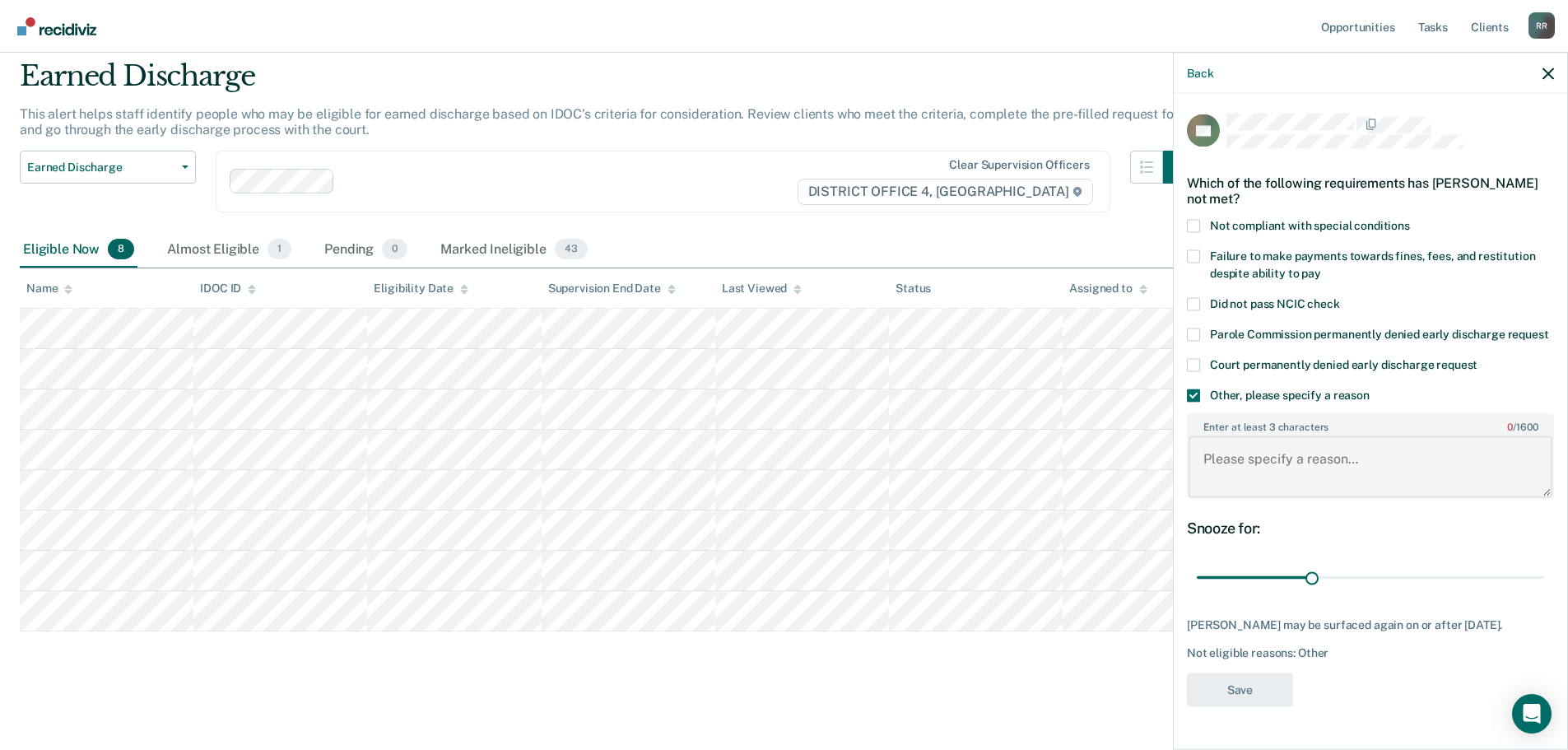
click at [1312, 491] on textarea "Enter at least 3 characters 0 / 1600" at bounding box center [1370, 467] width 364 height 61
paste textarea "Not ready"
type textarea "Not ready"
drag, startPoint x: 1313, startPoint y: 595, endPoint x: 1572, endPoint y: 566, distance: 260.6
type input "90"
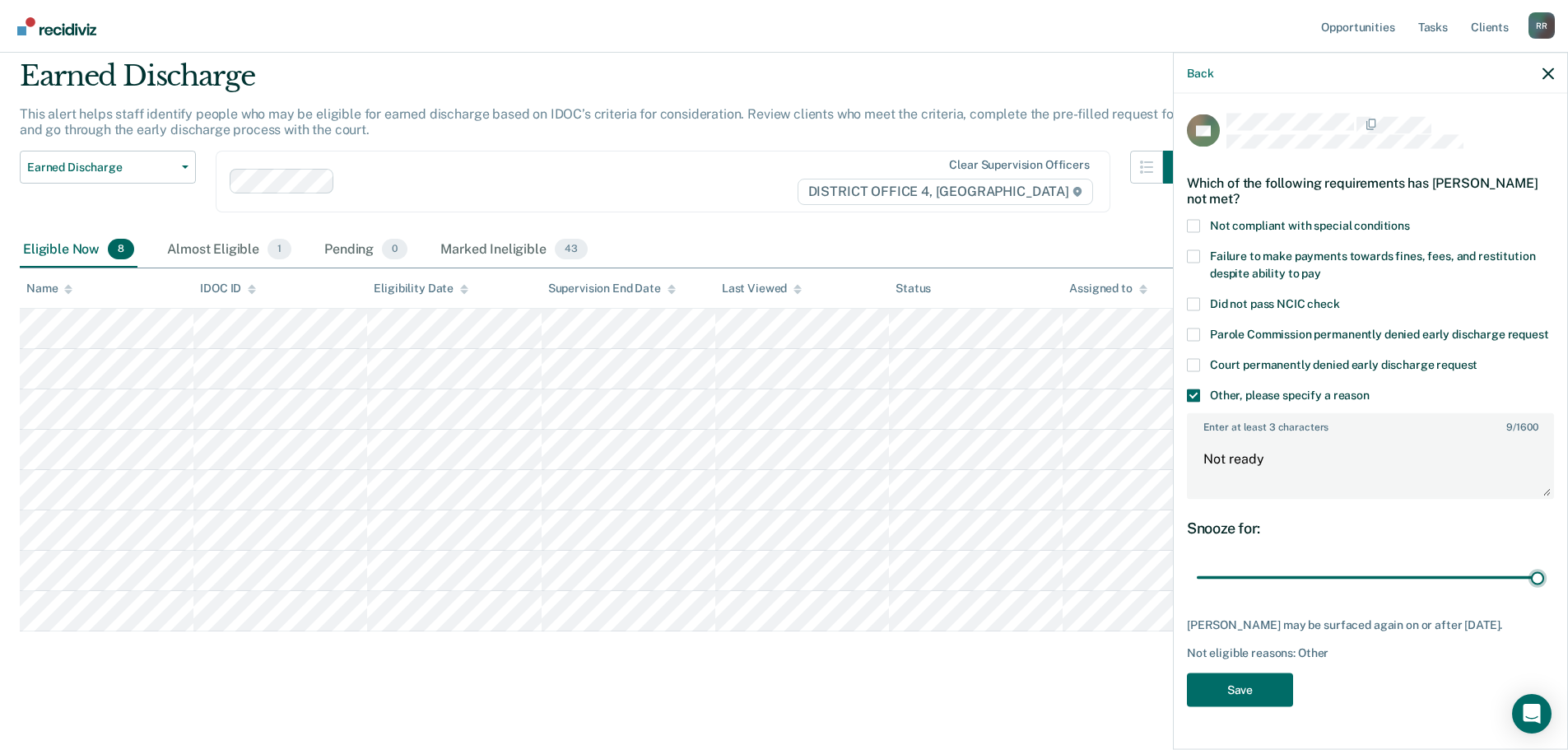
click at [1544, 563] on input "range" at bounding box center [1371, 577] width 347 height 29
click at [1259, 706] on button "Save" at bounding box center [1240, 689] width 107 height 34
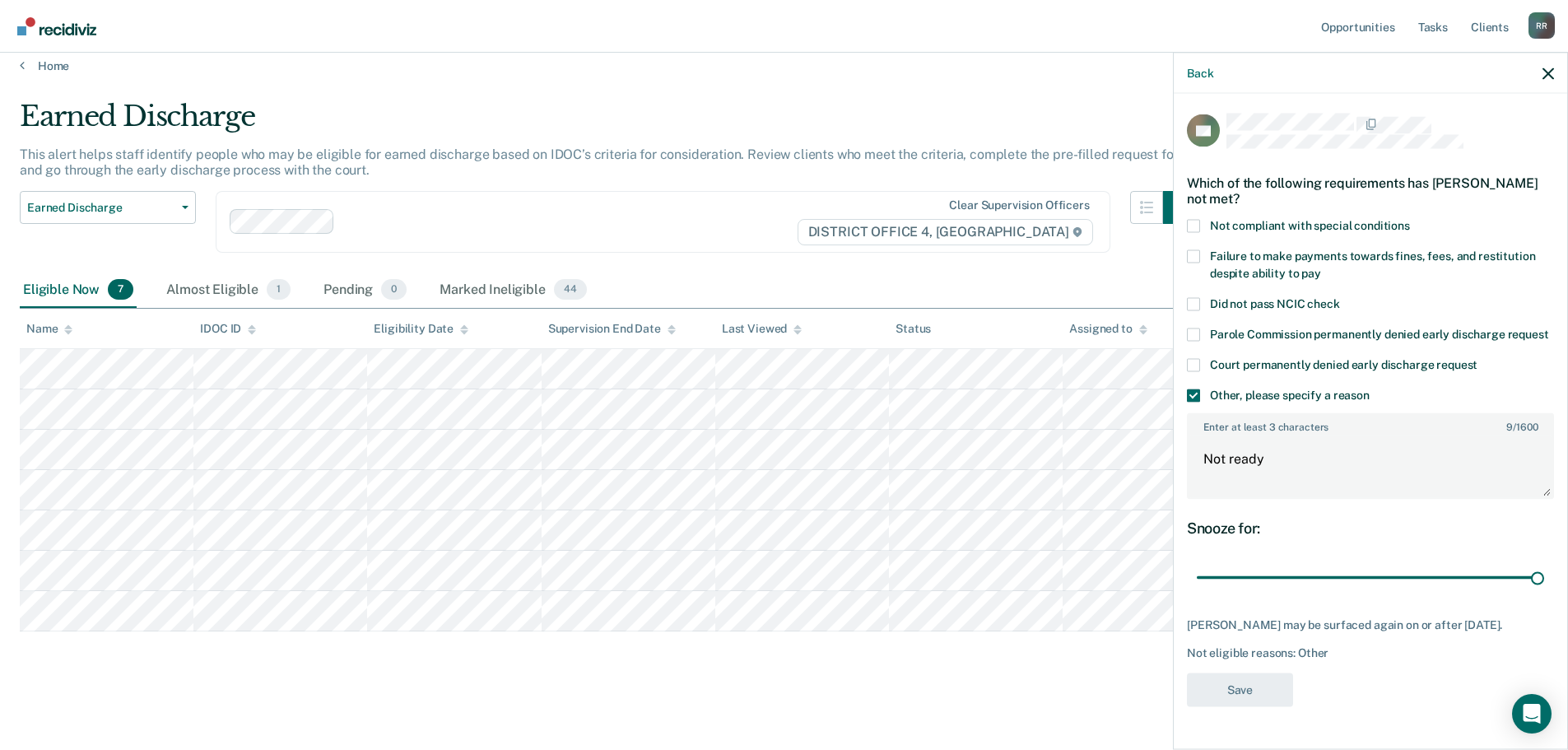
scroll to position [14, 0]
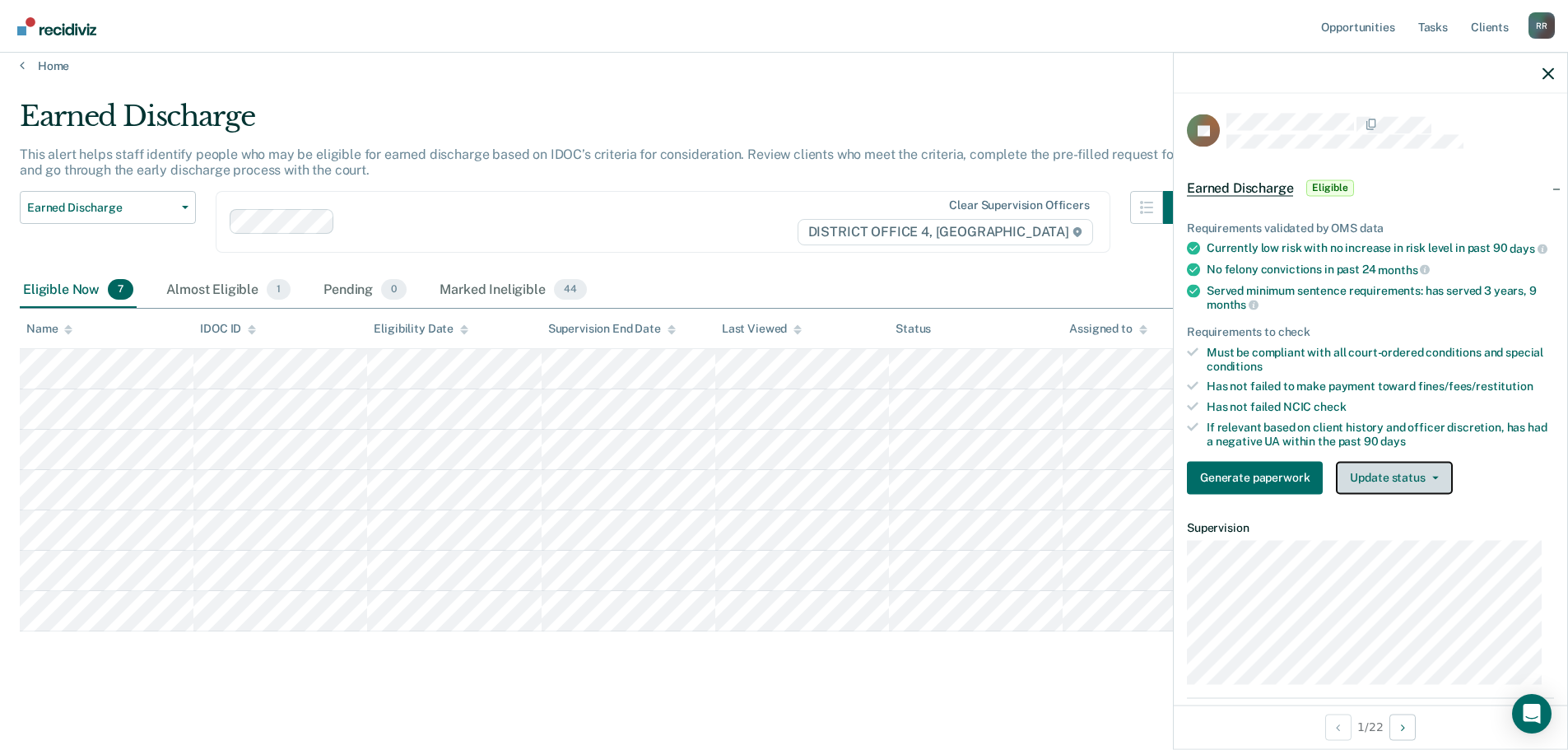
click at [1442, 488] on button "Update status" at bounding box center [1393, 478] width 116 height 33
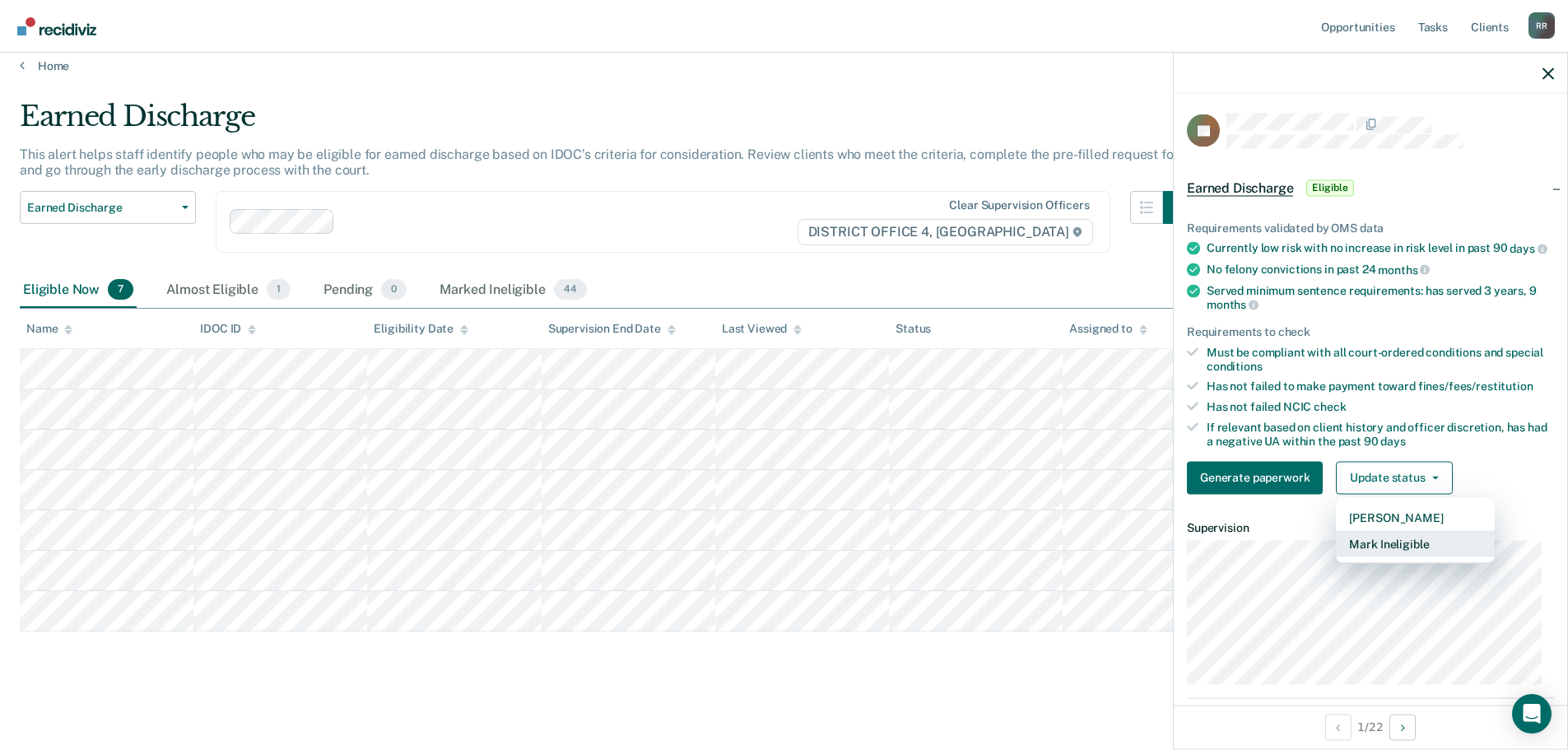
click at [1406, 556] on button "Mark Ineligible" at bounding box center [1415, 543] width 159 height 26
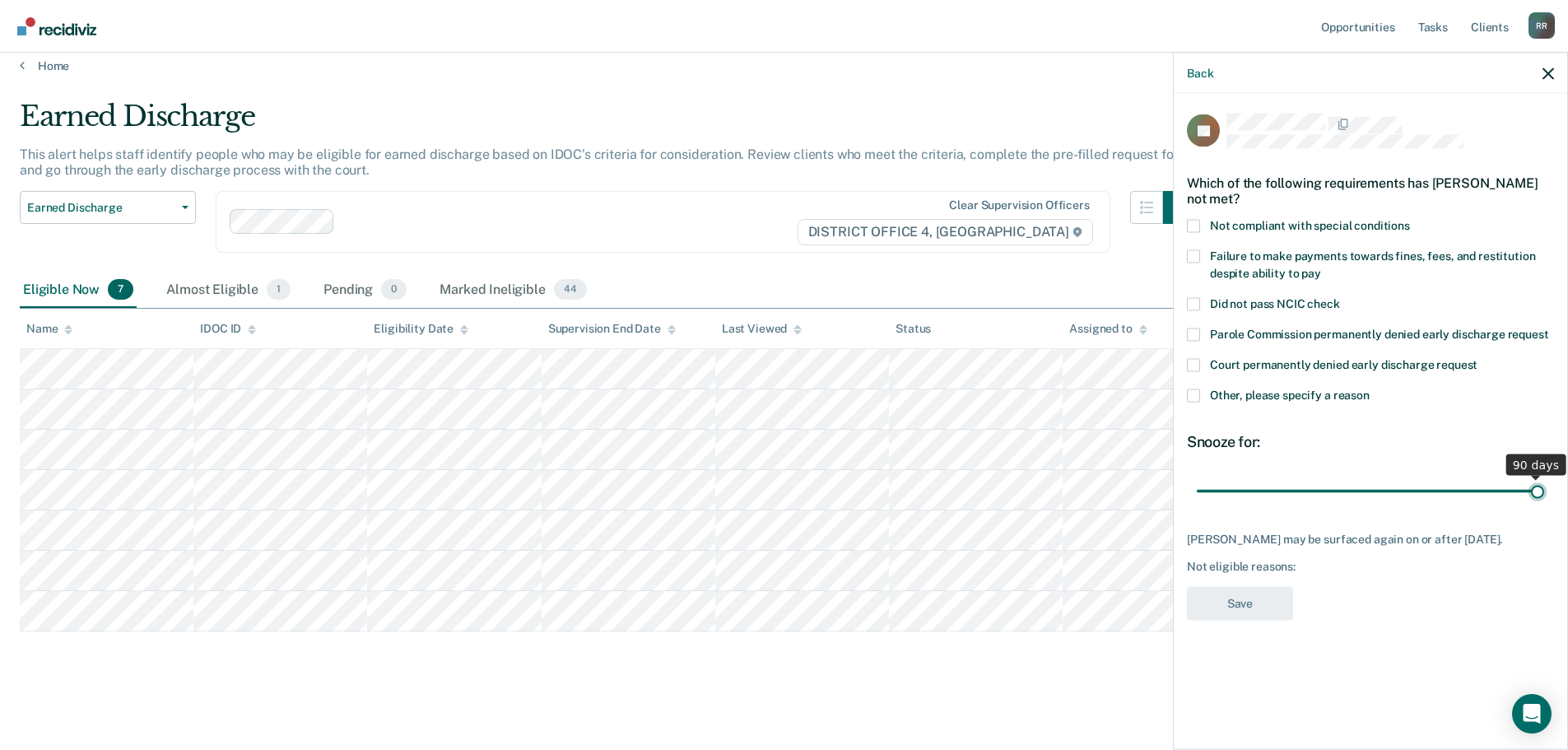
drag, startPoint x: 1316, startPoint y: 490, endPoint x: 1579, endPoint y: 487, distance: 263.0
type input "90"
click at [1544, 487] on input "range" at bounding box center [1371, 491] width 347 height 29
click at [1193, 397] on span at bounding box center [1193, 395] width 13 height 13
click at [1370, 389] on input "Other, please specify a reason" at bounding box center [1370, 389] width 0 height 0
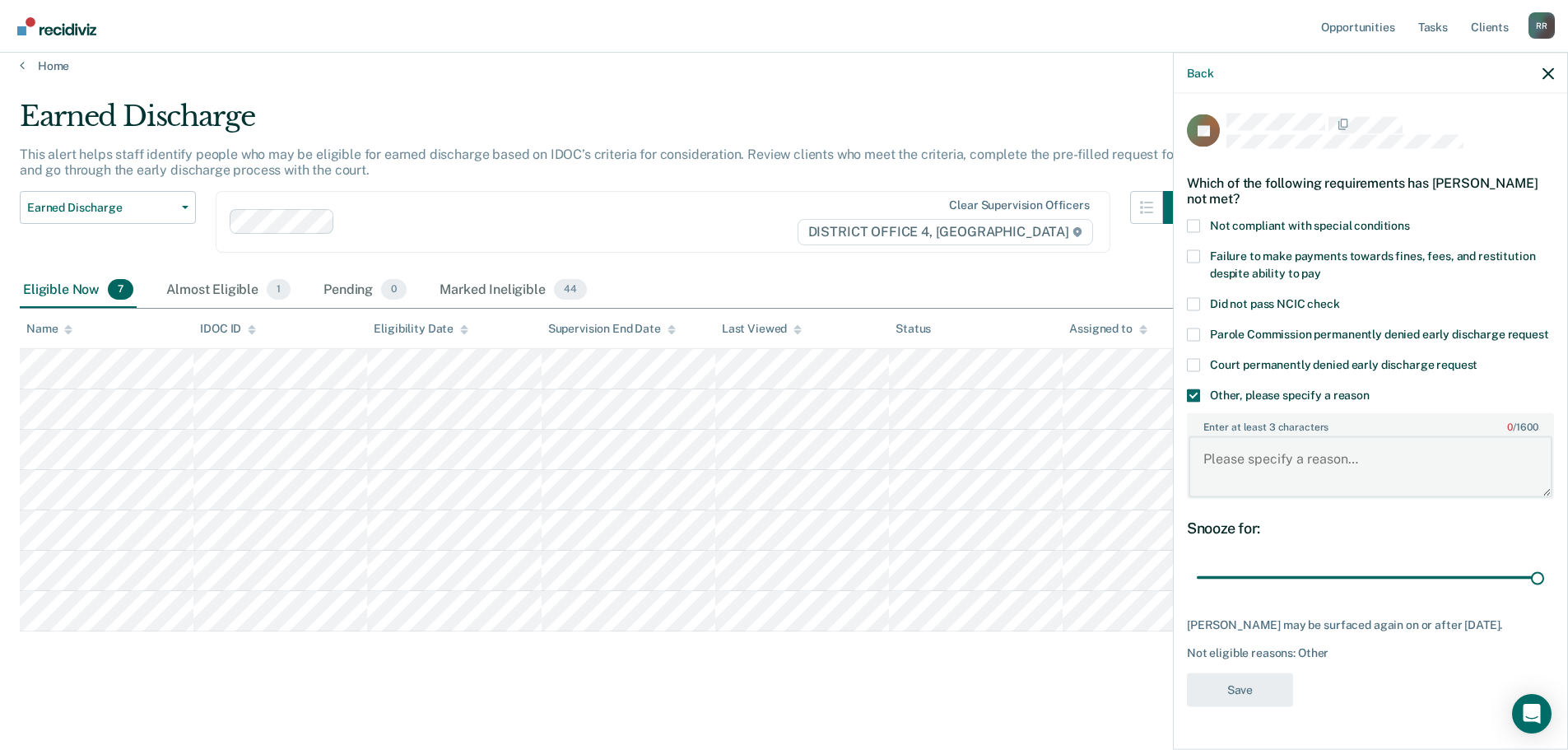
click at [1257, 487] on textarea "Enter at least 3 characters 0 / 1600" at bounding box center [1370, 467] width 364 height 61
paste textarea "Not ready"
type textarea "Not ready"
click at [1249, 706] on button "Save" at bounding box center [1240, 689] width 107 height 34
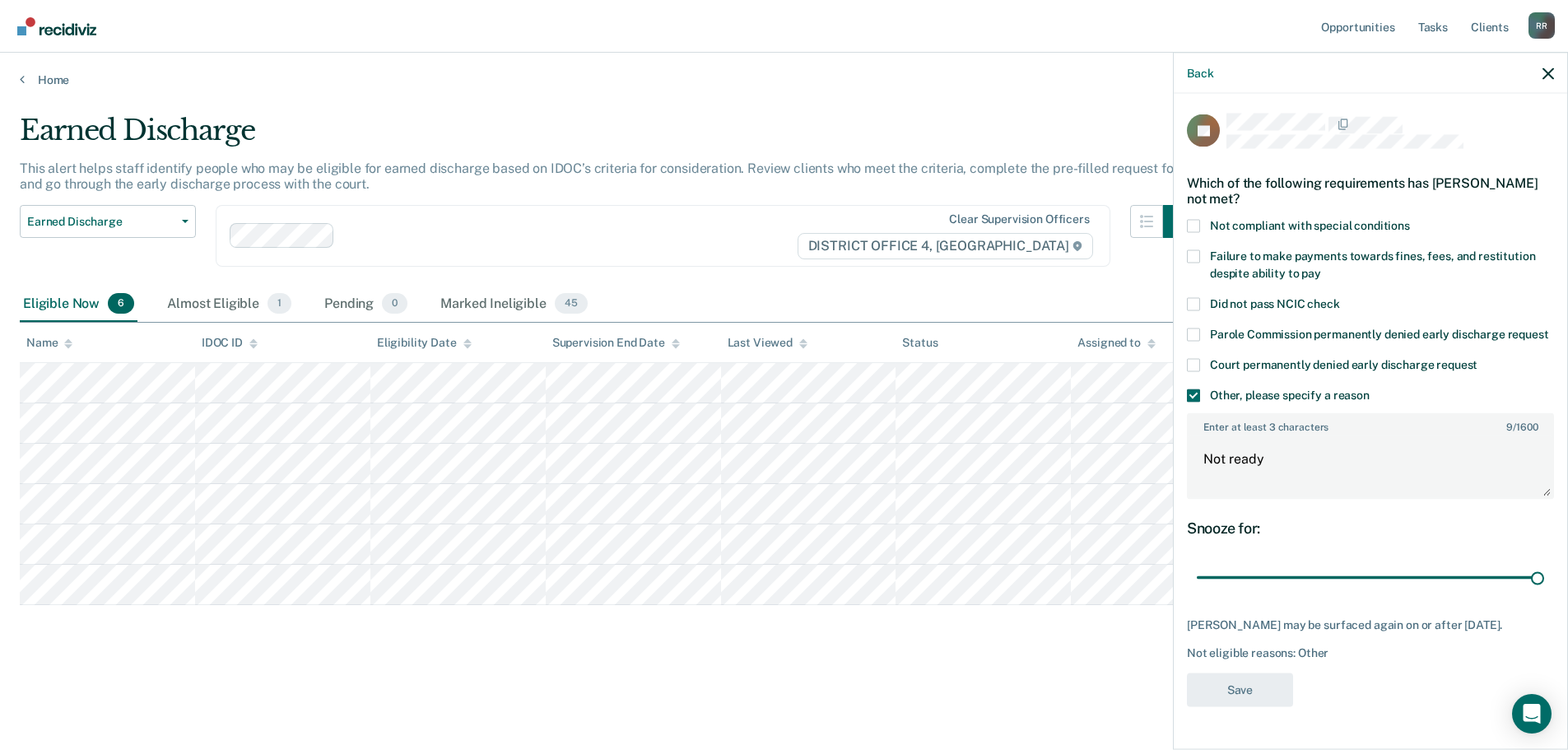
scroll to position [0, 0]
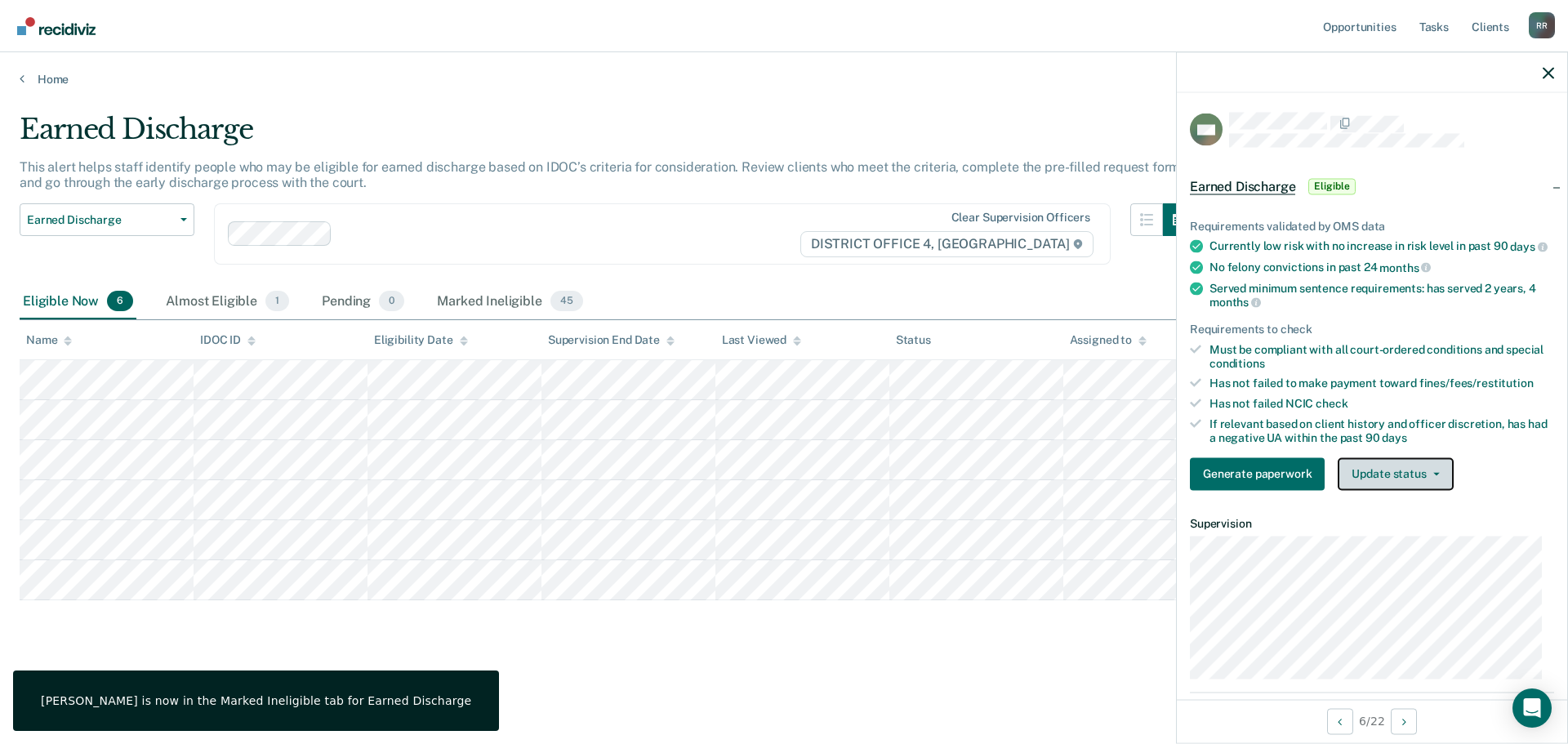
click at [1432, 488] on button "Update status" at bounding box center [1395, 474] width 115 height 33
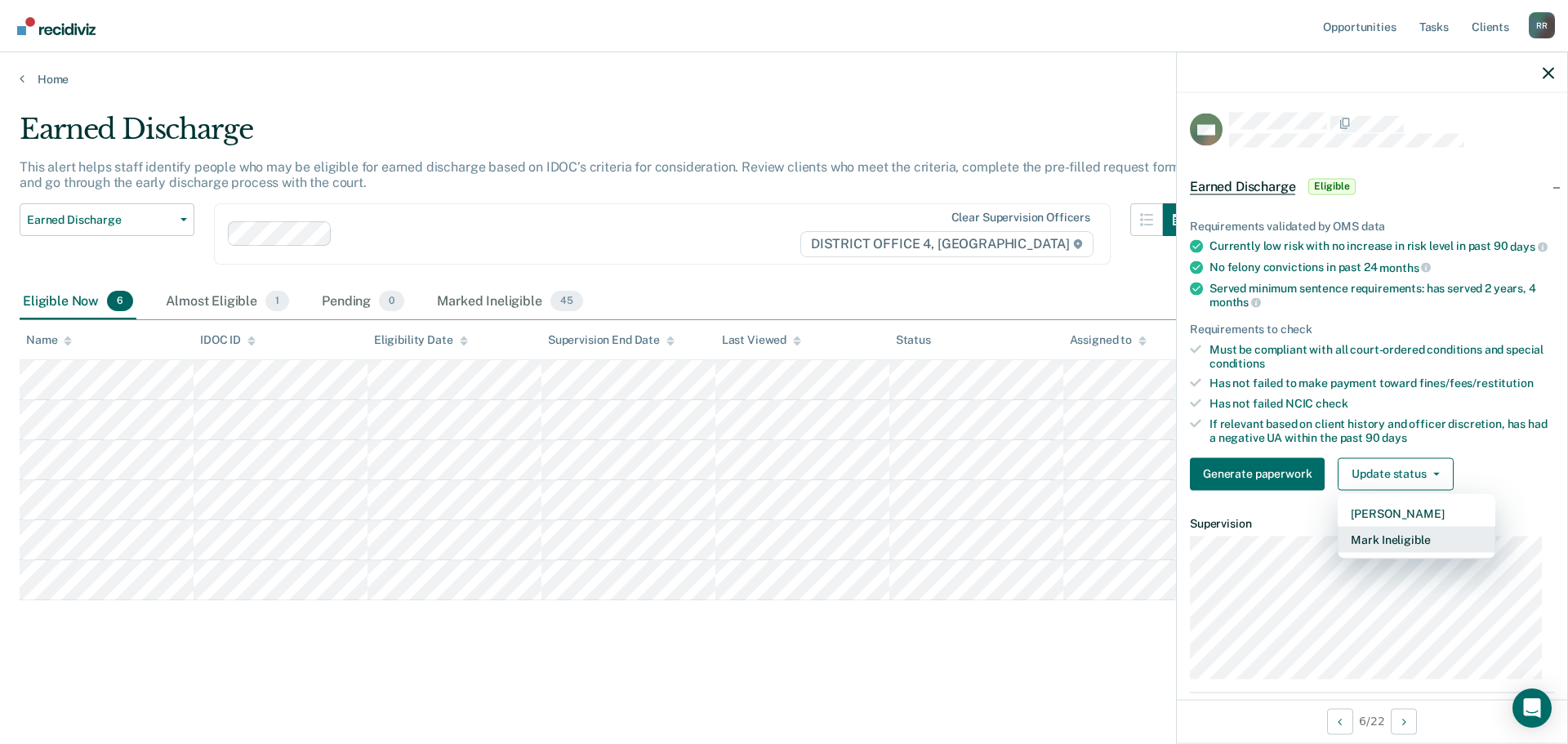
click at [1390, 551] on button "Mark Ineligible" at bounding box center [1416, 539] width 158 height 26
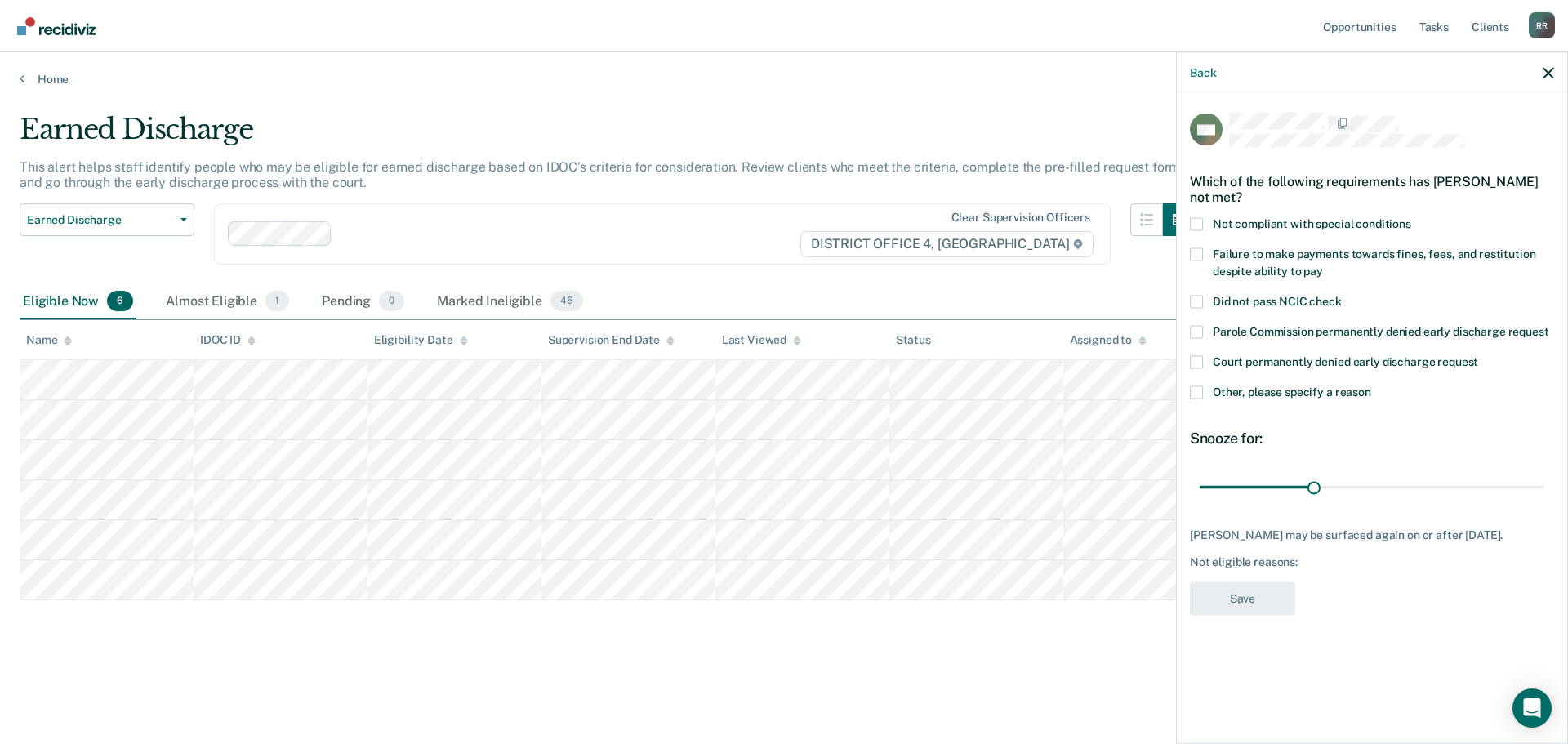
click at [1199, 228] on span at bounding box center [1195, 223] width 13 height 13
click at [1411, 217] on input "Not compliant with special conditions" at bounding box center [1411, 217] width 0 height 0
drag, startPoint x: 1315, startPoint y: 489, endPoint x: 1567, endPoint y: 499, distance: 252.2
type input "90"
click at [1545, 499] on input "range" at bounding box center [1372, 487] width 345 height 29
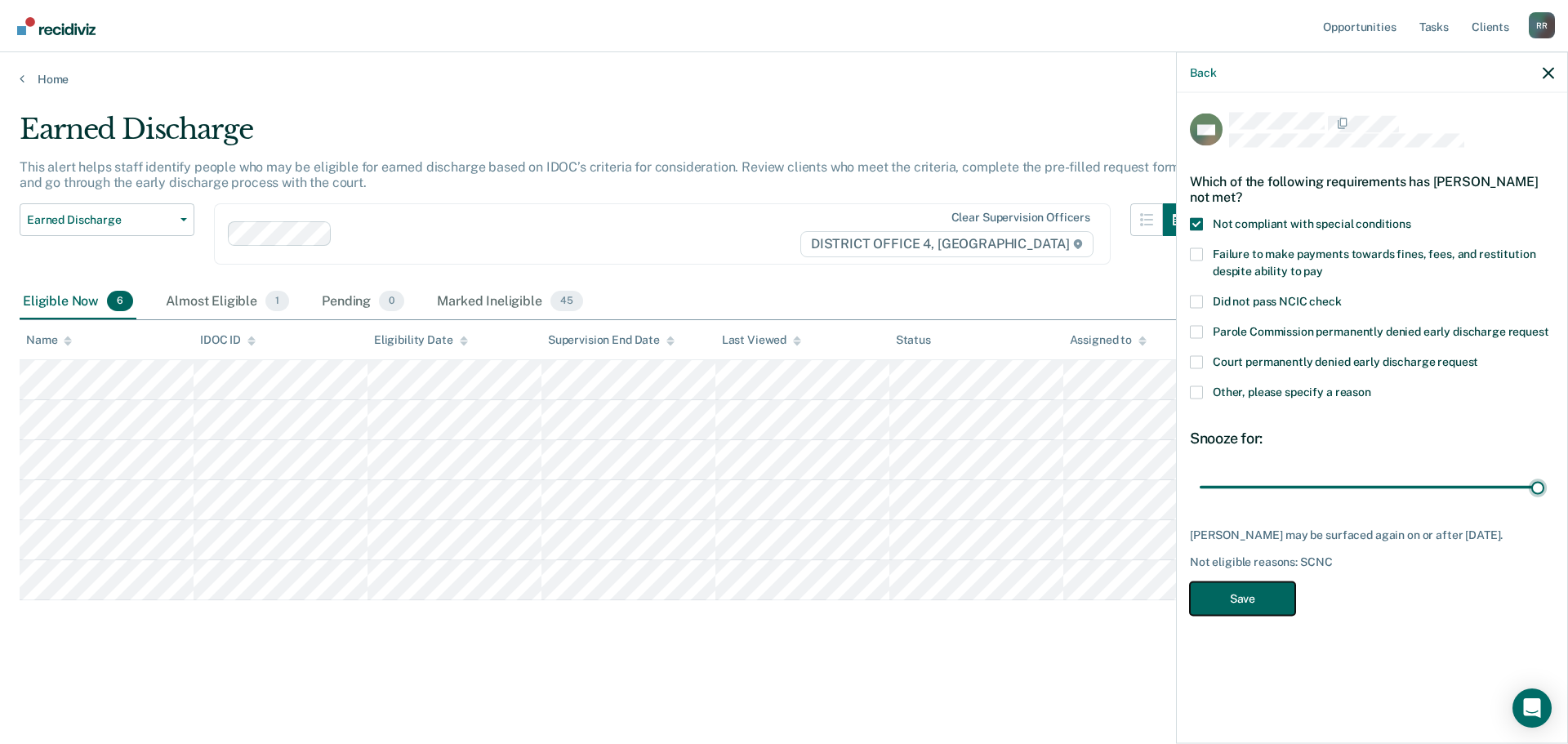
click at [1247, 598] on button "Save" at bounding box center [1242, 598] width 106 height 34
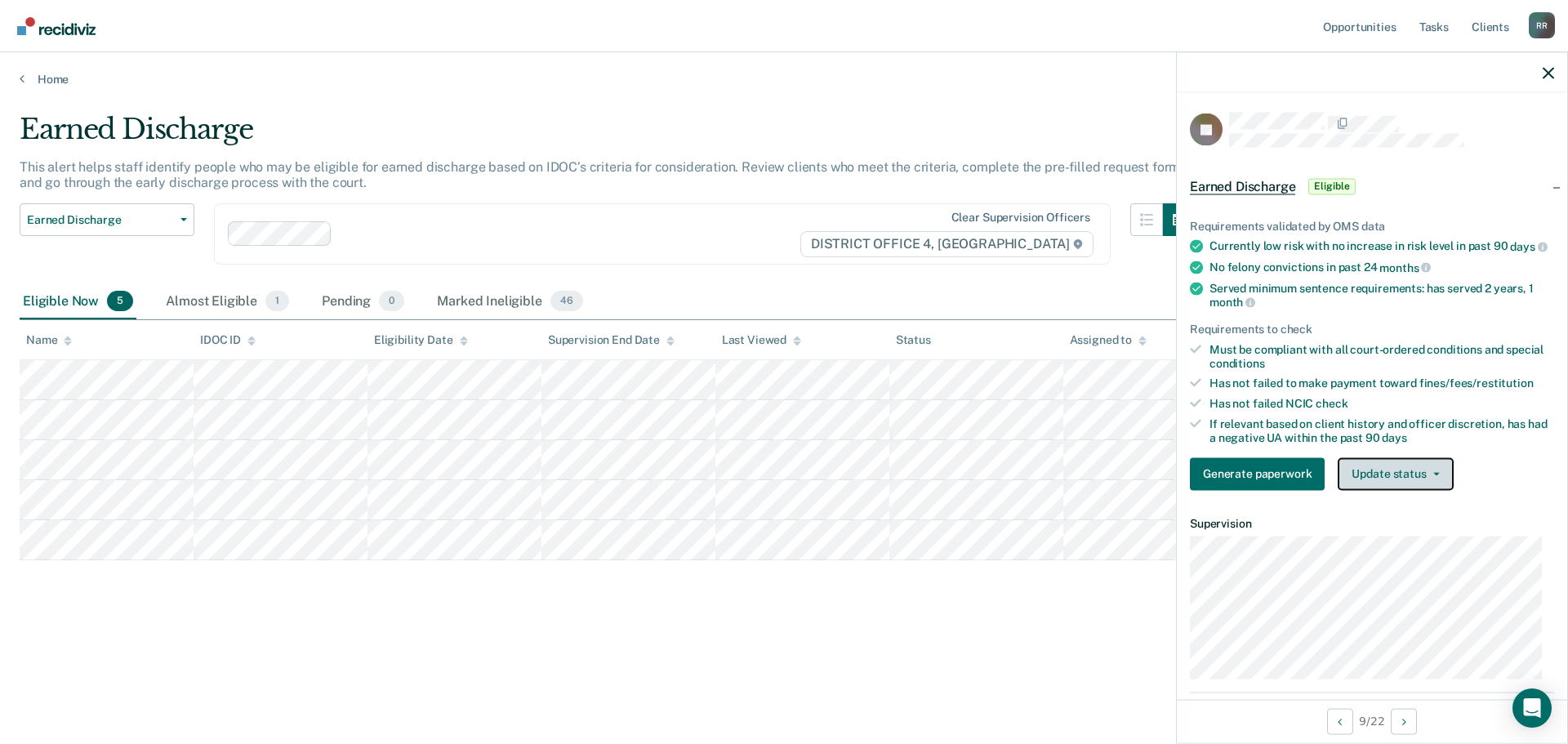
click at [1429, 476] on span "button" at bounding box center [1433, 474] width 13 height 3
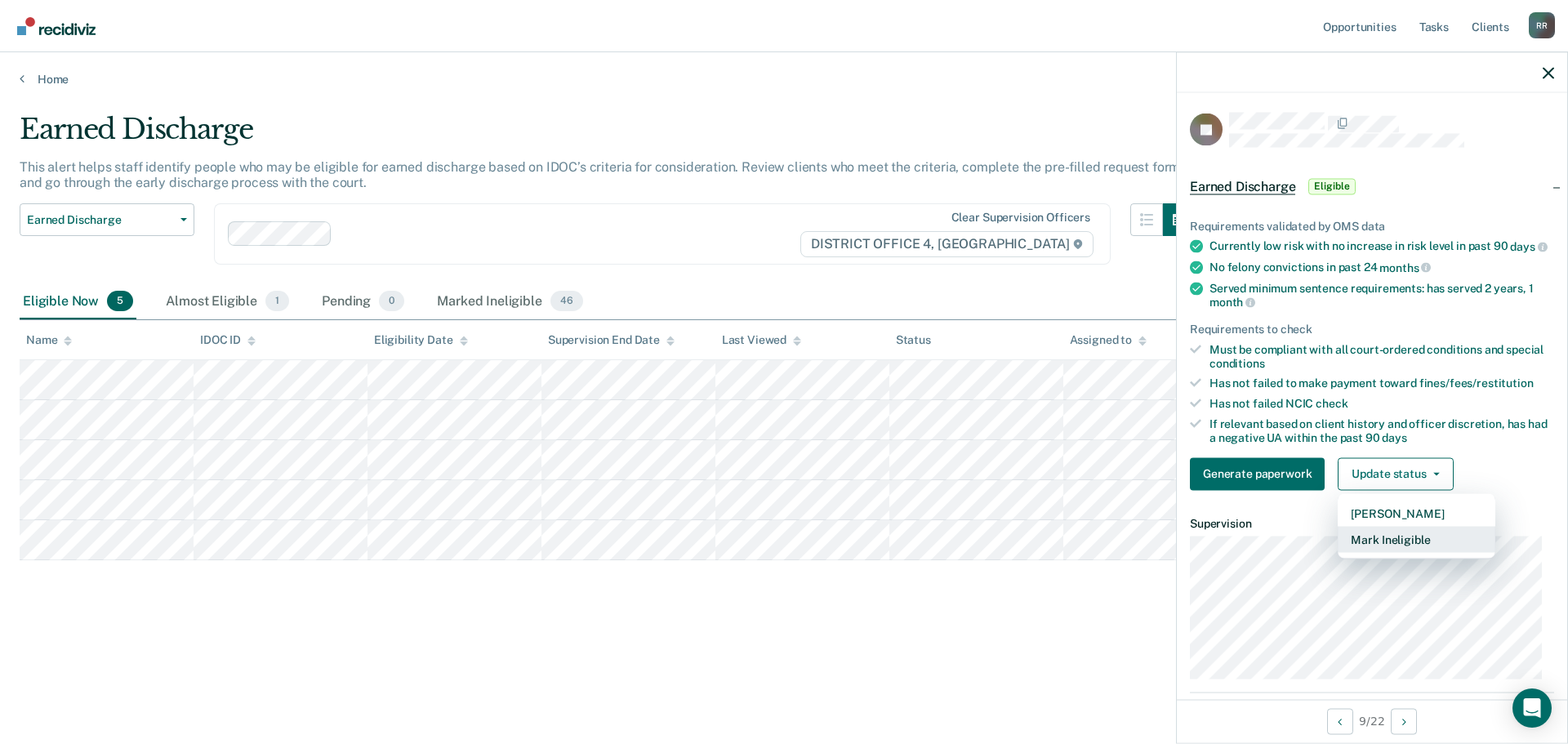
click at [1404, 552] on button "Mark Ineligible" at bounding box center [1416, 539] width 158 height 26
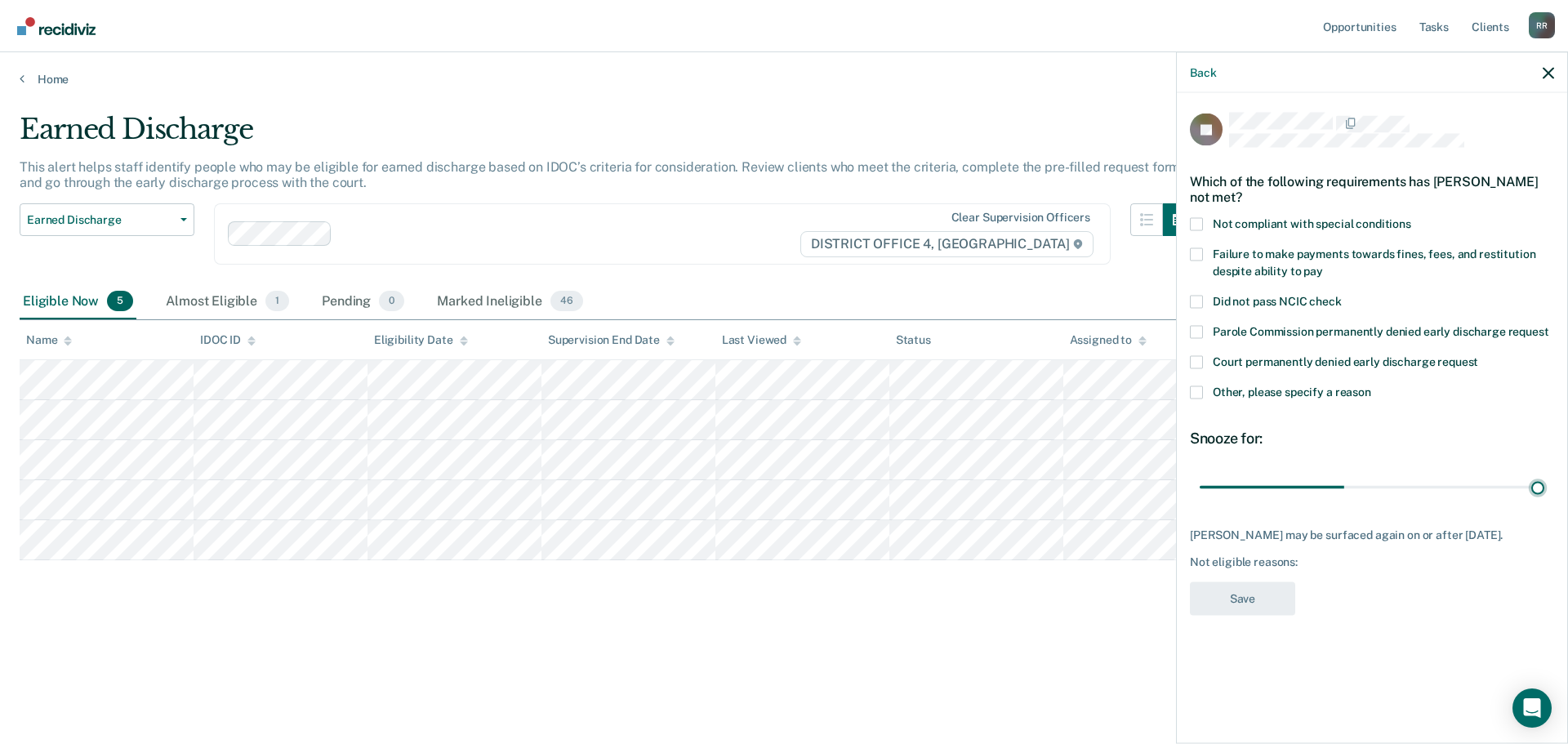
drag, startPoint x: 1343, startPoint y: 489, endPoint x: 1567, endPoint y: 514, distance: 225.4
type input "90"
click at [1545, 501] on input "range" at bounding box center [1372, 487] width 345 height 29
click at [1197, 391] on span at bounding box center [1195, 391] width 13 height 13
click at [1371, 385] on input "Other, please specify a reason" at bounding box center [1371, 385] width 0 height 0
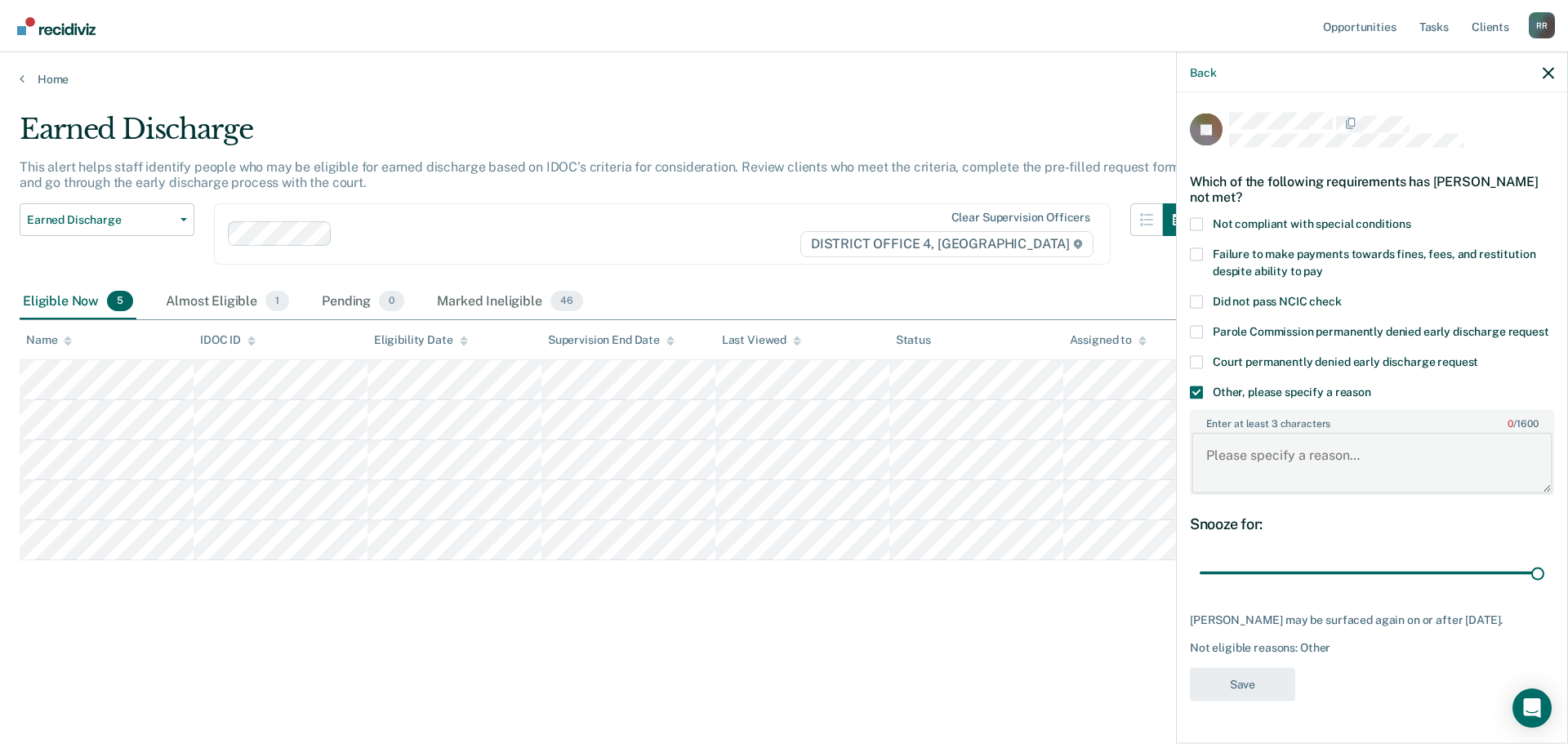
click at [1256, 483] on textarea "Enter at least 3 characters 0 / 1600" at bounding box center [1371, 463] width 361 height 61
paste textarea "Not ready"
type textarea "Not ready"
click at [1234, 701] on button "Save" at bounding box center [1242, 683] width 106 height 34
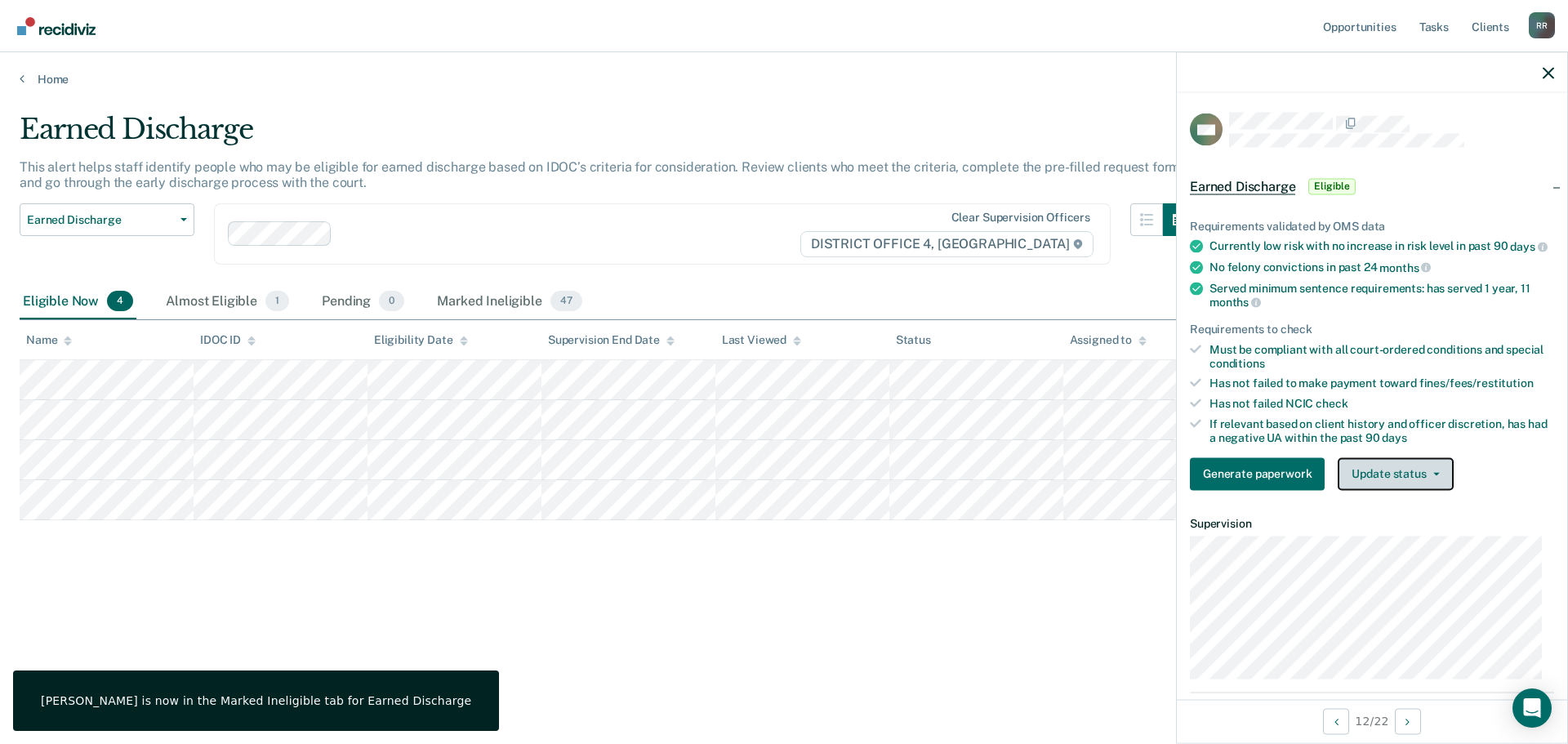
click at [1435, 482] on button "Update status" at bounding box center [1395, 474] width 115 height 33
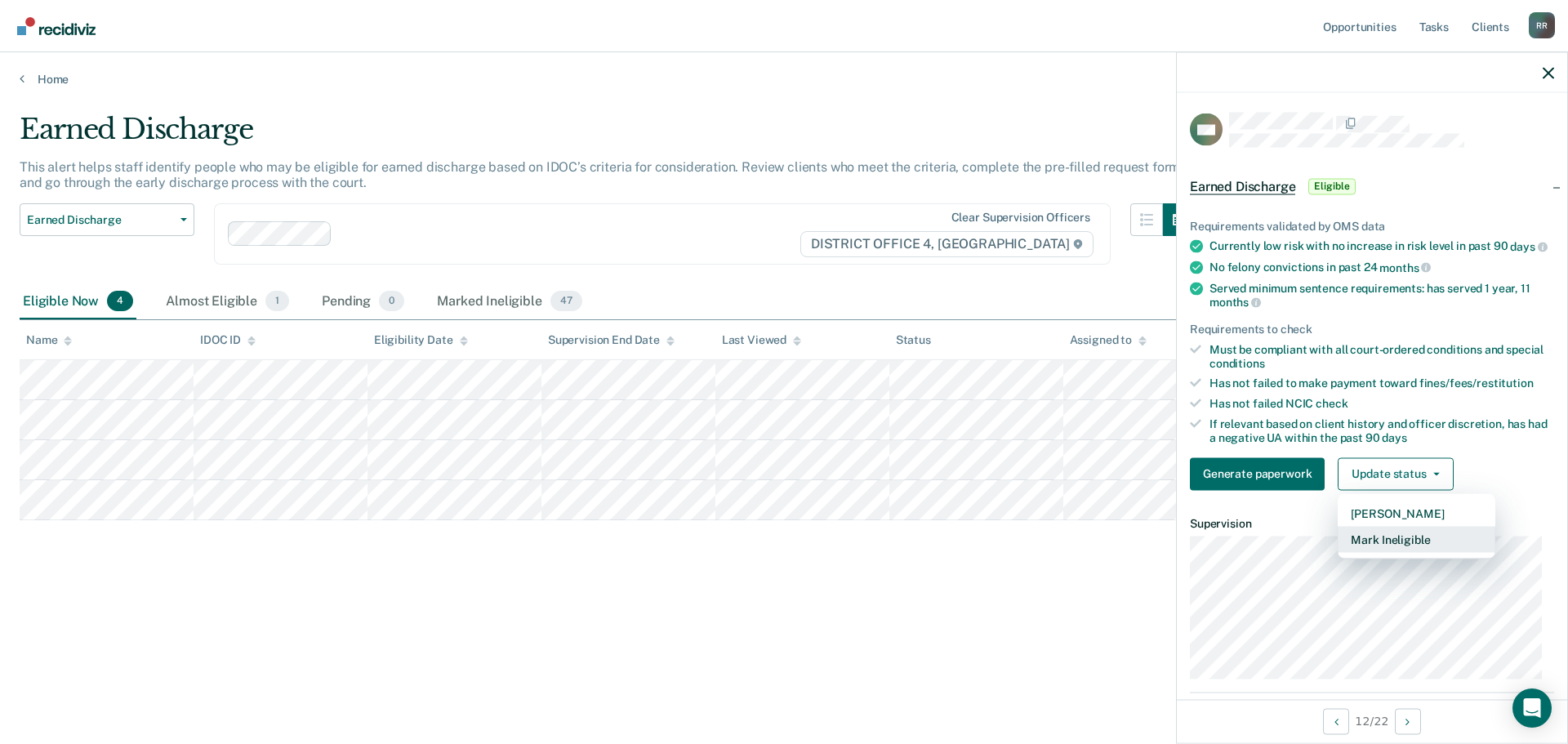
click at [1373, 552] on button "Mark Ineligible" at bounding box center [1416, 539] width 158 height 26
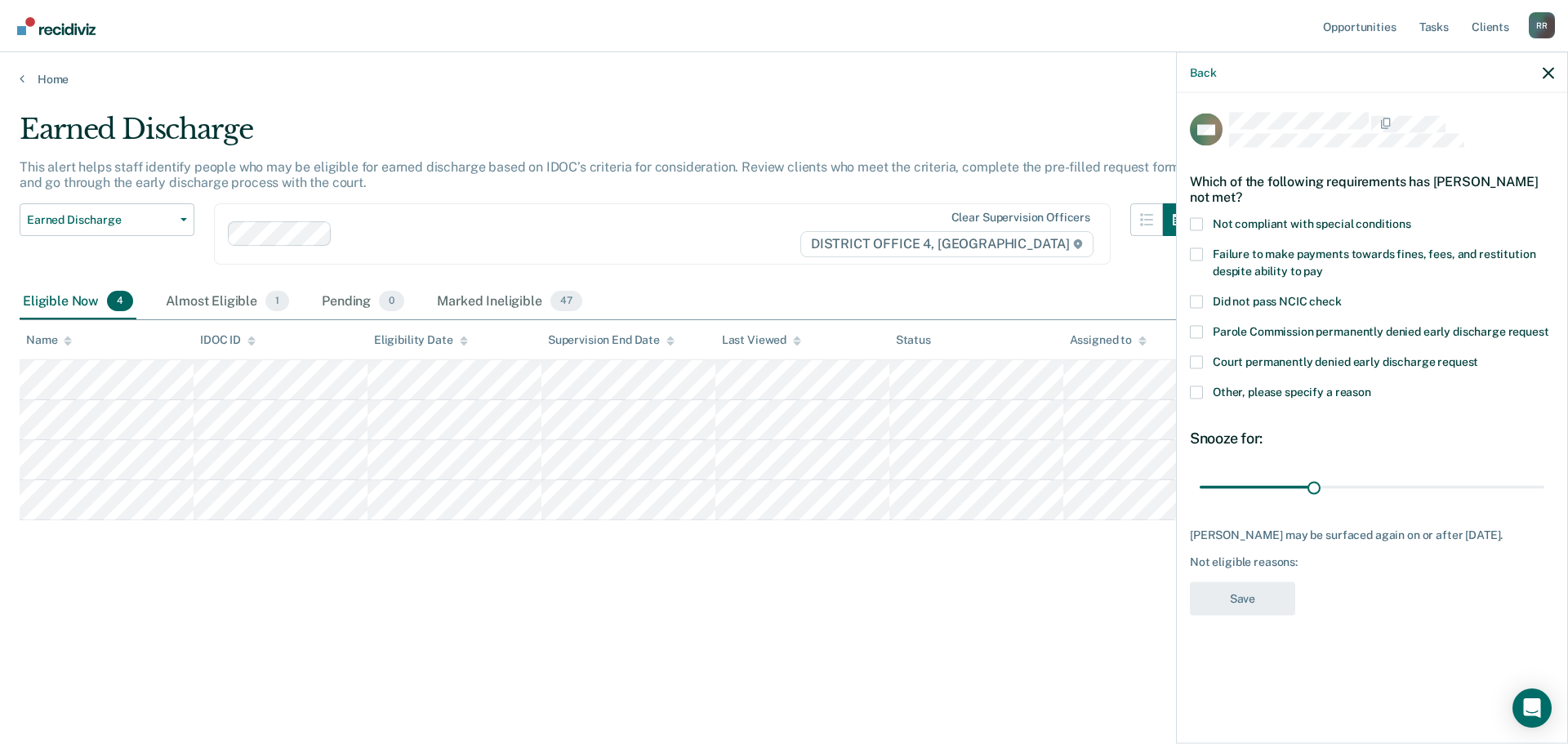
click at [1202, 385] on span at bounding box center [1195, 391] width 13 height 13
click at [1371, 385] on input "Other, please specify a reason" at bounding box center [1371, 385] width 0 height 0
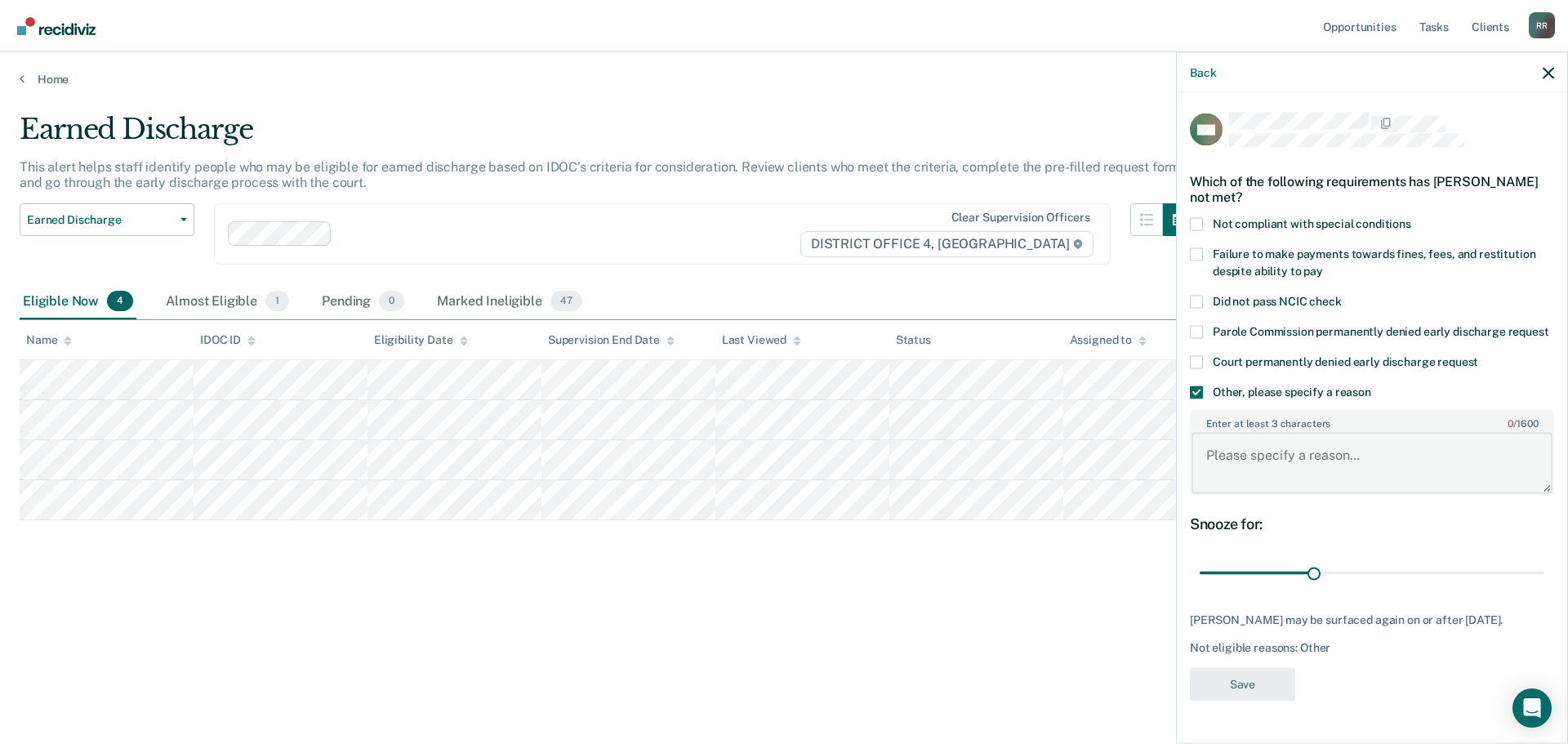
click at [1289, 483] on textarea "Enter at least 3 characters 0 / 1600" at bounding box center [1371, 463] width 361 height 61
paste textarea "Not ready"
type textarea "Not ready"
drag, startPoint x: 1315, startPoint y: 586, endPoint x: 1567, endPoint y: 579, distance: 252.1
type input "90"
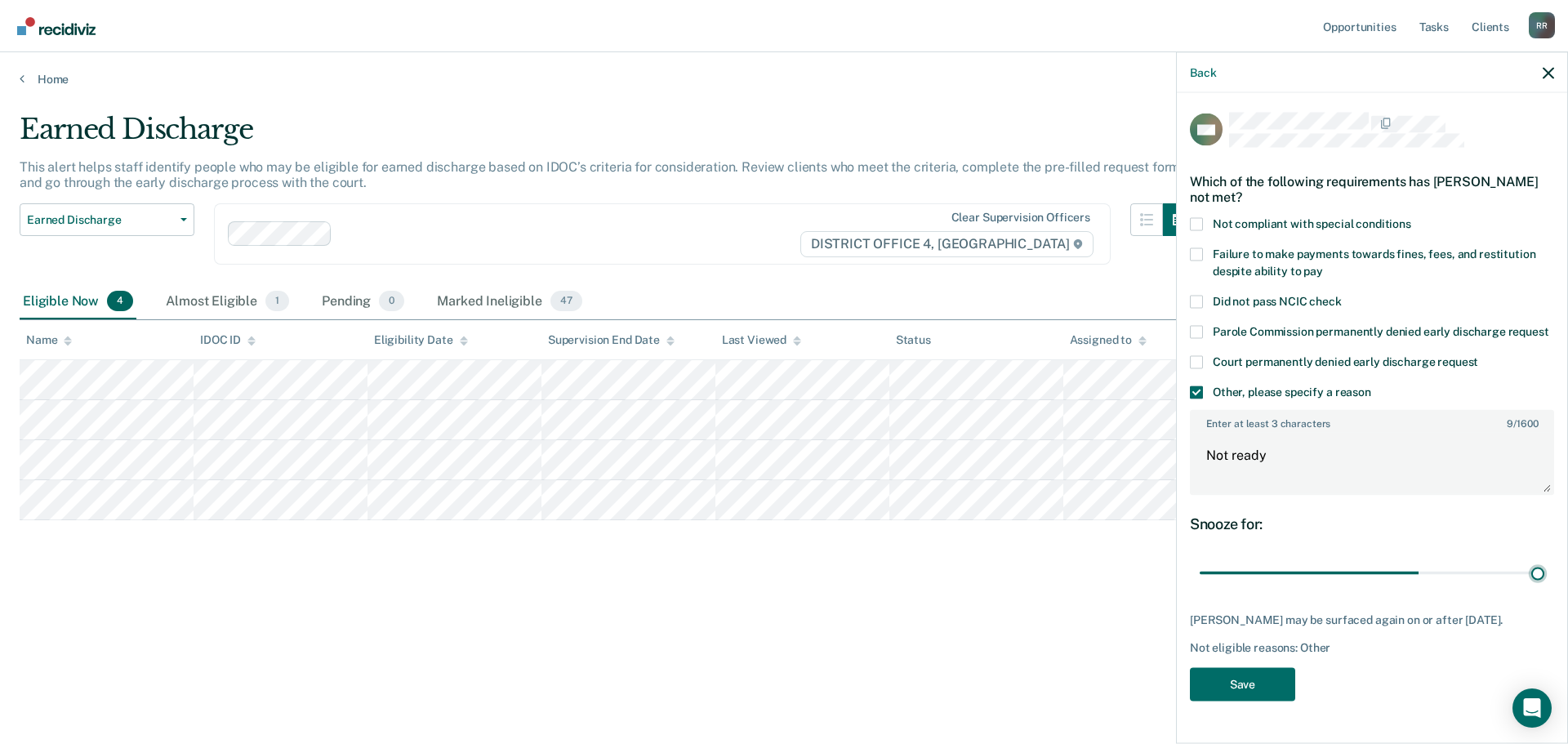
click at [1545, 574] on input "range" at bounding box center [1372, 573] width 345 height 29
click at [1263, 701] on button "Save" at bounding box center [1242, 683] width 106 height 34
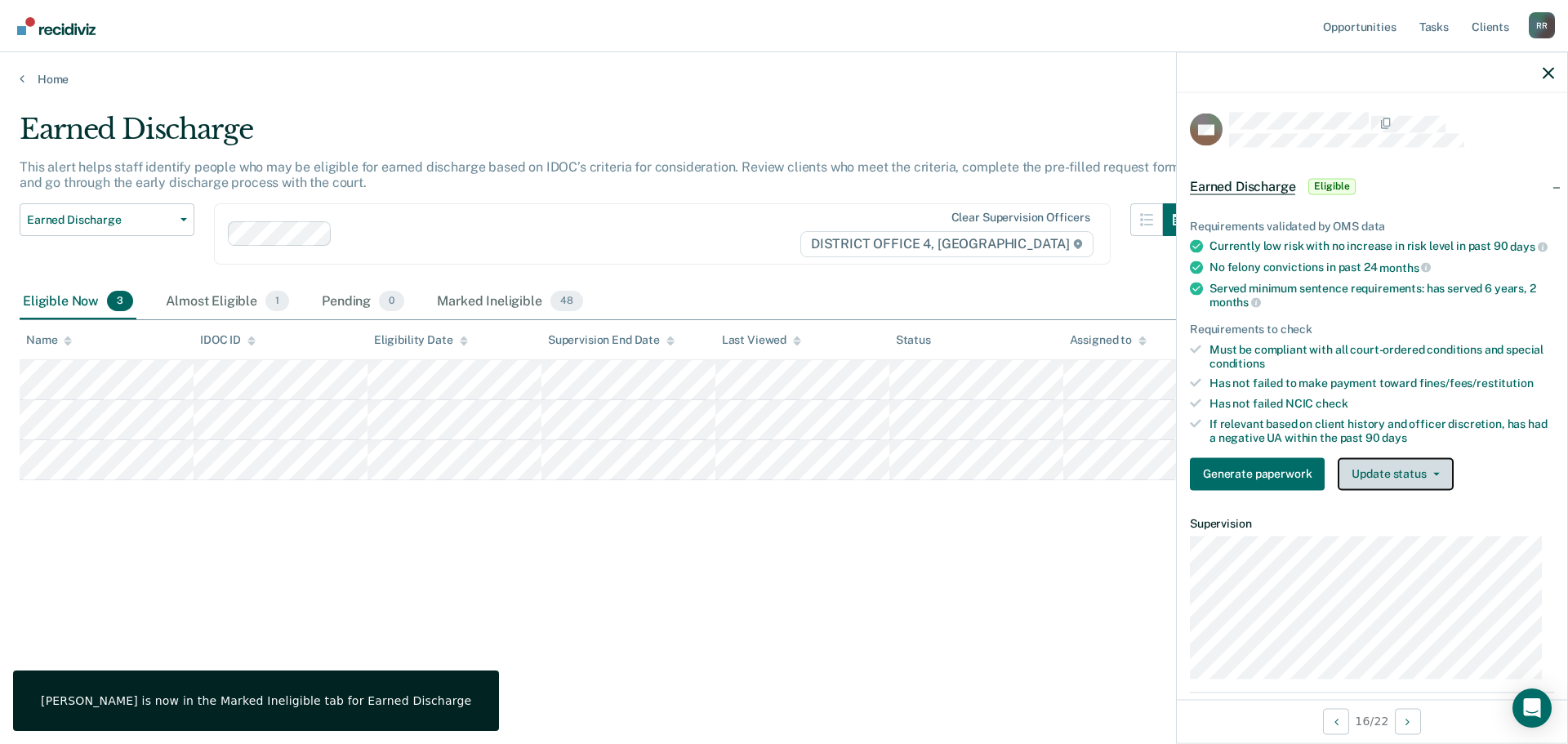
click at [1437, 483] on button "Update status" at bounding box center [1395, 474] width 115 height 33
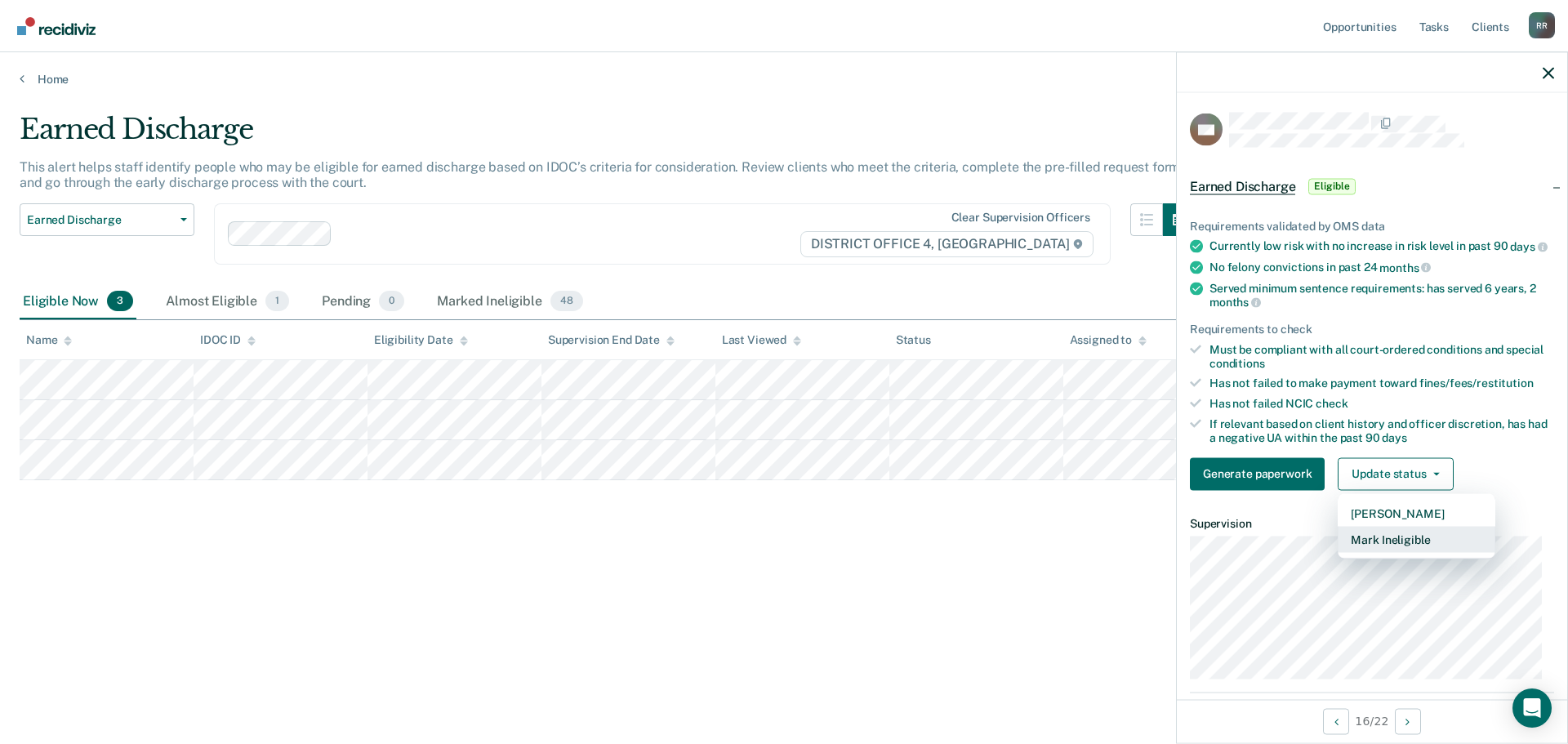
click at [1381, 551] on button "Mark Ineligible" at bounding box center [1416, 539] width 158 height 26
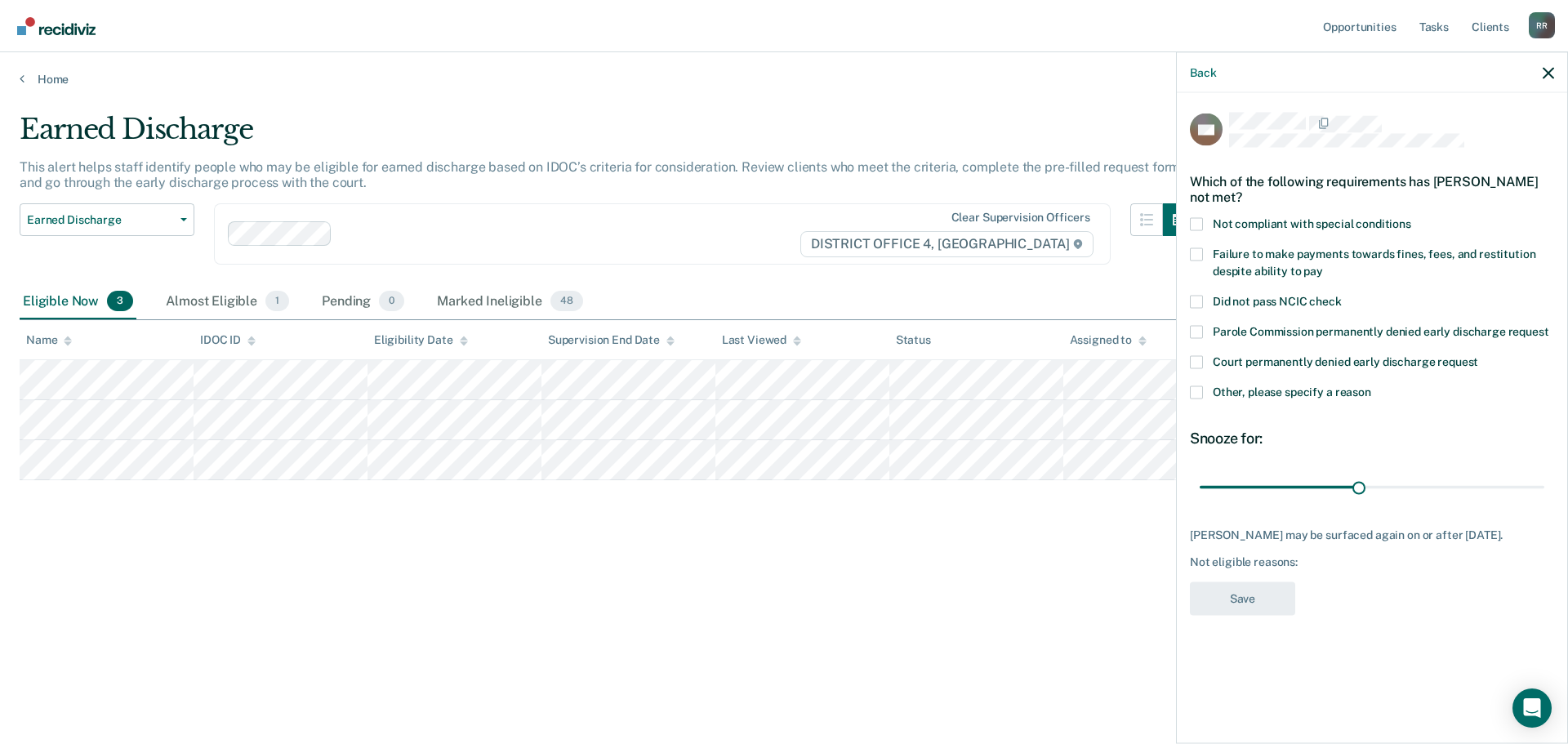
click at [1202, 398] on label "Other, please specify a reason" at bounding box center [1371, 394] width 364 height 17
click at [1371, 385] on input "Other, please specify a reason" at bounding box center [1371, 385] width 0 height 0
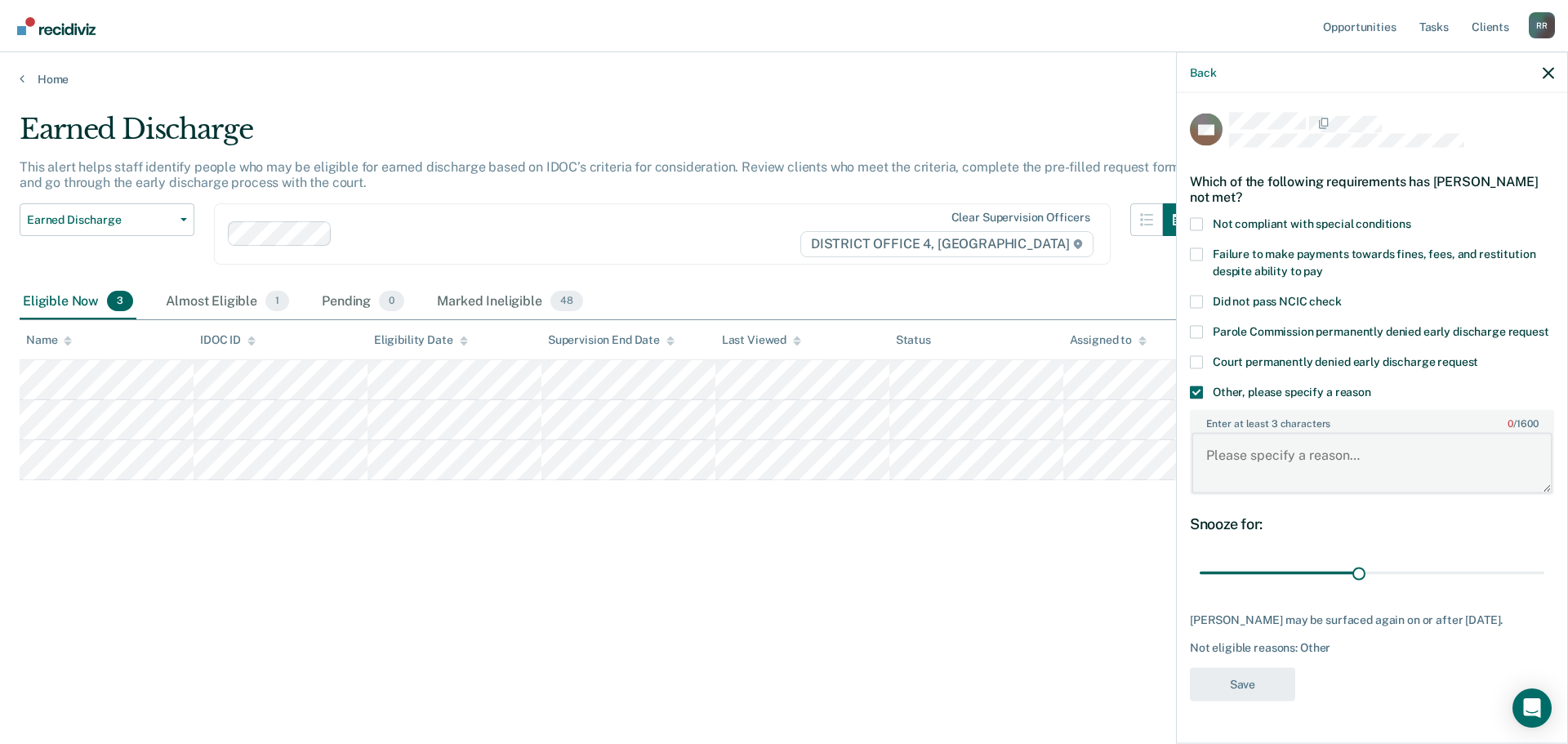
click at [1254, 463] on textarea "Enter at least 3 characters 0 / 1600" at bounding box center [1371, 463] width 361 height 61
paste textarea "Not ready"
type textarea "Not ready"
click at [1364, 566] on input "range" at bounding box center [1372, 573] width 345 height 29
drag, startPoint x: 1372, startPoint y: 575, endPoint x: 1567, endPoint y: 534, distance: 199.3
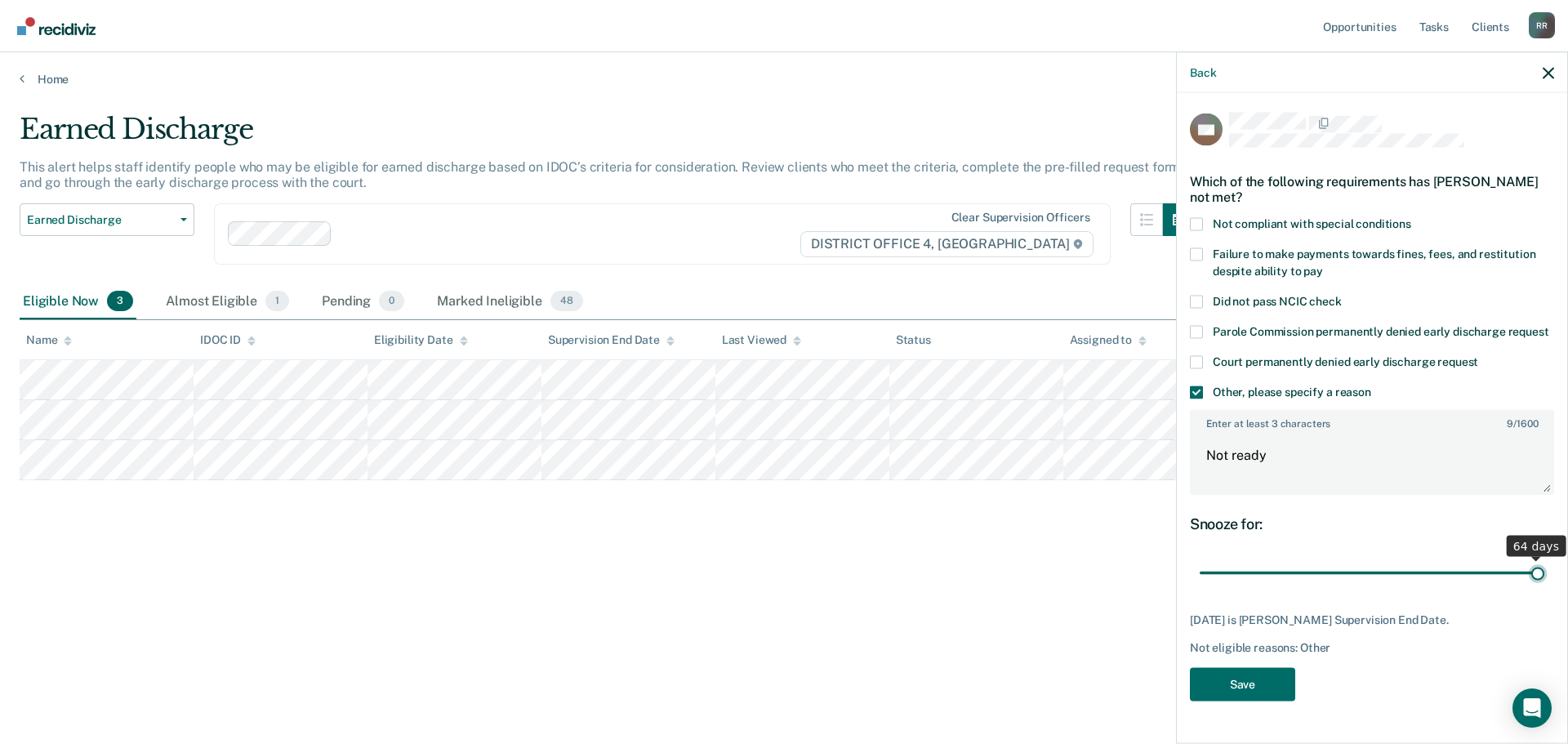
type input "64"
click at [1545, 559] on input "range" at bounding box center [1372, 573] width 345 height 29
click at [1256, 685] on button "Save" at bounding box center [1242, 683] width 106 height 34
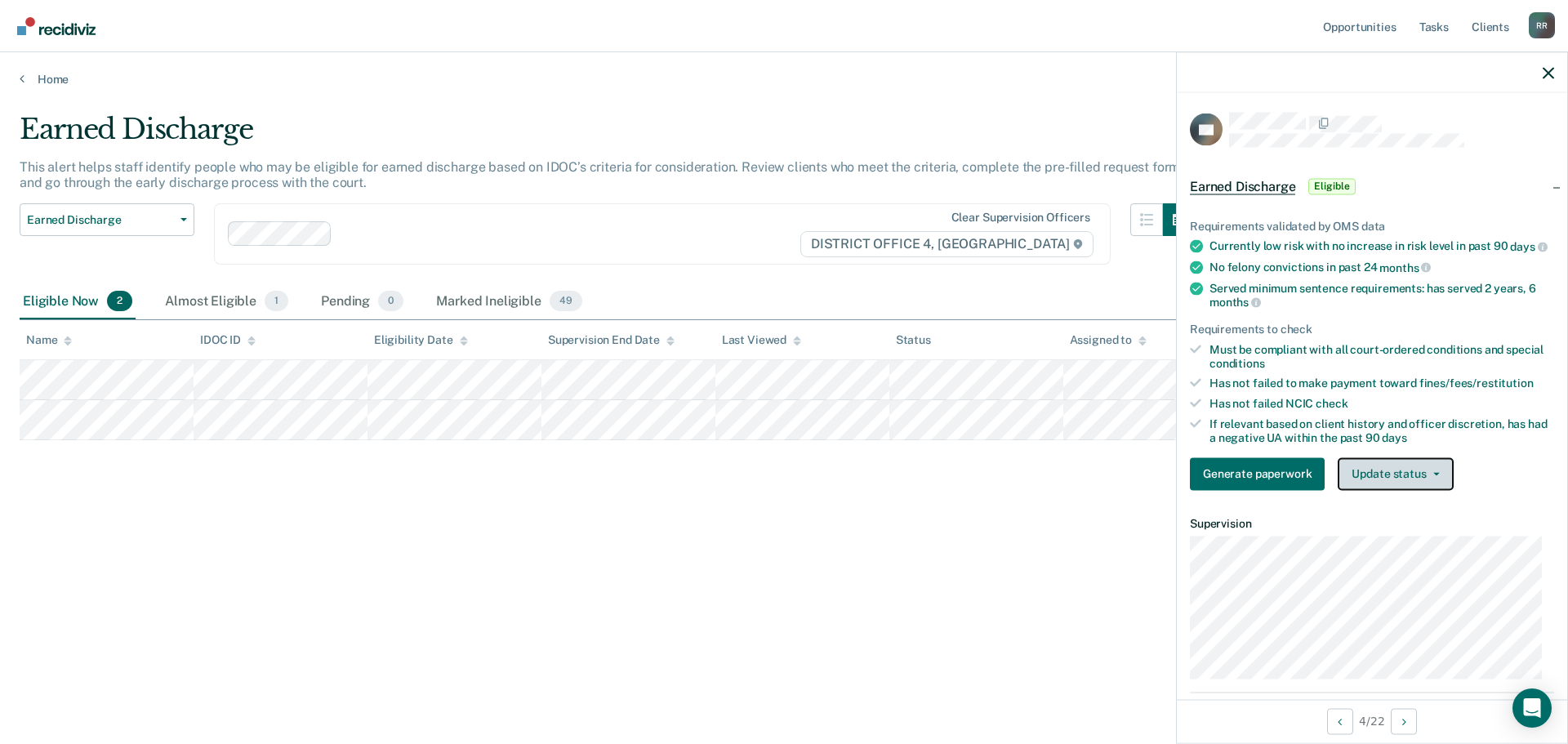
click at [1401, 486] on button "Update status" at bounding box center [1395, 474] width 115 height 33
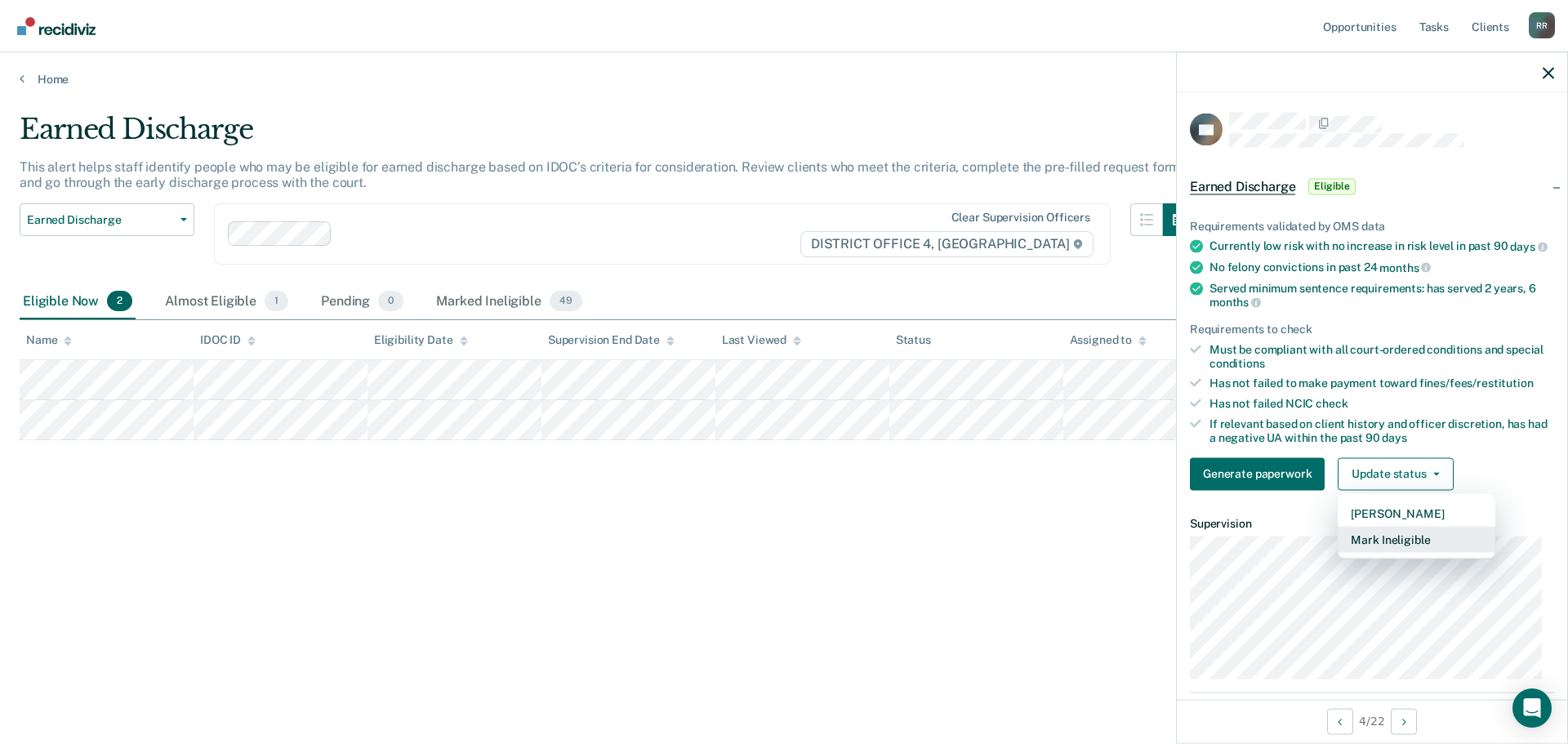
click at [1390, 546] on button "Mark Ineligible" at bounding box center [1416, 539] width 158 height 26
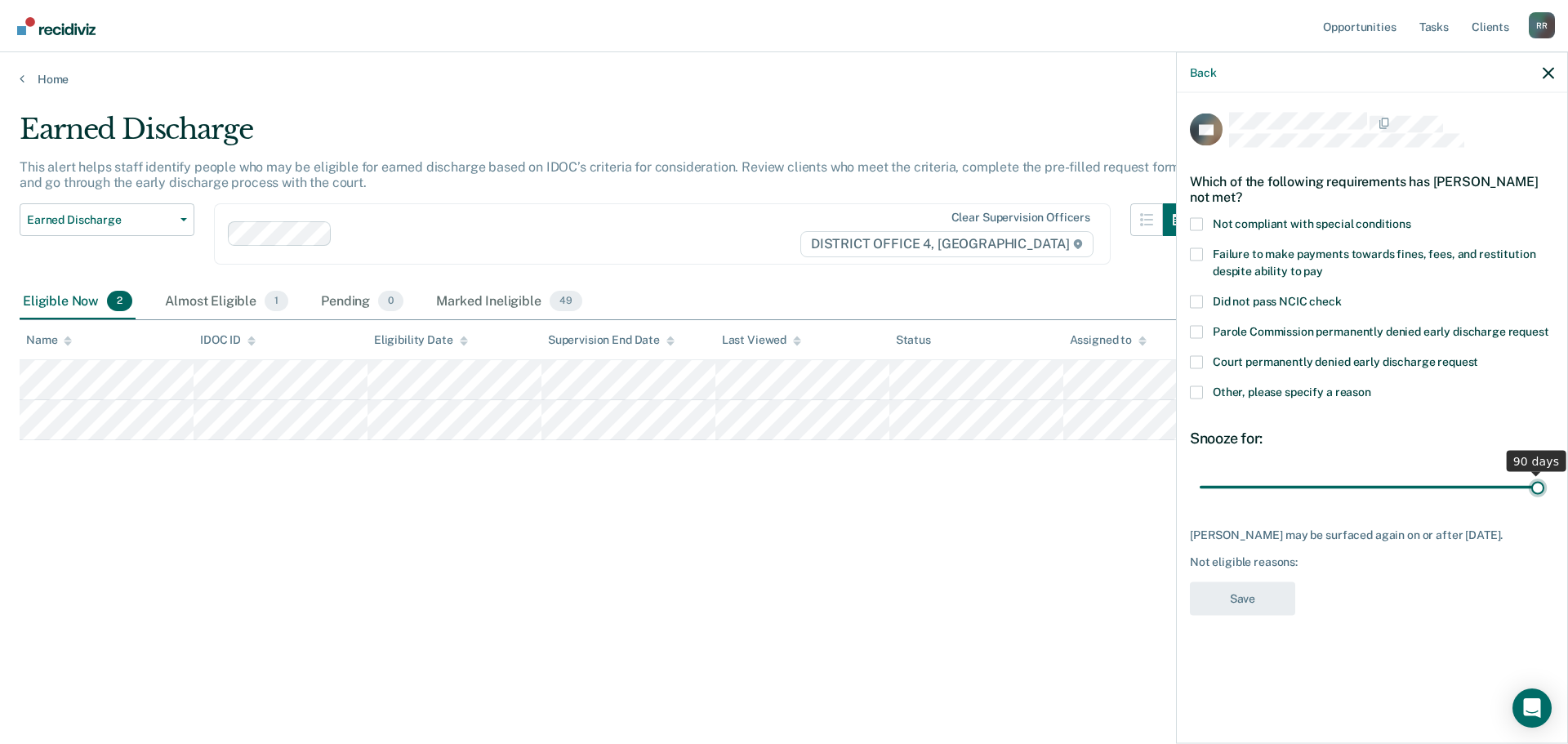
drag, startPoint x: 1313, startPoint y: 487, endPoint x: 1567, endPoint y: 495, distance: 254.1
type input "90"
click at [1545, 495] on input "range" at bounding box center [1372, 487] width 345 height 29
click at [1197, 393] on span at bounding box center [1195, 391] width 13 height 13
click at [1371, 385] on input "Other, please specify a reason" at bounding box center [1371, 385] width 0 height 0
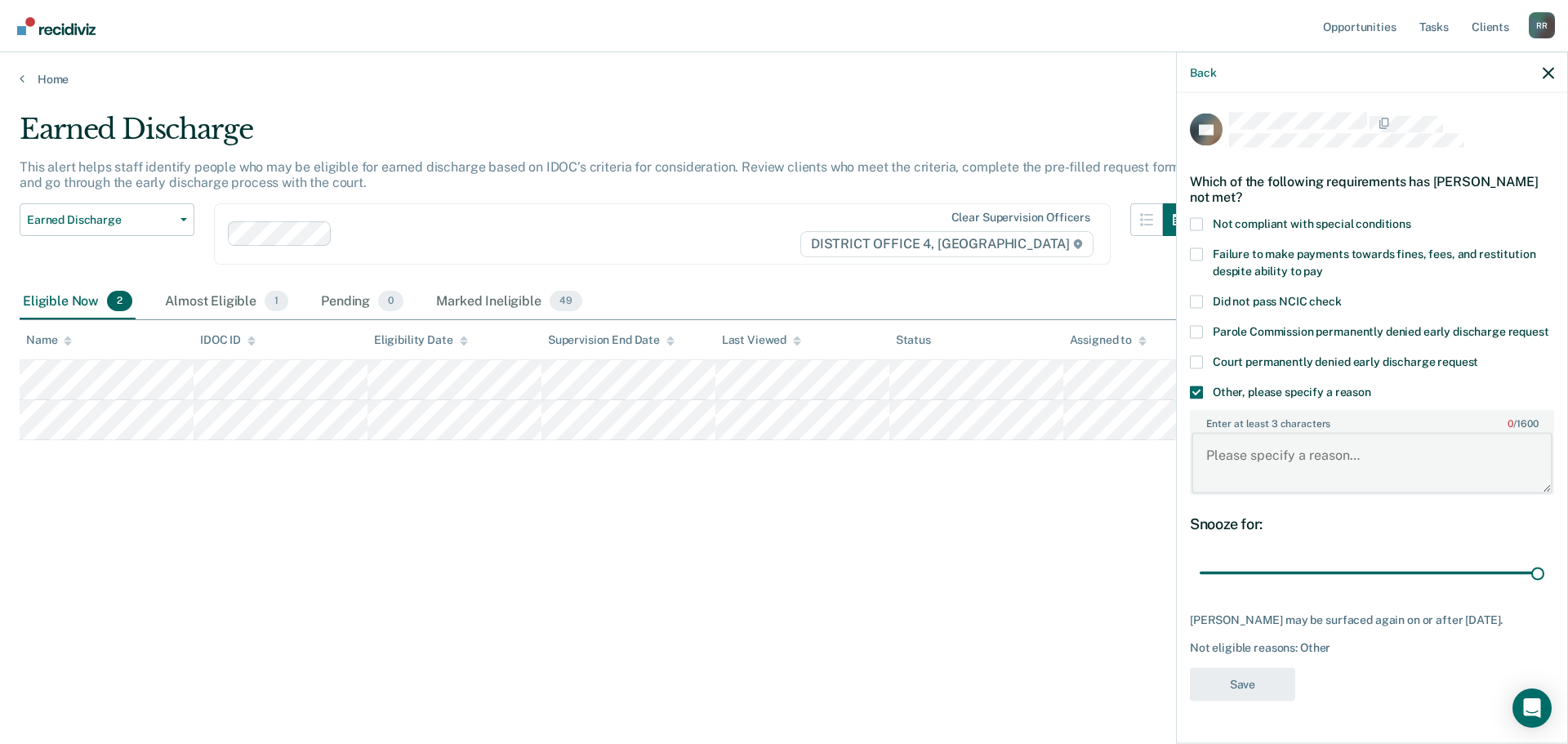
click at [1241, 488] on textarea "Enter at least 3 characters 0 / 1600" at bounding box center [1371, 463] width 361 height 61
paste textarea "Not ready"
type textarea "Not ready"
click at [1252, 701] on button "Save" at bounding box center [1242, 683] width 106 height 34
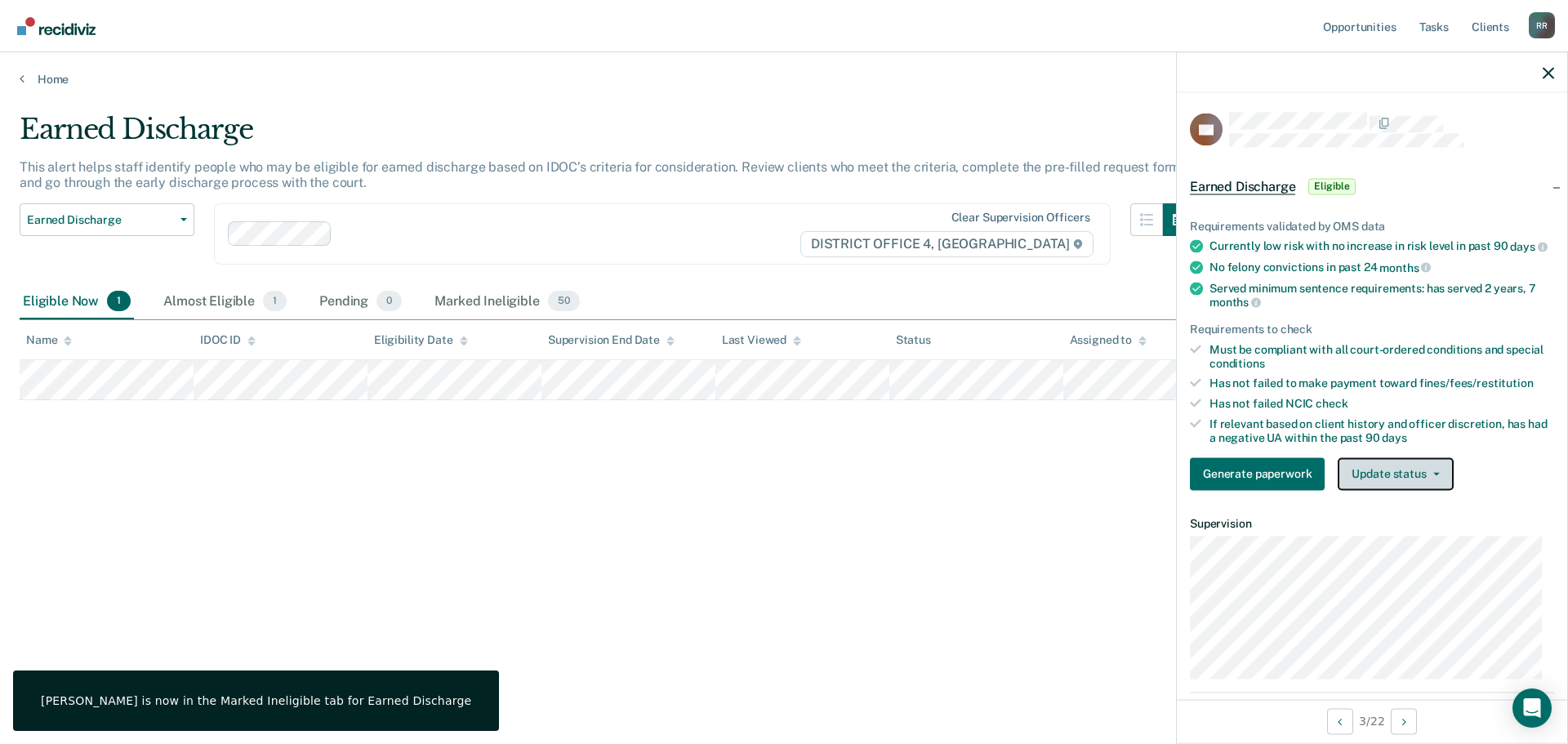
click at [1433, 482] on button "Update status" at bounding box center [1395, 474] width 115 height 33
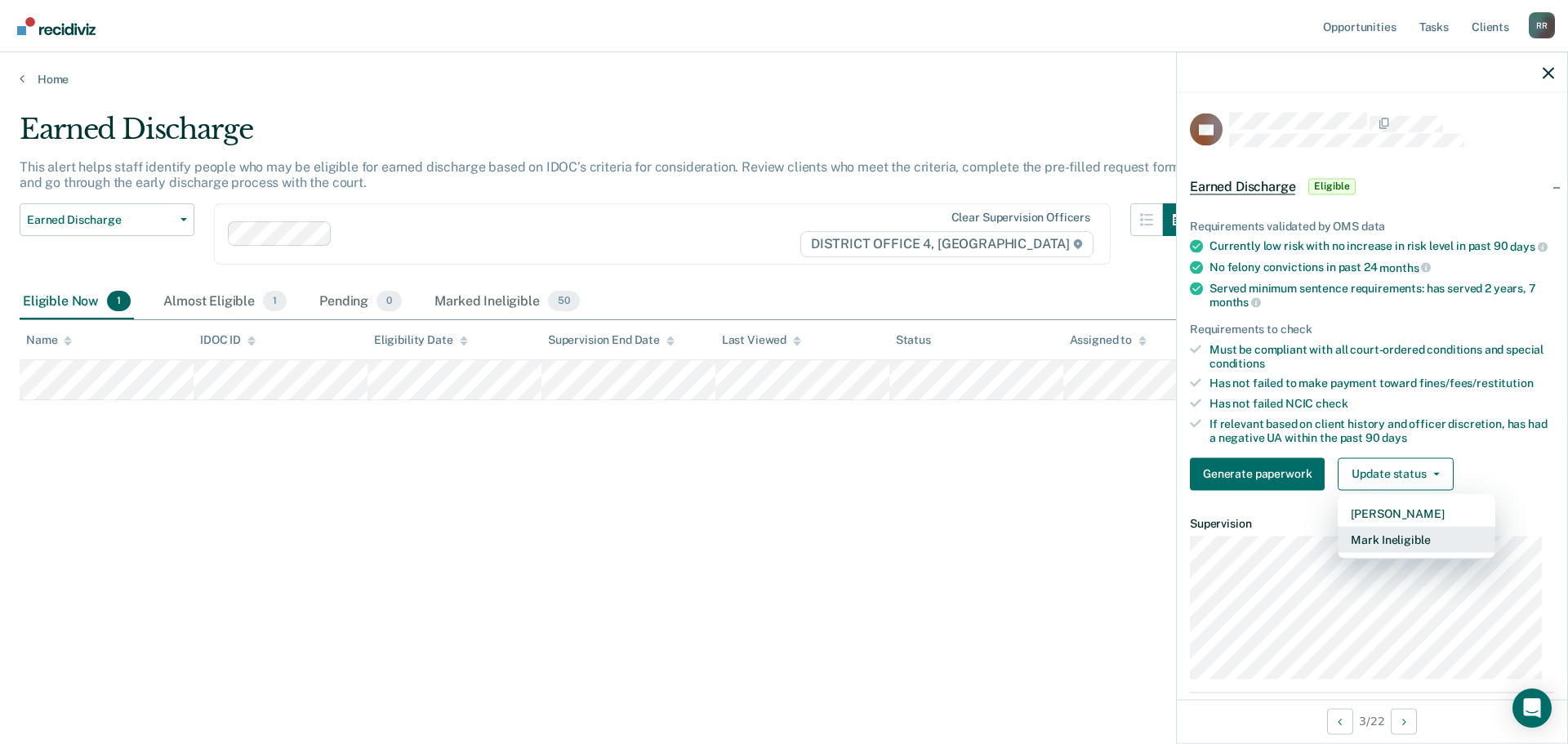
click at [1389, 551] on button "Mark Ineligible" at bounding box center [1416, 539] width 158 height 26
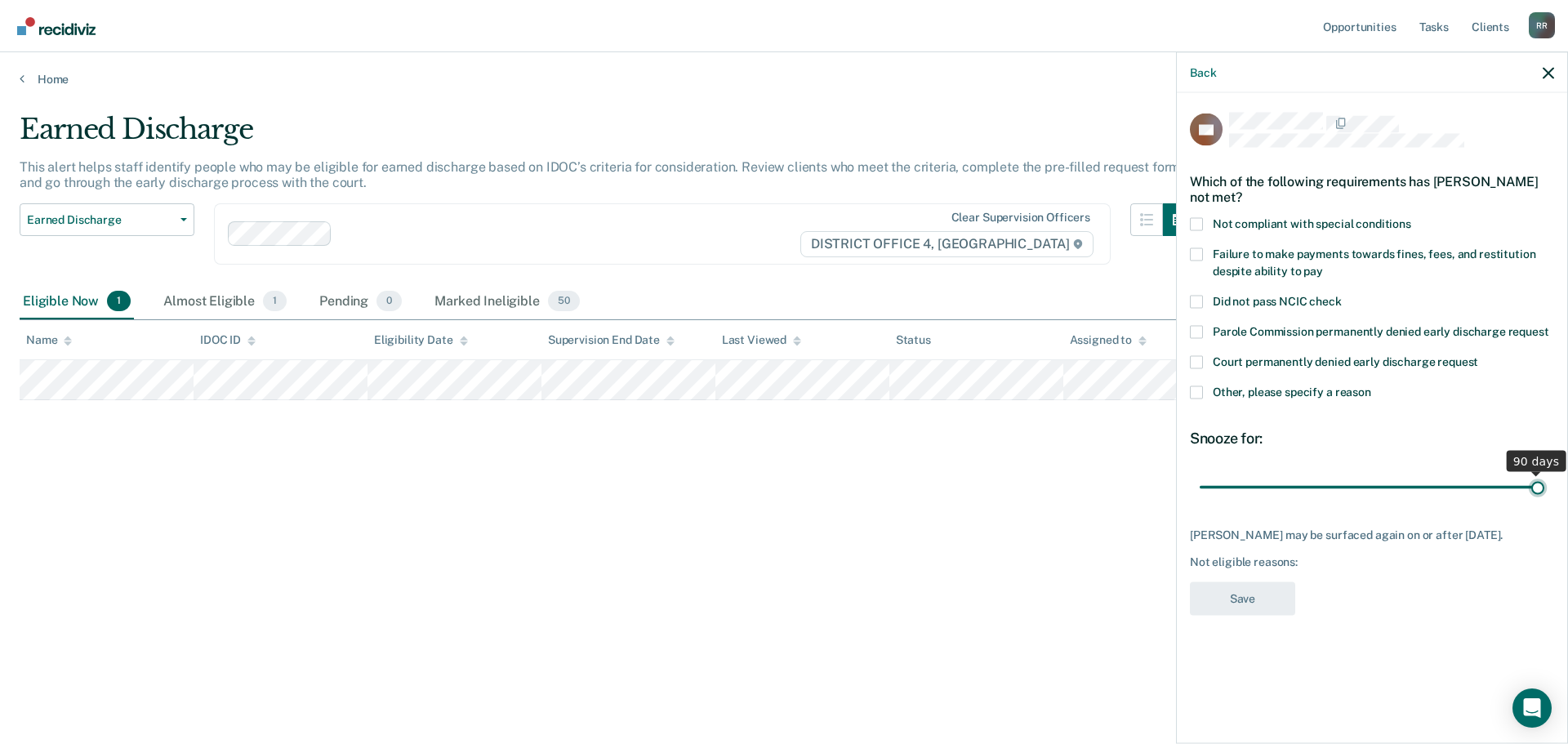
drag, startPoint x: 1314, startPoint y: 488, endPoint x: 1567, endPoint y: 494, distance: 253.1
type input "90"
click at [1545, 494] on input "range" at bounding box center [1372, 487] width 345 height 29
click at [1192, 390] on span at bounding box center [1195, 391] width 13 height 13
click at [1371, 385] on input "Other, please specify a reason" at bounding box center [1371, 385] width 0 height 0
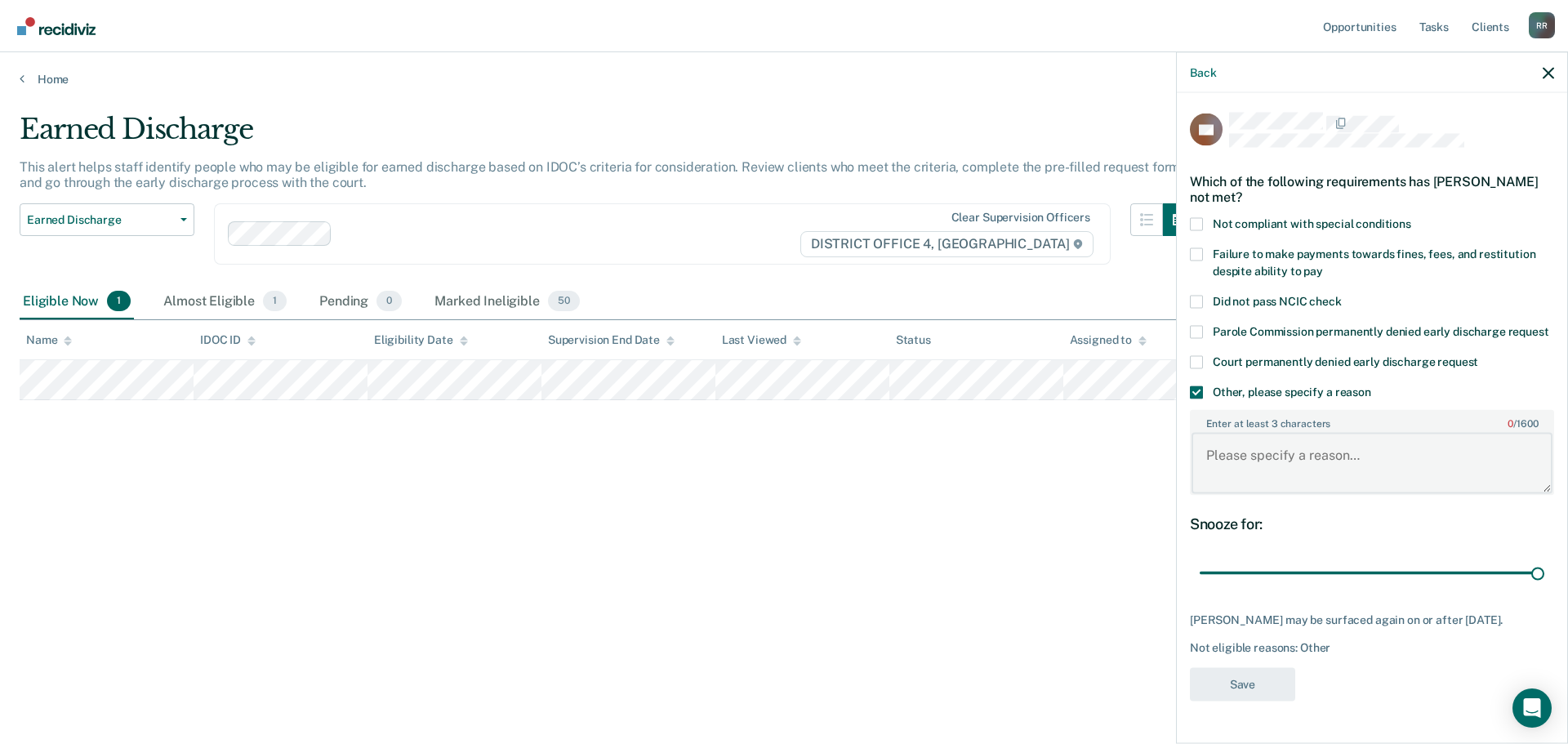
click at [1323, 471] on textarea "Enter at least 3 characters 0 / 1600" at bounding box center [1371, 463] width 361 height 61
paste textarea "Not ready"
type textarea "Not ready"
click at [1247, 695] on button "Save" at bounding box center [1242, 683] width 106 height 34
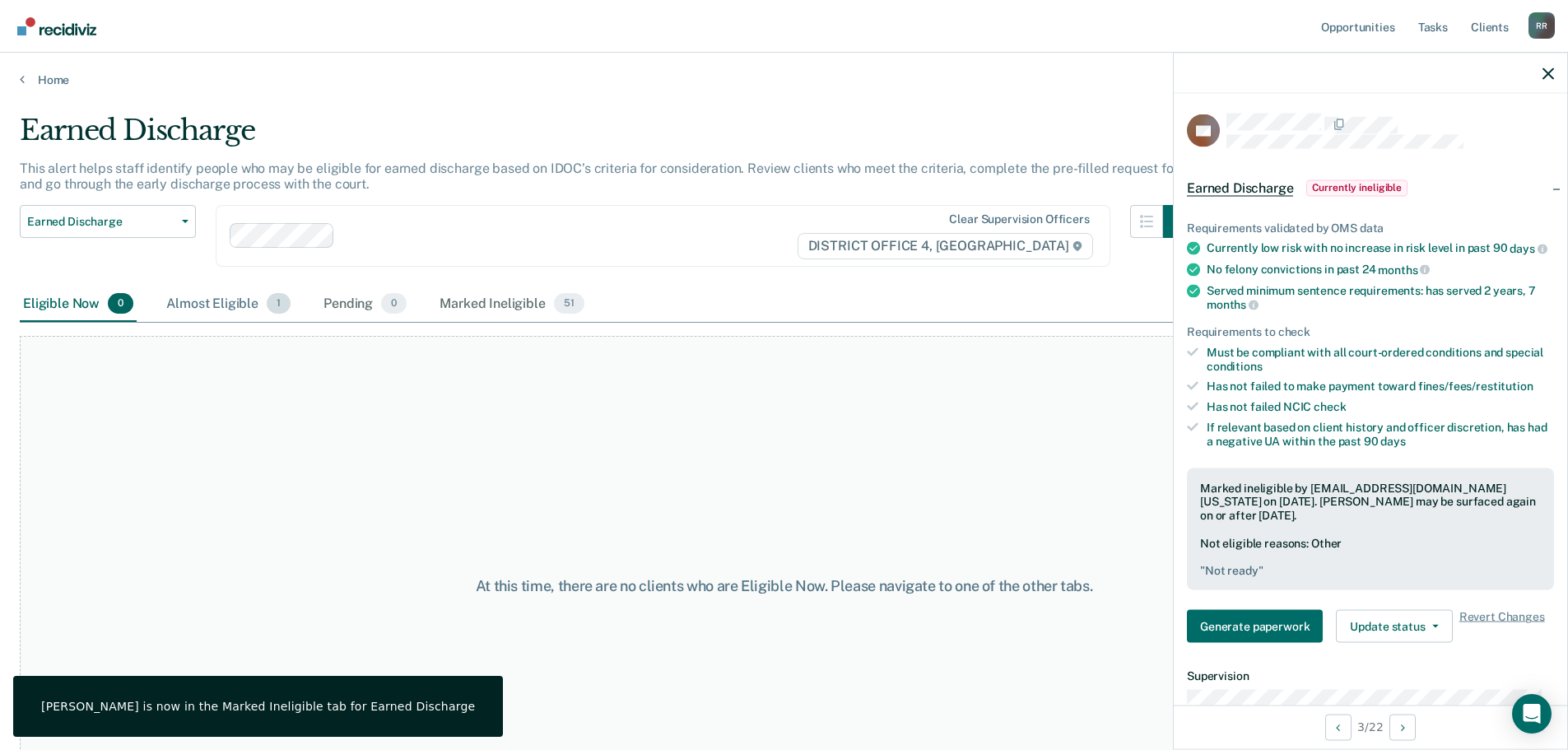
click at [227, 310] on div "Almost Eligible 1" at bounding box center [229, 304] width 131 height 36
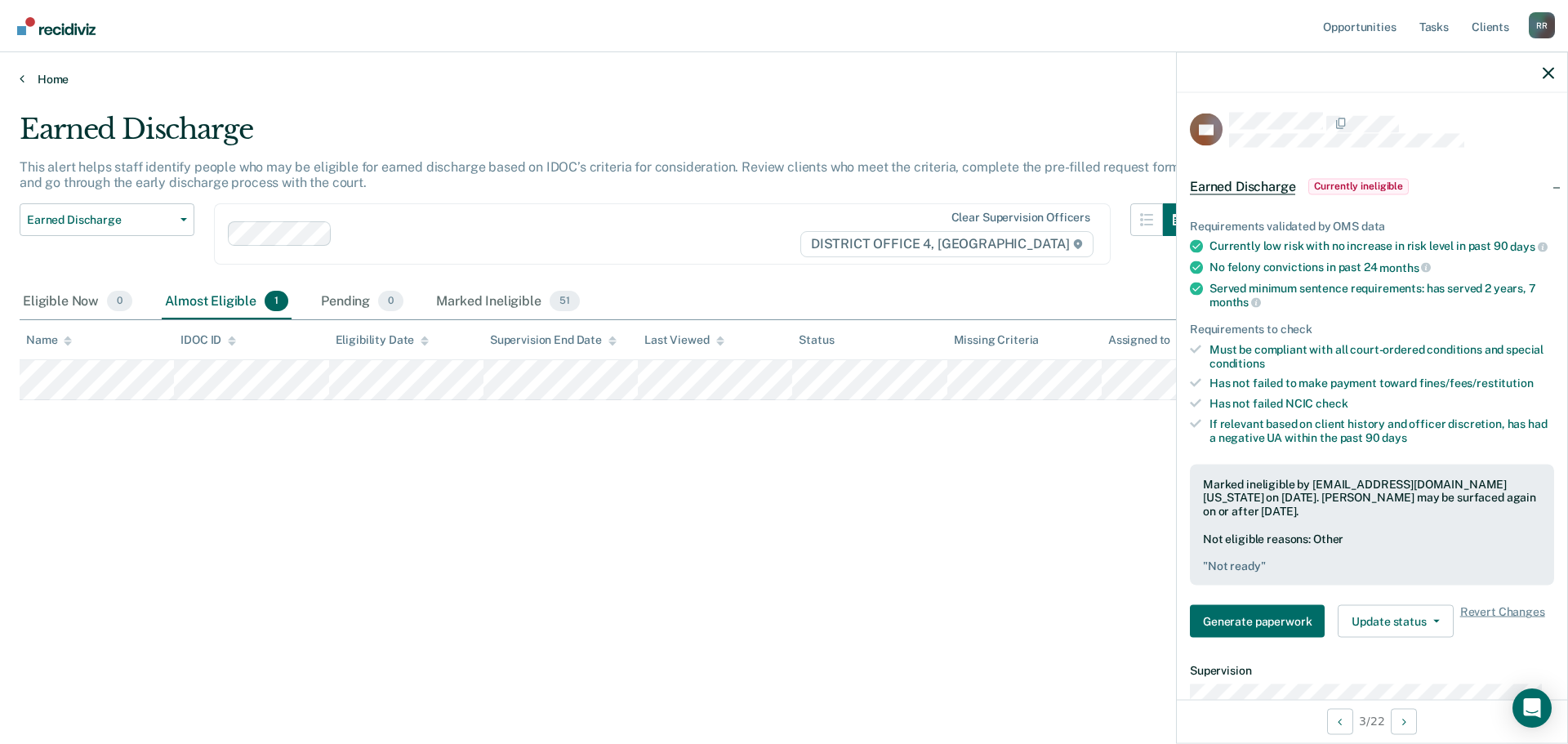
click at [25, 81] on link "Home" at bounding box center [784, 79] width 1529 height 15
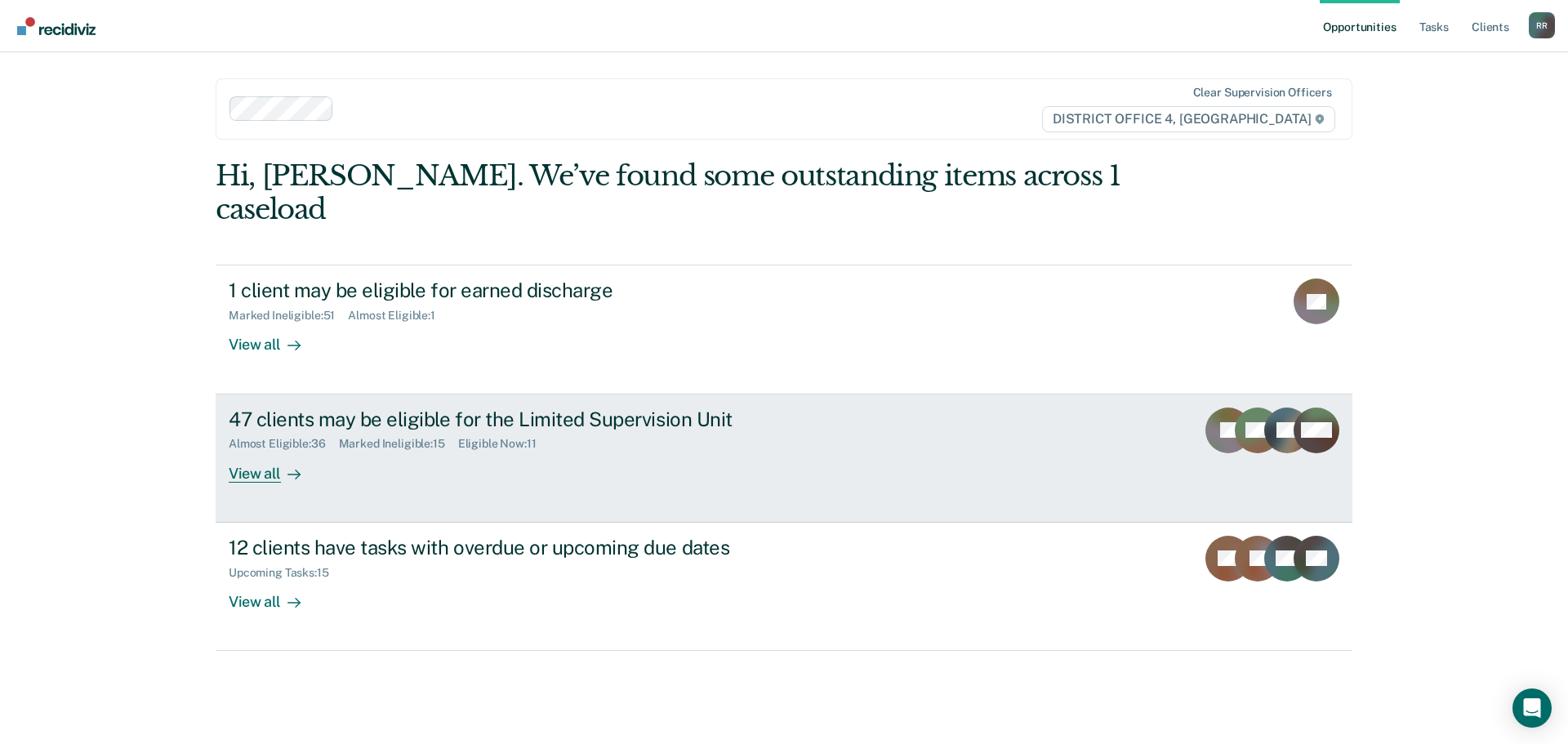
click at [479, 437] on div "Eligible Now : 11" at bounding box center [504, 443] width 92 height 14
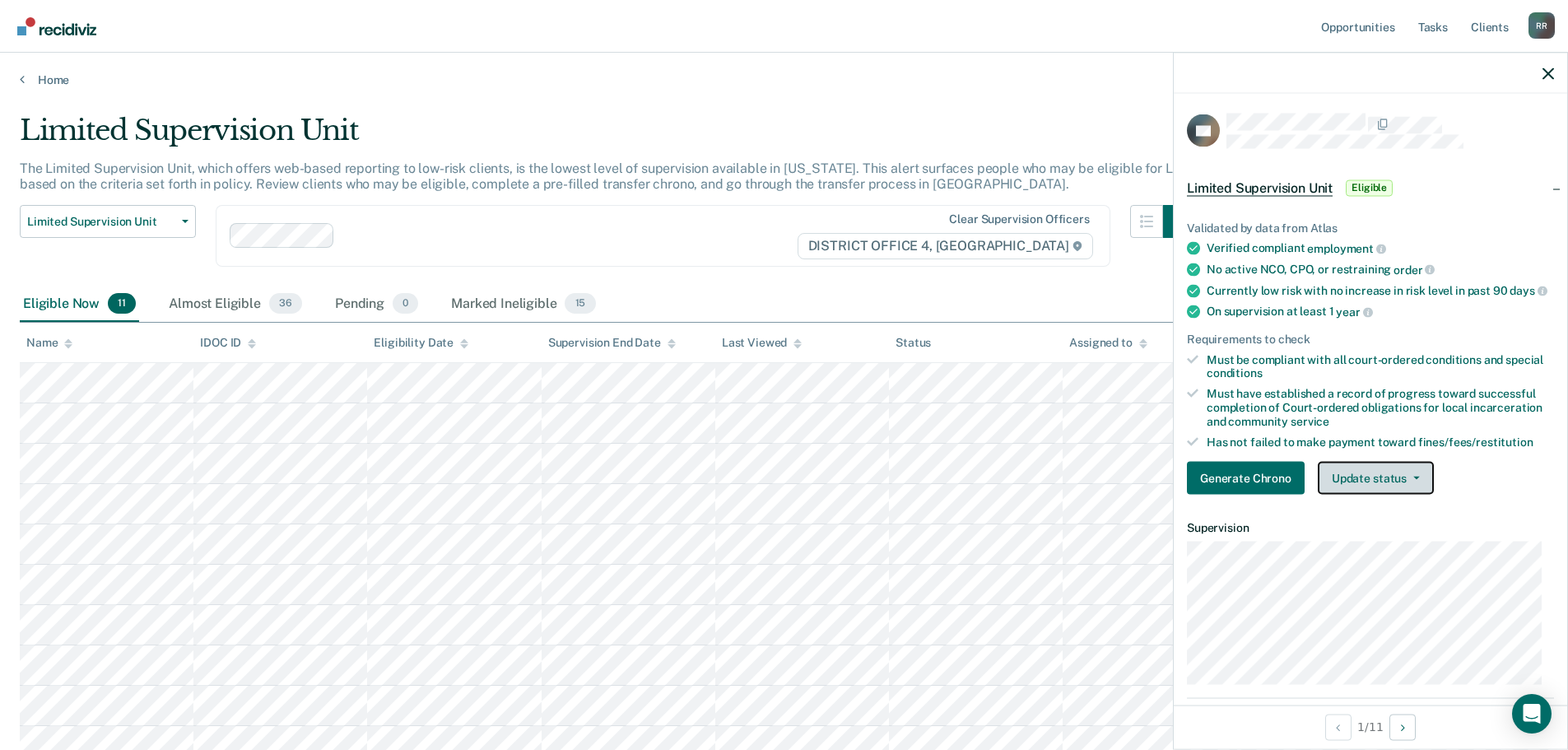
click at [1424, 484] on button "Update status" at bounding box center [1375, 478] width 116 height 33
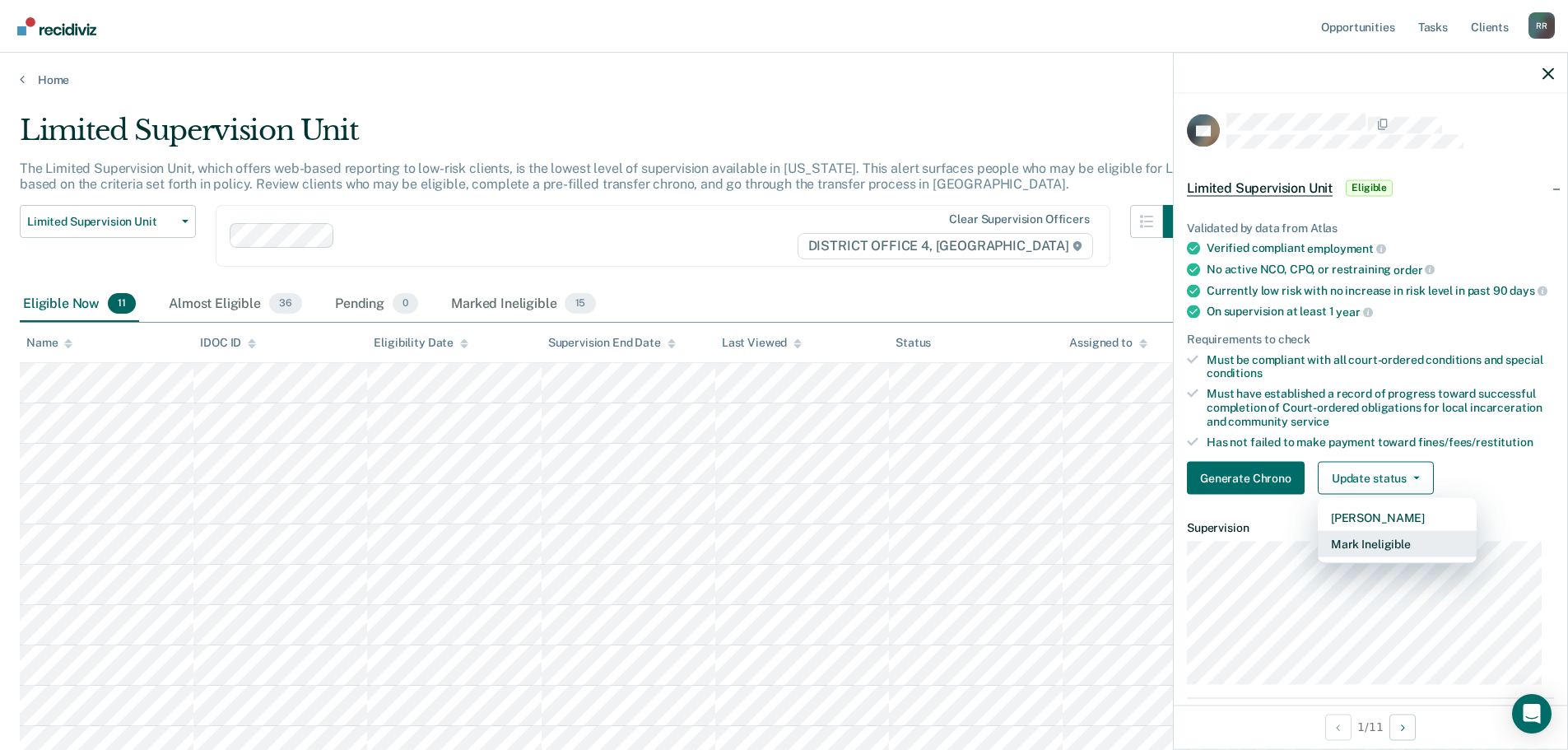
click at [1393, 557] on button "Mark Ineligible" at bounding box center [1397, 544] width 159 height 26
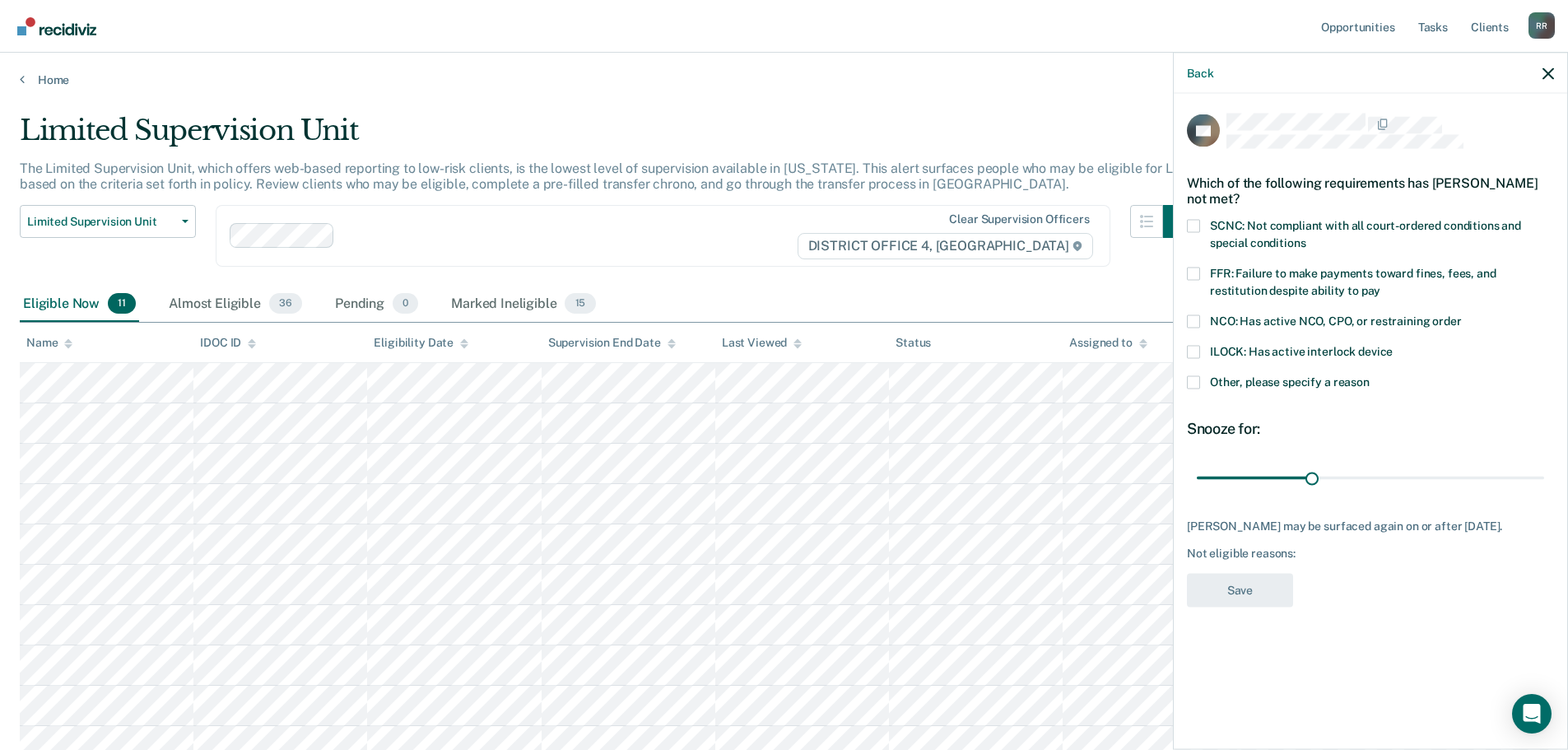
click at [1197, 223] on span at bounding box center [1193, 225] width 13 height 13
click at [1305, 237] on input "SCNC: Not compliant with all court-ordered conditions and special conditions" at bounding box center [1305, 237] width 0 height 0
drag, startPoint x: 1313, startPoint y: 477, endPoint x: 1579, endPoint y: 483, distance: 266.1
type input "90"
click at [1544, 483] on input "range" at bounding box center [1371, 478] width 347 height 29
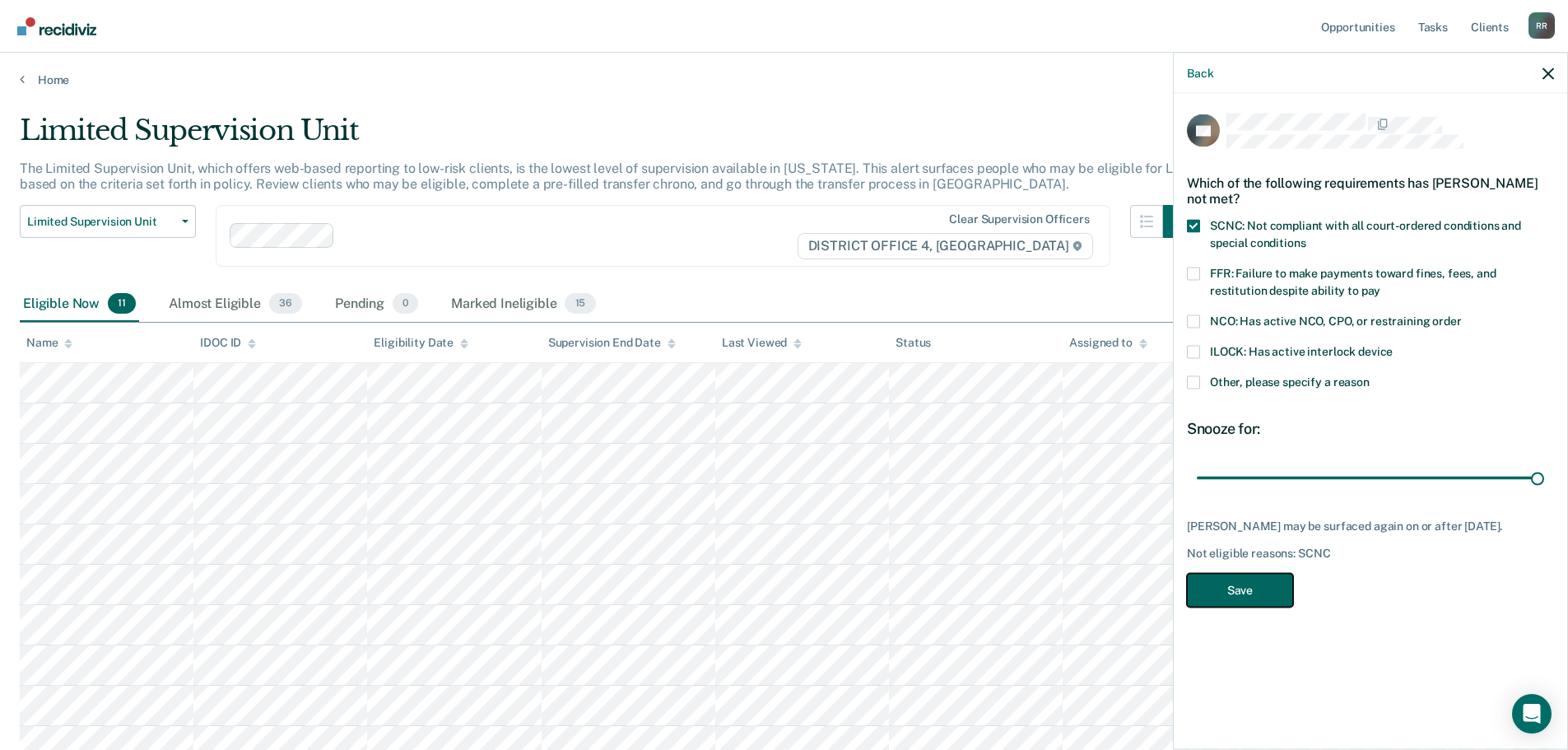
click at [1264, 601] on button "Save" at bounding box center [1240, 589] width 107 height 34
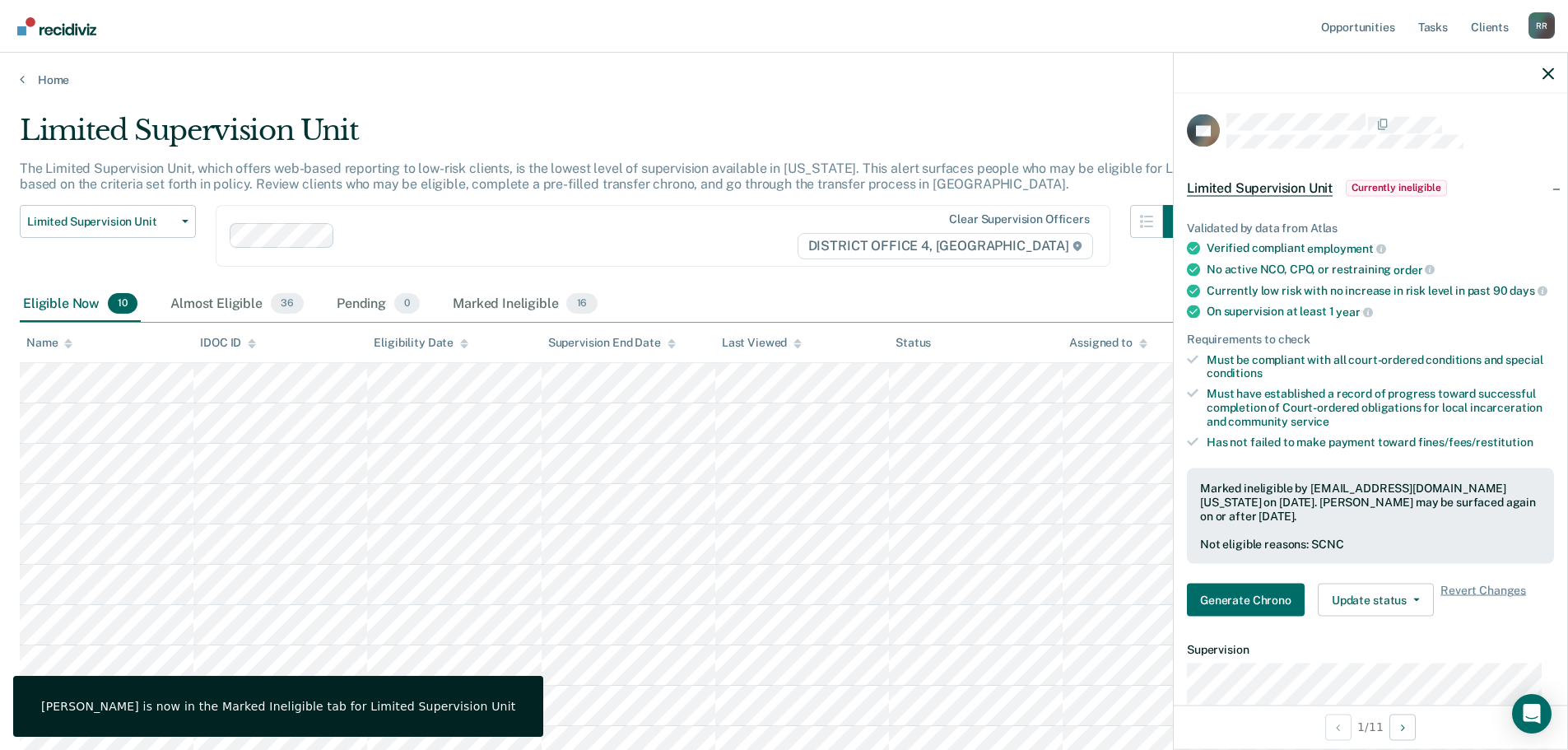
scroll to position [135, 0]
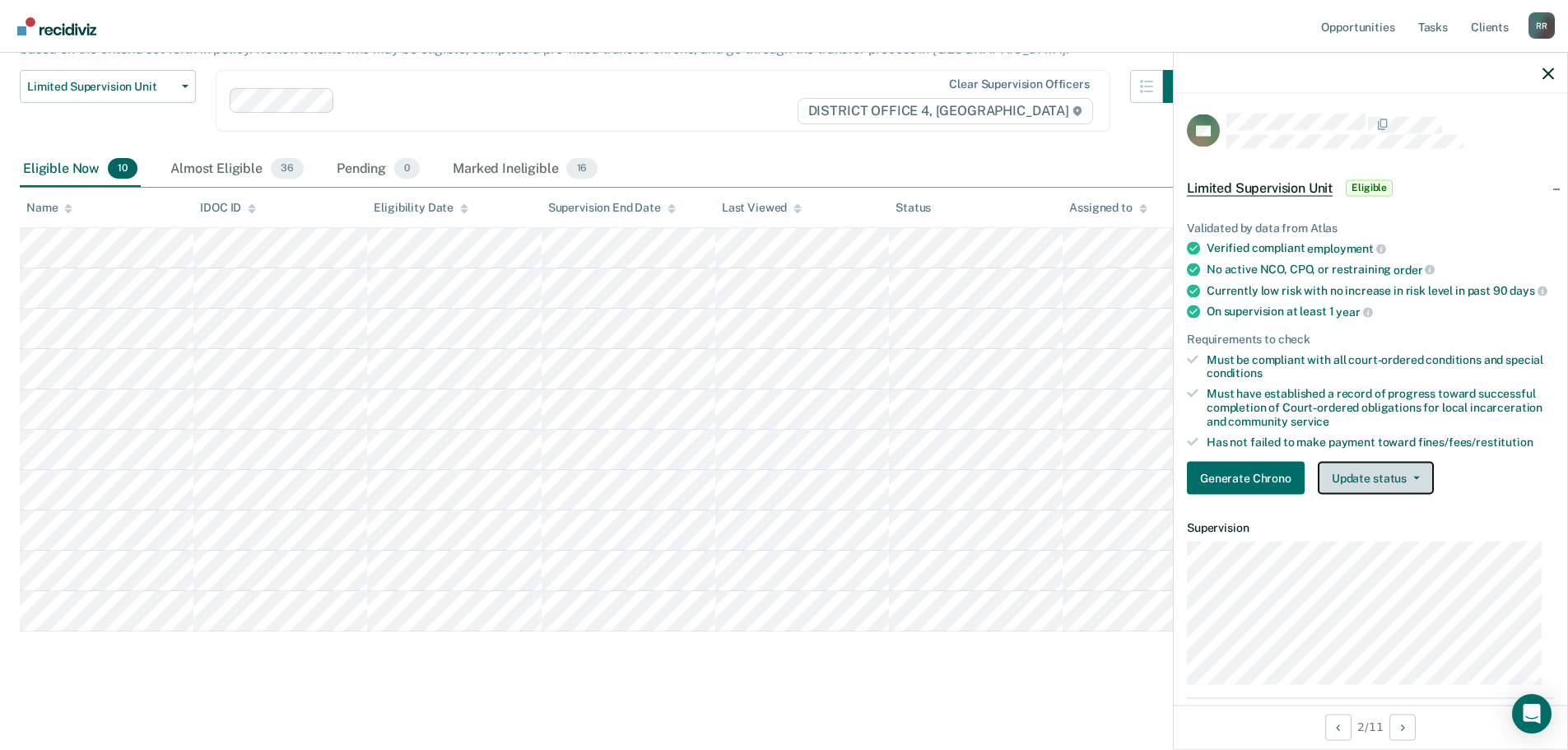
click at [1418, 489] on button "Update status" at bounding box center [1375, 478] width 116 height 33
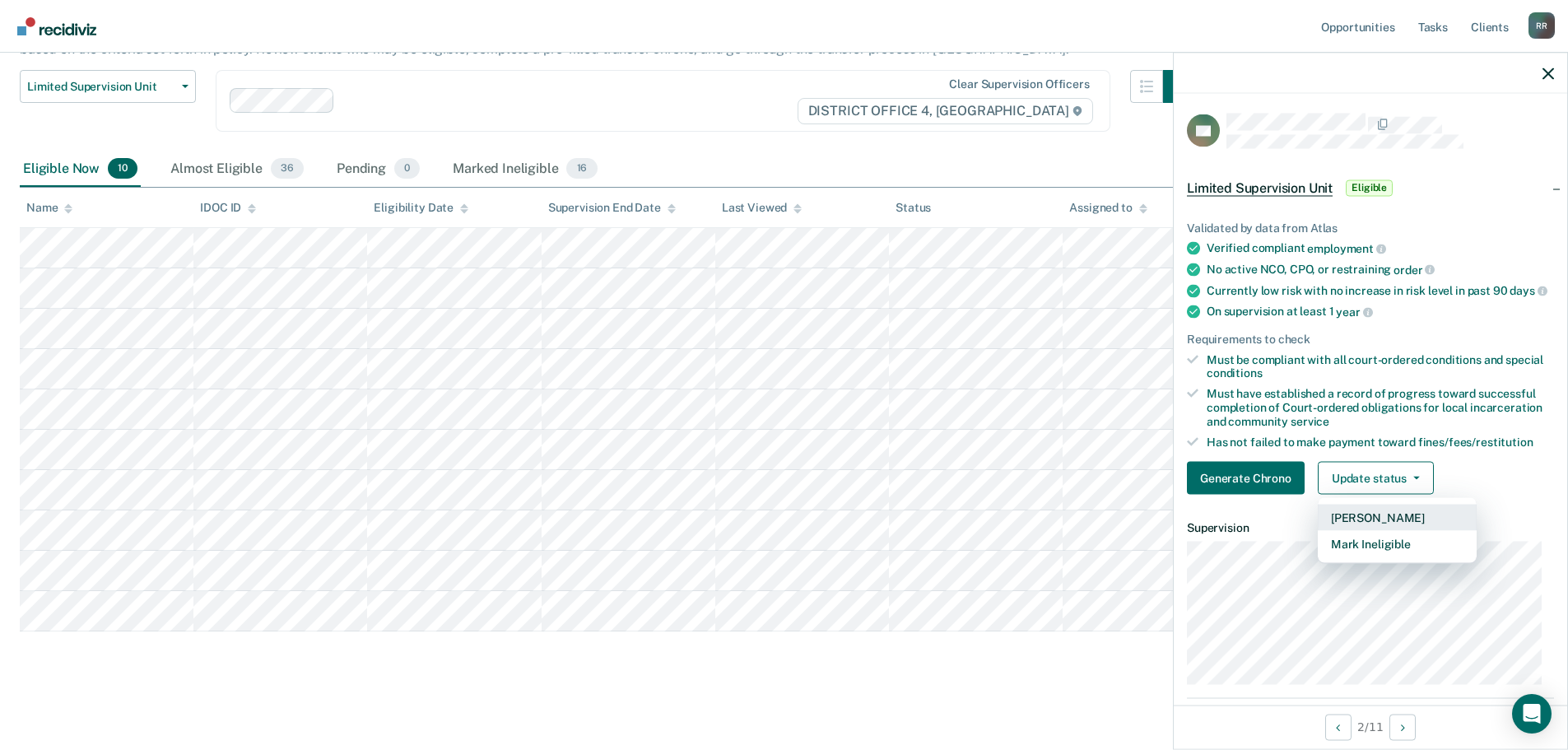
click at [1388, 526] on button "[PERSON_NAME]" at bounding box center [1397, 518] width 159 height 26
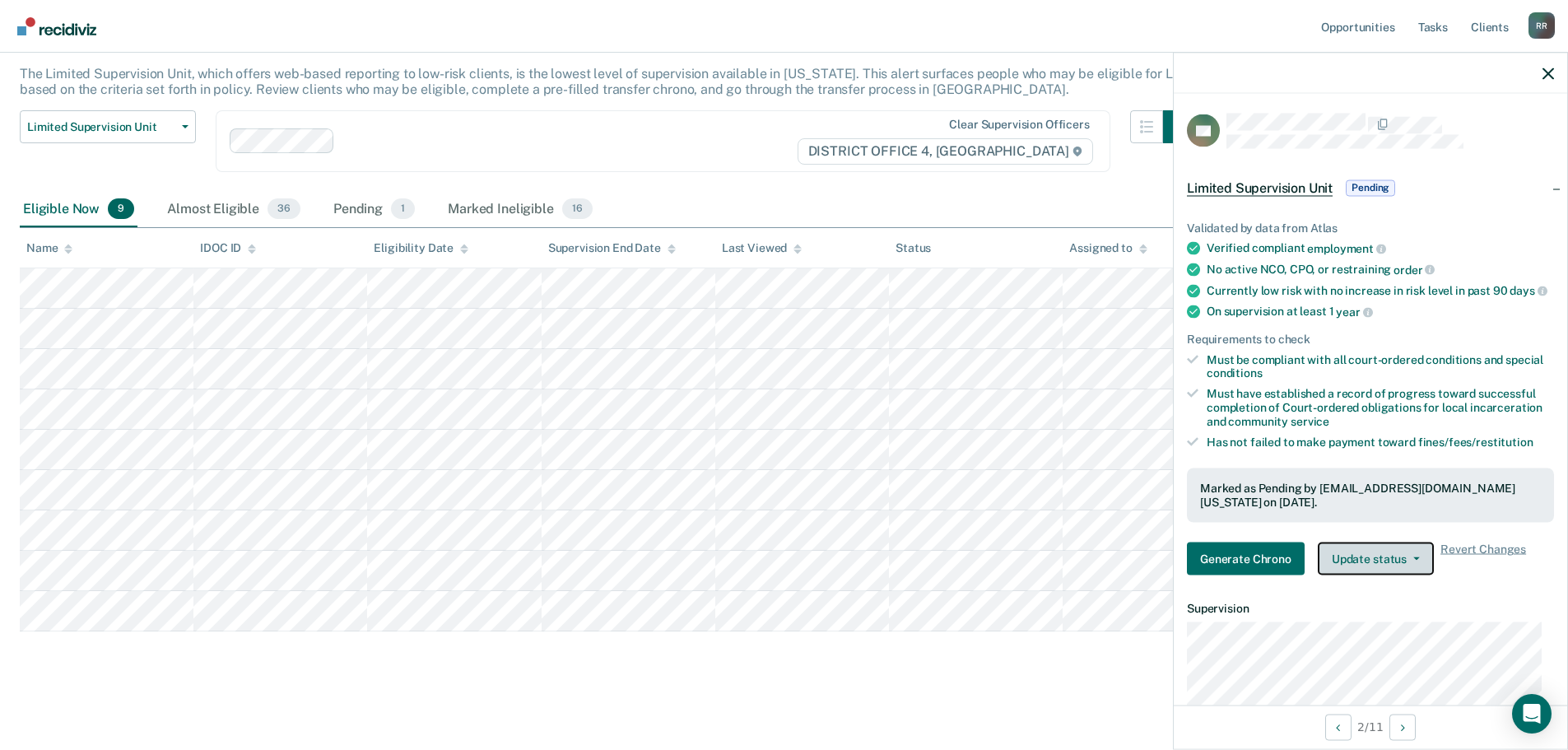
scroll to position [94, 0]
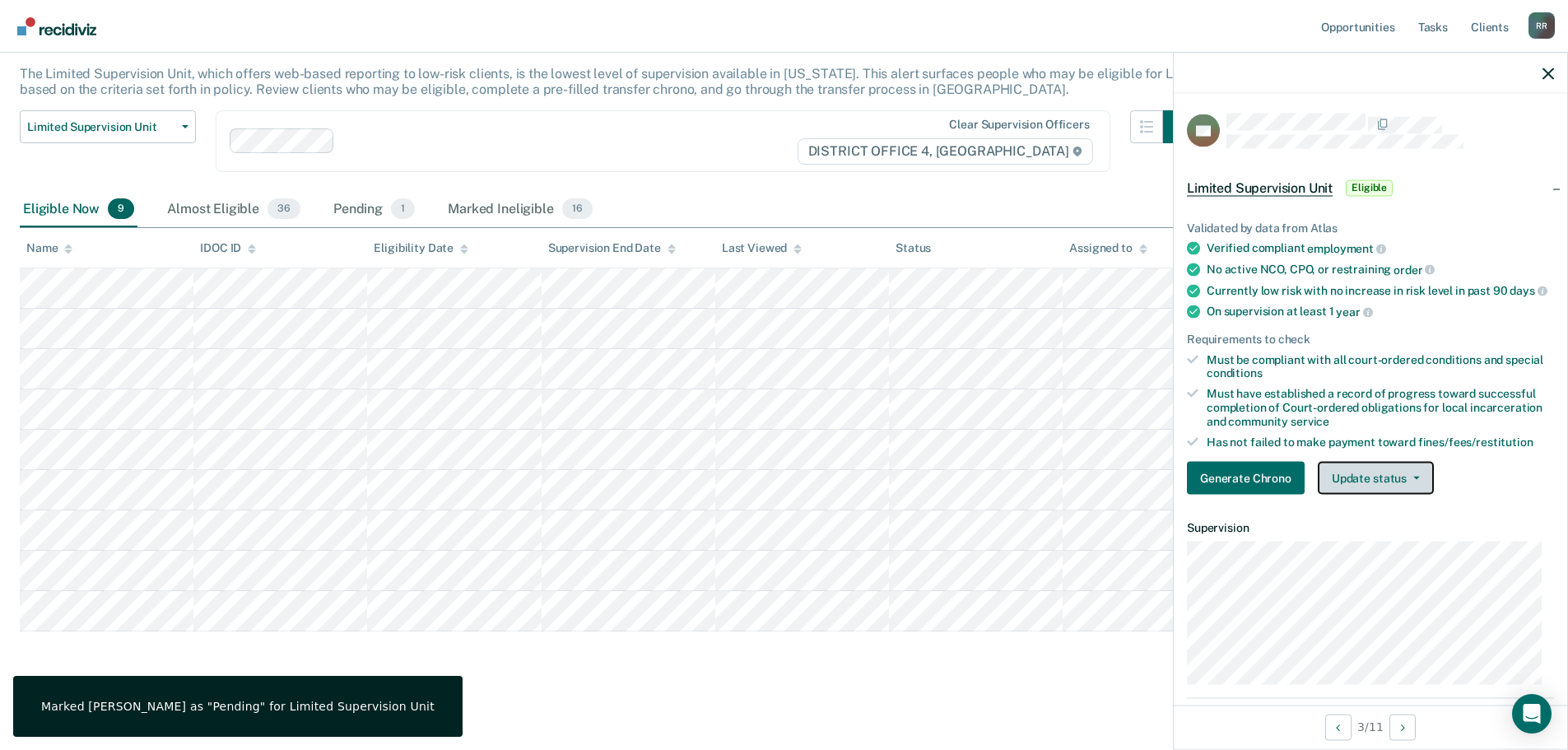
click at [1416, 480] on icon "button" at bounding box center [1417, 478] width 7 height 3
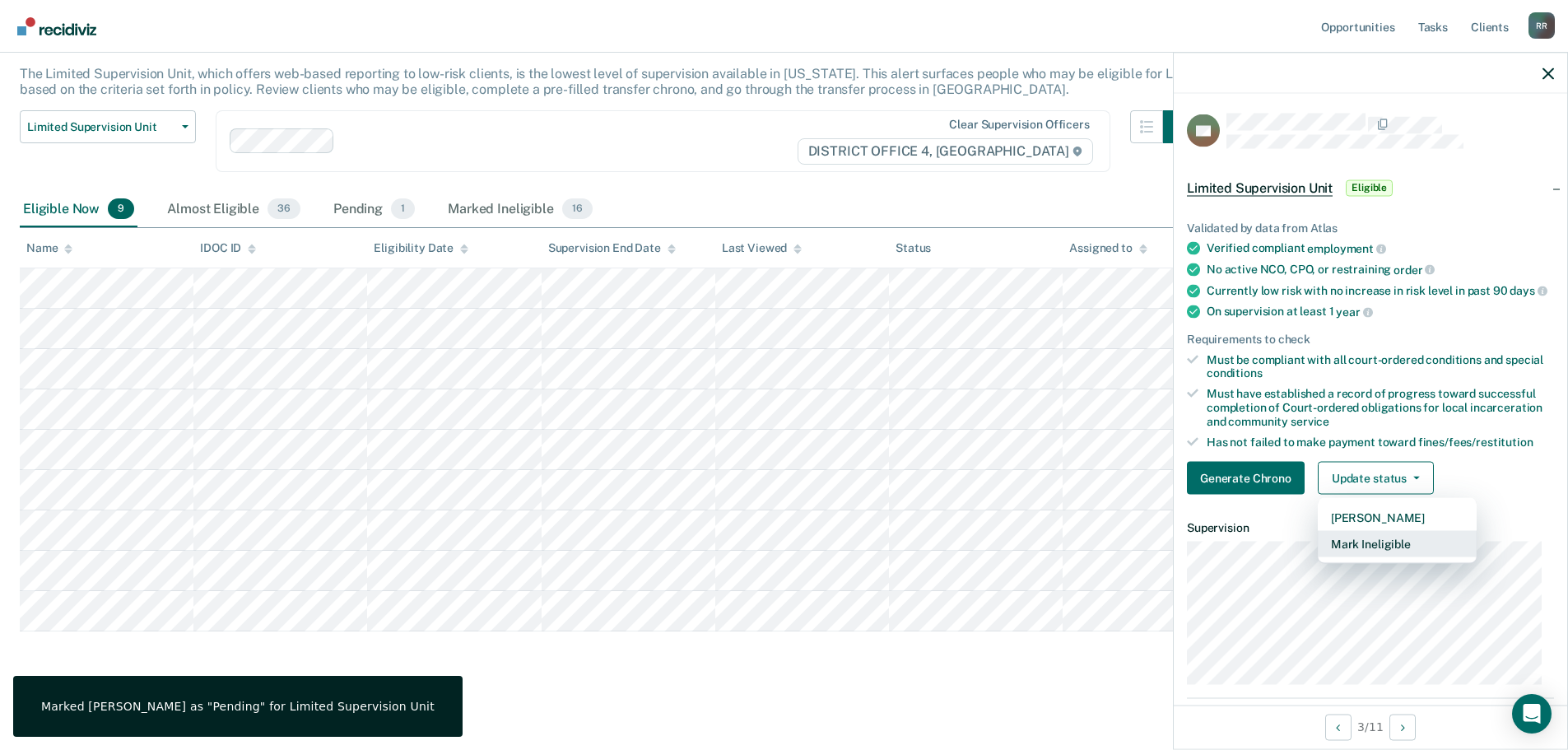
click at [1398, 557] on button "Mark Ineligible" at bounding box center [1397, 544] width 159 height 26
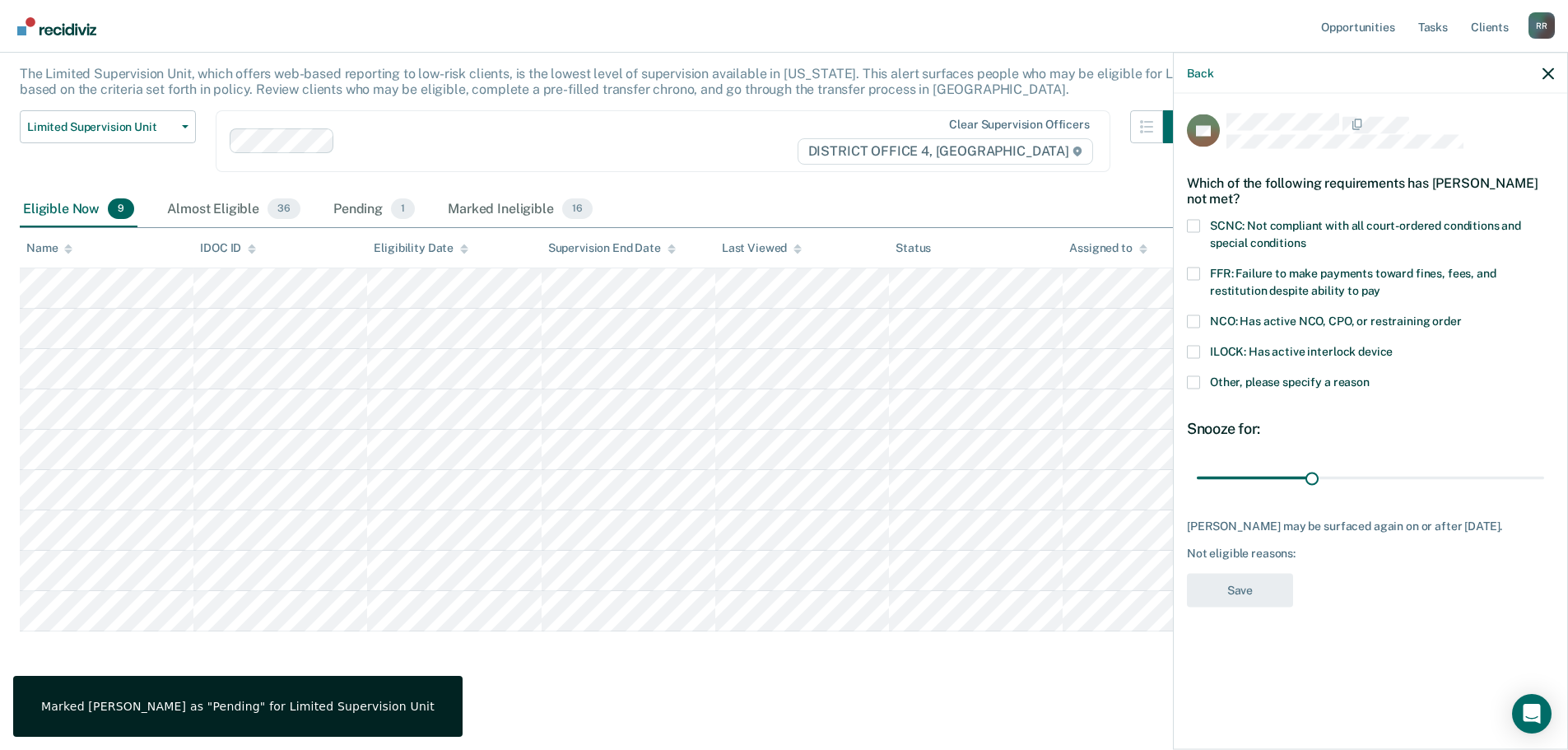
click at [1198, 222] on span at bounding box center [1193, 225] width 13 height 13
click at [1305, 237] on input "SCNC: Not compliant with all court-ordered conditions and special conditions" at bounding box center [1305, 237] width 0 height 0
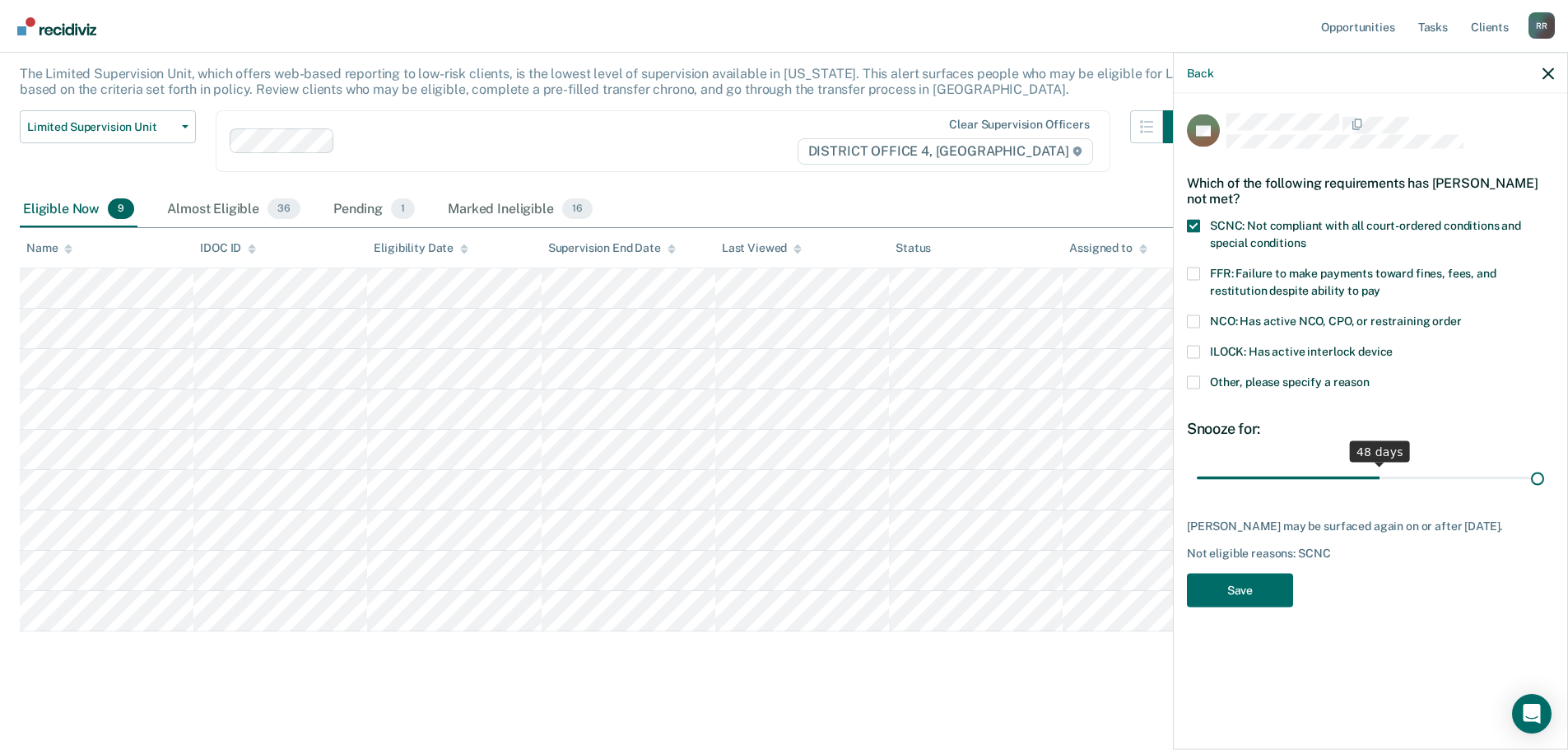
drag, startPoint x: 1317, startPoint y: 472, endPoint x: 1579, endPoint y: 476, distance: 262.0
type input "90"
click at [1544, 476] on input "range" at bounding box center [1371, 478] width 347 height 29
click at [1252, 602] on button "Save" at bounding box center [1240, 589] width 107 height 34
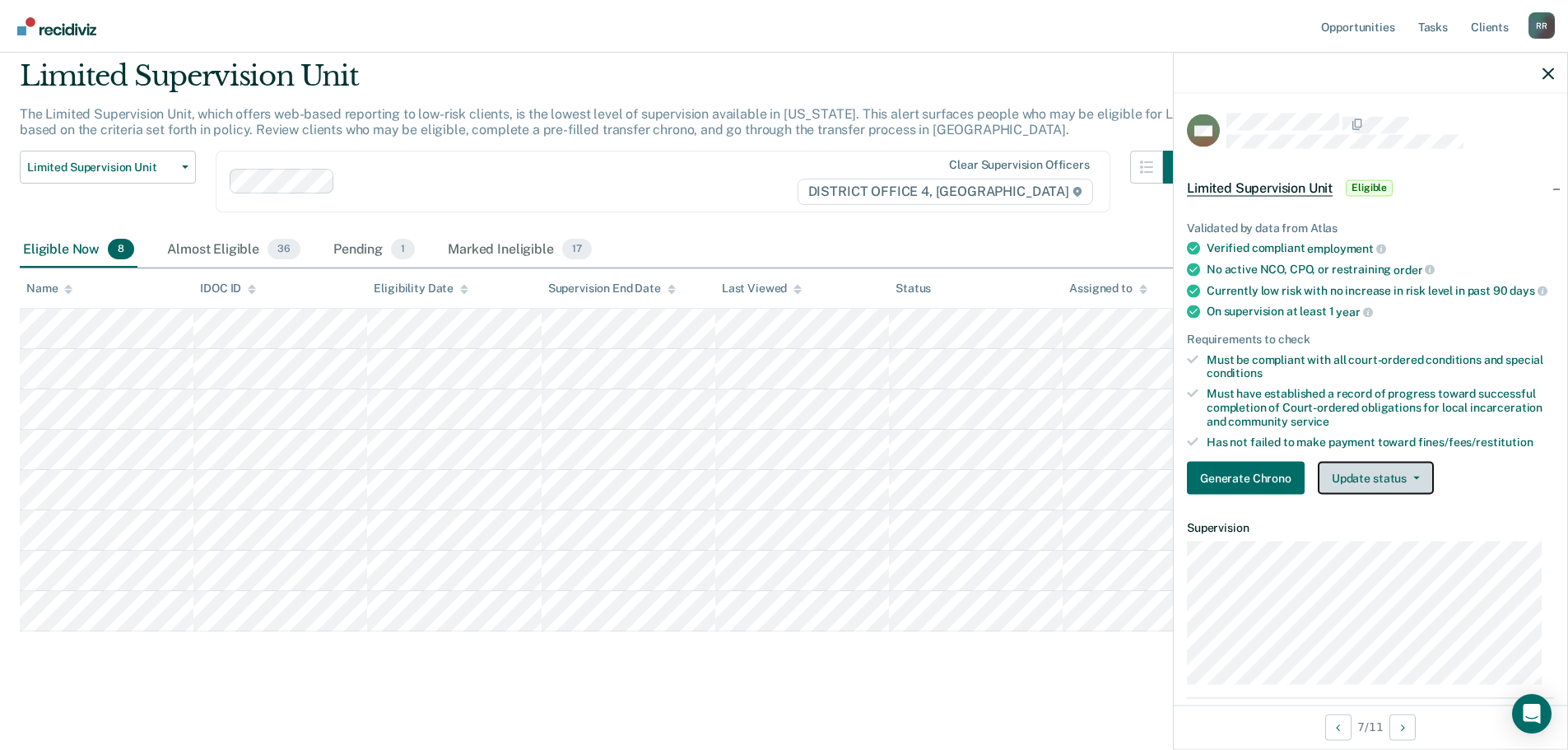
click at [1417, 492] on button "Update status" at bounding box center [1375, 478] width 116 height 33
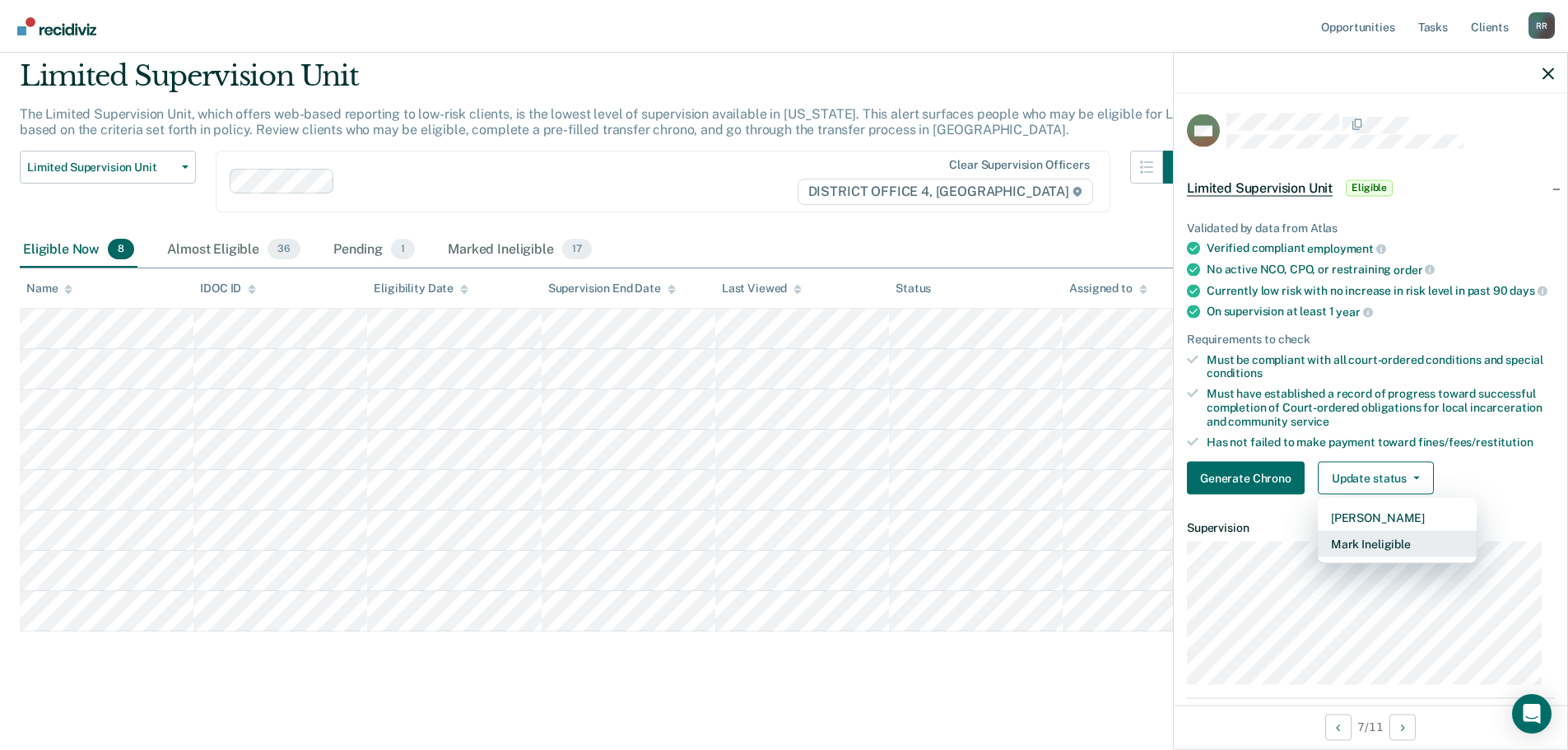
click at [1389, 557] on button "Mark Ineligible" at bounding box center [1397, 544] width 159 height 26
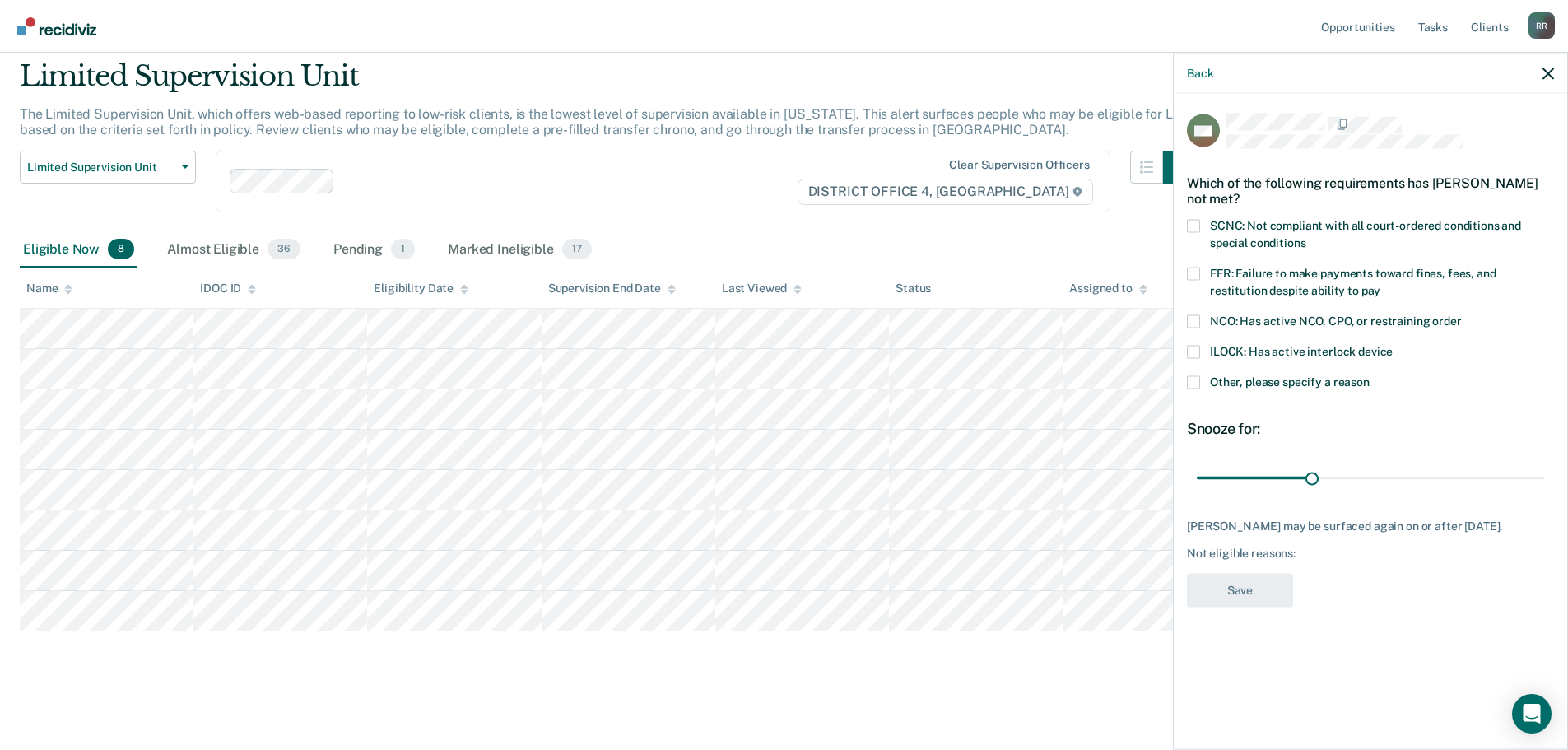
click at [1193, 274] on span at bounding box center [1193, 272] width 13 height 13
click at [1380, 284] on input "FFR: Failure to make payments toward fines, fees, and restitution despite abili…" at bounding box center [1380, 284] width 0 height 0
drag, startPoint x: 1316, startPoint y: 473, endPoint x: 1579, endPoint y: 481, distance: 263.1
type input "90"
click at [1544, 481] on input "range" at bounding box center [1371, 478] width 347 height 29
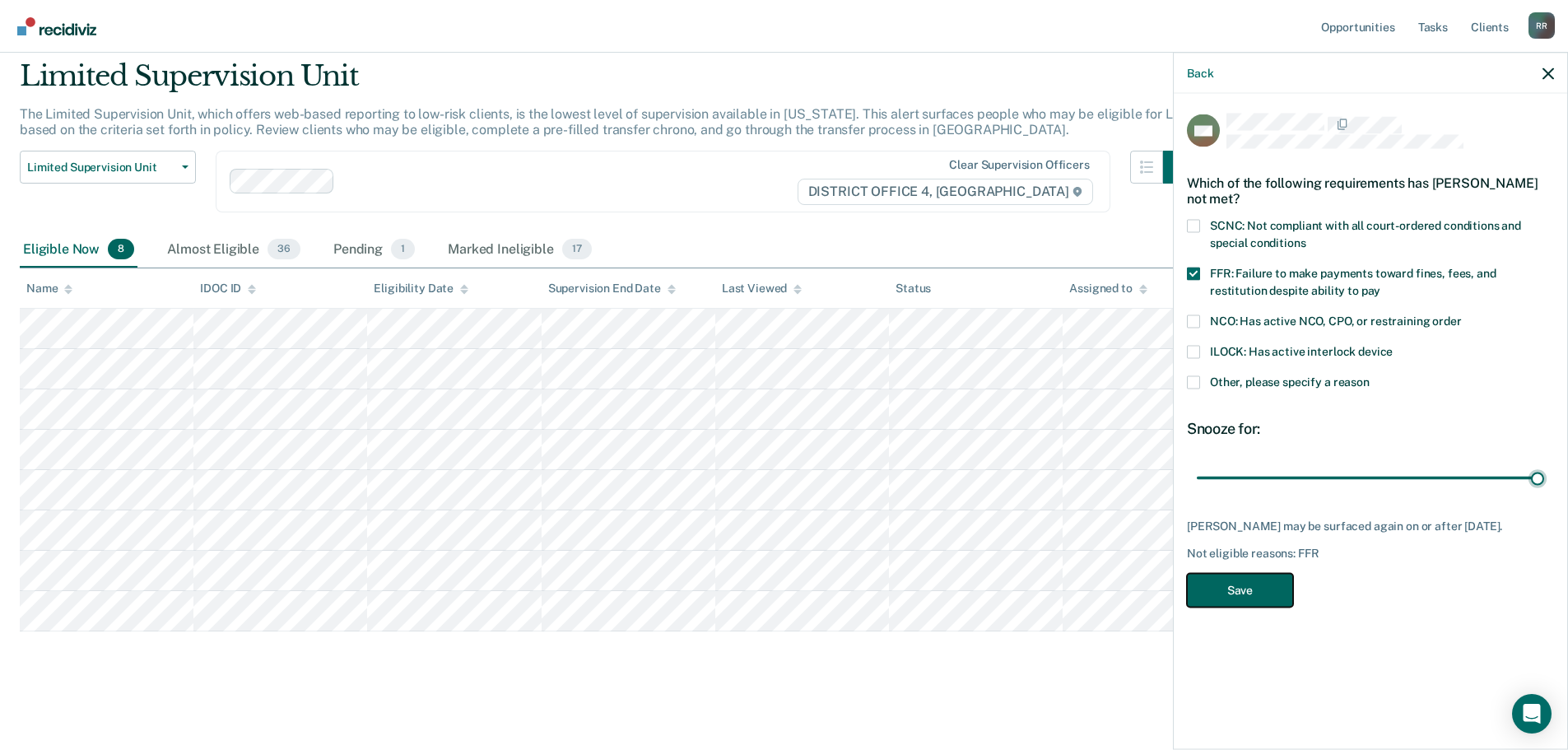
click at [1247, 598] on button "Save" at bounding box center [1240, 589] width 107 height 34
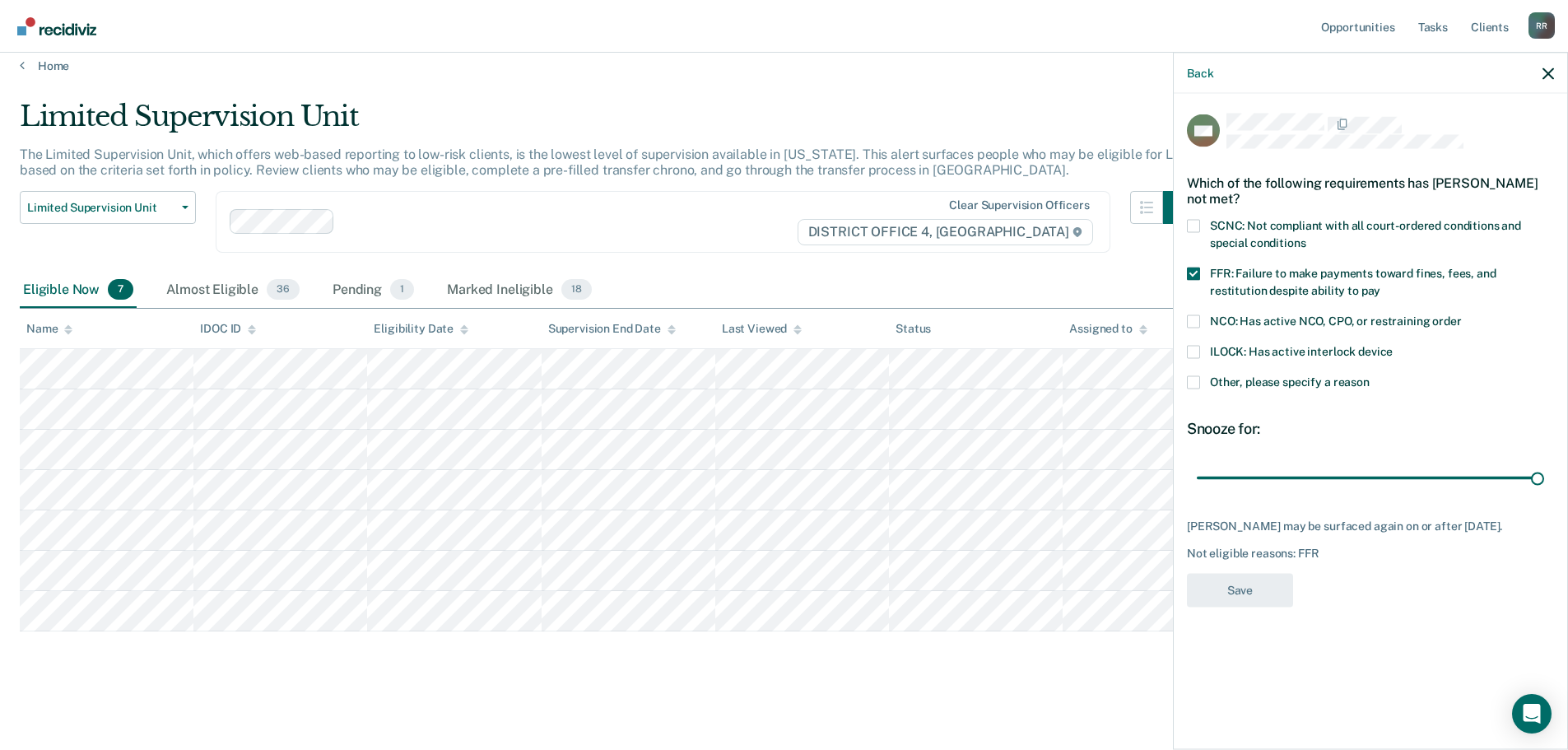
scroll to position [14, 0]
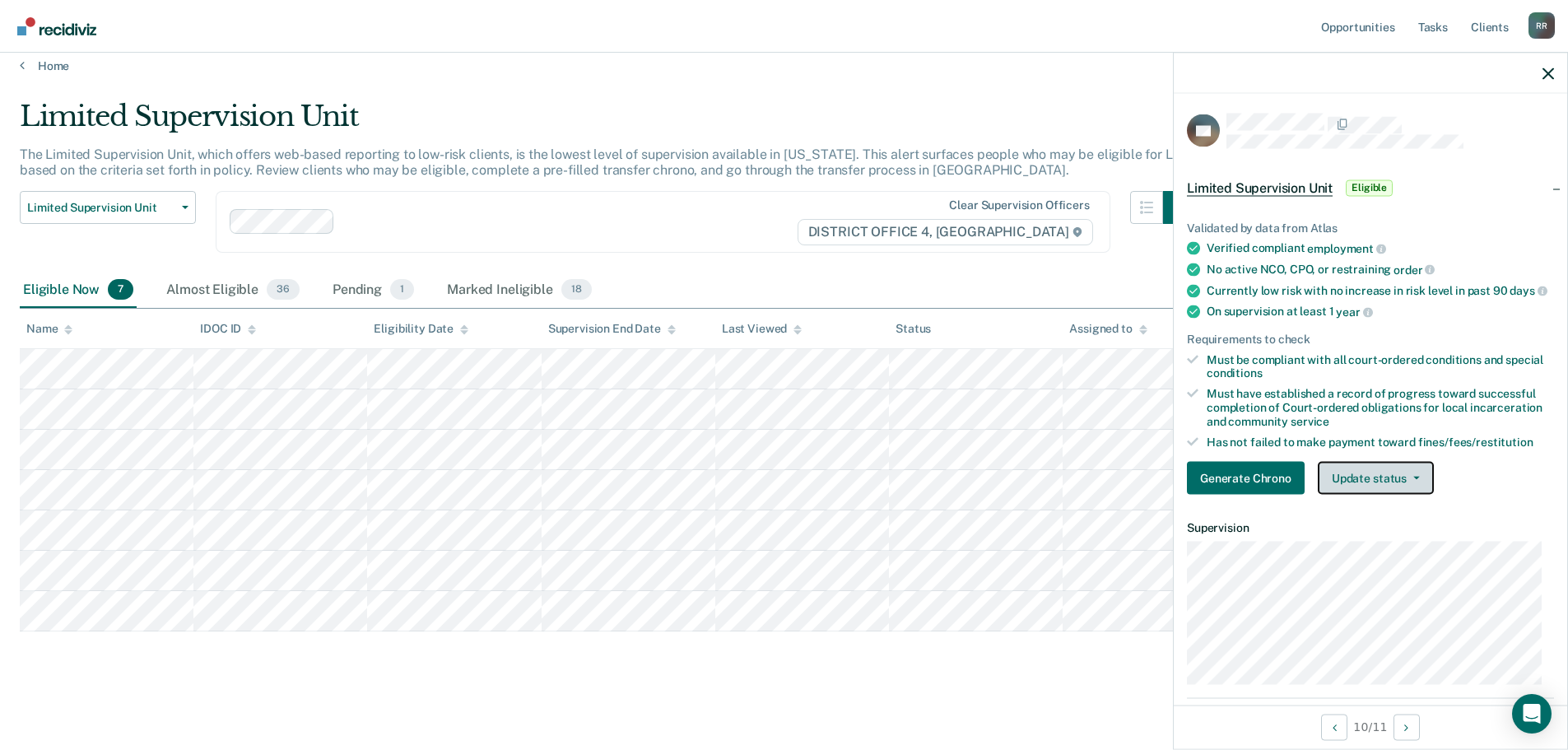
click at [1406, 480] on span "button" at bounding box center [1413, 478] width 13 height 3
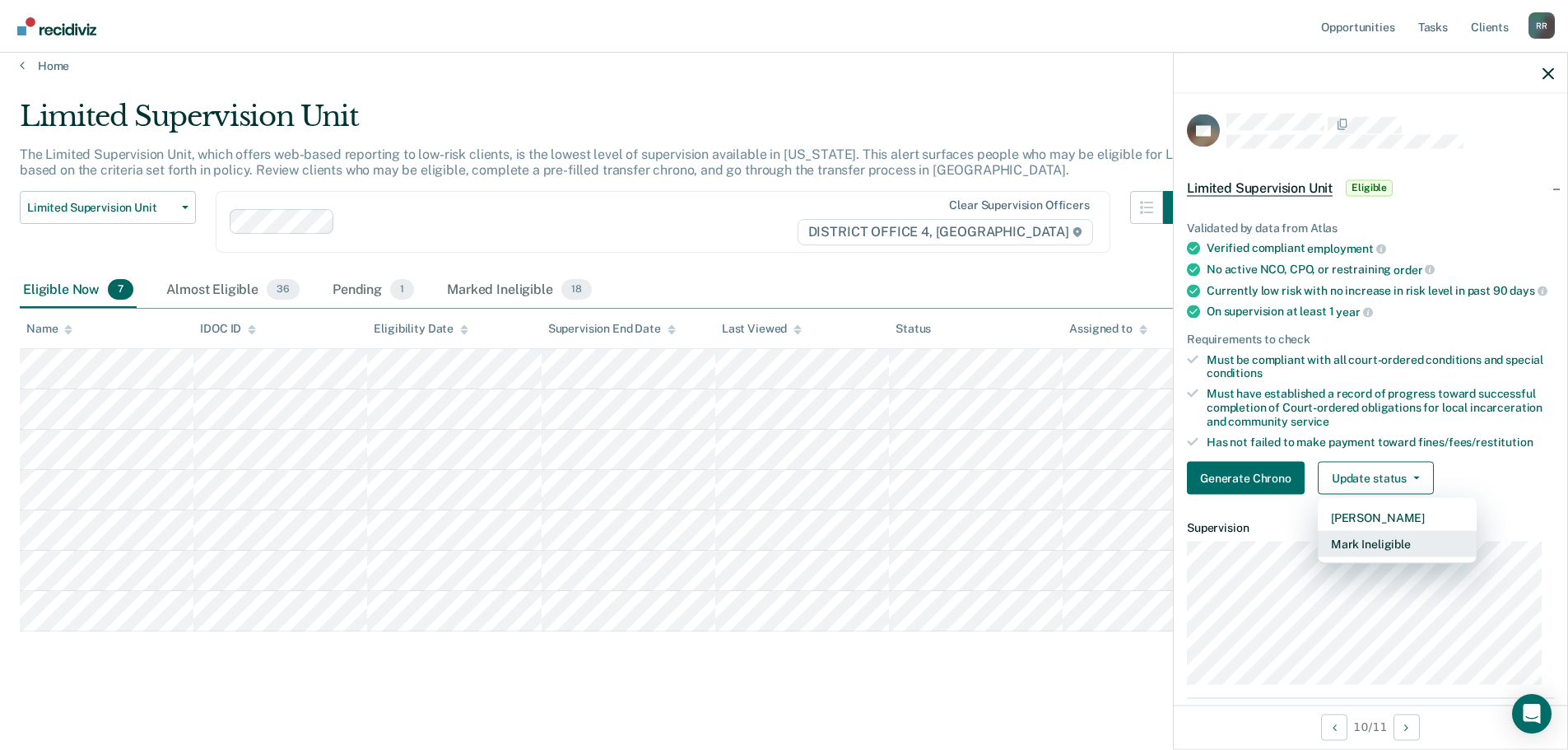
click at [1372, 557] on button "Mark Ineligible" at bounding box center [1397, 544] width 159 height 26
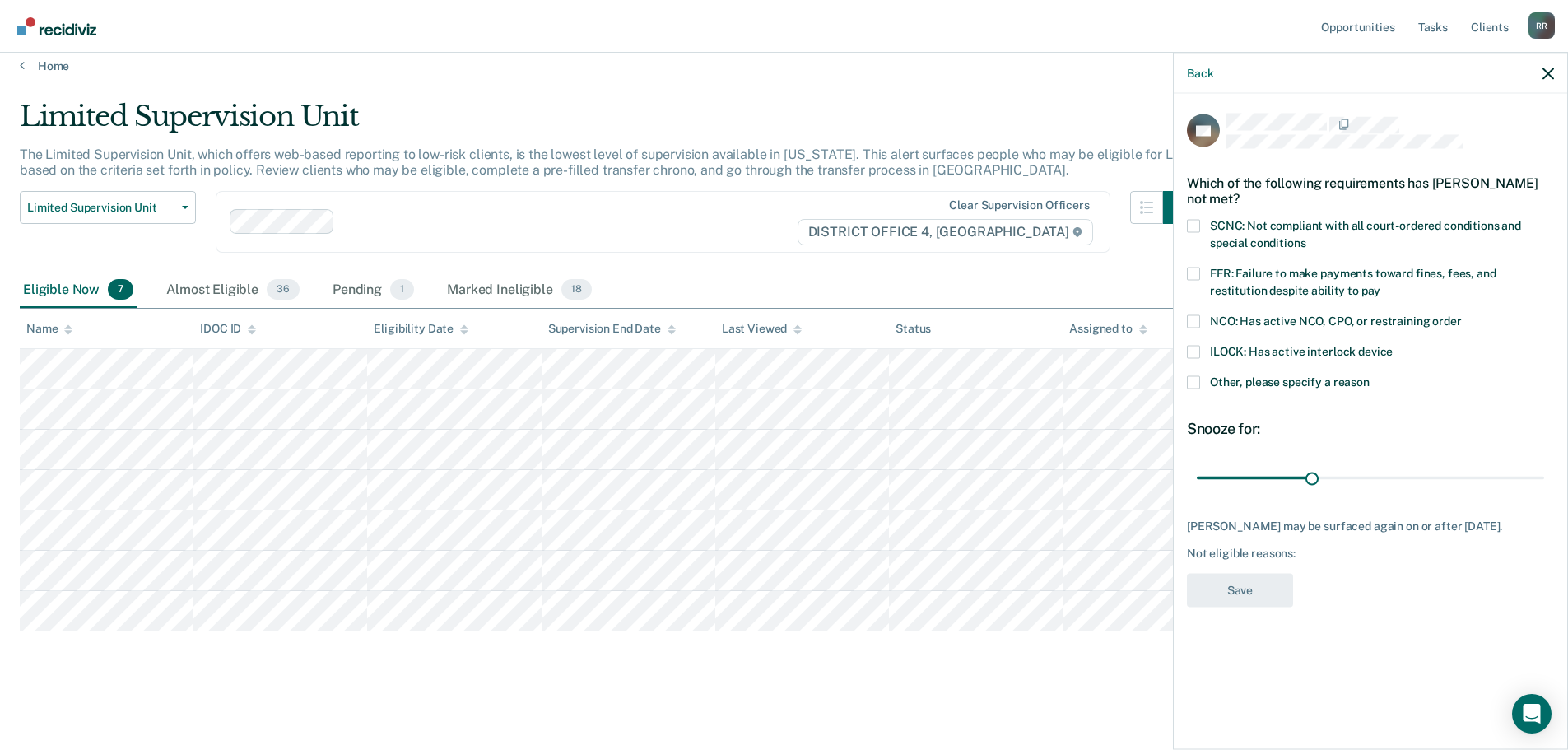
click at [1193, 272] on span at bounding box center [1193, 272] width 13 height 13
click at [1380, 284] on input "FFR: Failure to make payments toward fines, fees, and restitution despite abili…" at bounding box center [1380, 284] width 0 height 0
drag, startPoint x: 1314, startPoint y: 477, endPoint x: 1579, endPoint y: 481, distance: 265.0
type input "90"
click at [1544, 481] on input "range" at bounding box center [1371, 478] width 347 height 29
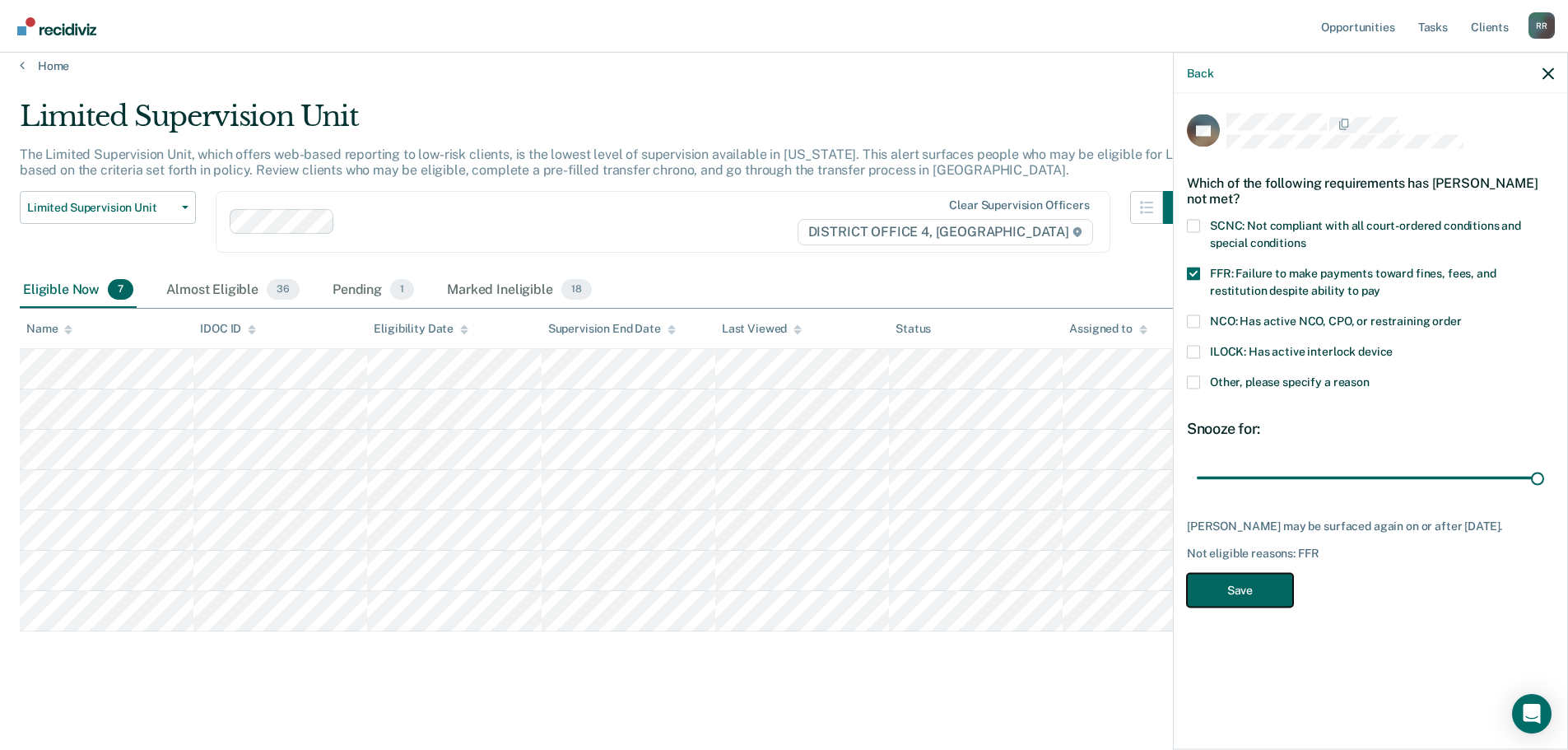
click at [1228, 605] on button "Save" at bounding box center [1240, 589] width 107 height 34
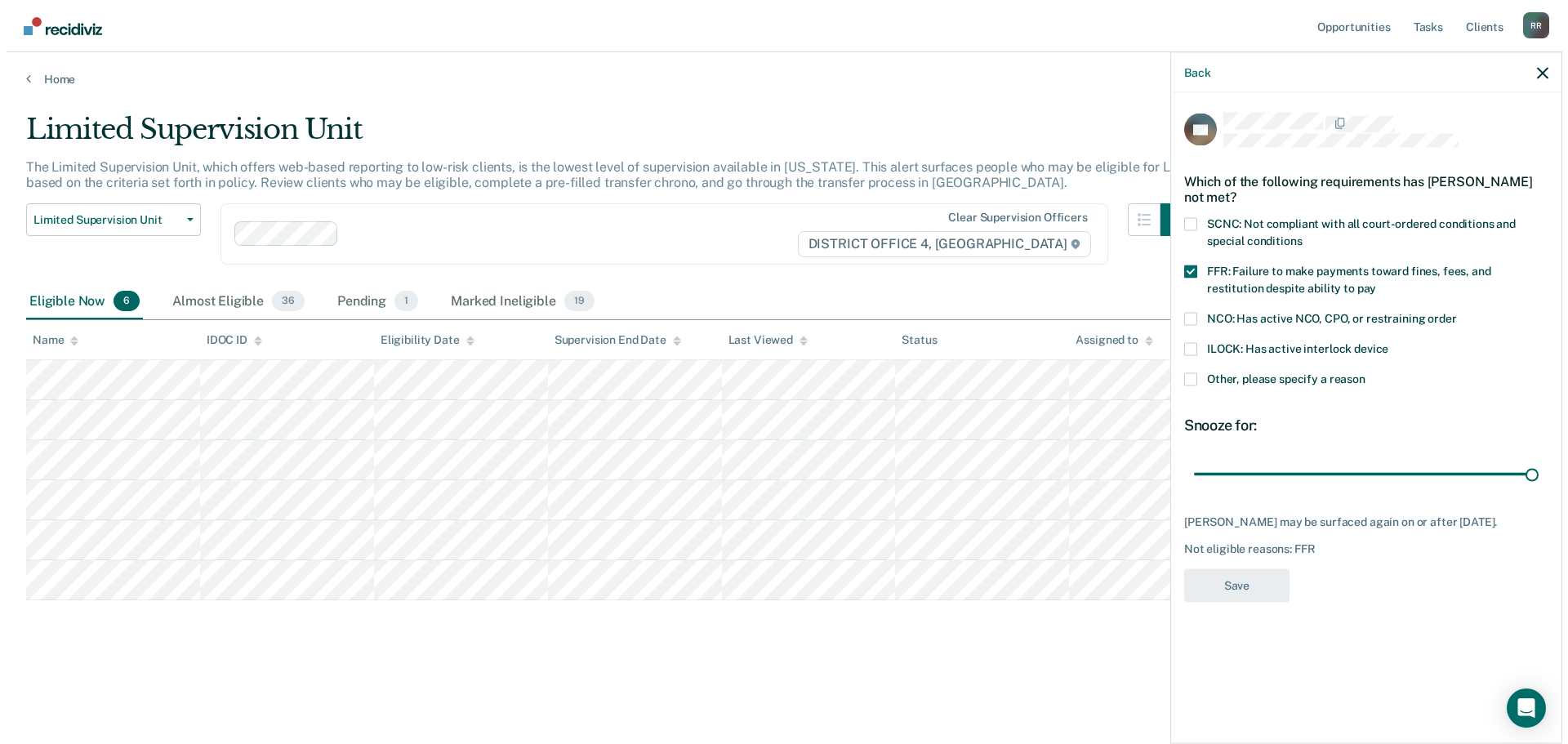
scroll to position [0, 0]
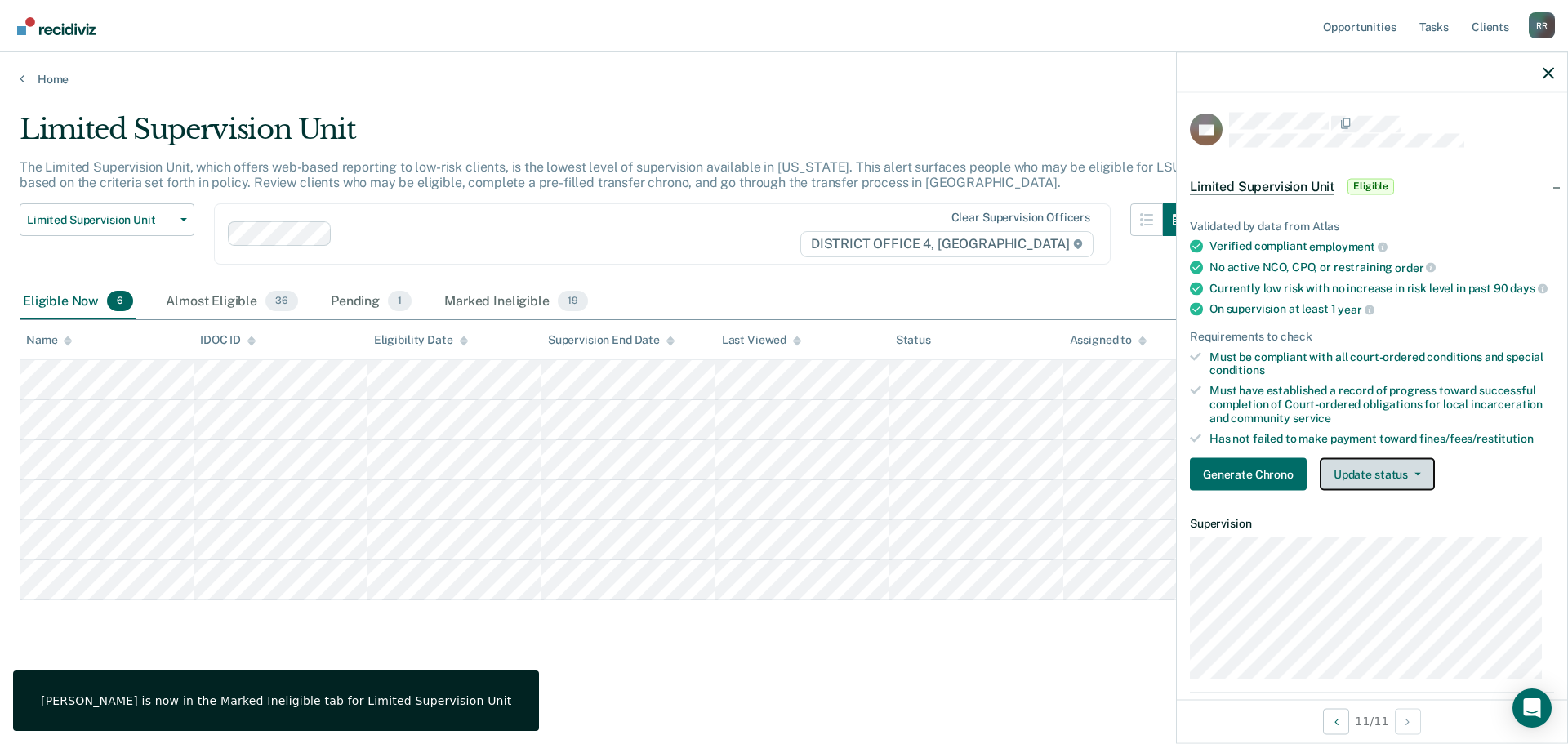
click at [1416, 480] on button "Update status" at bounding box center [1377, 475] width 115 height 33
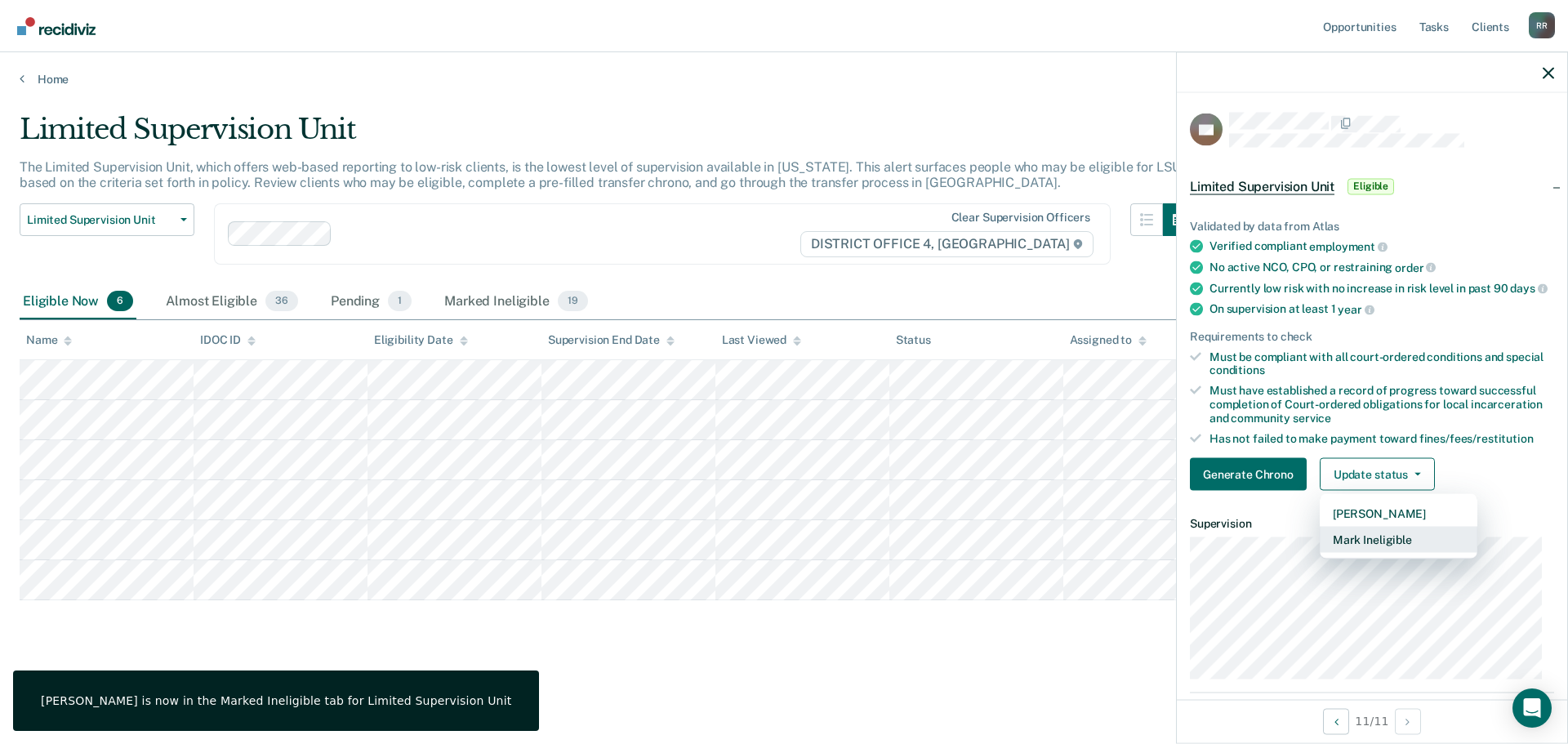
click at [1388, 553] on button "Mark Ineligible" at bounding box center [1398, 540] width 158 height 26
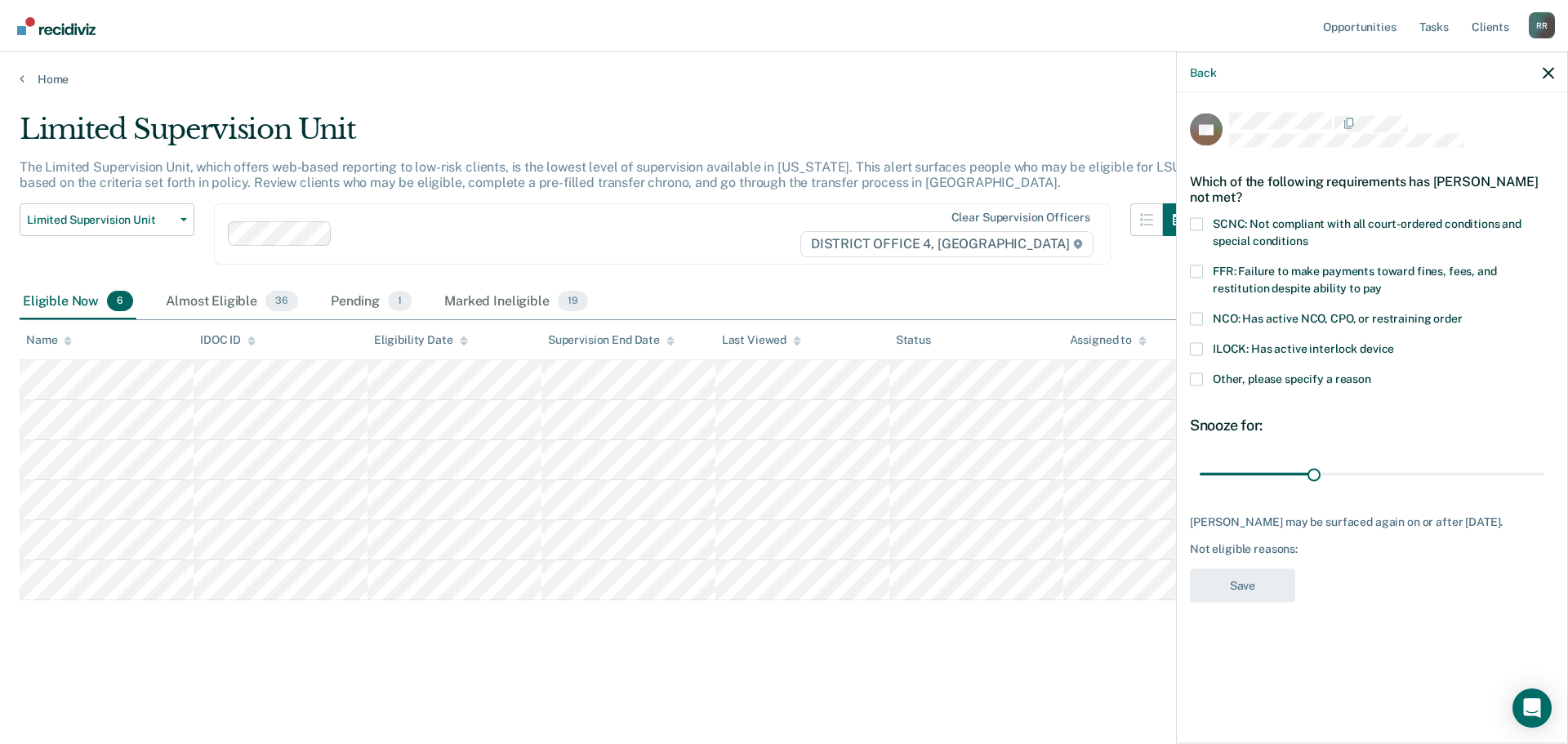
click at [1196, 222] on span at bounding box center [1195, 223] width 13 height 13
click at [1307, 235] on input "SCNC: Not compliant with all court-ordered conditions and special conditions" at bounding box center [1307, 235] width 0 height 0
drag, startPoint x: 1314, startPoint y: 469, endPoint x: 1567, endPoint y: 473, distance: 253.0
type input "90"
click at [1545, 473] on input "range" at bounding box center [1372, 474] width 345 height 29
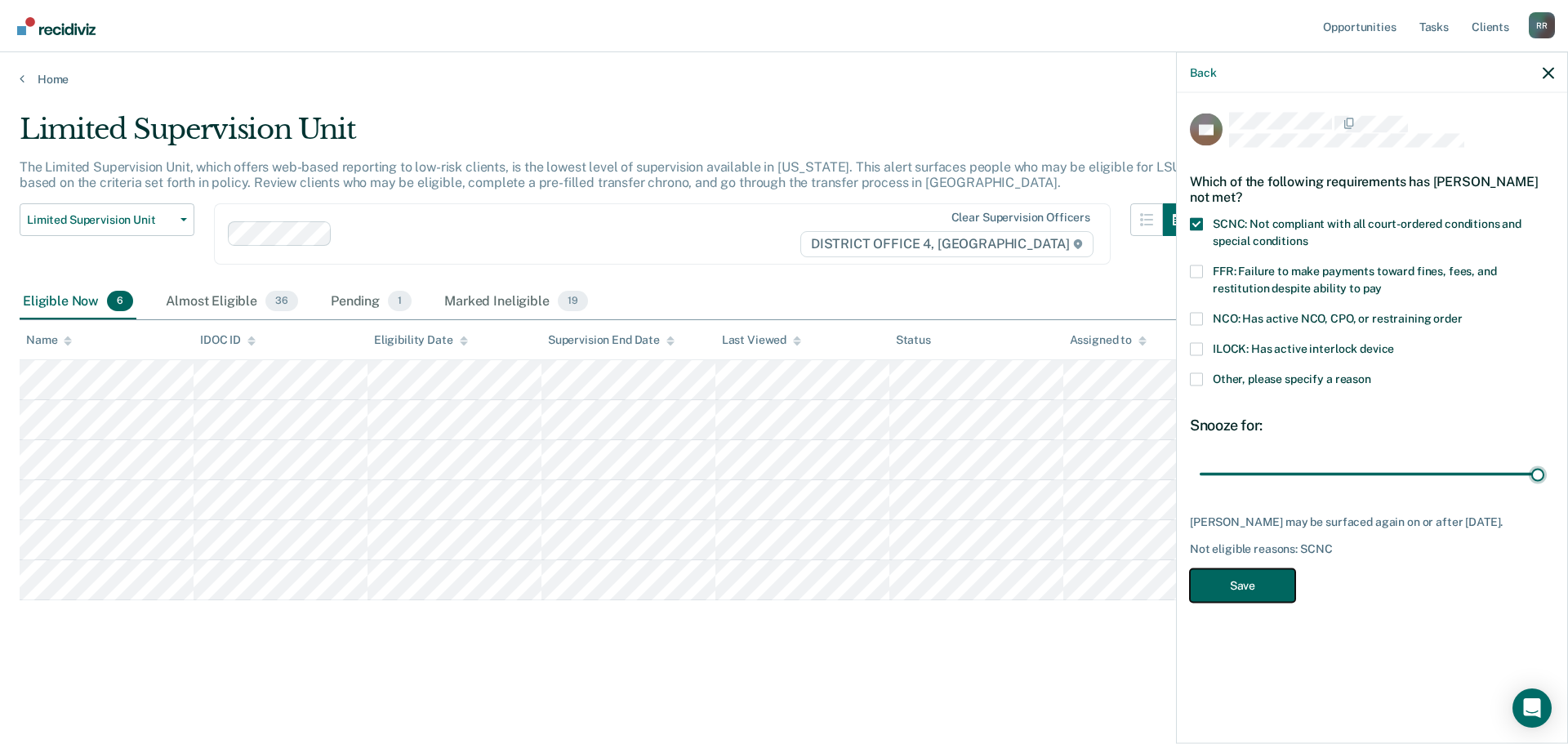
click at [1260, 591] on button "Save" at bounding box center [1242, 585] width 106 height 34
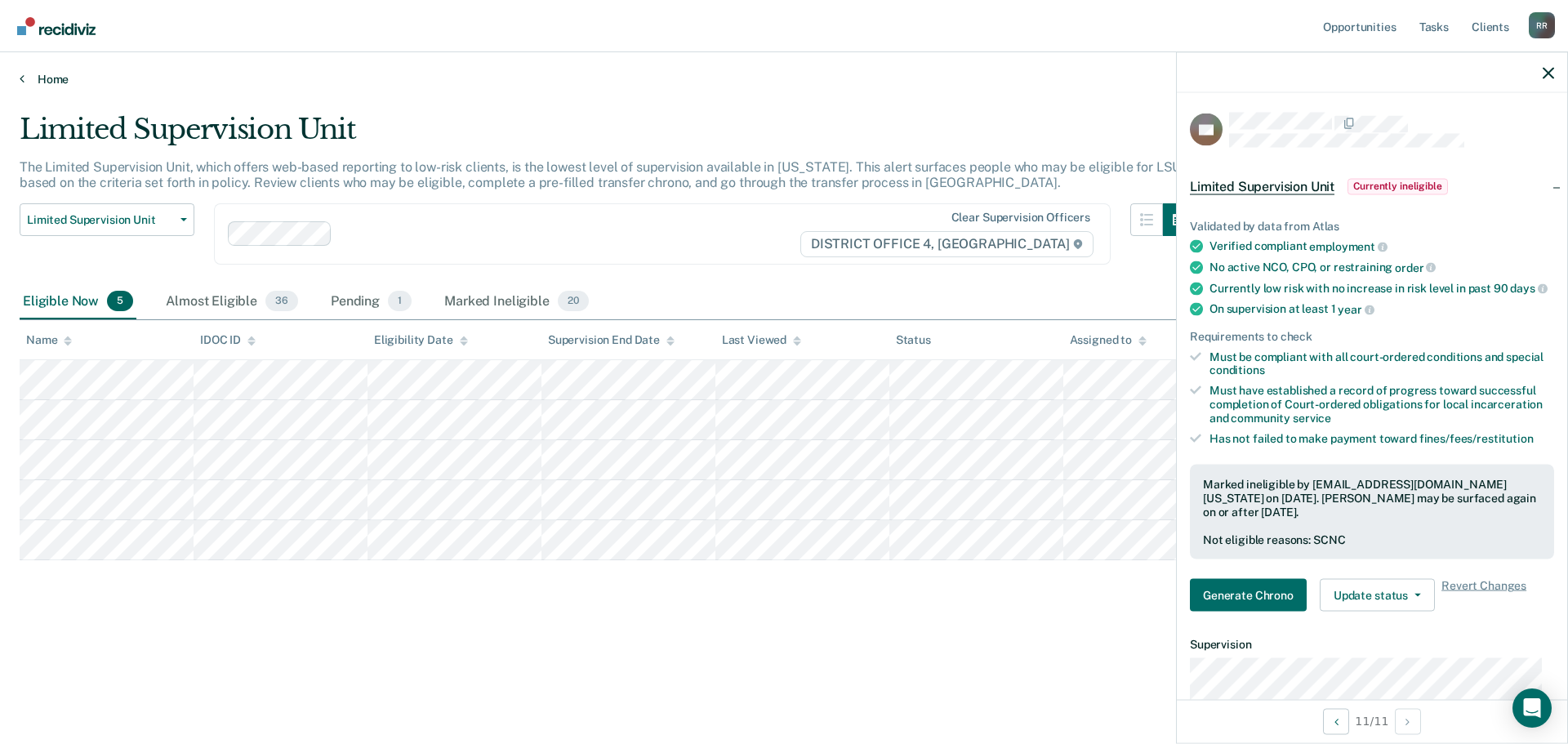
click at [48, 73] on link "Home" at bounding box center [784, 79] width 1529 height 15
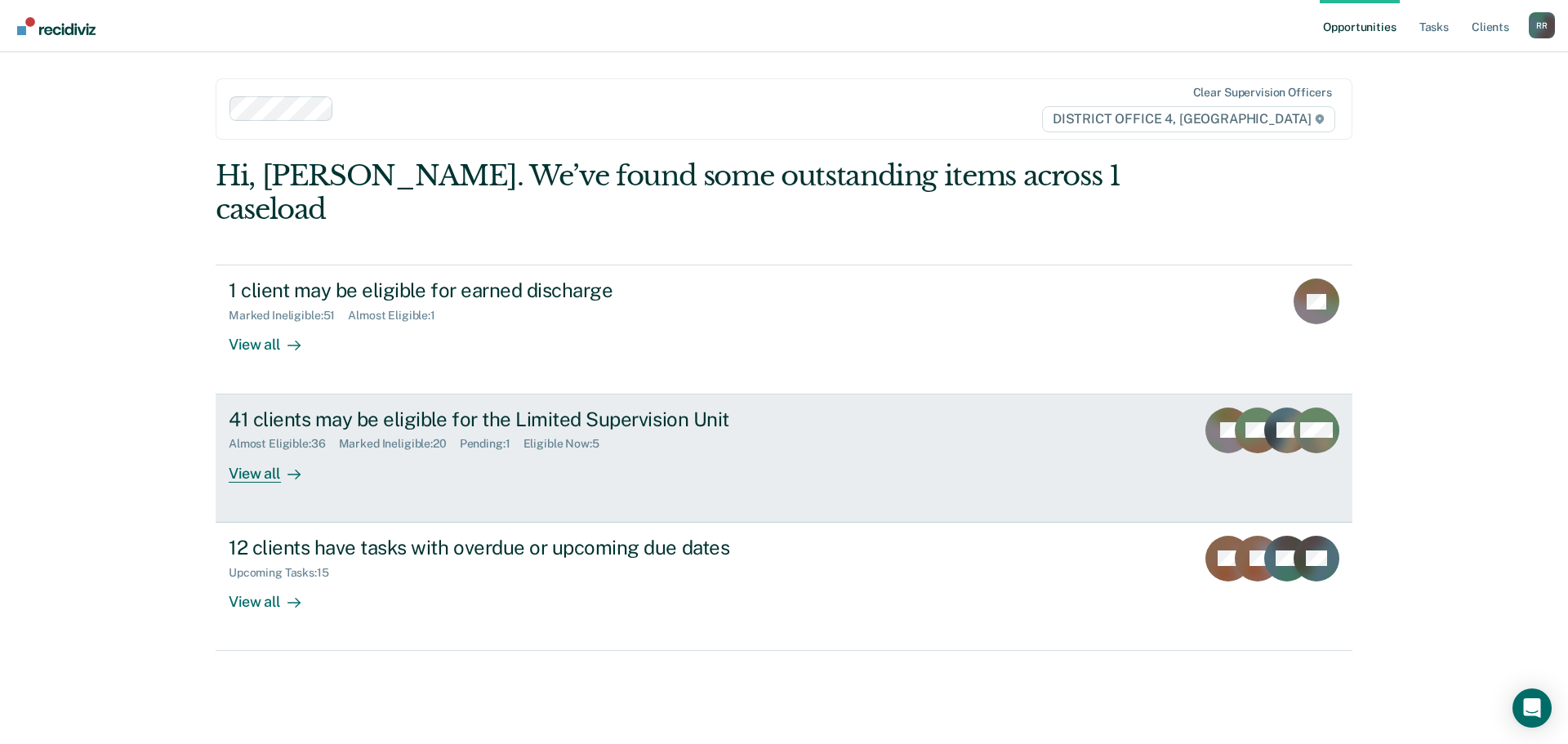
click at [256, 450] on div "View all" at bounding box center [275, 466] width 92 height 32
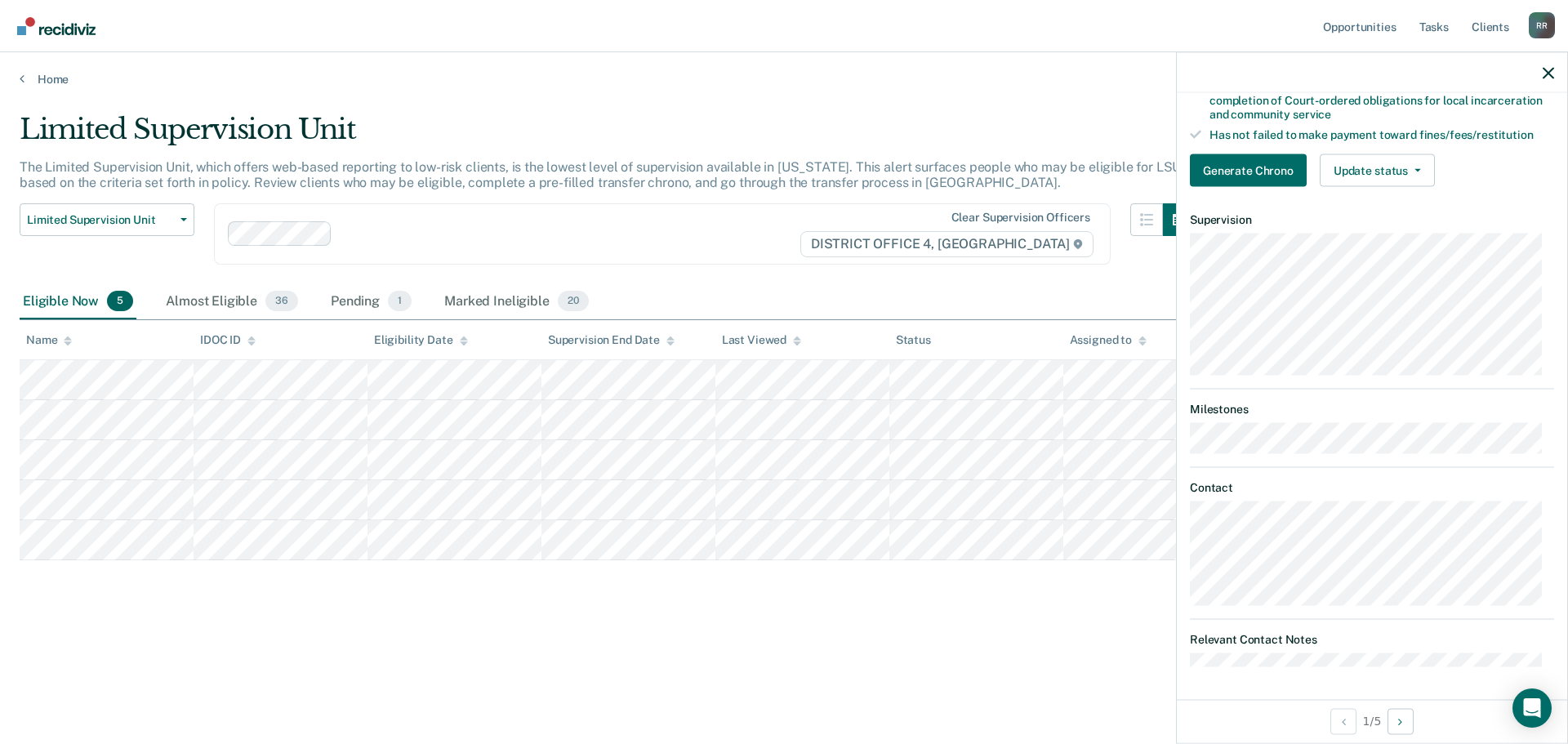
scroll to position [316, 0]
click at [1415, 169] on icon "button" at bounding box center [1418, 171] width 7 height 3
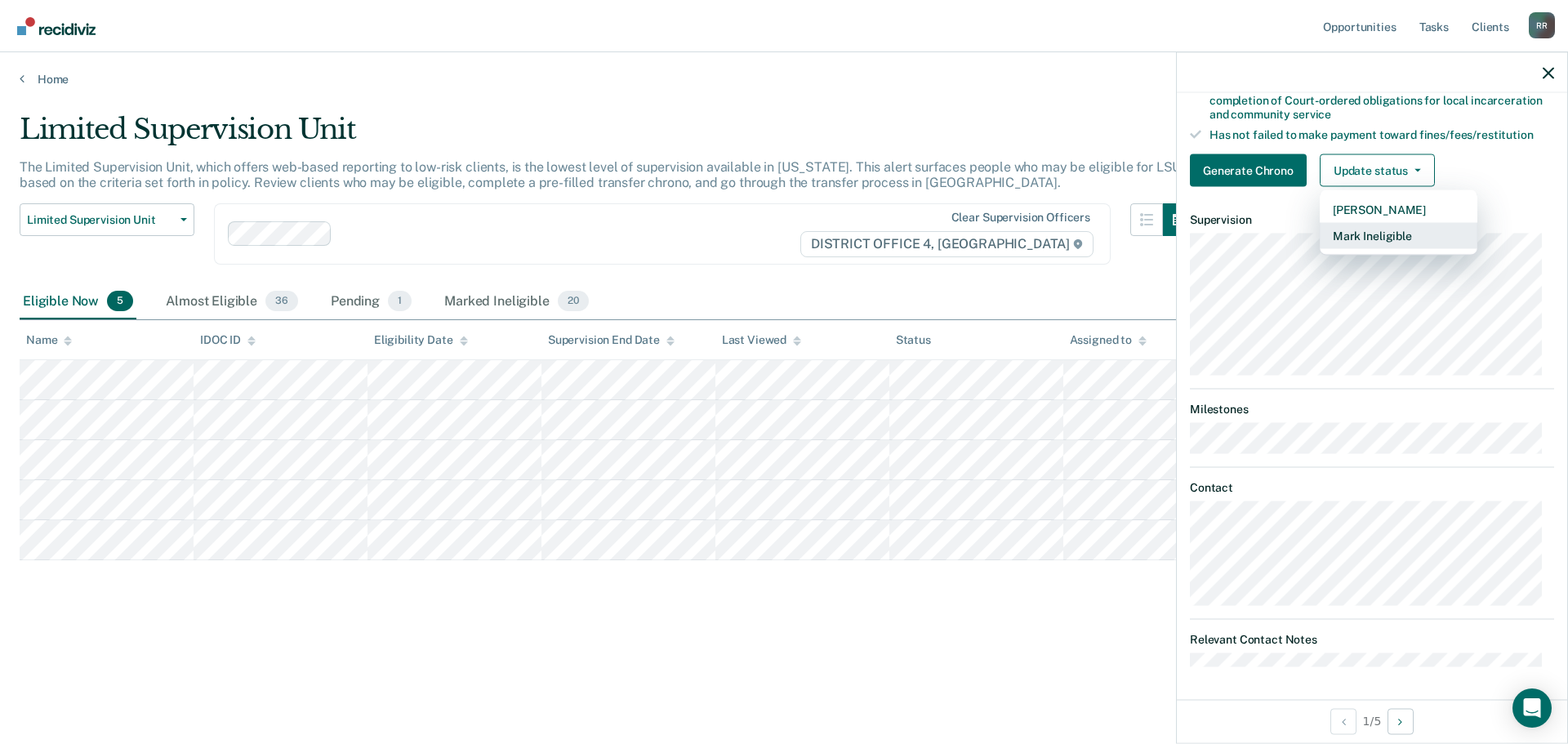
click at [1388, 237] on button "Mark Ineligible" at bounding box center [1398, 236] width 158 height 26
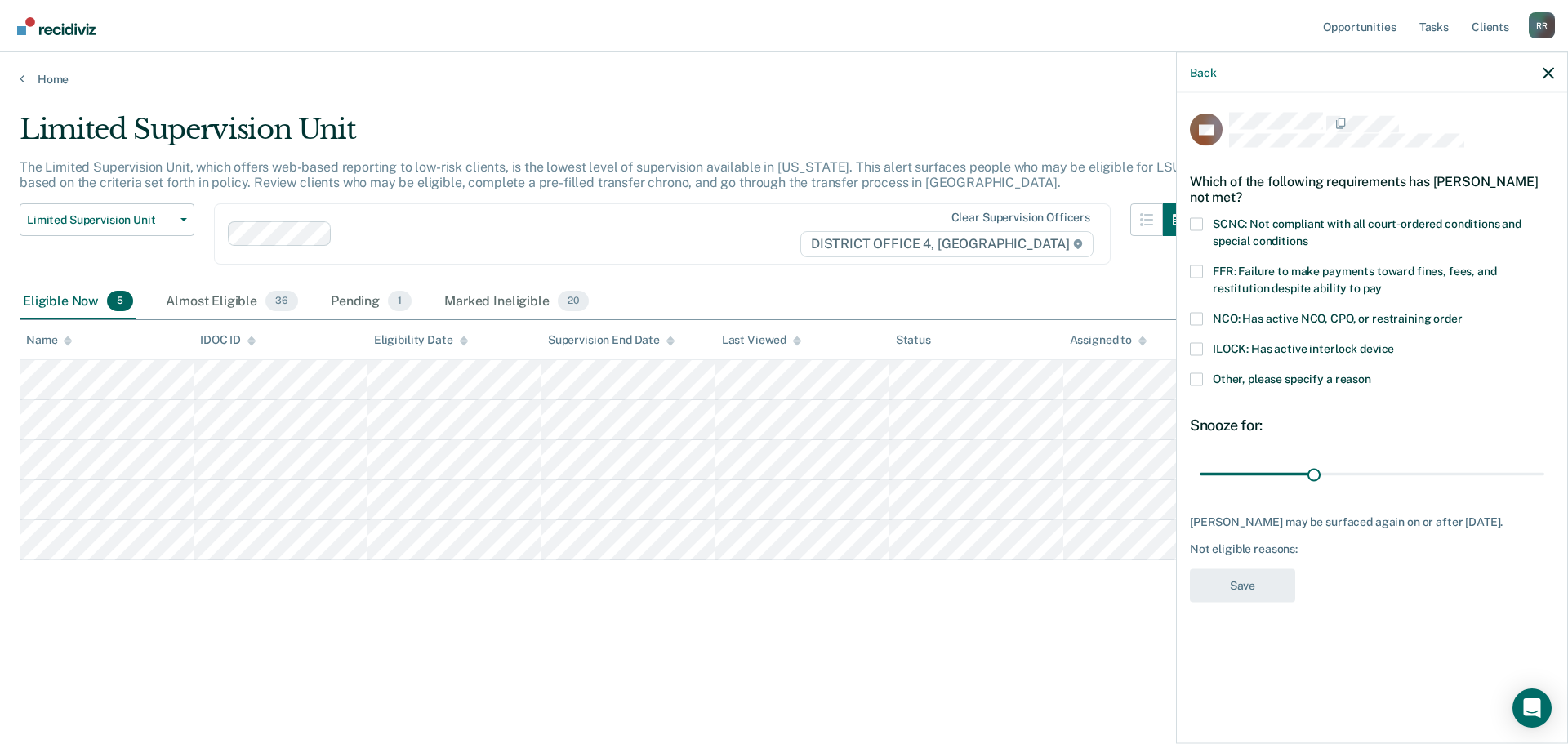
click at [1197, 379] on span at bounding box center [1195, 378] width 13 height 13
click at [1371, 372] on input "Other, please specify a reason" at bounding box center [1371, 372] width 0 height 0
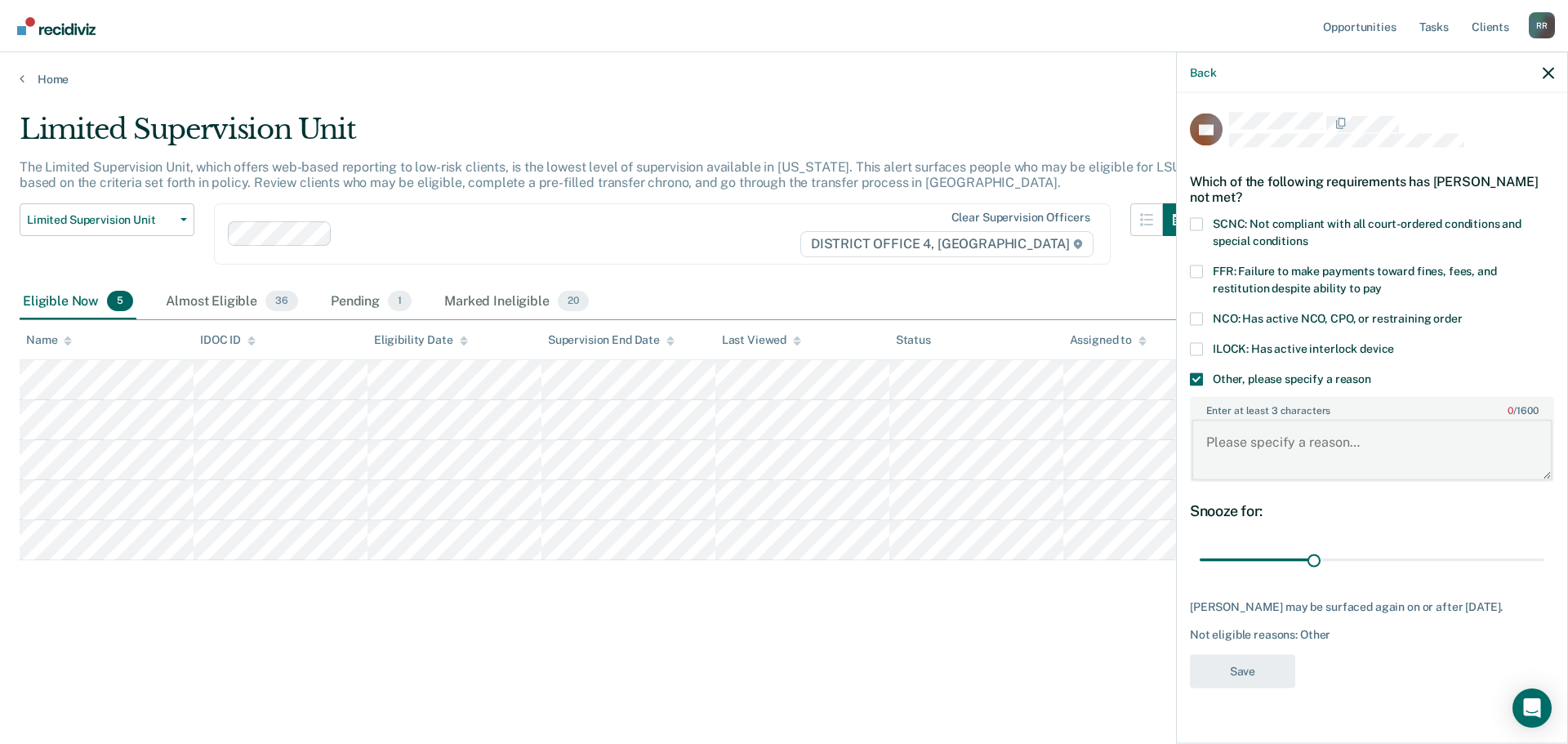
click at [1275, 448] on textarea "Enter at least 3 characters 0 / 1600" at bounding box center [1371, 450] width 361 height 61
type textarea "Needs to complete community service hours"
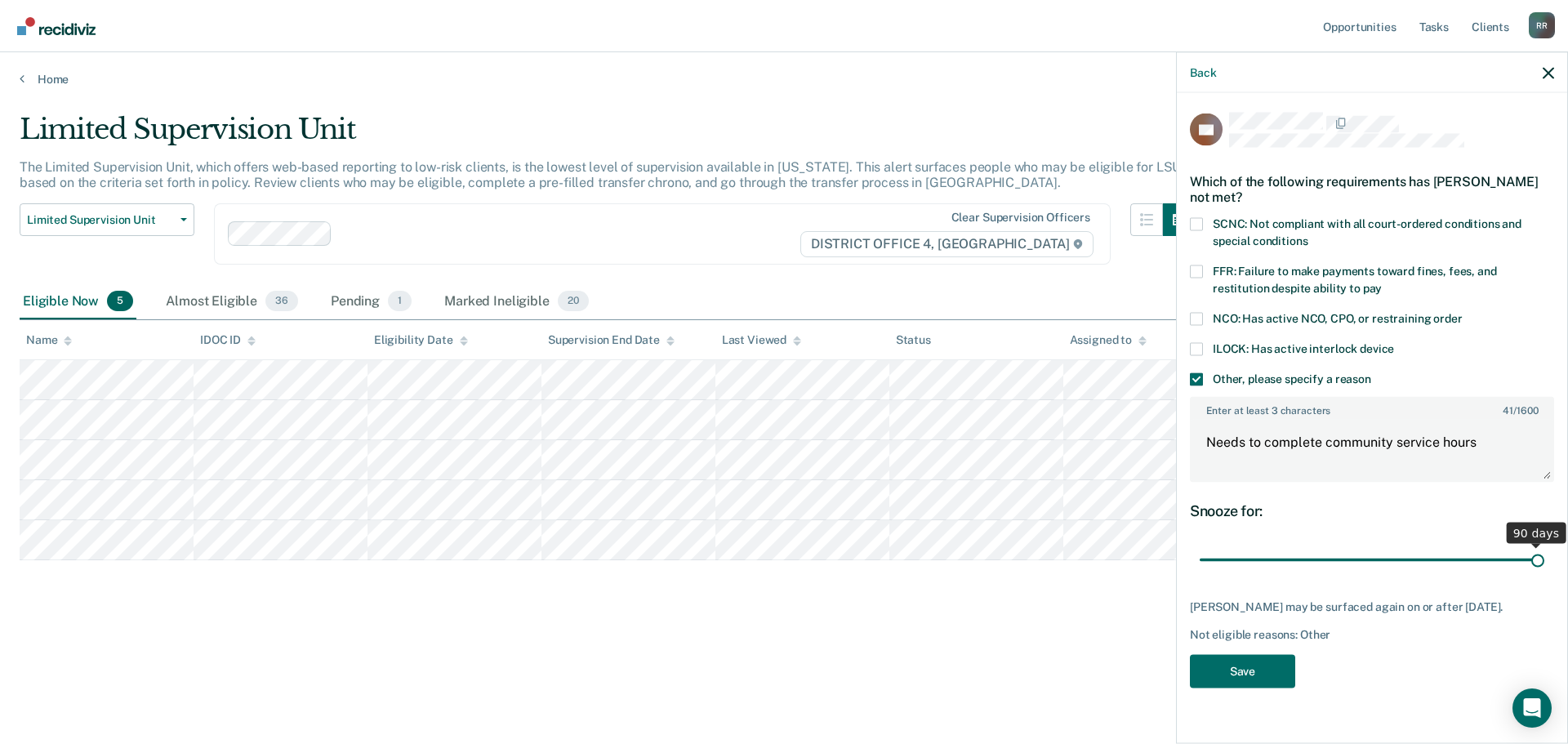
drag, startPoint x: 1309, startPoint y: 555, endPoint x: 1567, endPoint y: 562, distance: 258.1
type input "90"
click at [1545, 562] on input "range" at bounding box center [1372, 560] width 345 height 29
click at [1260, 676] on button "Save" at bounding box center [1242, 670] width 106 height 34
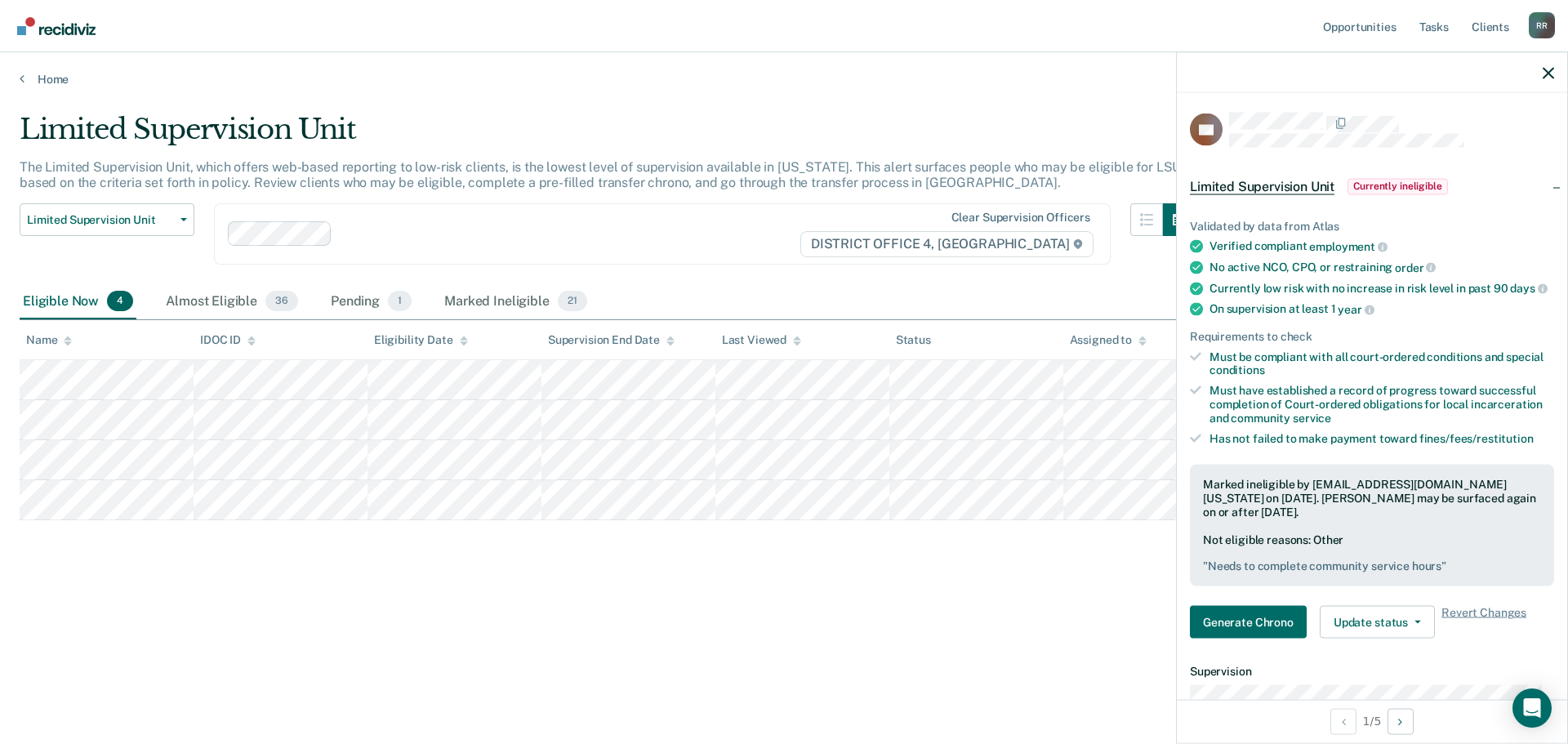
click at [1556, 76] on div at bounding box center [1371, 72] width 391 height 41
click at [1547, 74] on icon "button" at bounding box center [1548, 72] width 11 height 11
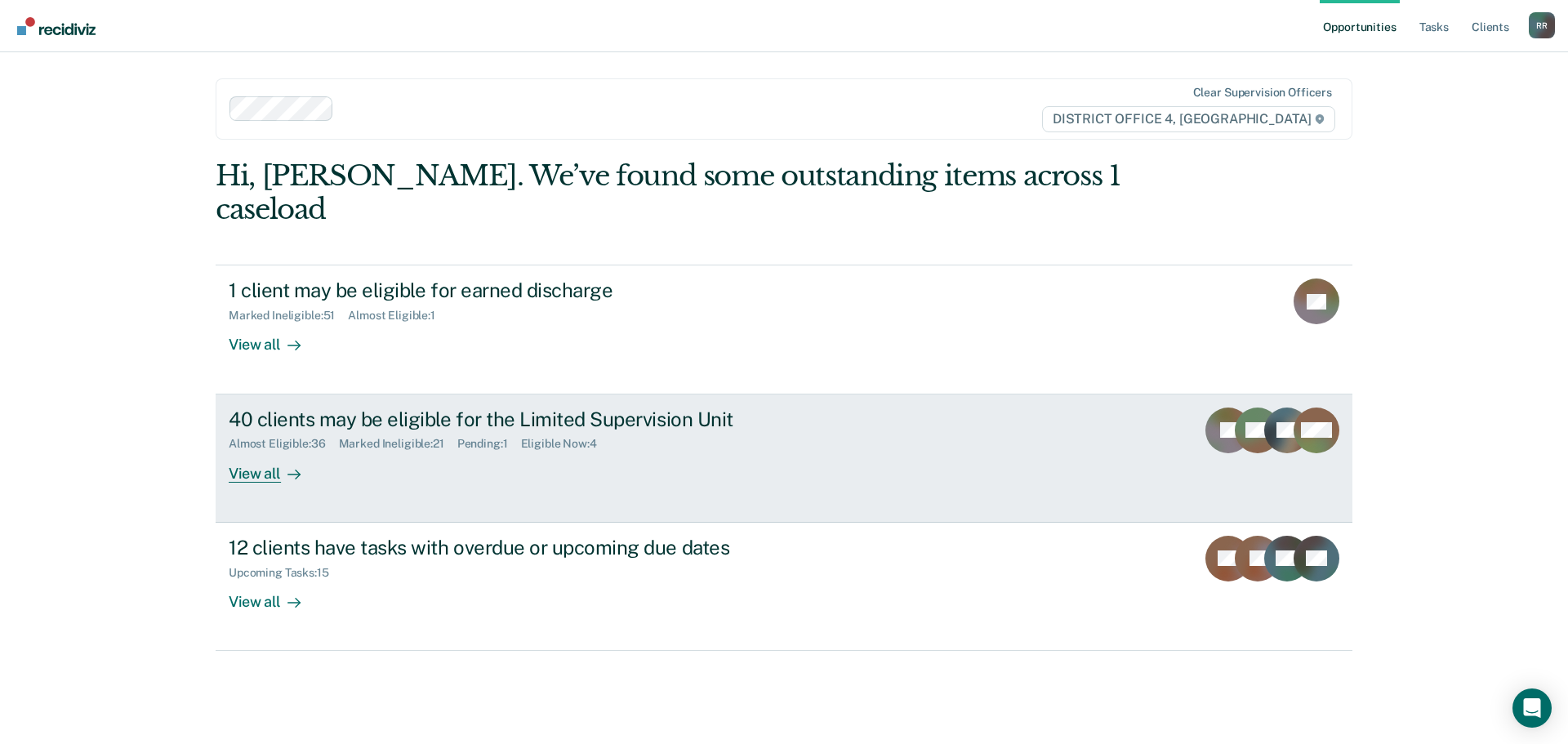
click at [254, 450] on div "View all" at bounding box center [275, 466] width 92 height 32
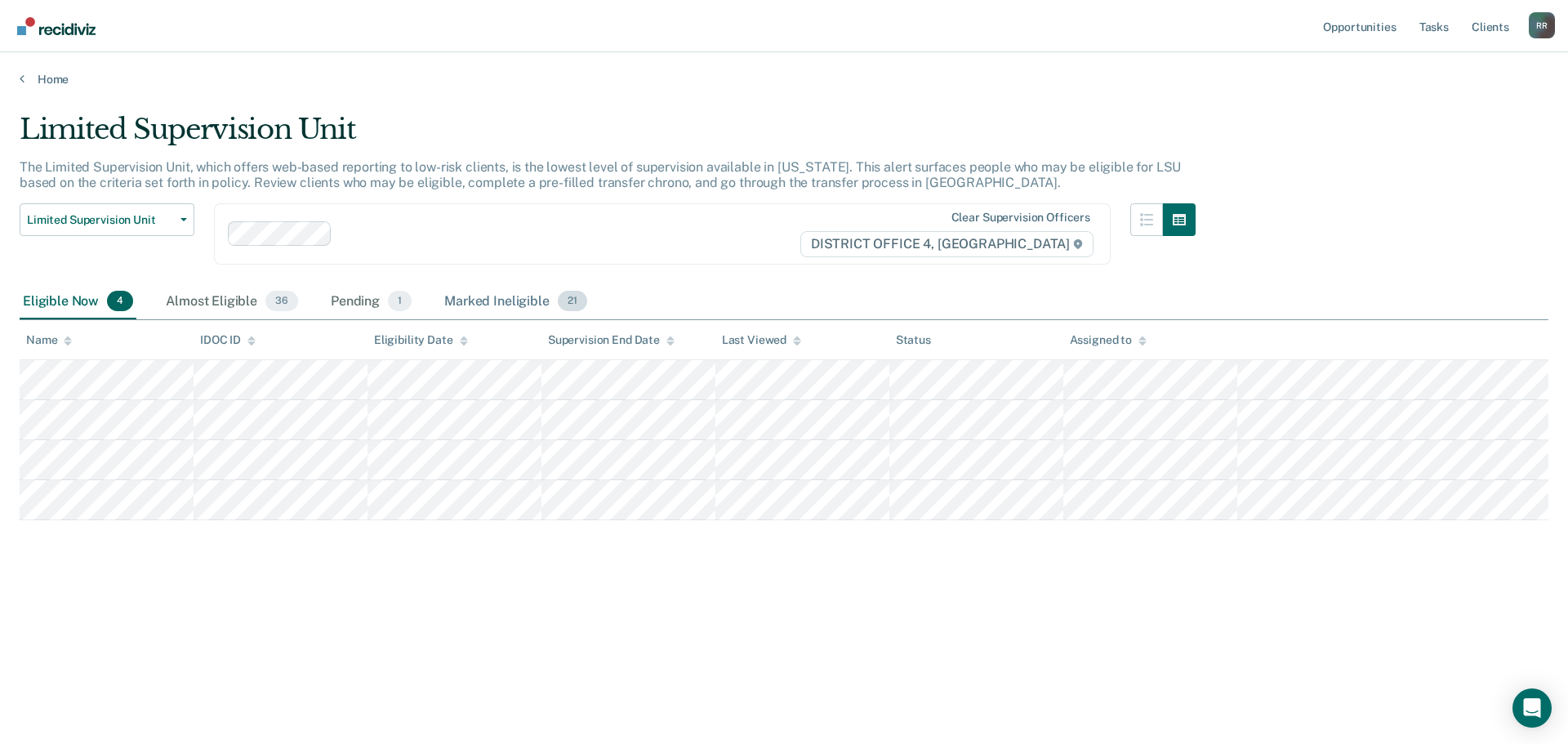
click at [496, 297] on div "Marked Ineligible 21" at bounding box center [515, 301] width 149 height 36
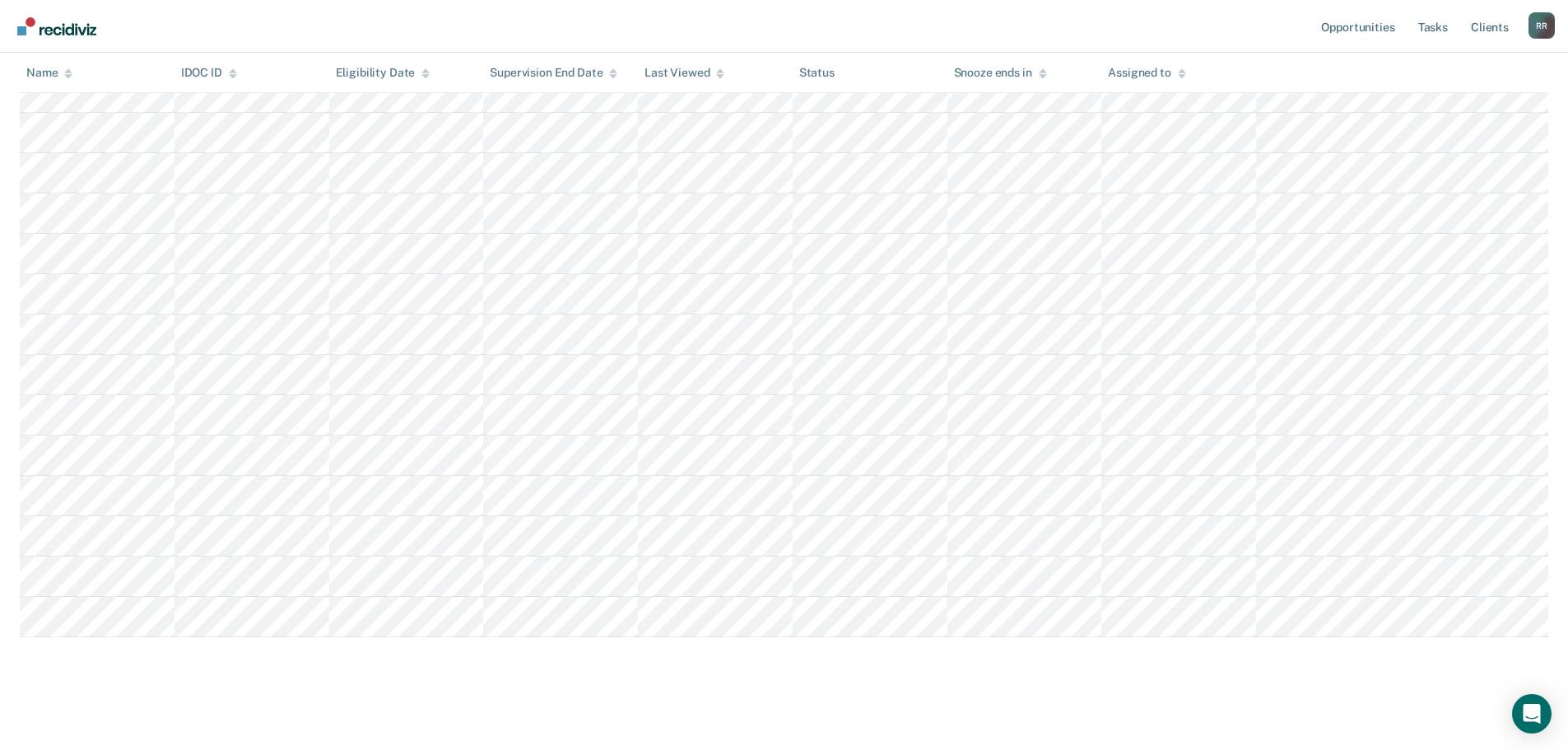
scroll to position [579, 0]
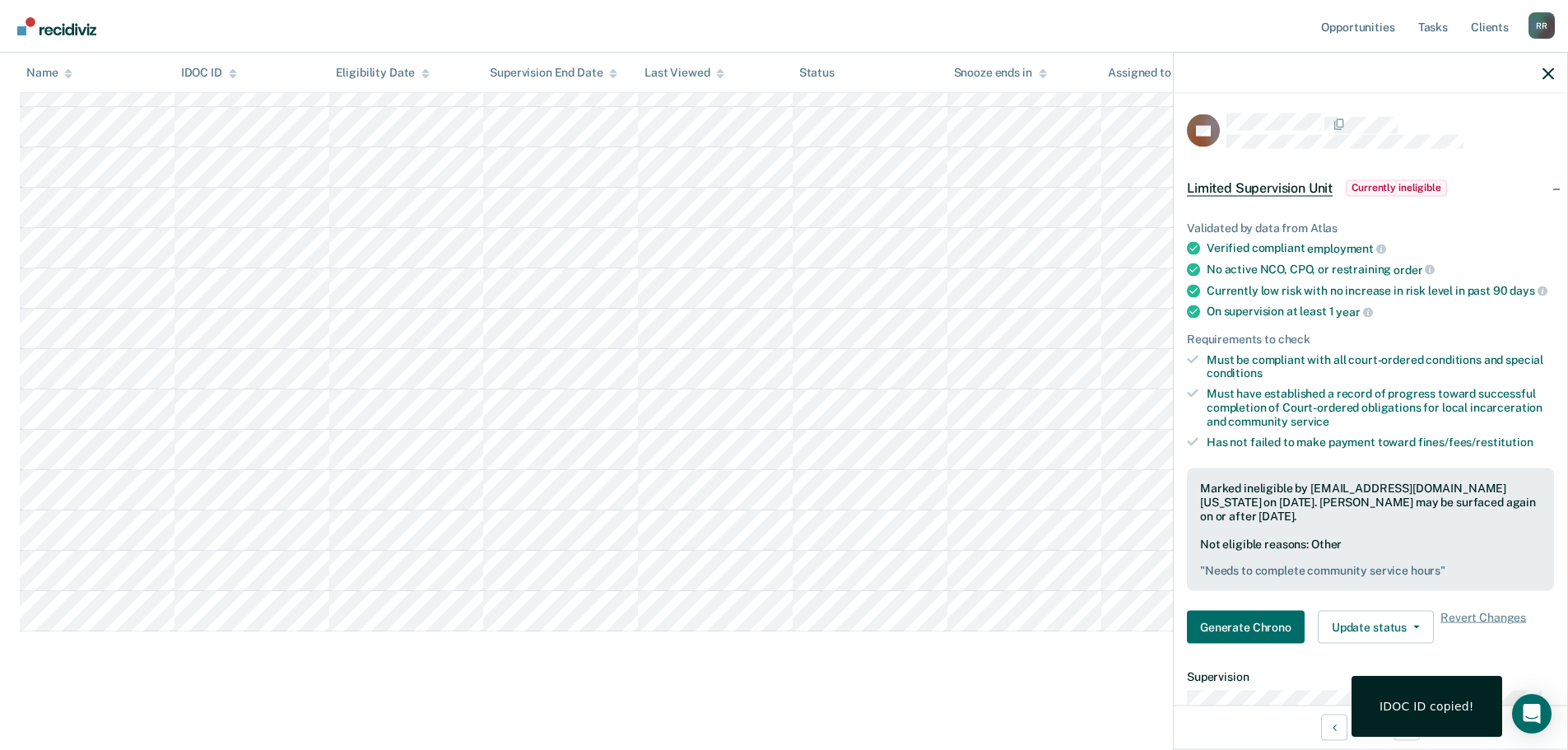
click at [835, 699] on main "Limited Supervision Unit The Limited Supervision Unit, which offers web-based r…" at bounding box center [784, 127] width 1568 height 1236
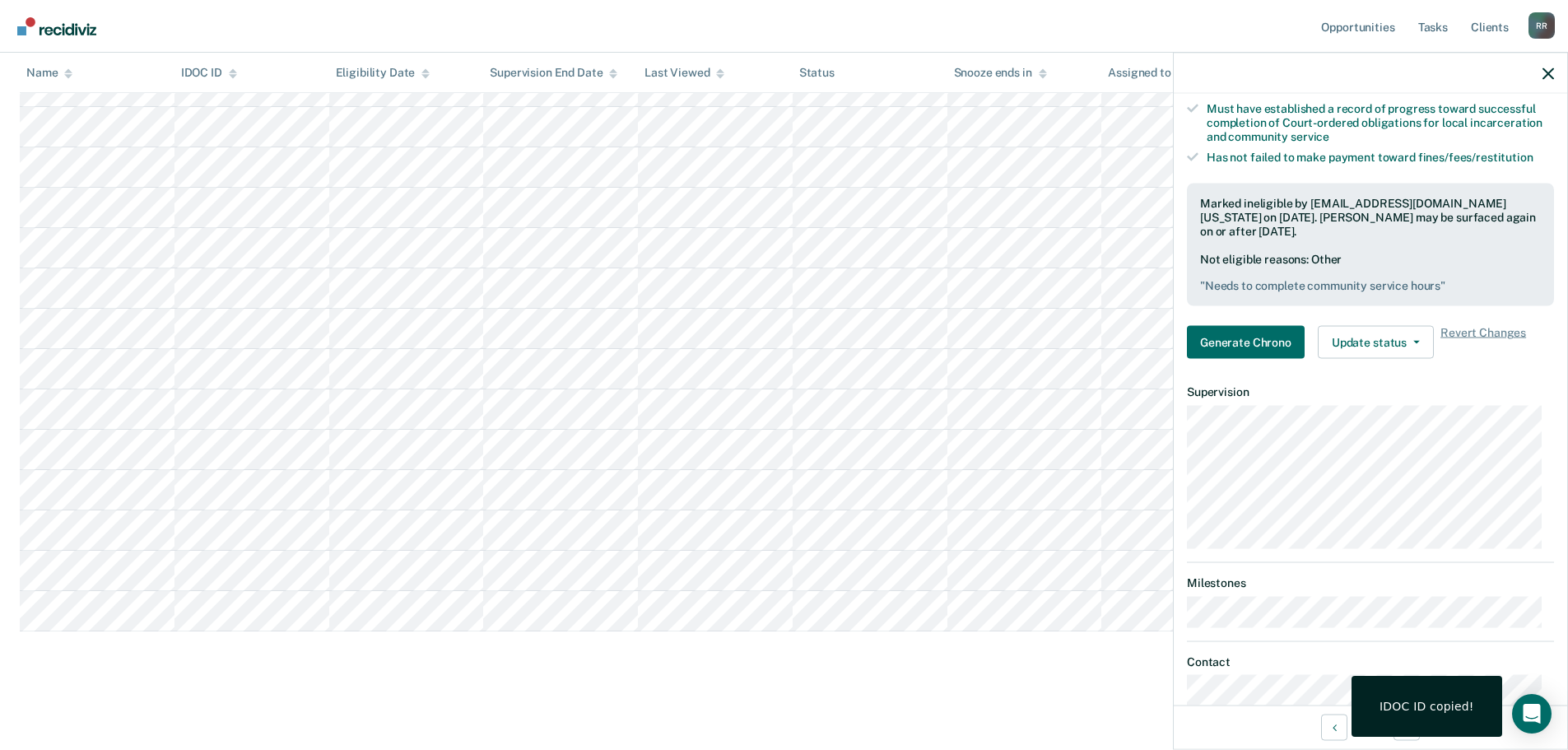
scroll to position [0, 0]
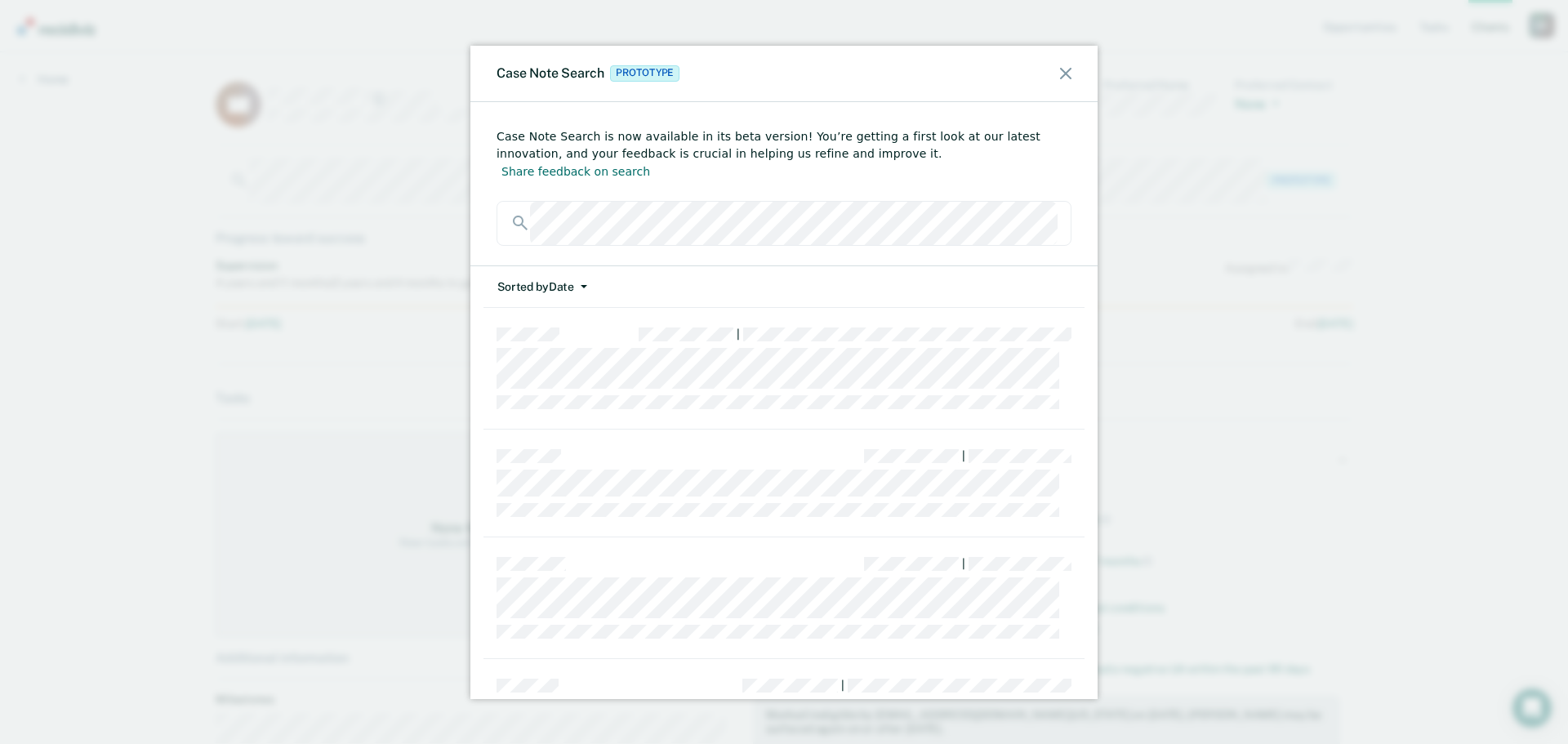
click at [1063, 77] on icon at bounding box center [1066, 73] width 11 height 11
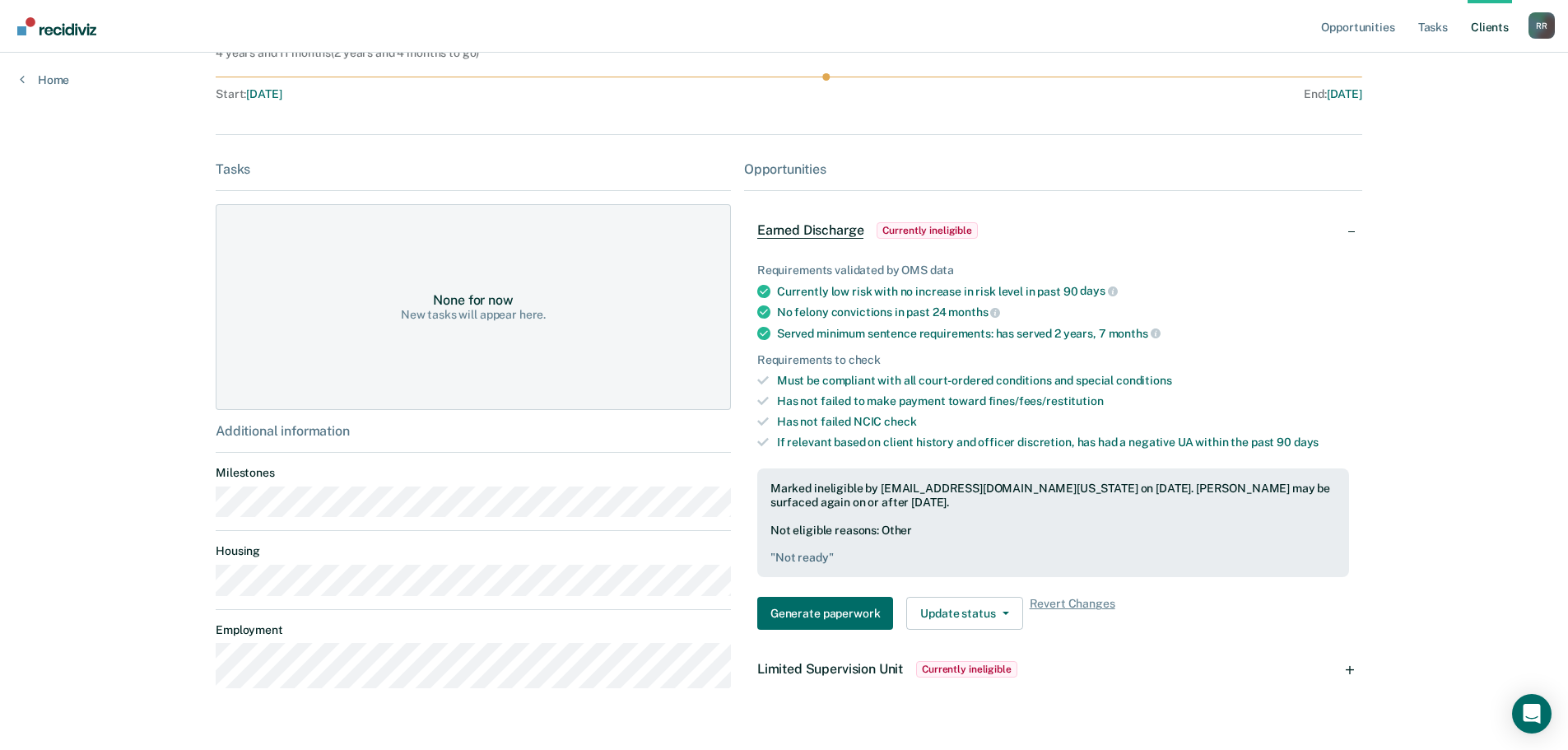
scroll to position [269, 0]
